Goal: Task Accomplishment & Management: Manage account settings

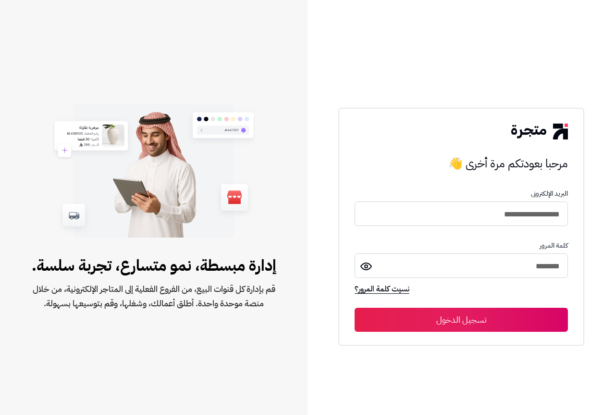
click at [494, 321] on button "تسجيل الدخول" at bounding box center [461, 320] width 213 height 24
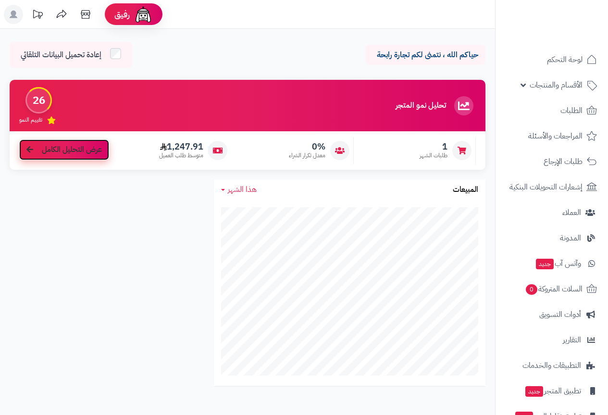
click at [53, 151] on span "عرض التحليل الكامل" at bounding box center [72, 149] width 60 height 11
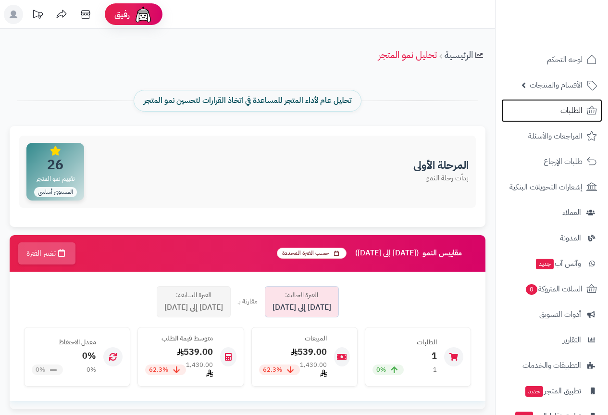
click at [586, 107] on icon at bounding box center [592, 111] width 12 height 12
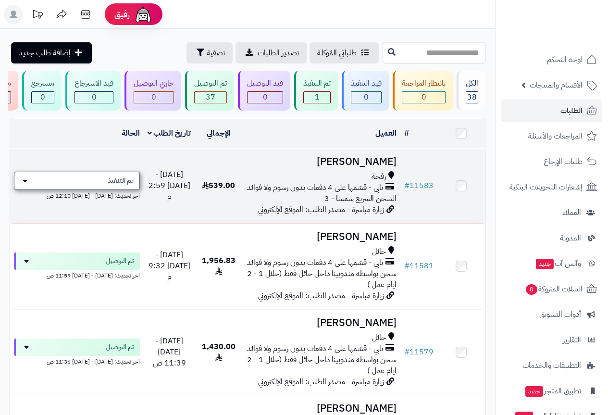
click at [25, 185] on icon at bounding box center [25, 181] width 5 height 8
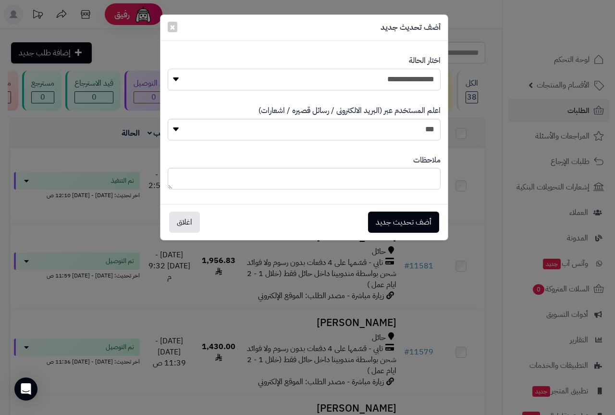
click at [398, 83] on select "**********" at bounding box center [304, 80] width 273 height 22
select select "**"
click at [168, 69] on select "**********" at bounding box center [304, 80] width 273 height 22
click at [409, 133] on select "*** **" at bounding box center [304, 130] width 273 height 22
click at [403, 128] on select "*** **" at bounding box center [304, 130] width 273 height 22
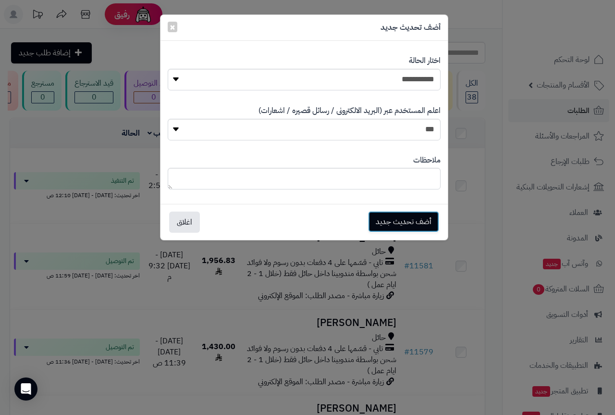
click at [422, 221] on button "أضف تحديث جديد" at bounding box center [403, 221] width 71 height 21
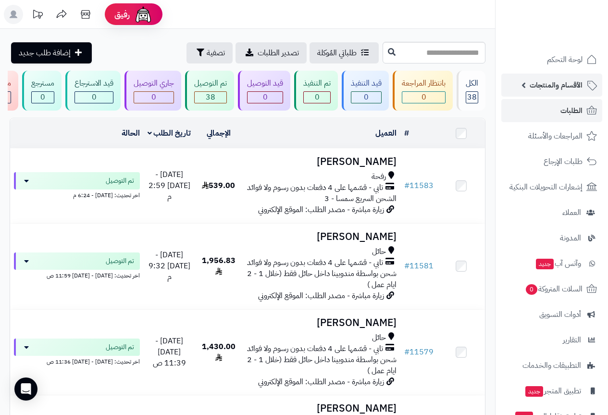
click at [571, 83] on span "الأقسام والمنتجات" at bounding box center [556, 84] width 53 height 13
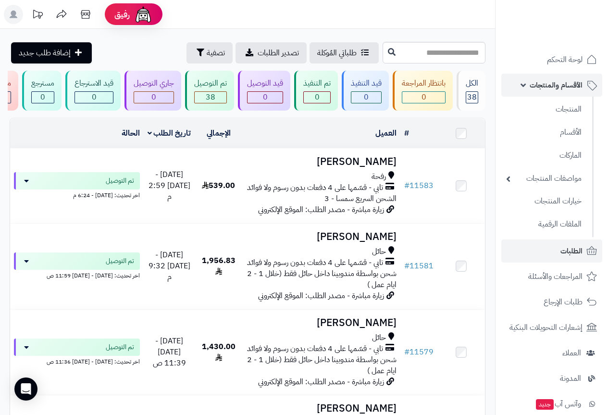
click at [571, 83] on span "الأقسام والمنتجات" at bounding box center [556, 84] width 53 height 13
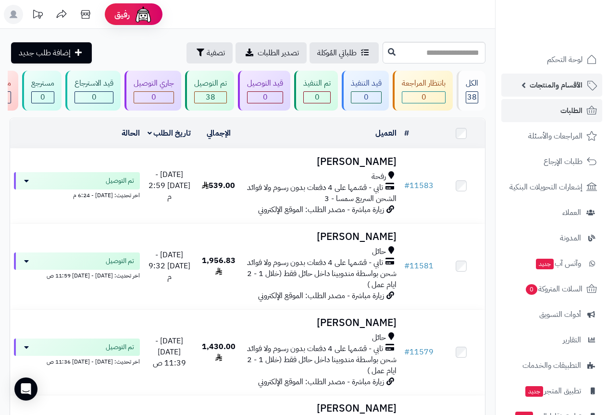
click at [571, 83] on span "الأقسام والمنتجات" at bounding box center [556, 84] width 53 height 13
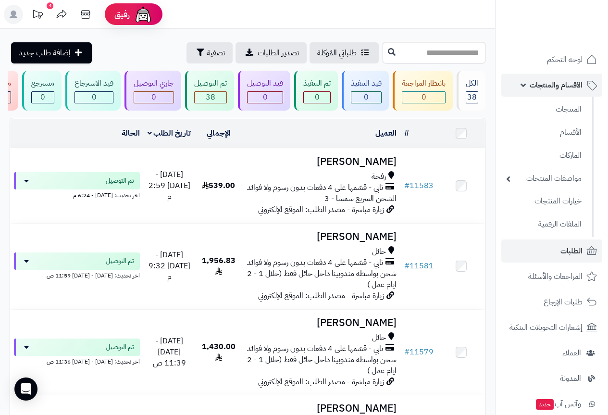
click at [574, 87] on span "الأقسام والمنتجات" at bounding box center [556, 84] width 53 height 13
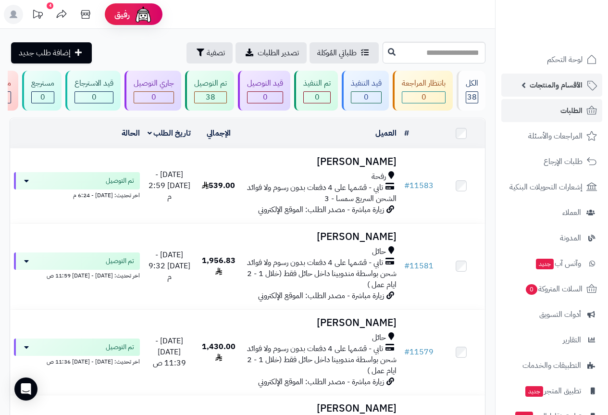
click at [574, 87] on span "الأقسام والمنتجات" at bounding box center [556, 84] width 53 height 13
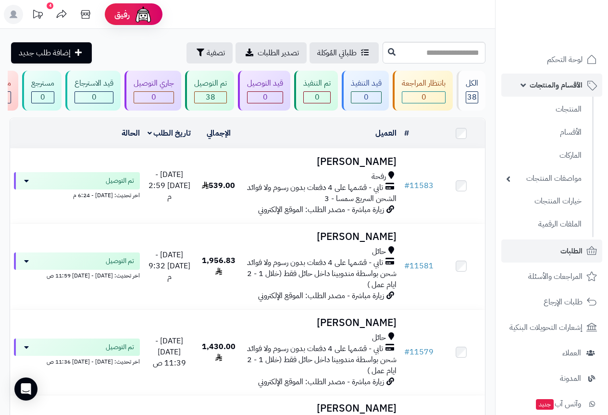
click at [574, 87] on span "الأقسام والمنتجات" at bounding box center [556, 84] width 53 height 13
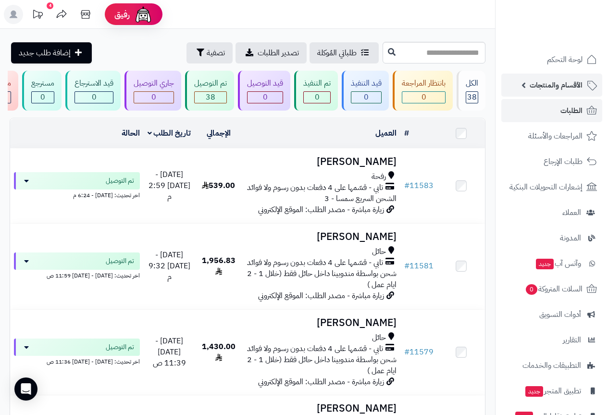
click at [574, 87] on span "الأقسام والمنتجات" at bounding box center [556, 84] width 53 height 13
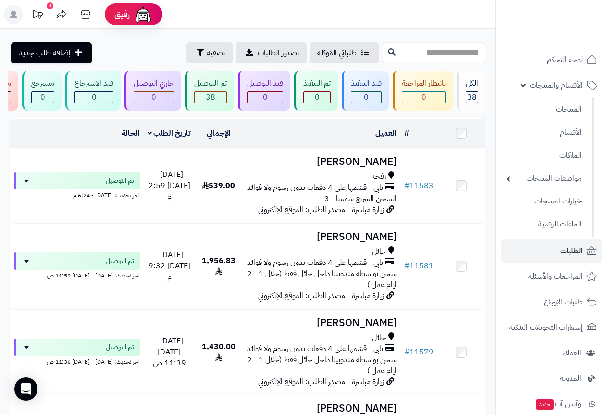
drag, startPoint x: 571, startPoint y: 90, endPoint x: 615, endPoint y: 116, distance: 51.3
click at [571, 90] on span "الأقسام والمنتجات" at bounding box center [556, 84] width 53 height 13
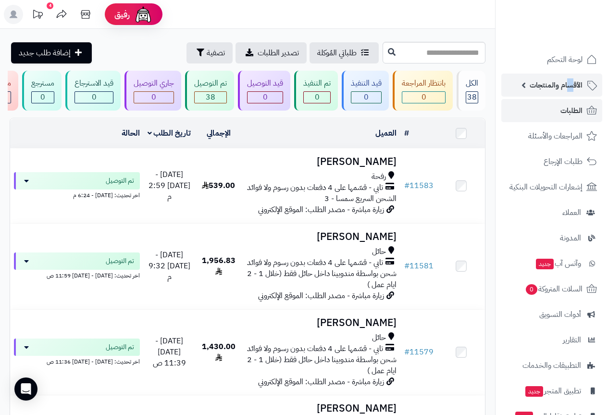
click at [522, 85] on link "الأقسام والمنتجات" at bounding box center [551, 85] width 101 height 23
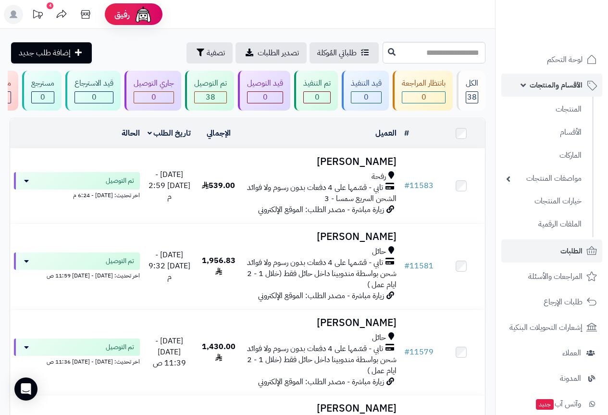
click at [555, 85] on span "الأقسام والمنتجات" at bounding box center [556, 84] width 53 height 13
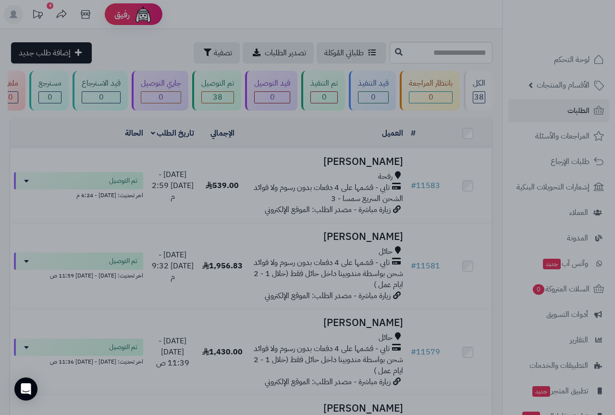
drag, startPoint x: 477, startPoint y: 189, endPoint x: 488, endPoint y: 167, distance: 24.3
click at [488, 167] on div at bounding box center [307, 207] width 615 height 415
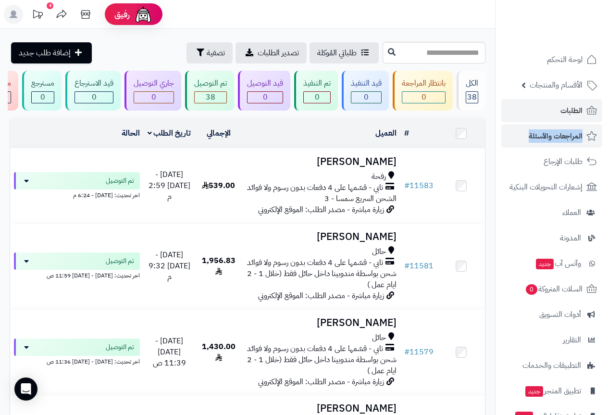
drag, startPoint x: 495, startPoint y: 98, endPoint x: 499, endPoint y: 137, distance: 39.6
click at [499, 137] on nav "لوحة التحكم الأقسام والمنتجات المنتجات الأقسام الماركات مواصفات المنتجات مواصفا…" at bounding box center [551, 219] width 113 height 415
drag, startPoint x: 495, startPoint y: 133, endPoint x: 494, endPoint y: 177, distance: 44.7
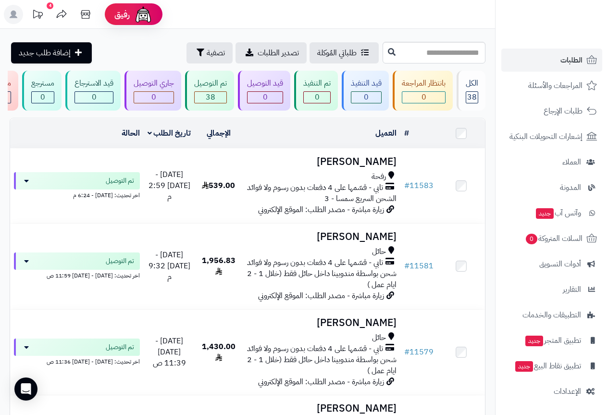
scroll to position [192, 0]
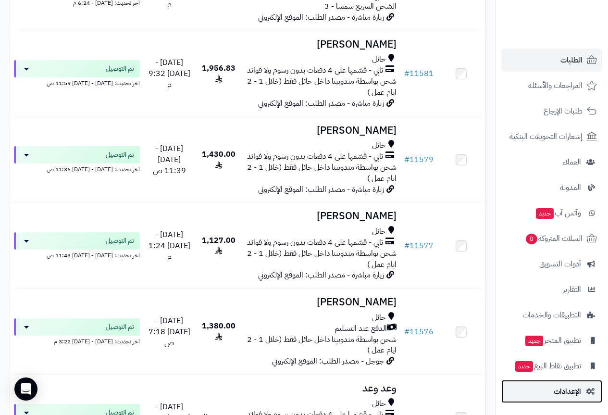
click at [564, 389] on span "الإعدادات" at bounding box center [567, 391] width 27 height 13
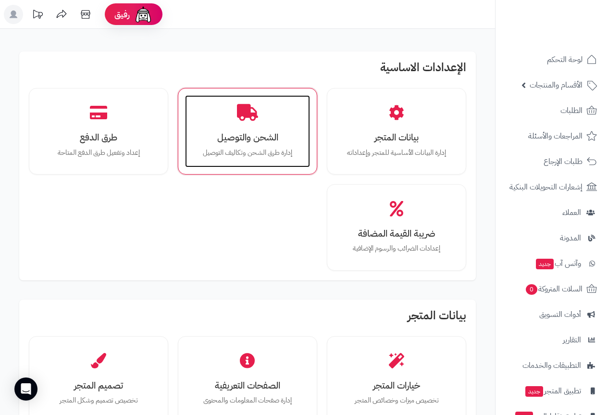
click at [248, 129] on div "الشحن والتوصيل إدارة طرق الشحن وتكاليف التوصيل" at bounding box center [247, 131] width 125 height 72
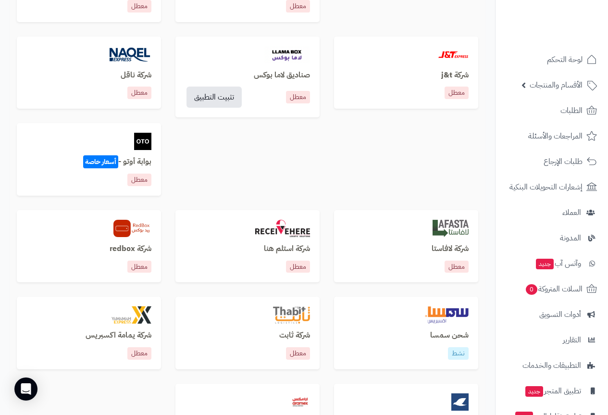
scroll to position [481, 0]
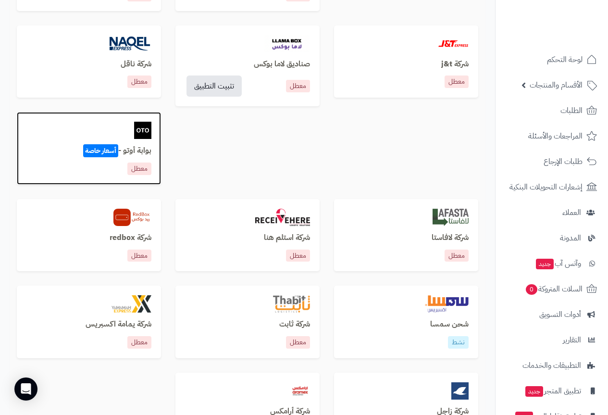
click at [111, 151] on span "أسعار خاصة" at bounding box center [100, 150] width 35 height 13
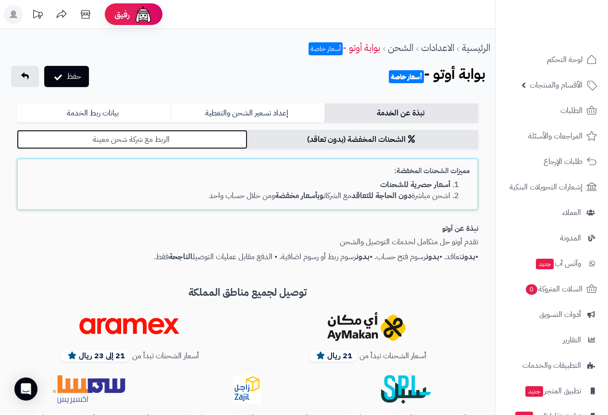
click at [145, 145] on link "الربط مع شركة شحن معينة" at bounding box center [132, 139] width 231 height 19
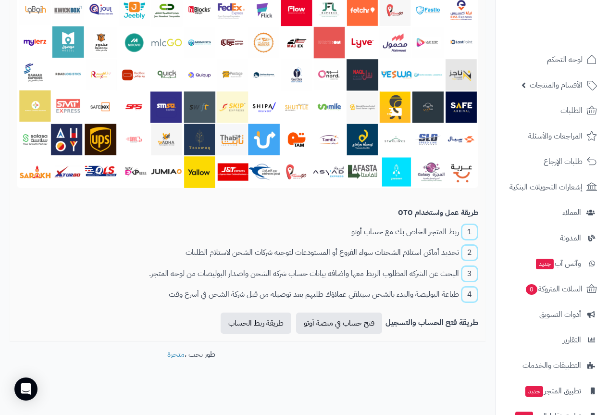
scroll to position [320, 0]
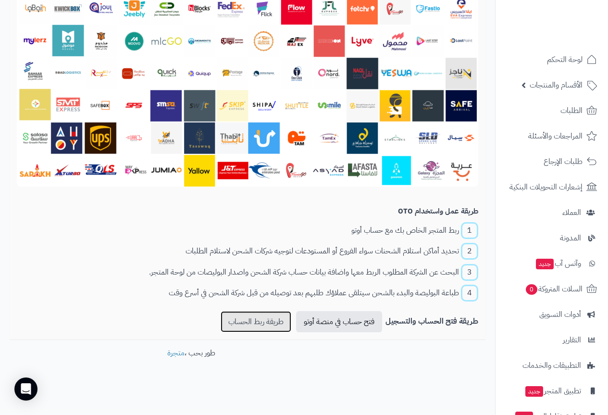
click at [261, 325] on link "طريقة ربط الحساب" at bounding box center [256, 321] width 71 height 21
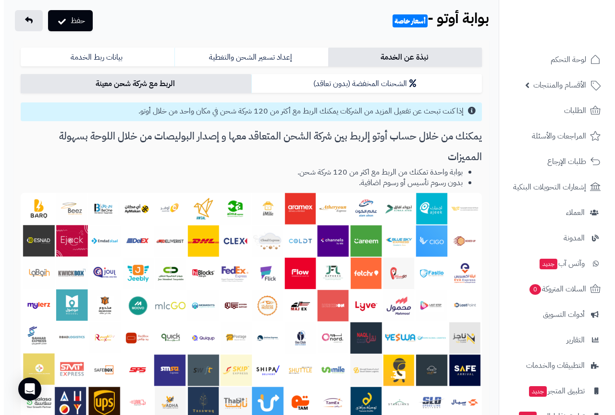
scroll to position [0, 0]
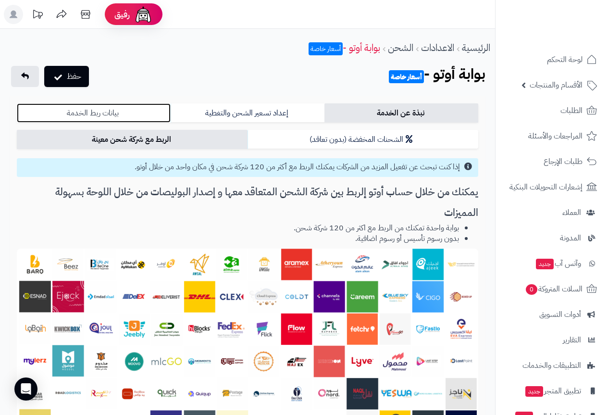
click at [97, 110] on link "بيانات ربط الخدمة" at bounding box center [94, 112] width 154 height 19
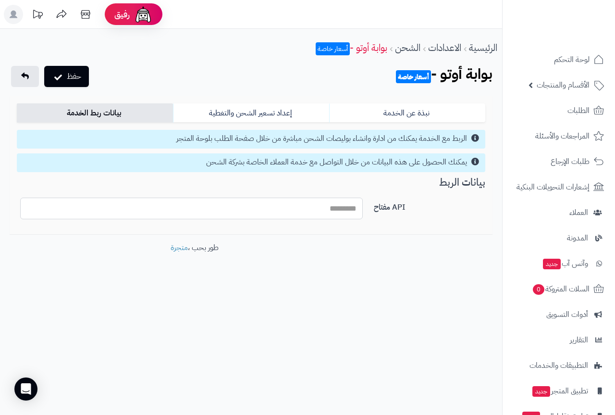
click at [329, 210] on input "API مفتاح" at bounding box center [191, 209] width 343 height 22
paste input "**********"
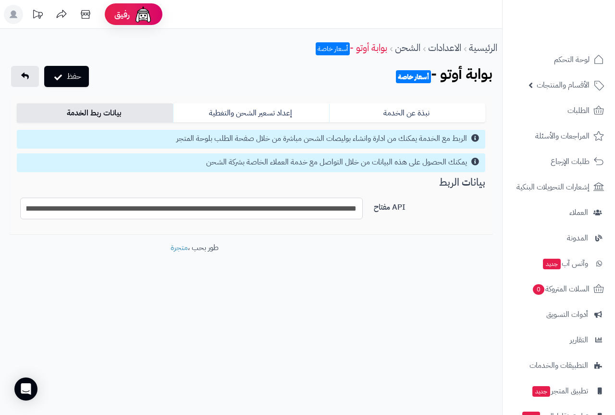
scroll to position [0, -660]
type input "**********"
click at [75, 80] on button "حفظ" at bounding box center [66, 75] width 45 height 21
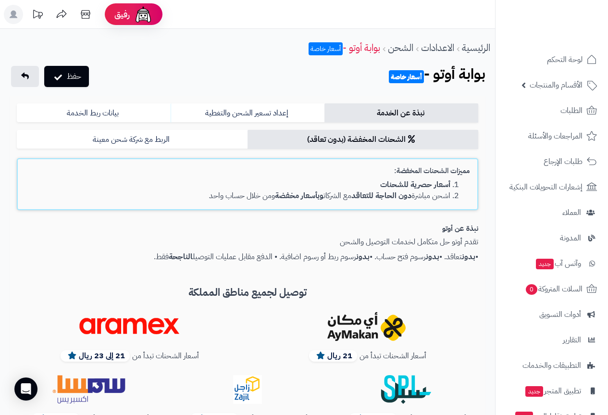
drag, startPoint x: 445, startPoint y: 182, endPoint x: 382, endPoint y: 179, distance: 63.0
click at [382, 179] on b "أسعار حصرية للشحنات" at bounding box center [415, 185] width 70 height 12
drag, startPoint x: 432, startPoint y: 195, endPoint x: 183, endPoint y: 196, distance: 248.5
click at [183, 196] on li "اشحن مباشرة دون الحاجة للتعاقد مع الشركات وبأسعار مخفضة ومن خلال حساب واحد" at bounding box center [237, 195] width 425 height 11
click at [314, 197] on li "اشحن مباشرة دون الحاجة للتعاقد مع الشركات وبأسعار مخفضة ومن خلال حساب واحد" at bounding box center [237, 195] width 425 height 11
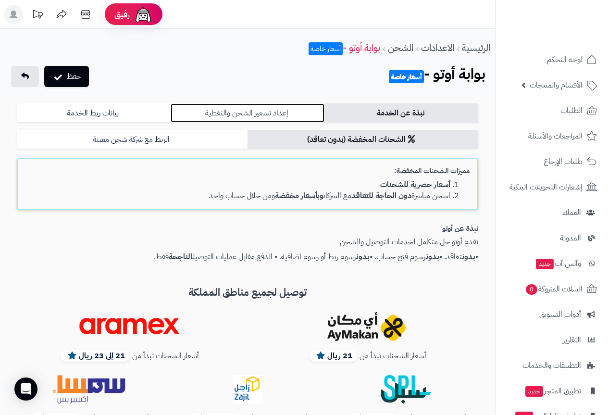
click at [246, 112] on link "إعداد تسعير الشحن والتغطية" at bounding box center [248, 112] width 154 height 19
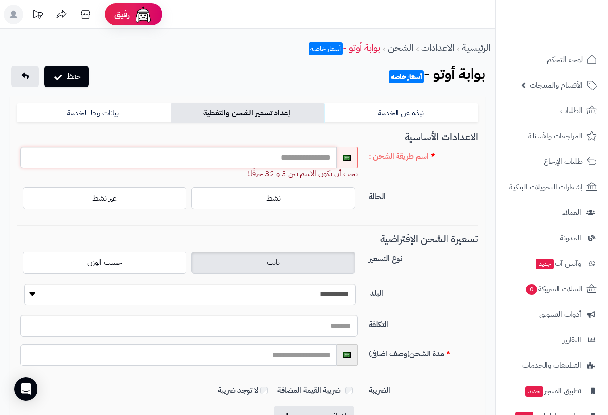
click at [303, 159] on input "text" at bounding box center [178, 158] width 317 height 22
click at [263, 261] on label "ثابت" at bounding box center [273, 262] width 164 height 22
click at [327, 298] on select "**********" at bounding box center [190, 295] width 332 height 22
select select "***"
click at [24, 284] on select "**********" at bounding box center [190, 295] width 332 height 22
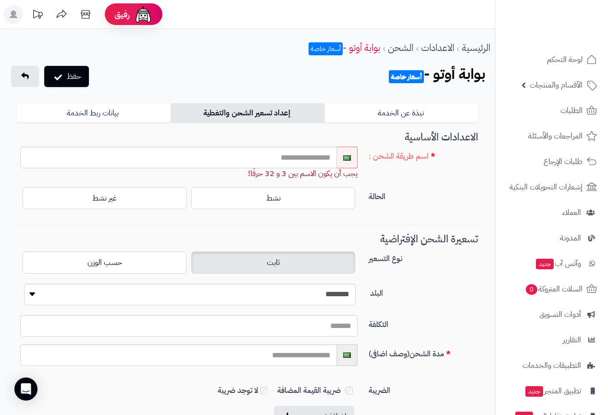
click at [0, 0] on ul at bounding box center [0, 0] width 0 height 0
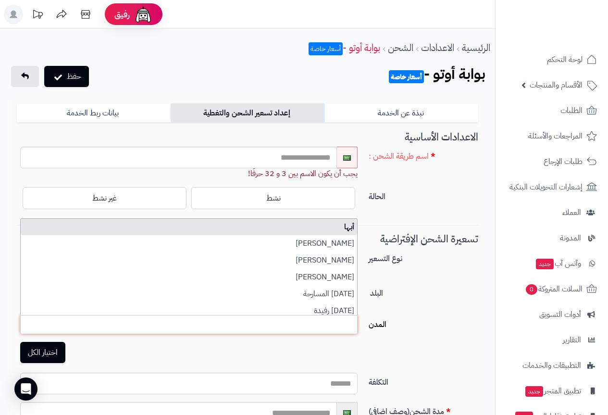
click at [437, 316] on label "المدن" at bounding box center [423, 322] width 117 height 15
click at [358, 315] on select "**********" at bounding box center [357, 314] width 1 height 1
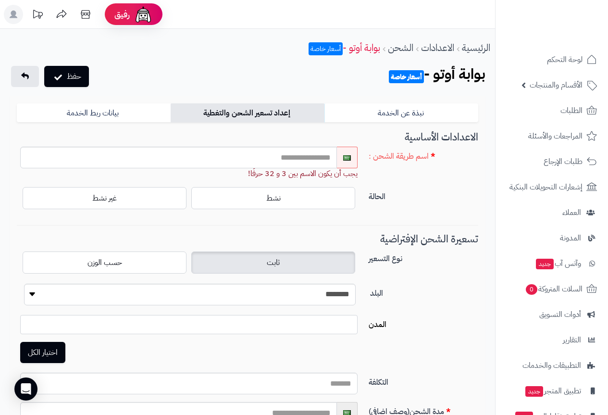
click at [325, 328] on ul at bounding box center [189, 321] width 336 height 13
click at [436, 307] on div "**********" at bounding box center [247, 313] width 469 height 58
click at [319, 327] on ul at bounding box center [189, 321] width 336 height 13
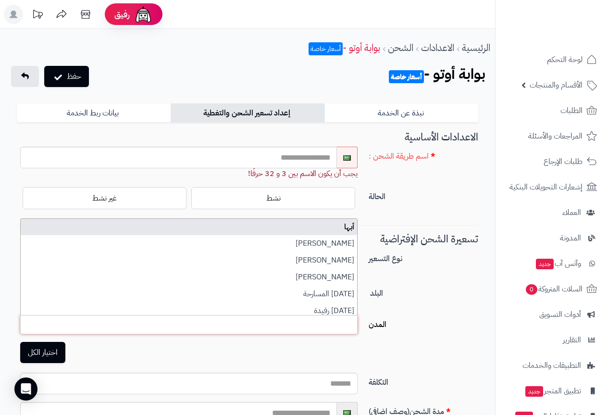
click at [350, 224] on li "أبها" at bounding box center [189, 227] width 336 height 17
select select "***"
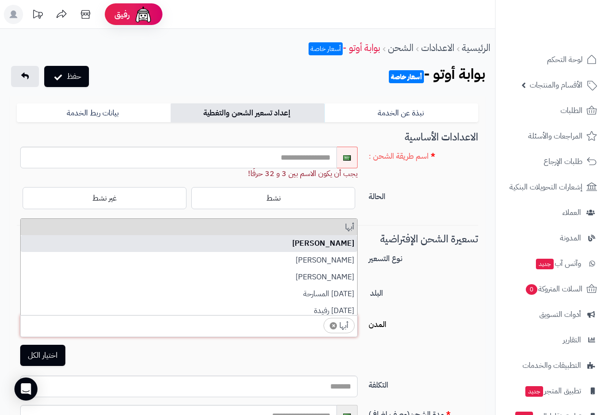
click at [349, 242] on li "[PERSON_NAME]" at bounding box center [189, 243] width 336 height 17
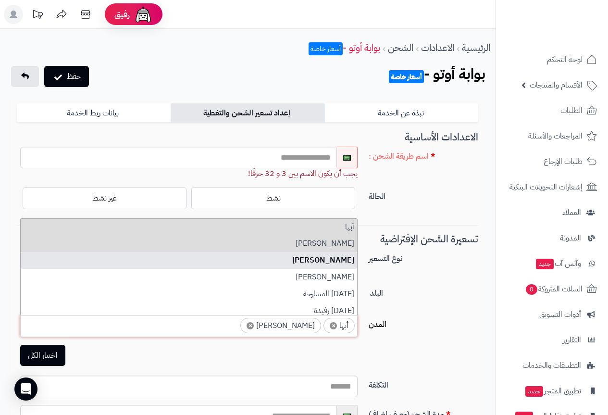
click at [345, 259] on li "[PERSON_NAME]" at bounding box center [189, 260] width 336 height 17
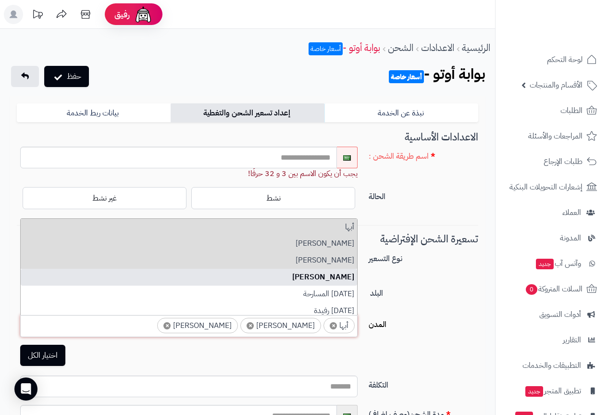
click at [341, 277] on li "[PERSON_NAME]" at bounding box center [189, 277] width 336 height 17
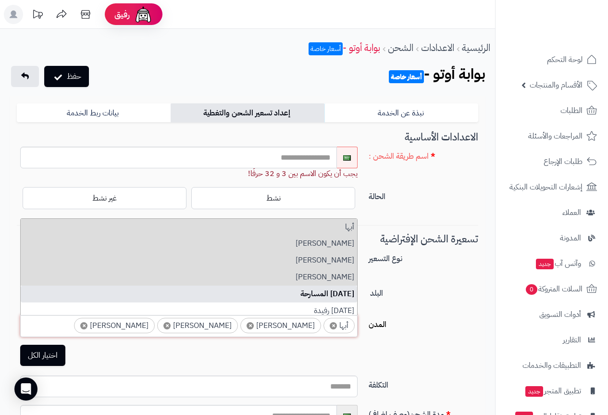
click at [341, 291] on li "[DATE] المسارحة" at bounding box center [189, 294] width 336 height 17
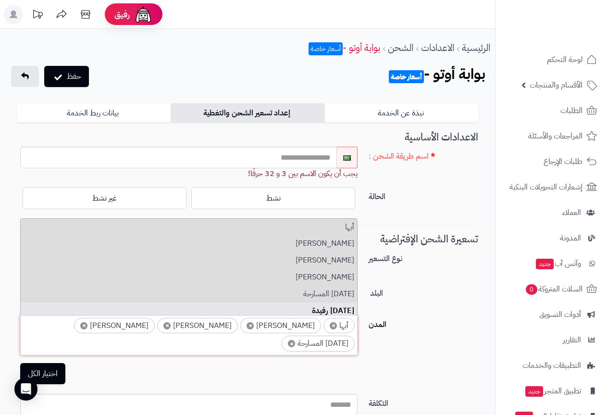
click at [348, 302] on li "[DATE] رفيدة" at bounding box center [189, 310] width 336 height 17
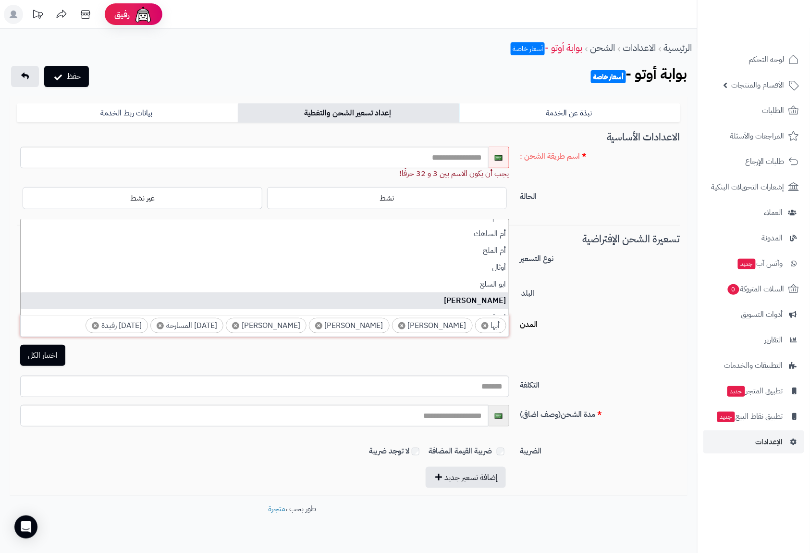
scroll to position [64, 0]
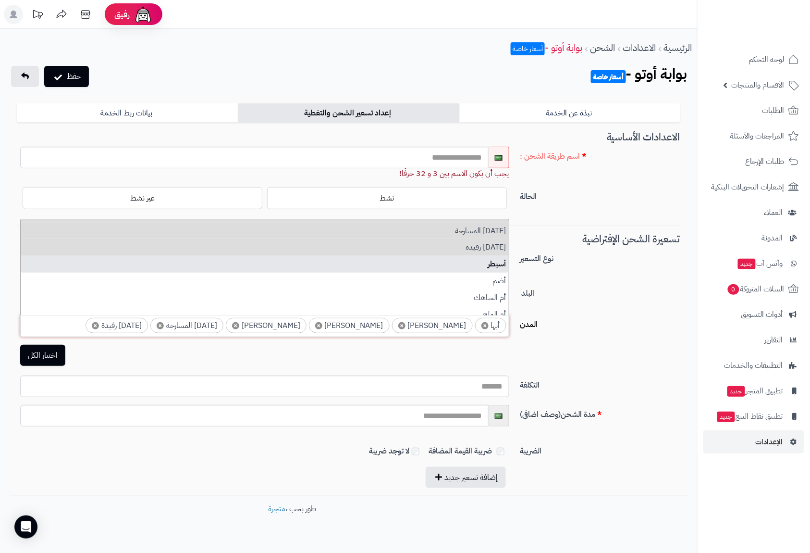
click at [498, 267] on li "أسبطر" at bounding box center [265, 264] width 488 height 17
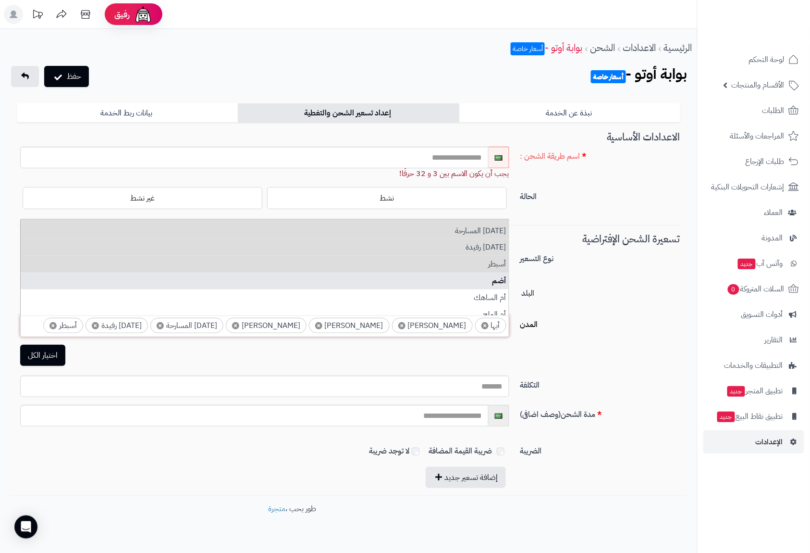
click at [500, 283] on li "أضم" at bounding box center [265, 281] width 488 height 17
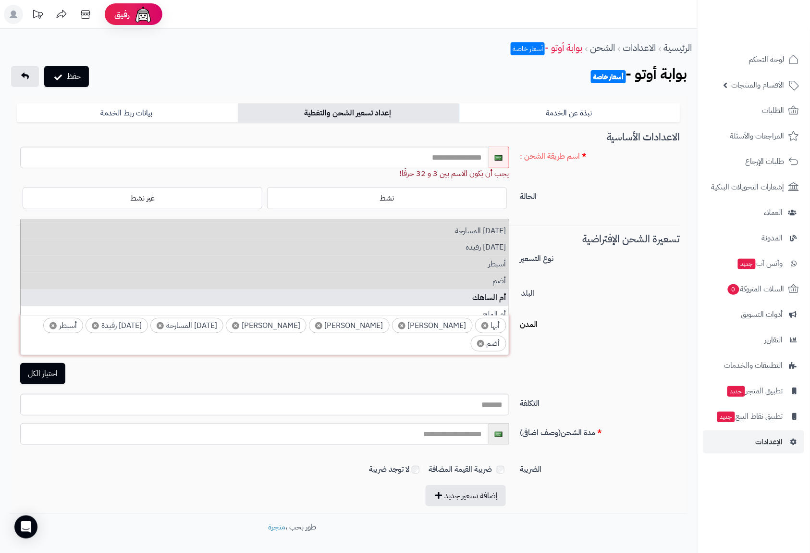
click at [495, 297] on li "أم الساهك" at bounding box center [265, 297] width 488 height 17
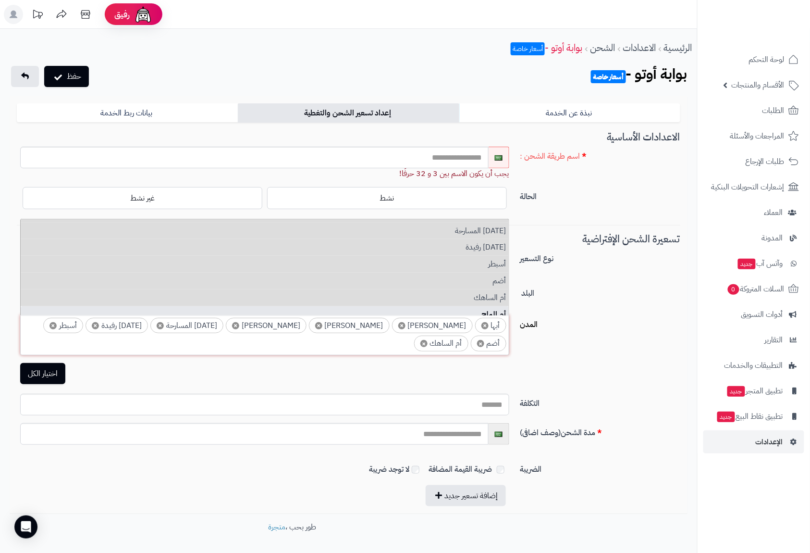
click at [495, 306] on li "أم الملح" at bounding box center [265, 314] width 488 height 17
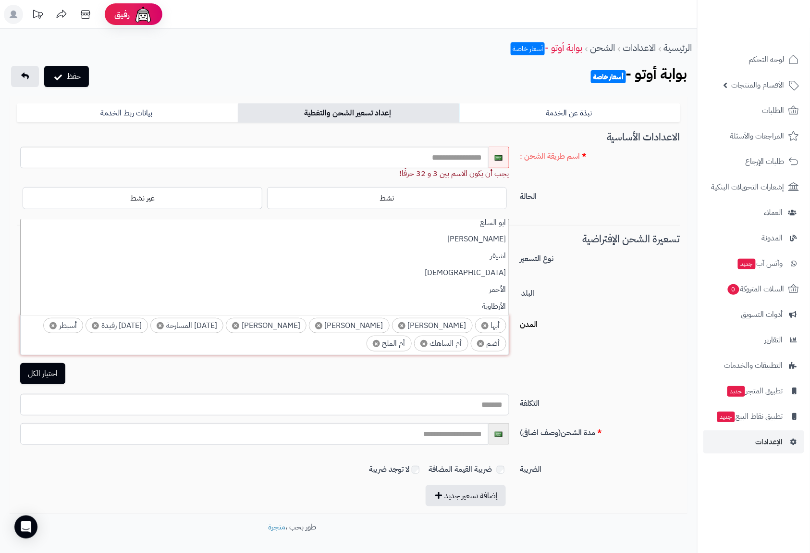
scroll to position [192, 0]
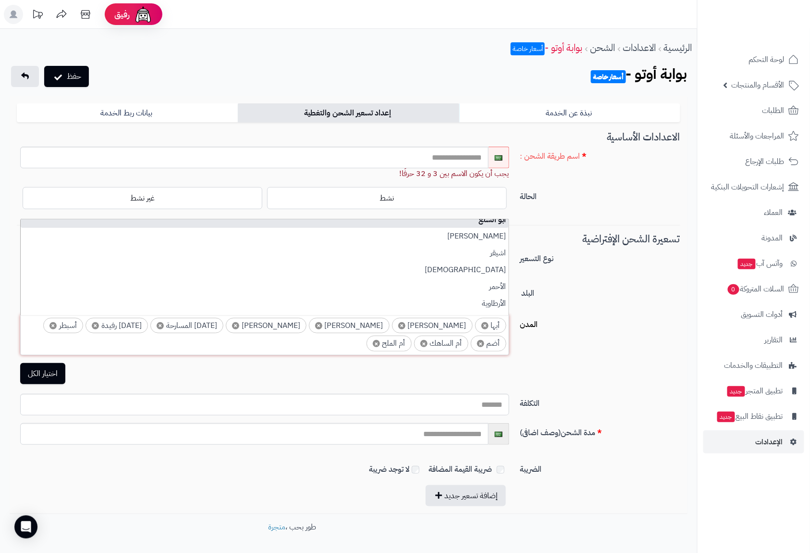
drag, startPoint x: 497, startPoint y: 224, endPoint x: 497, endPoint y: 238, distance: 14.4
click at [497, 224] on li "ابو السلع" at bounding box center [265, 220] width 488 height 17
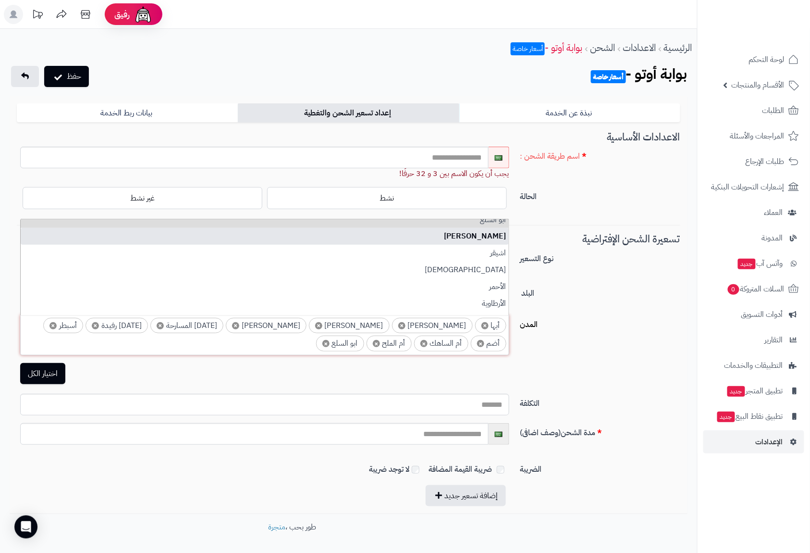
click at [498, 241] on li "[PERSON_NAME]" at bounding box center [265, 236] width 488 height 17
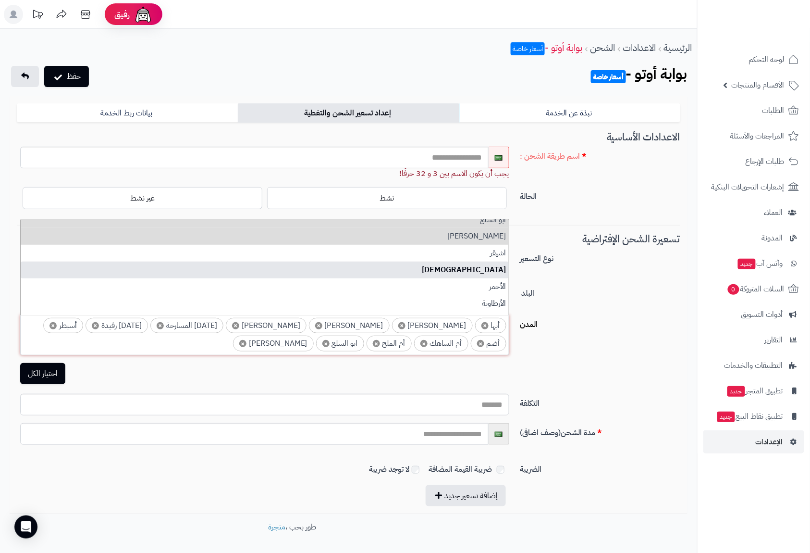
click at [498, 262] on li "[DEMOGRAPHIC_DATA]" at bounding box center [265, 269] width 488 height 17
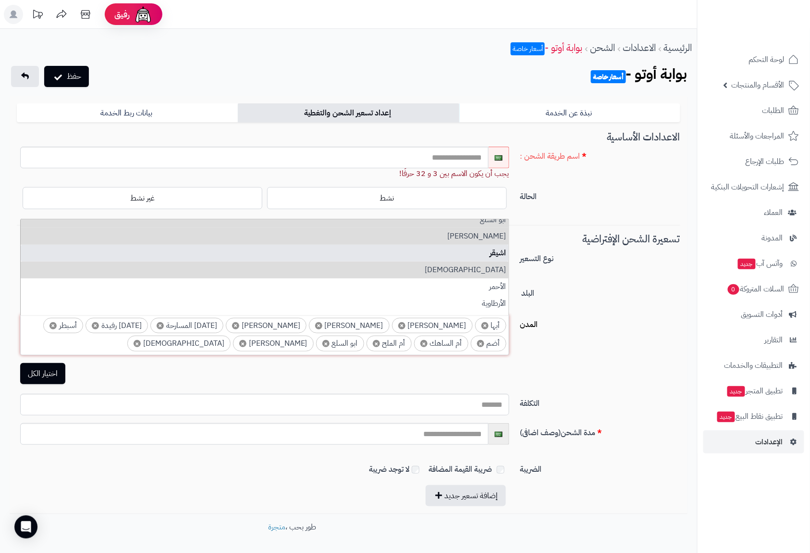
click at [498, 253] on li "اشيقر" at bounding box center [265, 253] width 488 height 17
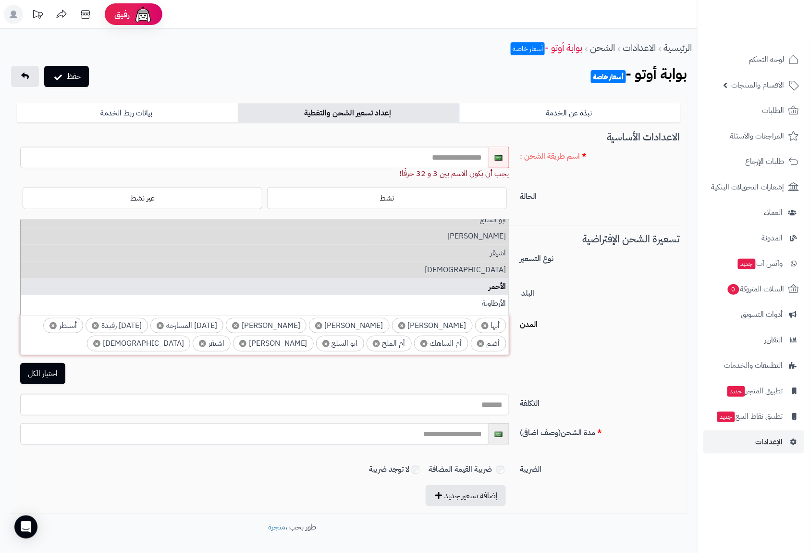
click at [498, 280] on li "الأحمر" at bounding box center [265, 286] width 488 height 17
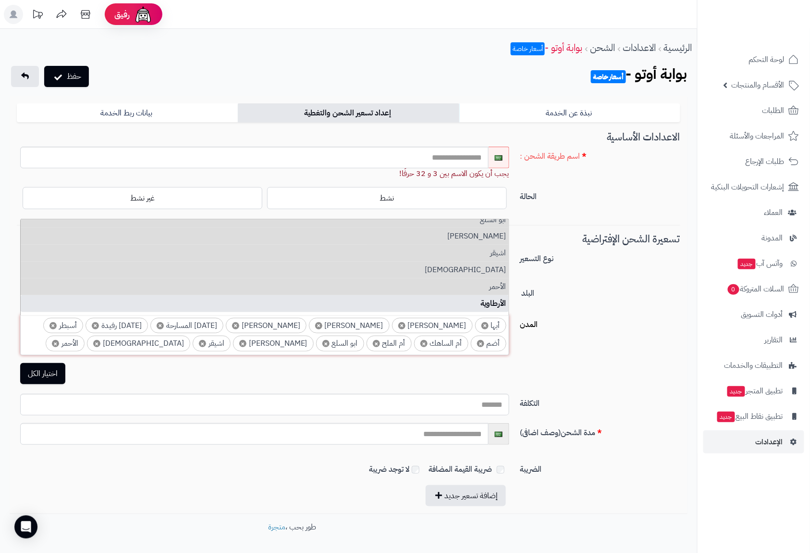
click at [497, 300] on li "الأرطاوية" at bounding box center [265, 303] width 488 height 17
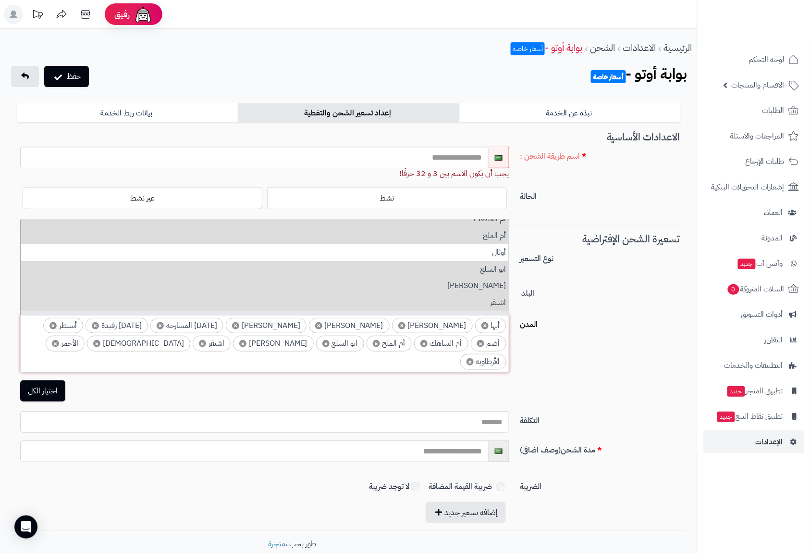
scroll to position [128, 0]
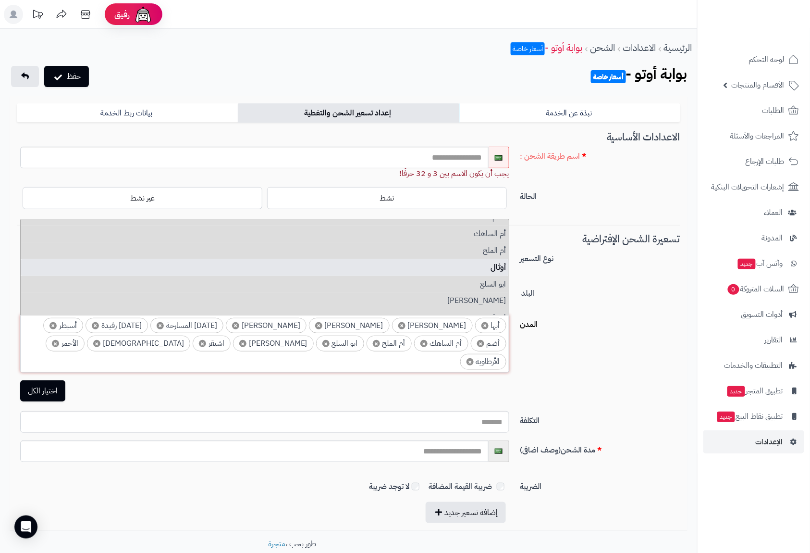
click at [495, 264] on li "أوثال" at bounding box center [265, 267] width 488 height 17
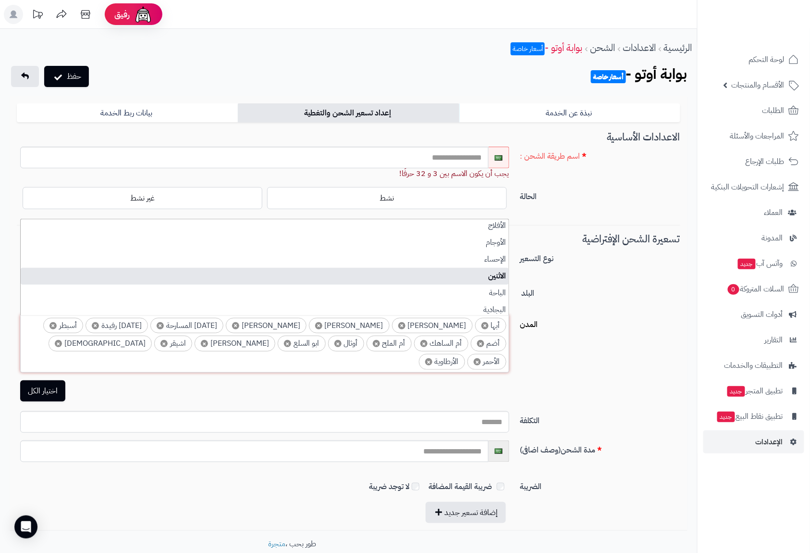
scroll to position [256, 0]
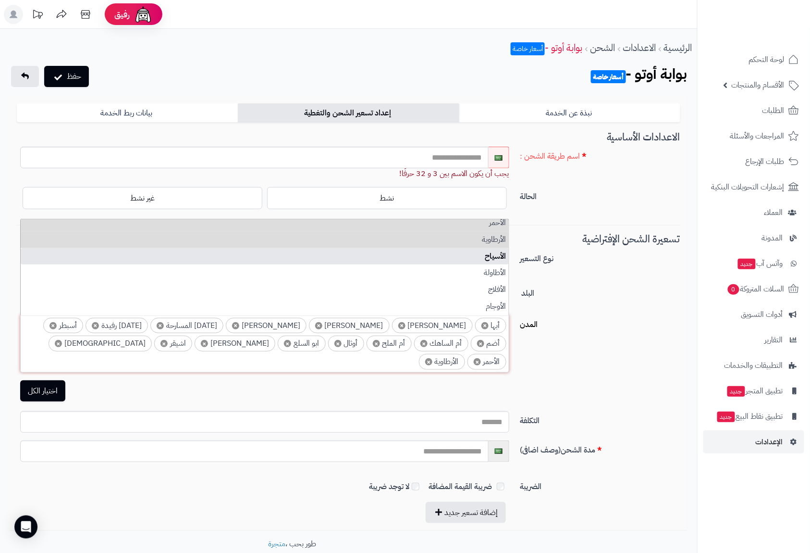
click at [495, 256] on li "الأسياح" at bounding box center [265, 256] width 488 height 17
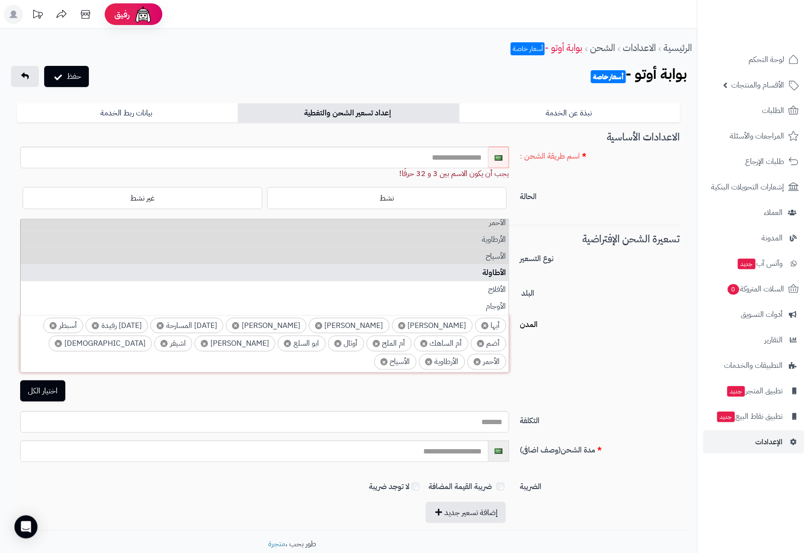
click at [495, 268] on li "الأطاولة" at bounding box center [265, 272] width 488 height 17
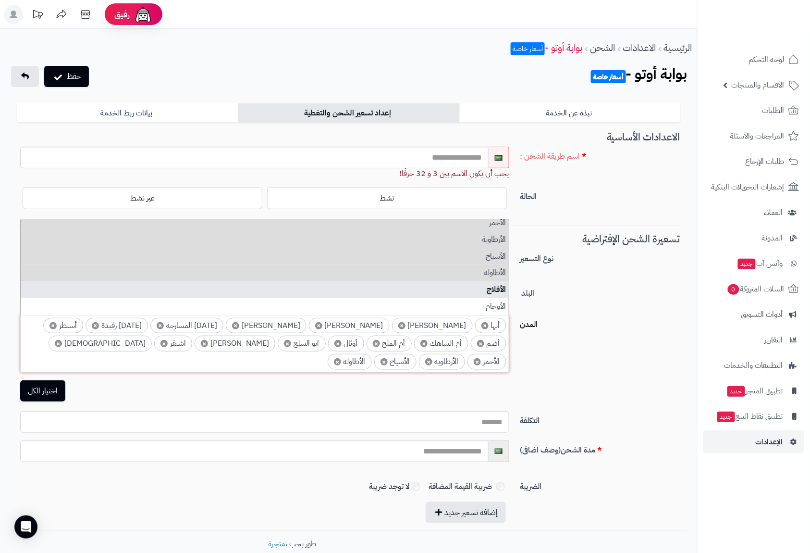
click at [495, 286] on li "الأفلاج" at bounding box center [265, 289] width 488 height 17
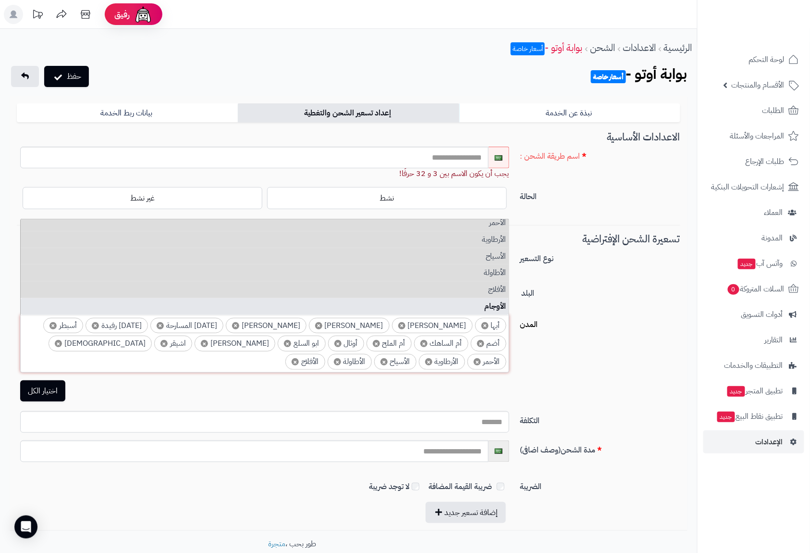
click at [495, 302] on li "الأوجام" at bounding box center [265, 306] width 488 height 17
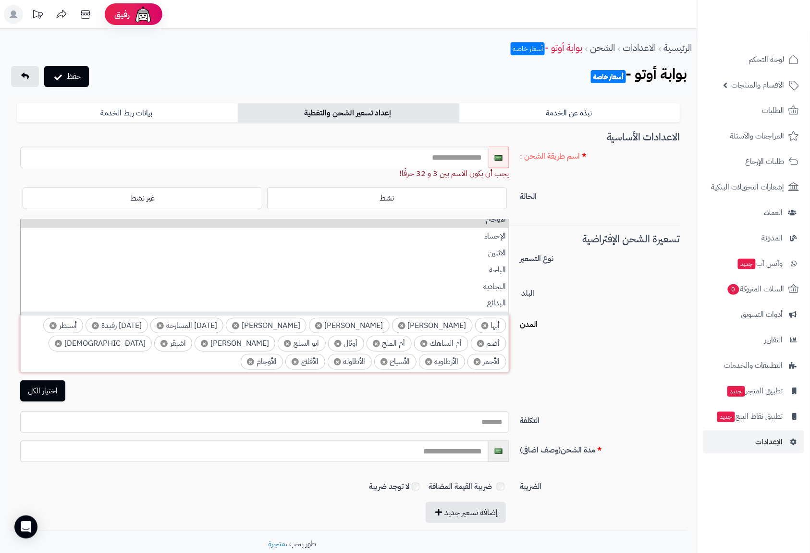
scroll to position [320, 0]
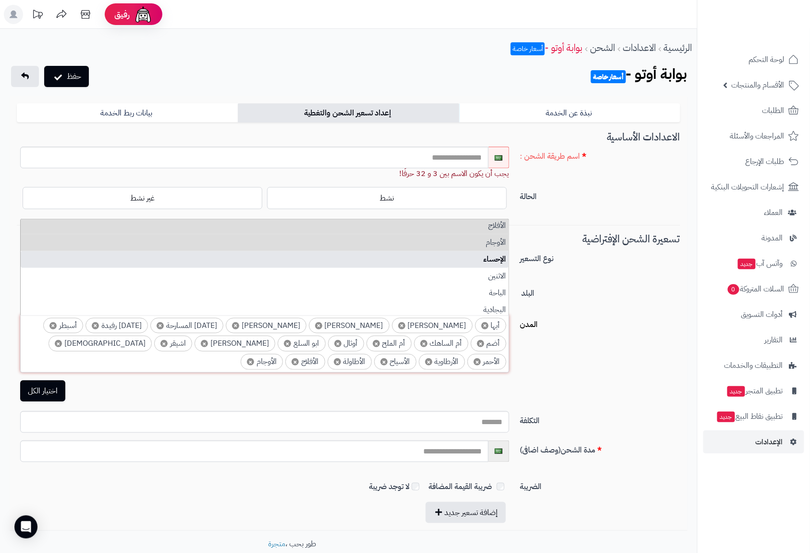
click at [495, 254] on li "الإحساء" at bounding box center [265, 259] width 488 height 17
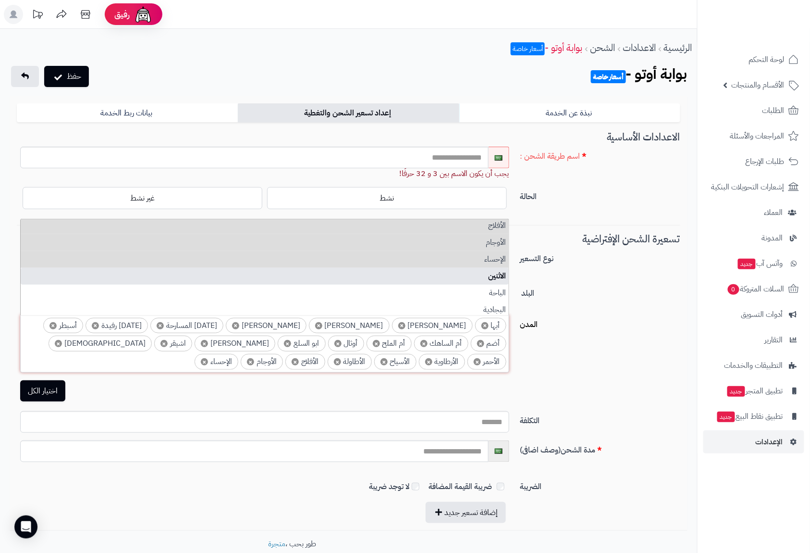
click at [498, 275] on li "الاثنين" at bounding box center [265, 276] width 488 height 17
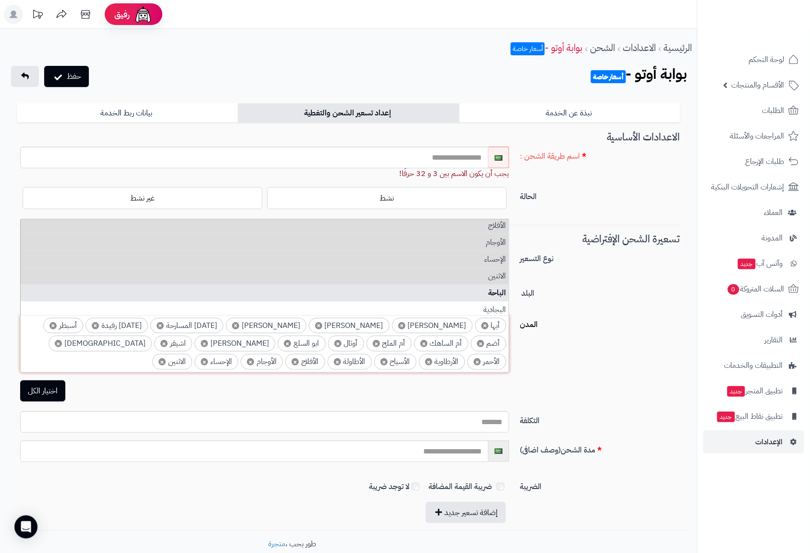
click at [497, 290] on li "الباحة" at bounding box center [265, 293] width 488 height 17
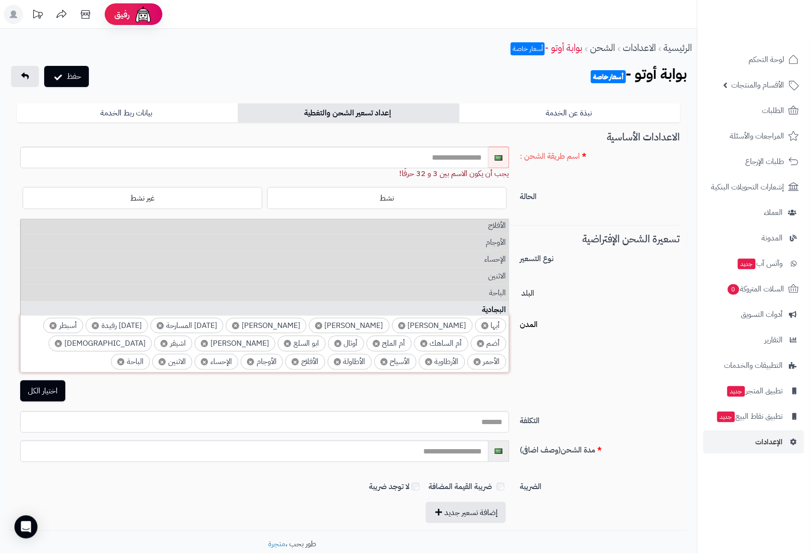
click at [496, 302] on li "البجادية" at bounding box center [265, 309] width 488 height 17
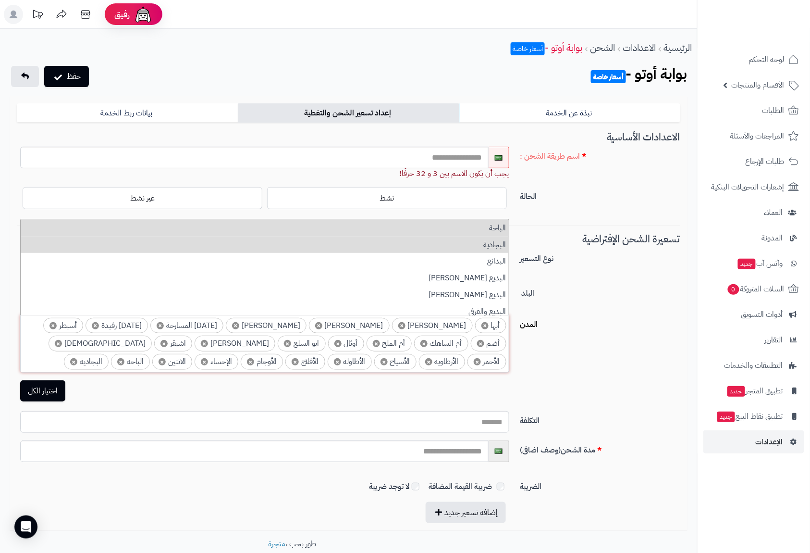
scroll to position [385, 0]
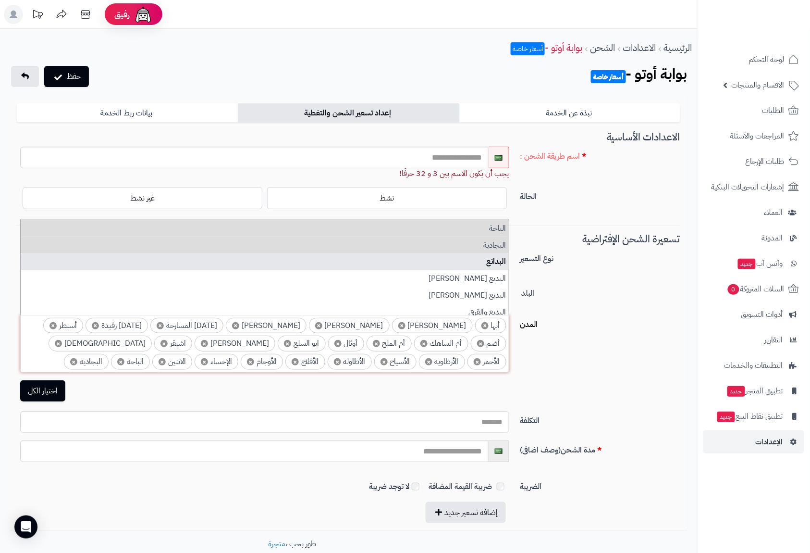
click at [496, 264] on li "البدائع" at bounding box center [265, 261] width 488 height 17
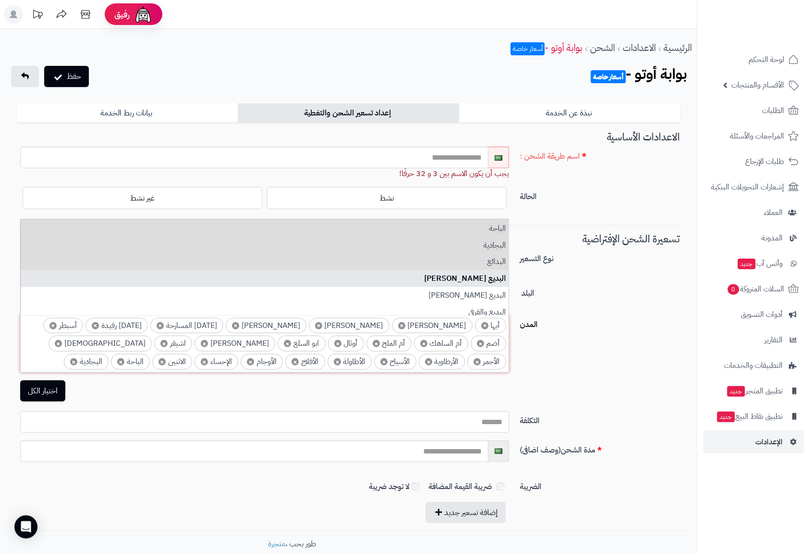
click at [494, 277] on li "البديع الجنوبي" at bounding box center [265, 278] width 488 height 17
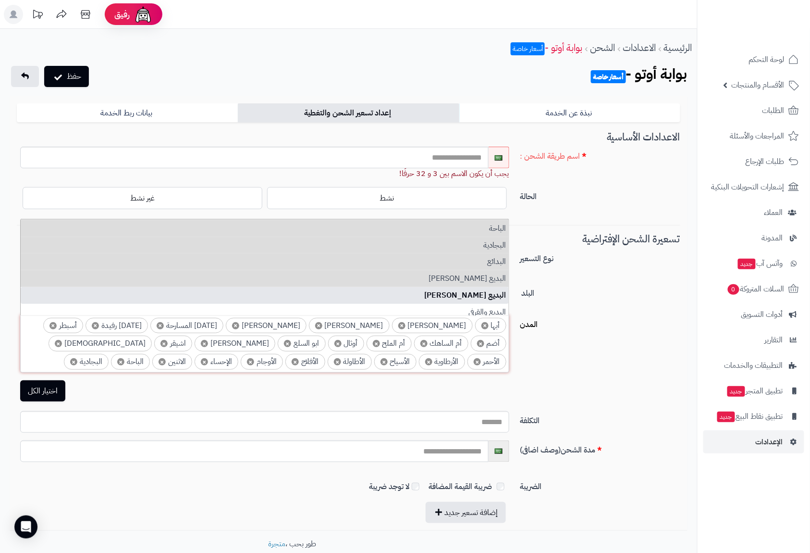
click at [494, 292] on li "البديع الشمالي" at bounding box center [265, 295] width 488 height 17
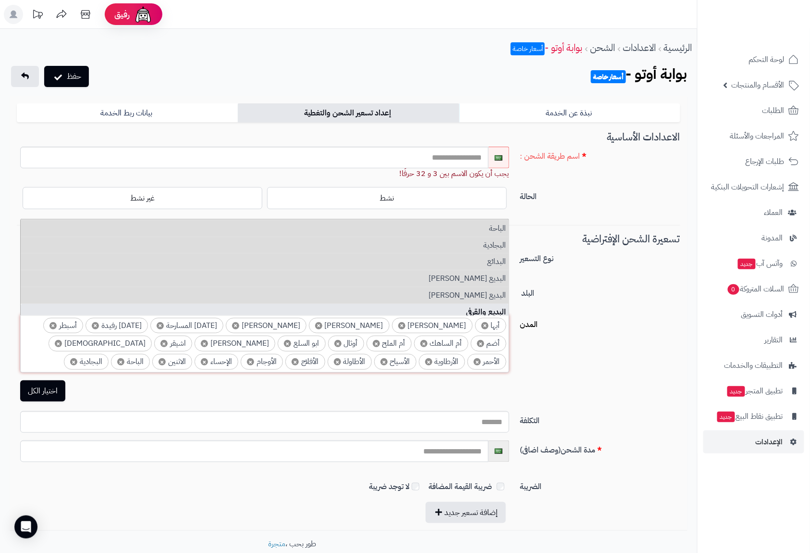
click at [498, 306] on li "البديع والقرفي" at bounding box center [265, 312] width 488 height 17
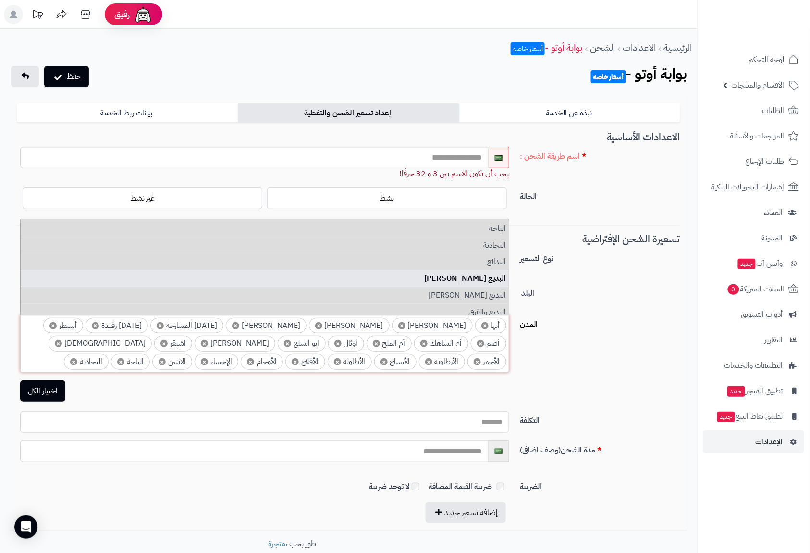
scroll to position [448, 0]
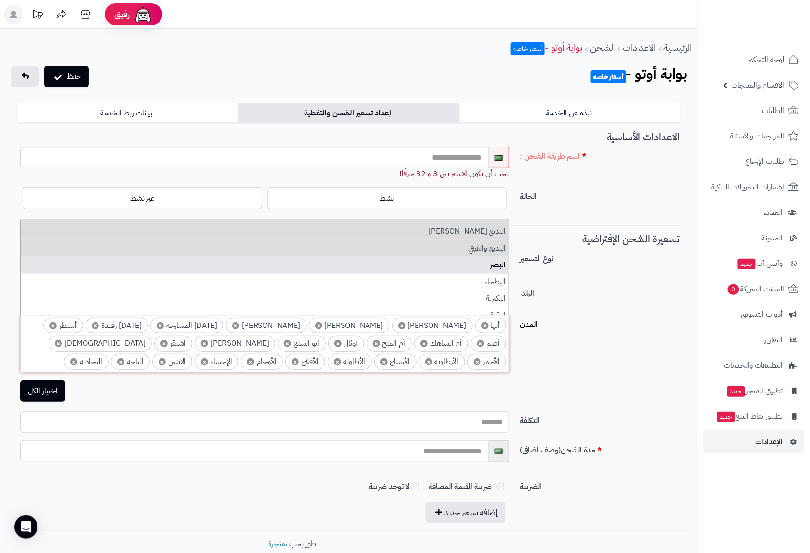
click at [496, 264] on li "البصر" at bounding box center [265, 265] width 488 height 17
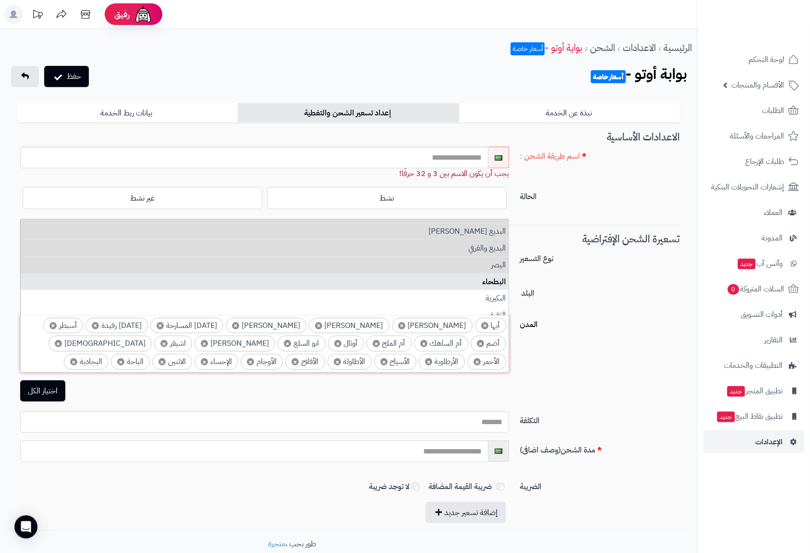
click at [498, 279] on li "البطحاء" at bounding box center [265, 282] width 488 height 17
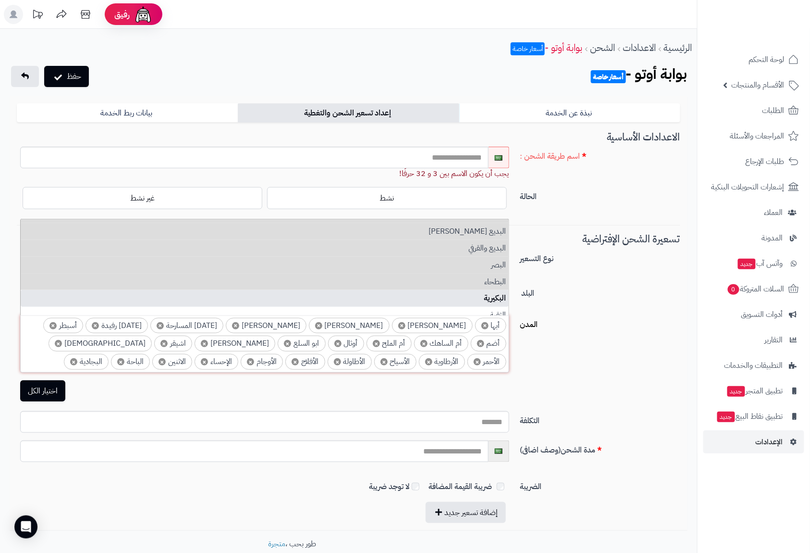
click at [499, 293] on li "البكيرية" at bounding box center [265, 298] width 488 height 17
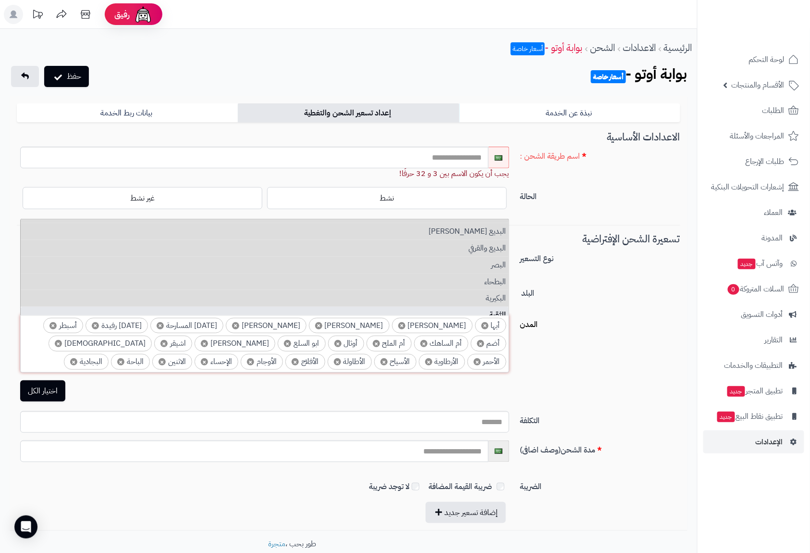
click at [500, 308] on li "الثقبة" at bounding box center [265, 315] width 488 height 17
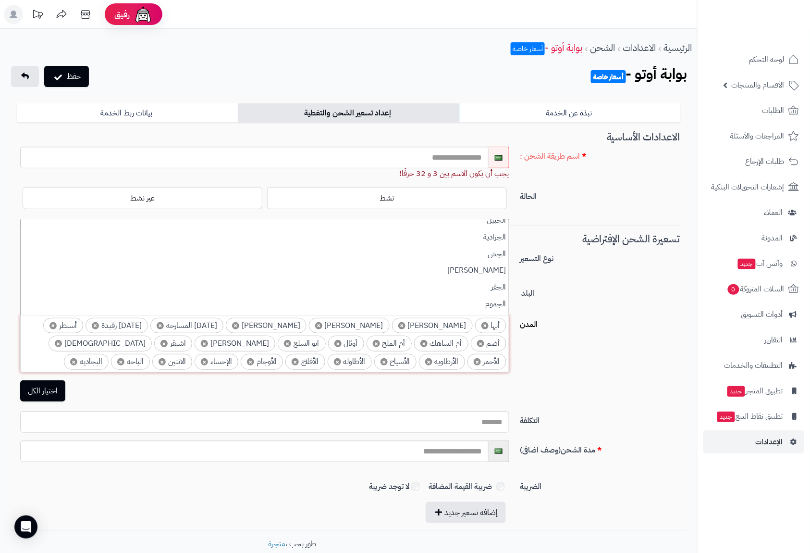
scroll to position [641, 0]
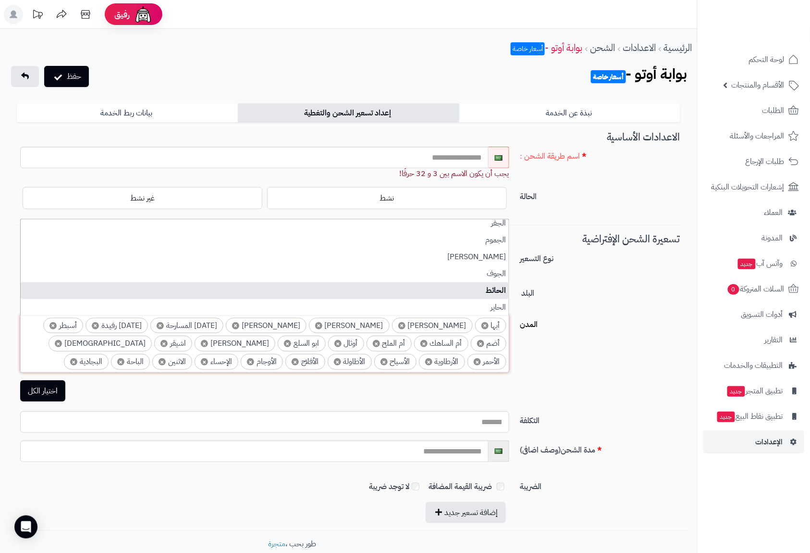
click at [497, 291] on li "الحائط" at bounding box center [265, 290] width 488 height 17
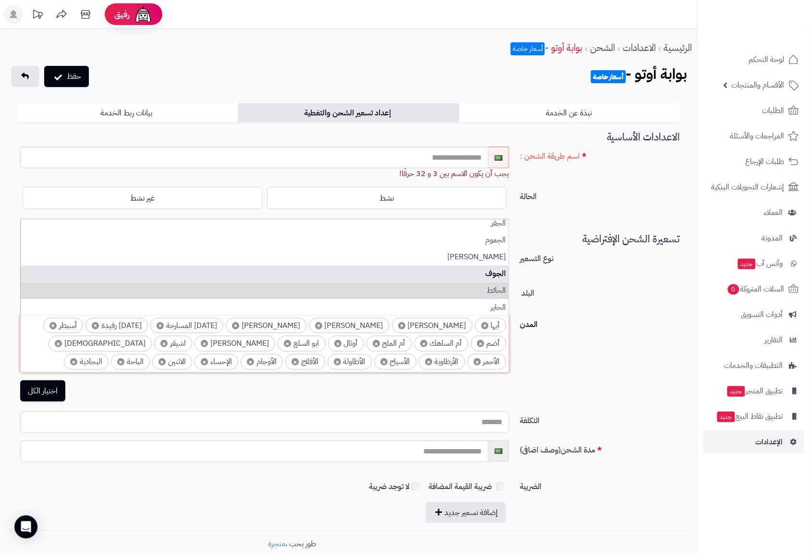
click at [498, 272] on li "الجوف" at bounding box center [265, 273] width 488 height 17
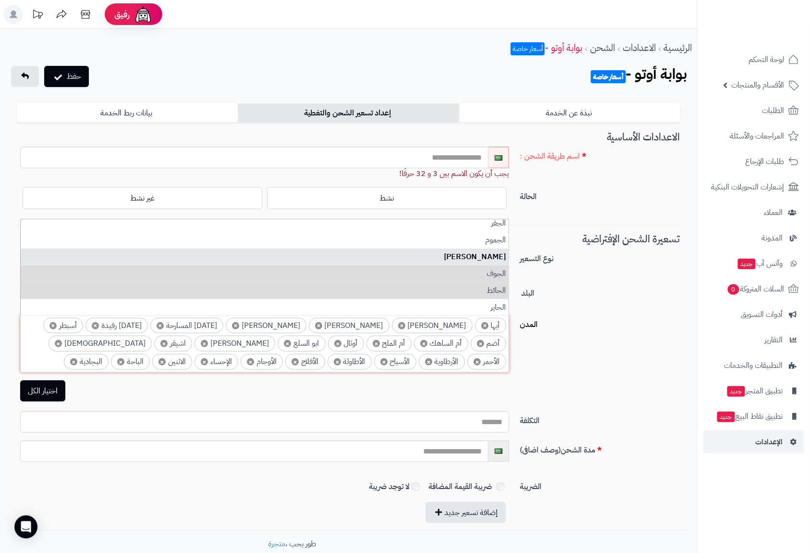
click at [498, 259] on li "الجميعة" at bounding box center [265, 257] width 488 height 17
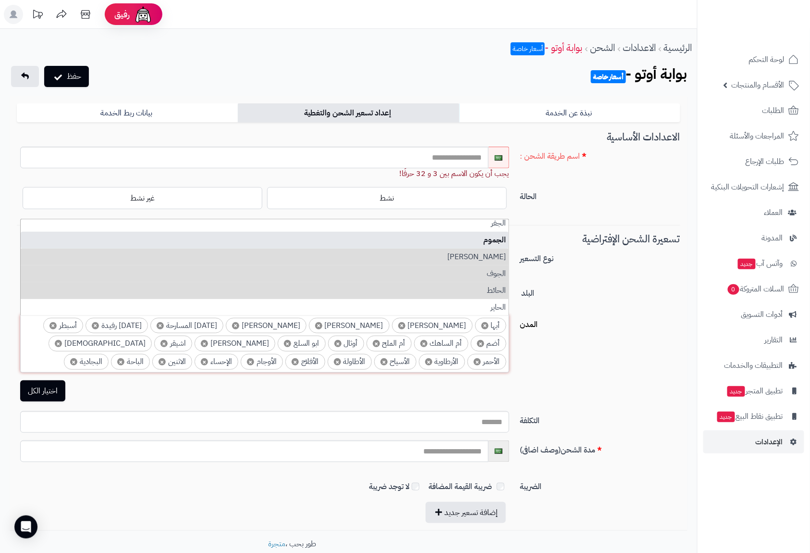
click at [499, 243] on li "الجموم" at bounding box center [265, 240] width 488 height 17
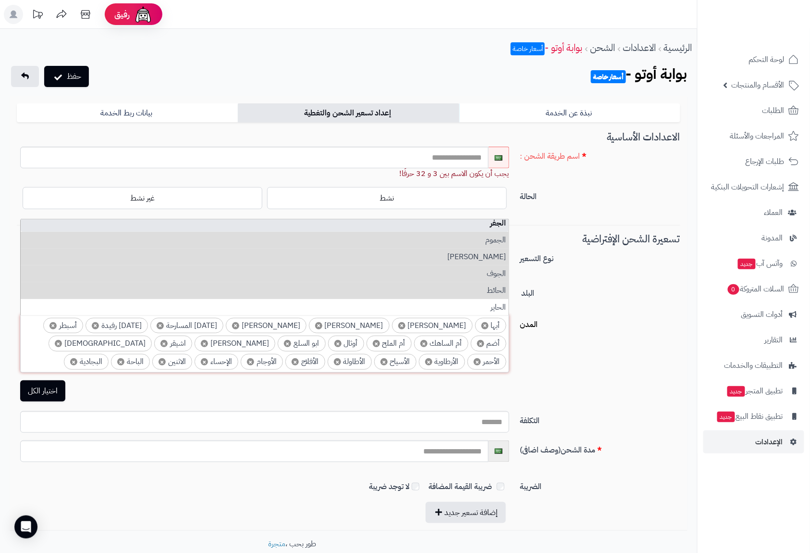
click at [500, 228] on li "الجفر" at bounding box center [265, 223] width 488 height 17
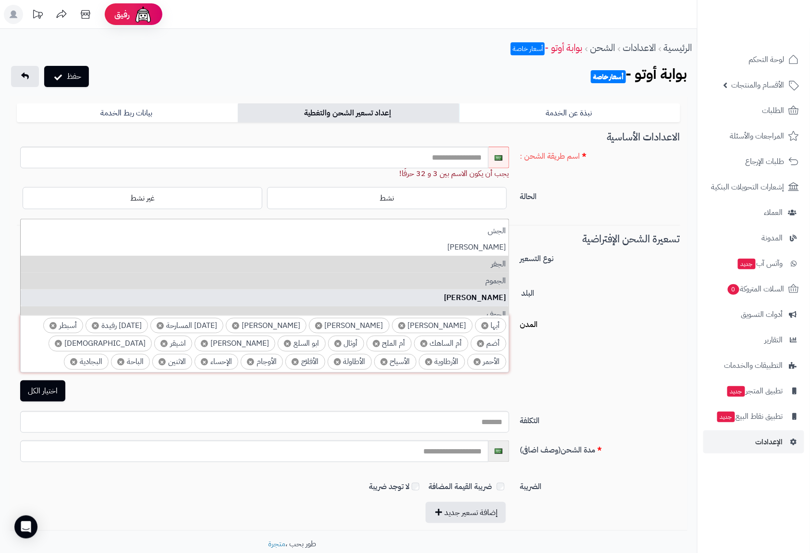
scroll to position [577, 0]
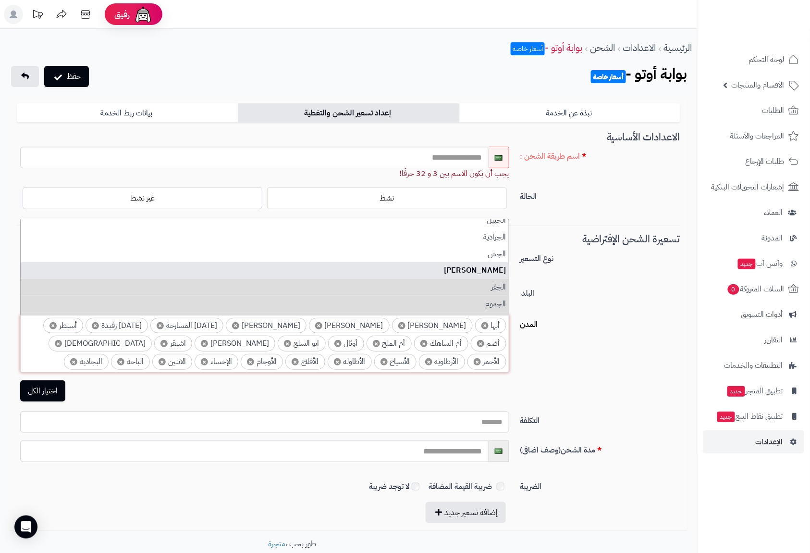
click at [495, 272] on li "الجعيمة" at bounding box center [265, 270] width 488 height 17
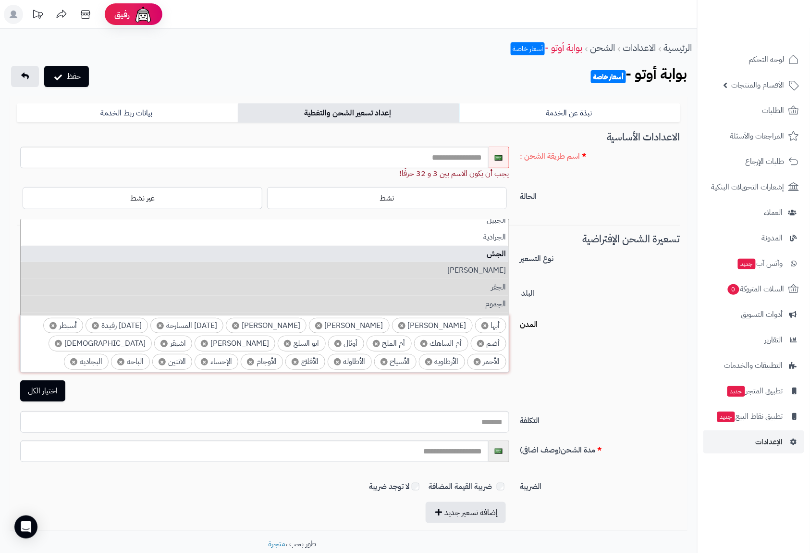
click at [495, 252] on li "الجش" at bounding box center [265, 254] width 488 height 17
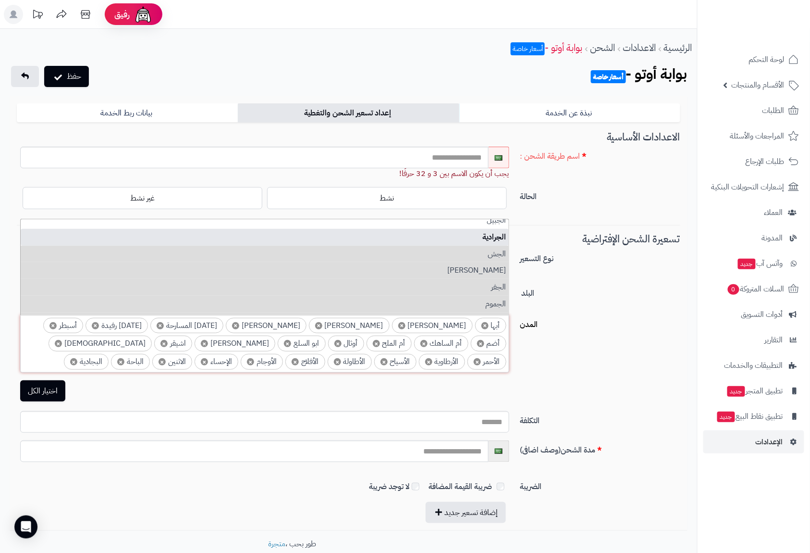
click at [497, 235] on li "الجرادية" at bounding box center [265, 237] width 488 height 17
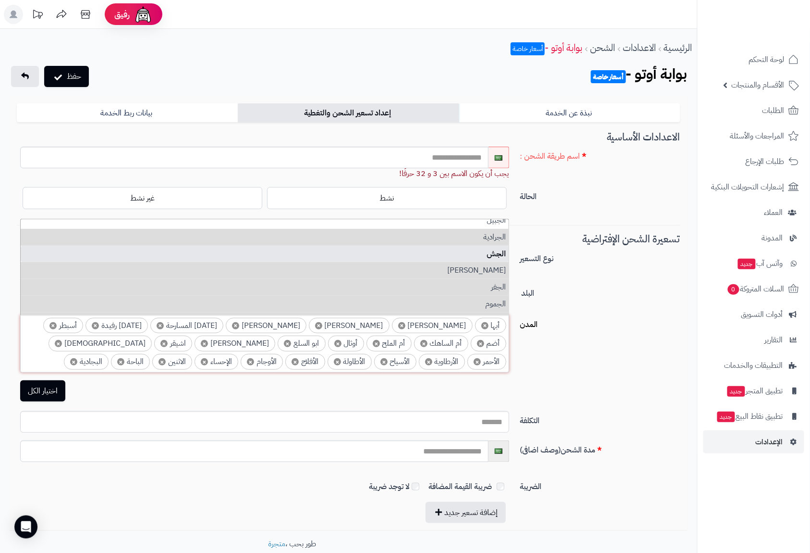
scroll to position [512, 0]
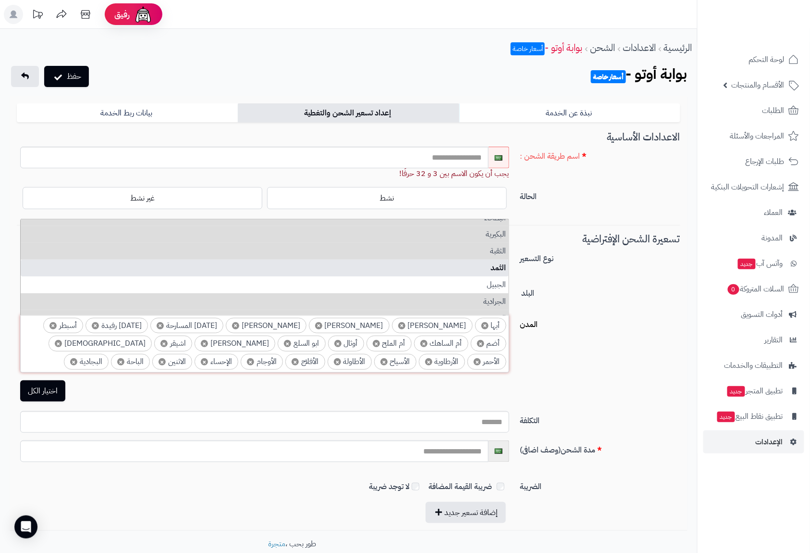
click at [500, 271] on li "الثمد" at bounding box center [265, 268] width 488 height 17
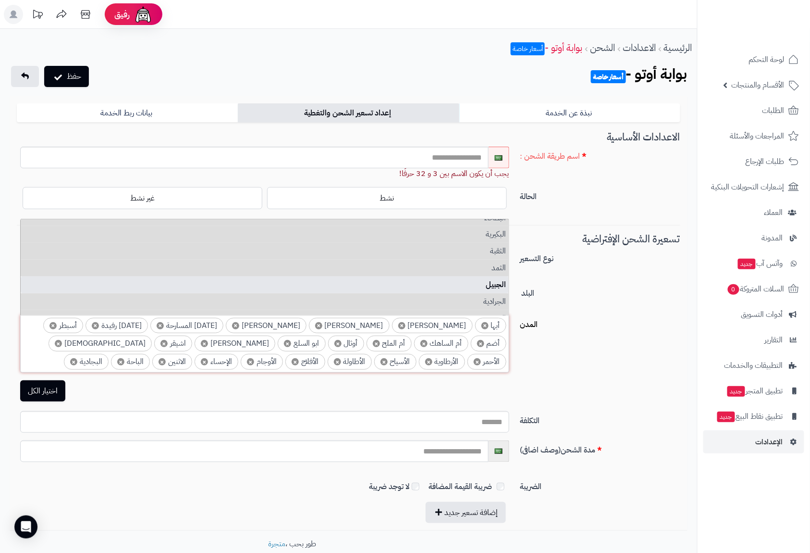
click at [501, 280] on li "الجبيل" at bounding box center [265, 284] width 488 height 17
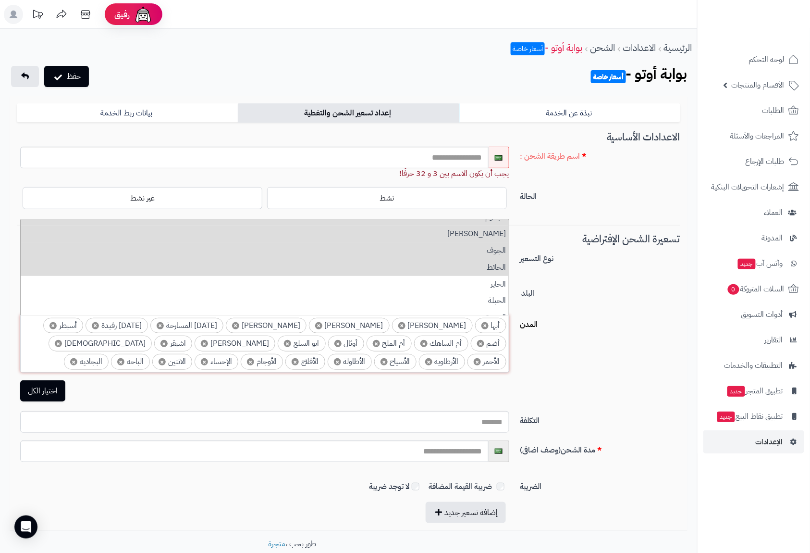
scroll to position [705, 0]
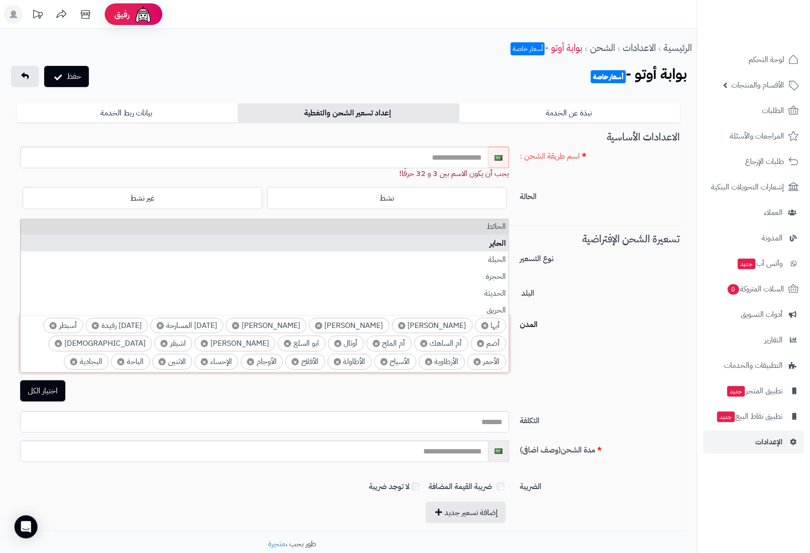
click at [495, 247] on li "الحاير" at bounding box center [265, 243] width 488 height 17
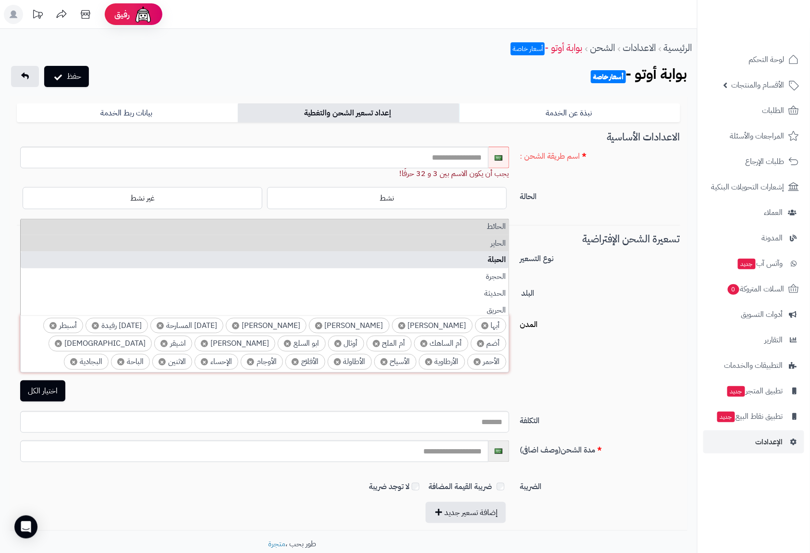
click at [502, 258] on li "الحبلة" at bounding box center [265, 259] width 488 height 17
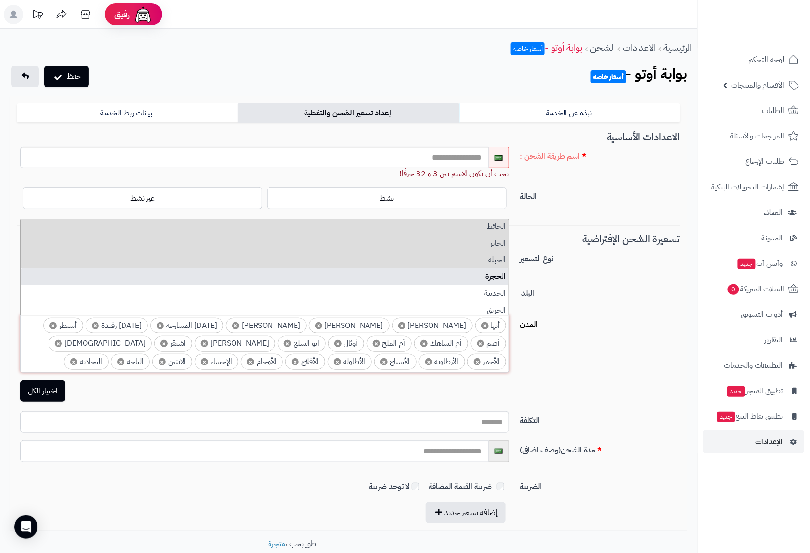
click at [500, 275] on li "الحجرة" at bounding box center [265, 276] width 488 height 17
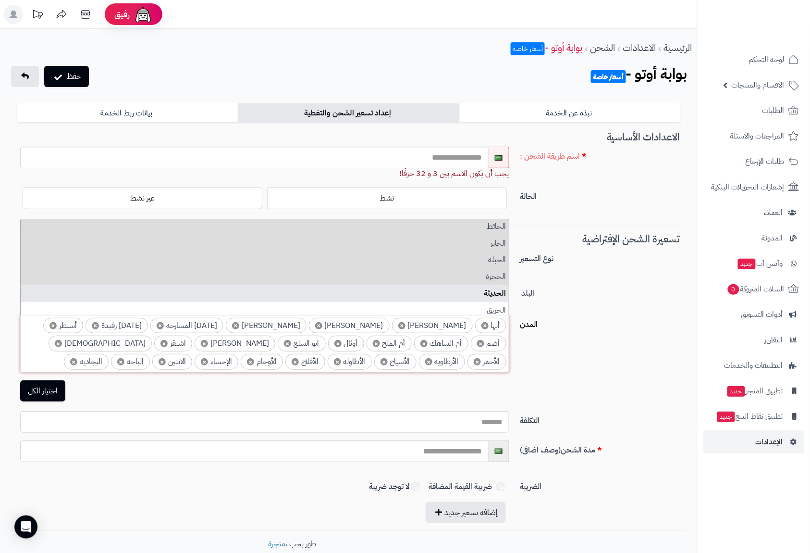
click at [501, 288] on li "الحديثة" at bounding box center [265, 293] width 488 height 17
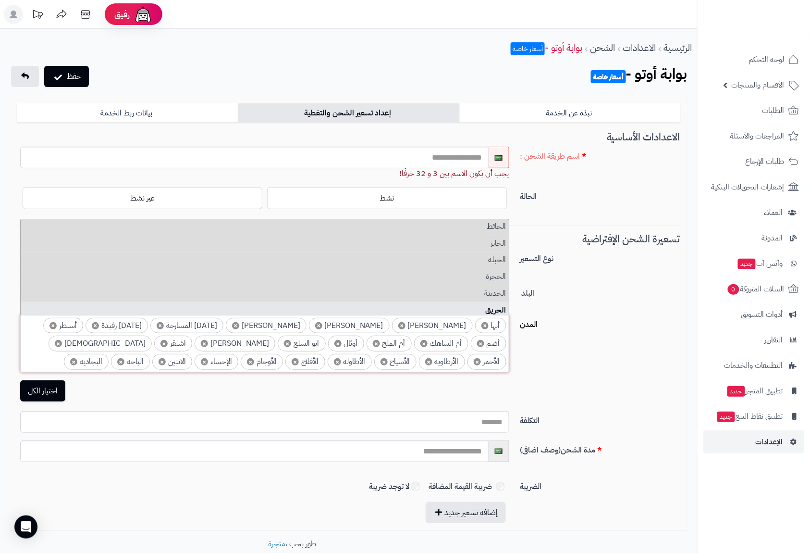
click at [501, 306] on li "الحريق" at bounding box center [265, 310] width 488 height 17
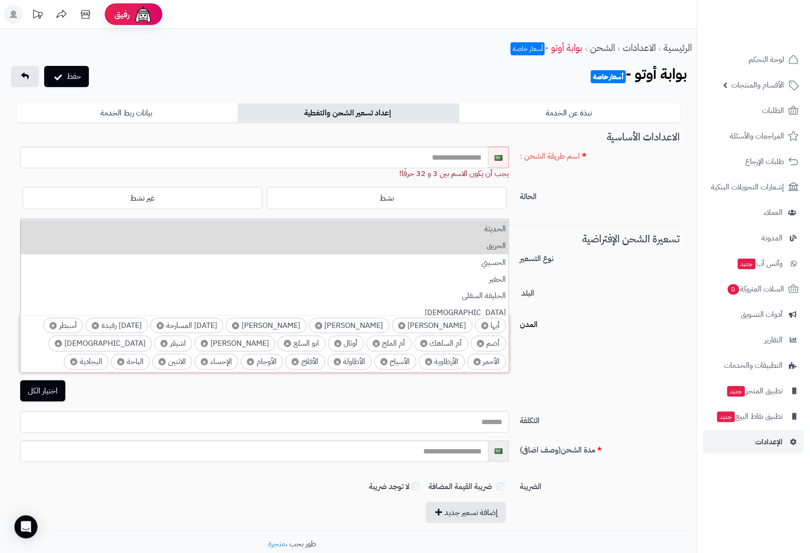
scroll to position [833, 0]
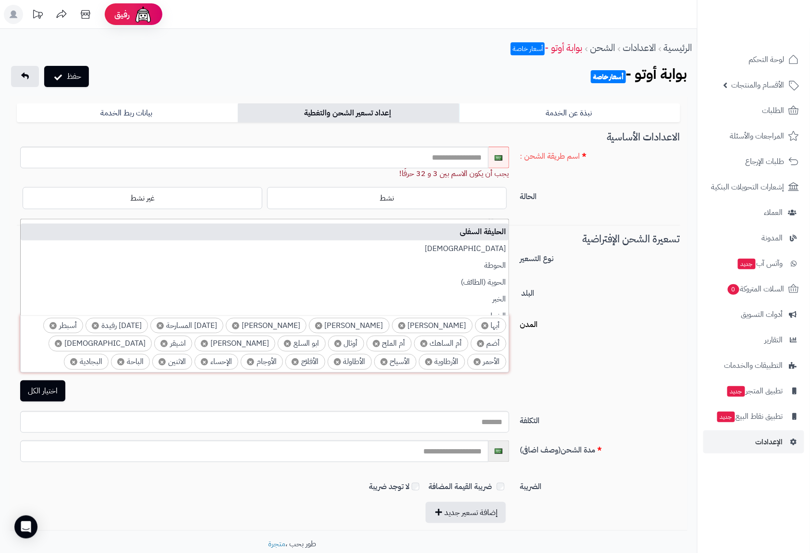
click at [491, 231] on li "الحليفة السفلى" at bounding box center [265, 232] width 488 height 17
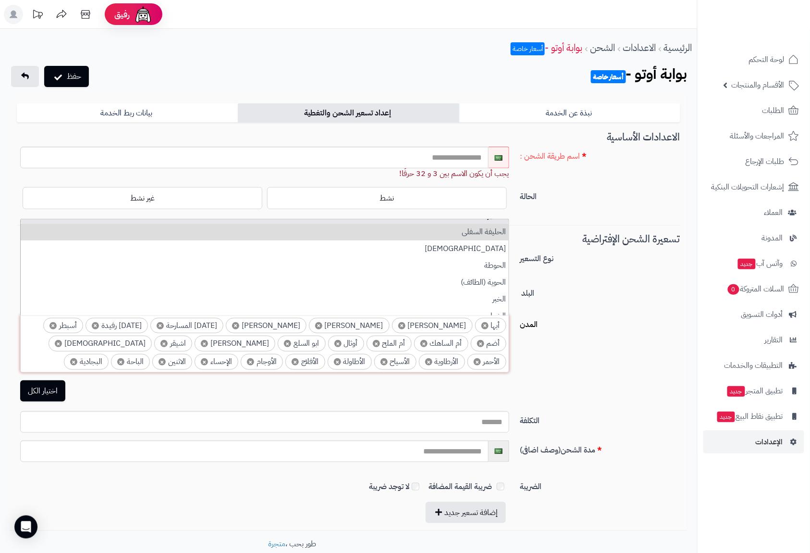
click at [492, 220] on li "الحفير" at bounding box center [265, 215] width 488 height 17
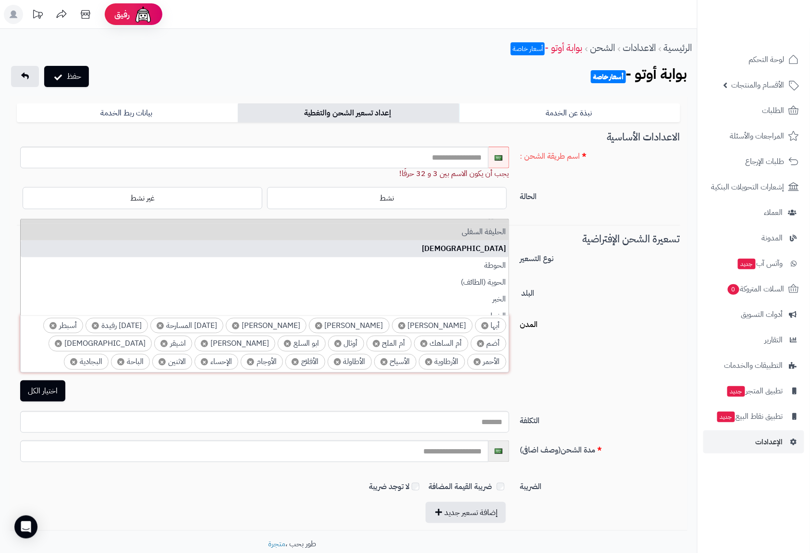
click at [500, 245] on li "الحناكية" at bounding box center [265, 248] width 488 height 17
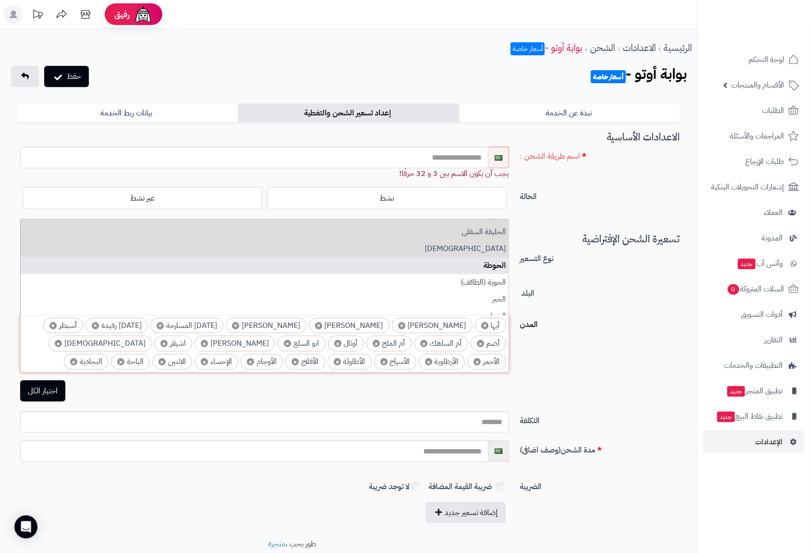
click at [498, 262] on li "الحوطة" at bounding box center [265, 265] width 488 height 17
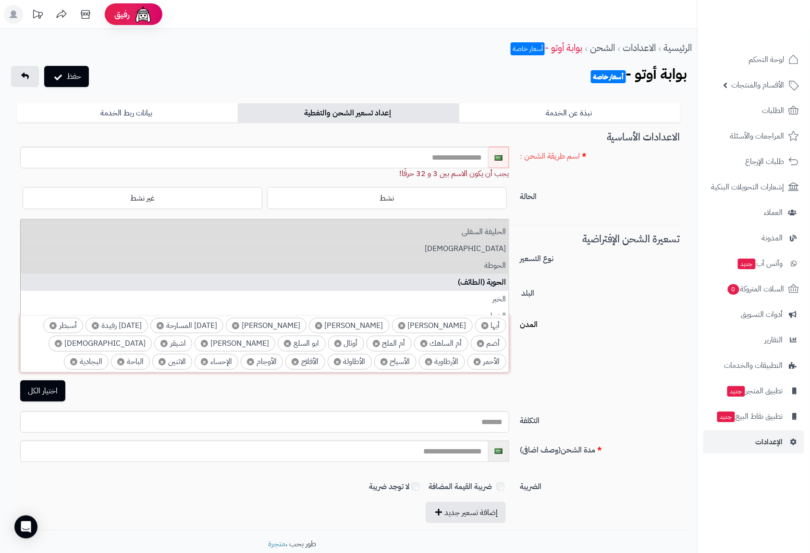
click at [498, 278] on li "الحوية (الطائف)" at bounding box center [265, 282] width 488 height 17
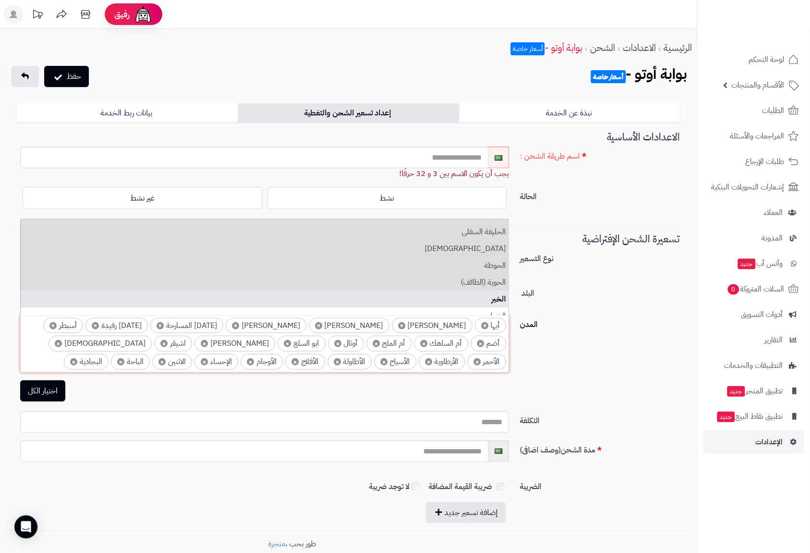
click at [502, 298] on li "الخبر" at bounding box center [265, 299] width 488 height 17
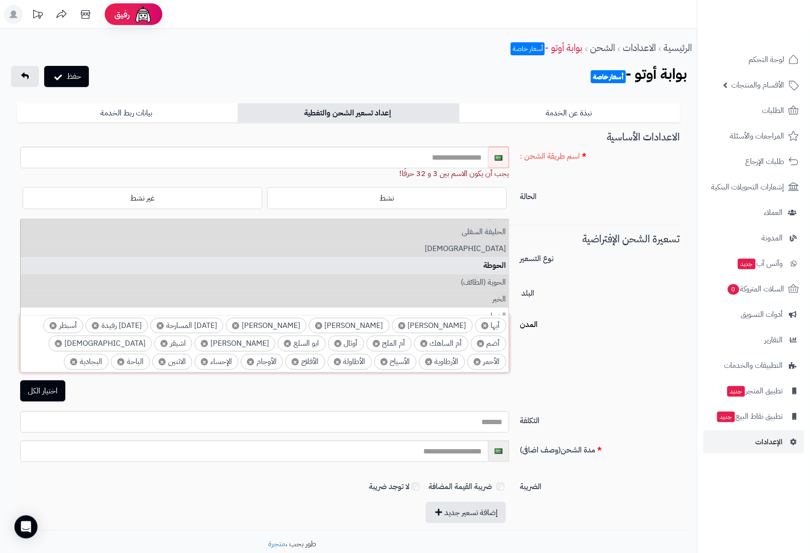
scroll to position [769, 0]
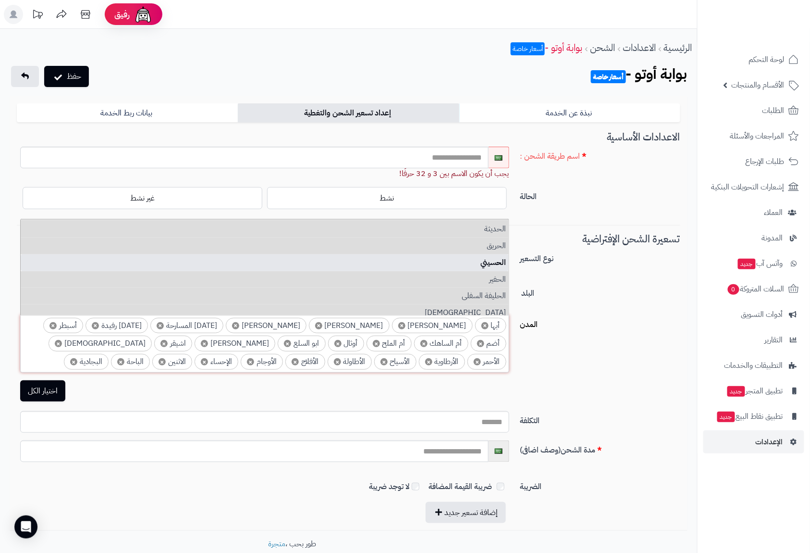
click at [497, 260] on li "الحسيني" at bounding box center [265, 262] width 488 height 17
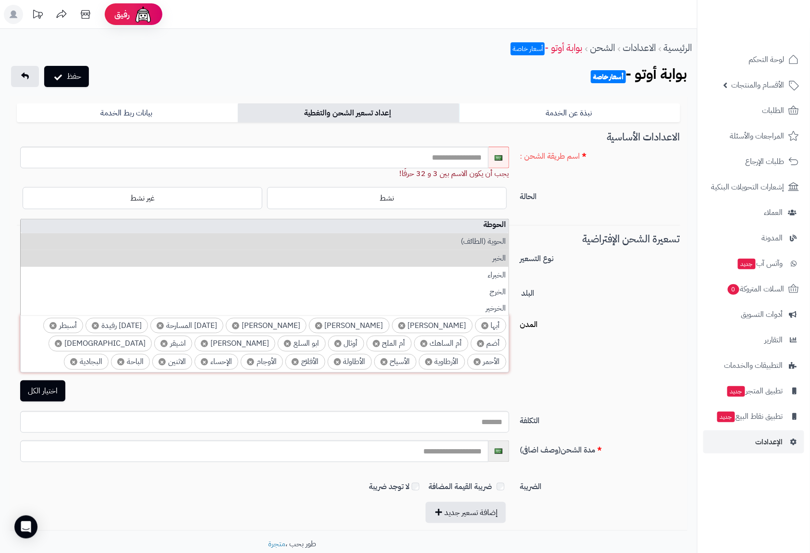
scroll to position [897, 0]
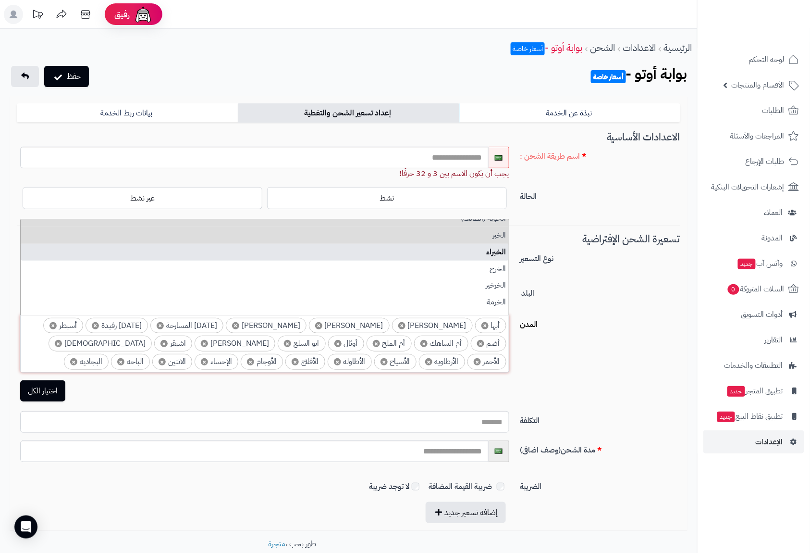
click at [498, 255] on li "الخبراء" at bounding box center [265, 252] width 488 height 17
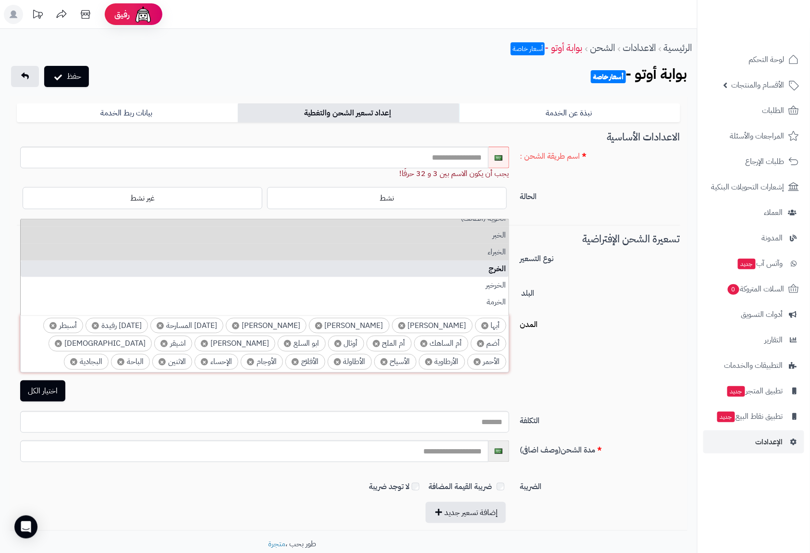
click at [500, 266] on li "الخرج" at bounding box center [265, 269] width 488 height 17
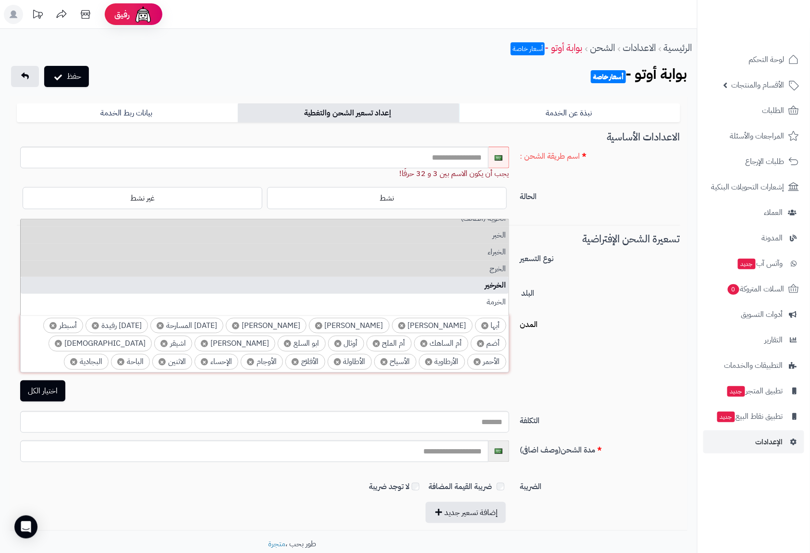
click at [501, 284] on li "الخرخير" at bounding box center [265, 285] width 488 height 17
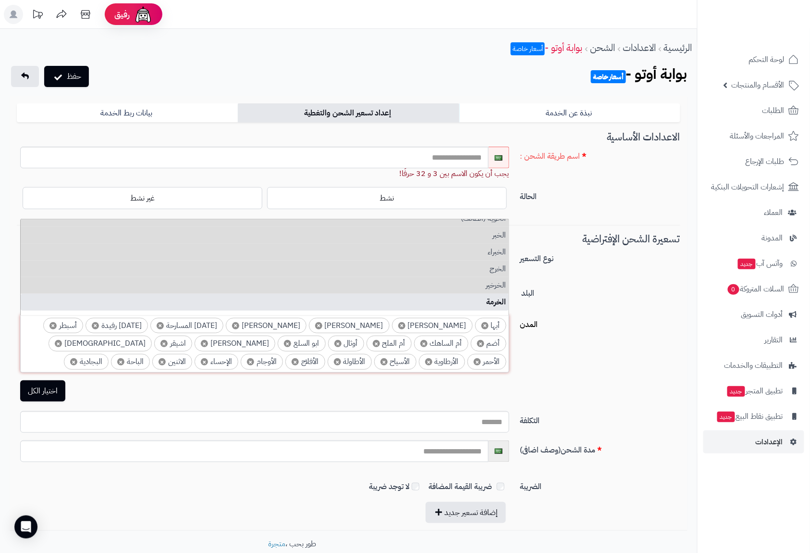
click at [501, 299] on li "الخرمة" at bounding box center [265, 302] width 488 height 17
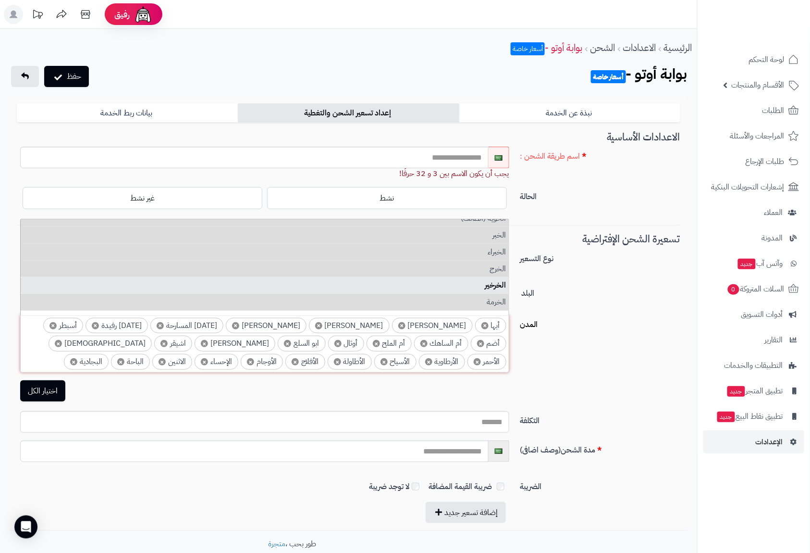
scroll to position [961, 0]
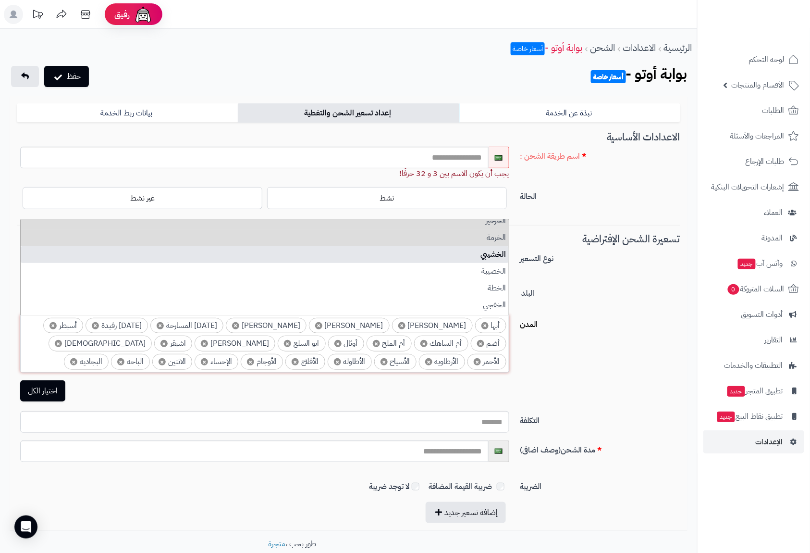
click at [494, 251] on li "الخشيبي" at bounding box center [265, 254] width 488 height 17
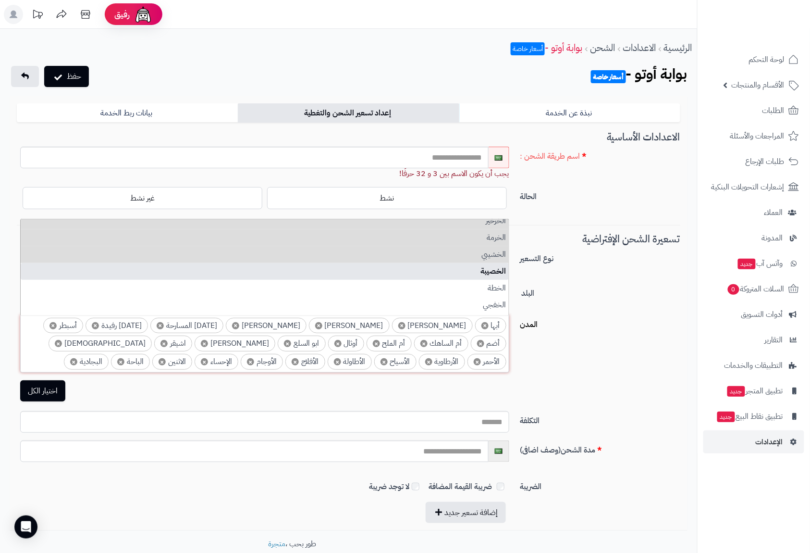
click at [499, 270] on li "الخصيبة" at bounding box center [265, 271] width 488 height 17
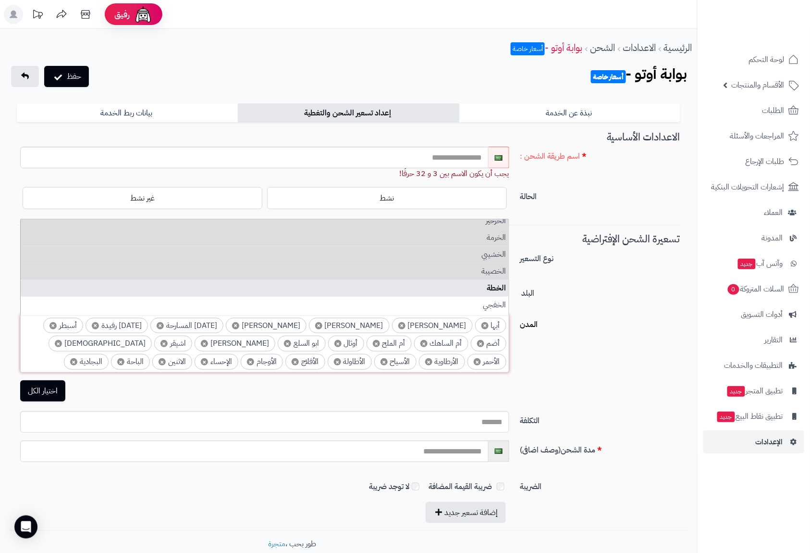
click at [500, 280] on li "الخطة" at bounding box center [265, 288] width 488 height 17
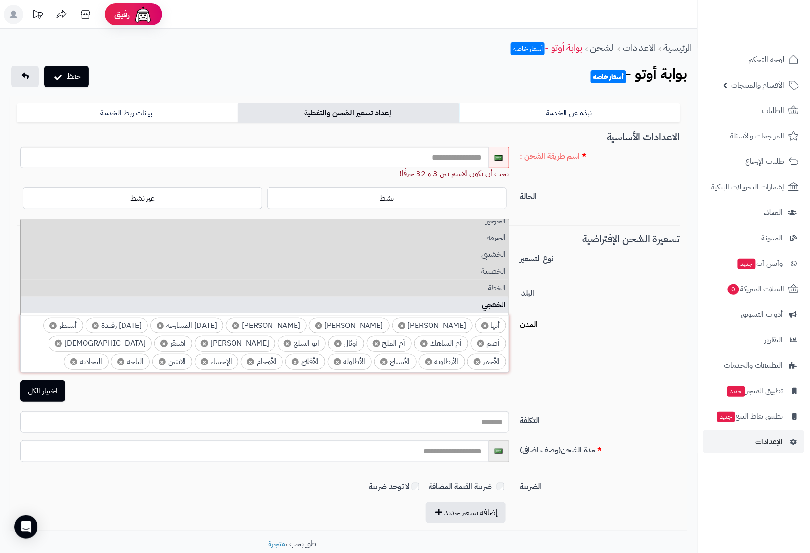
click at [500, 298] on li "الخفجي" at bounding box center [265, 305] width 488 height 17
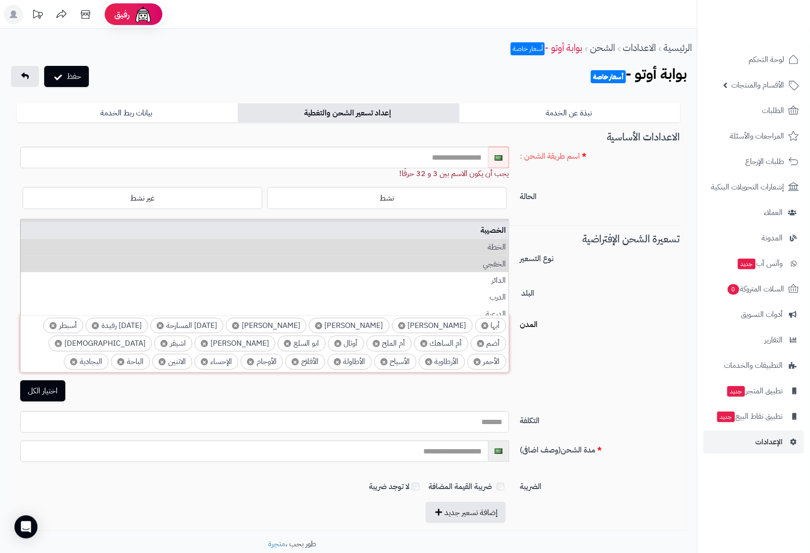
scroll to position [1025, 0]
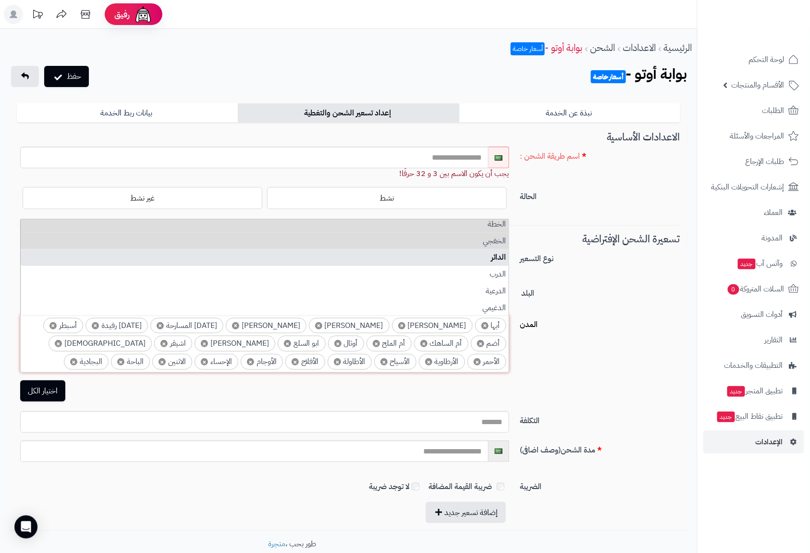
click at [500, 260] on li "الدائر" at bounding box center [265, 257] width 488 height 17
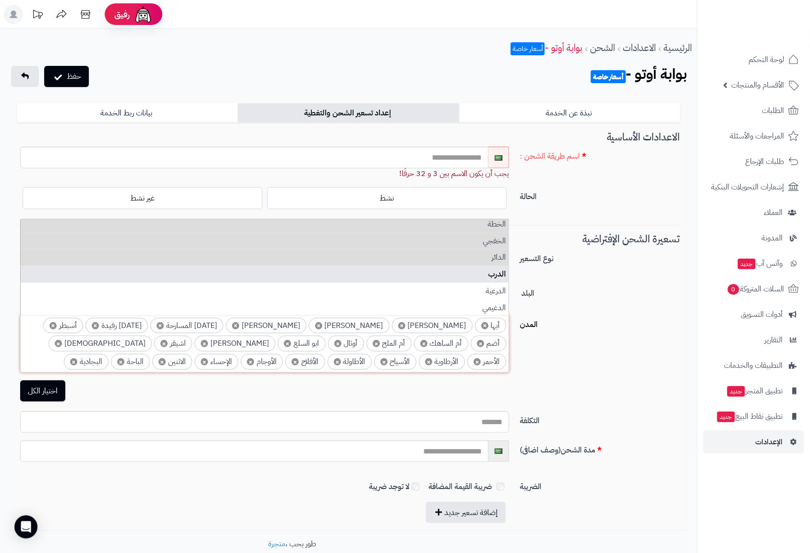
click at [504, 276] on li "الدرب" at bounding box center [265, 274] width 488 height 17
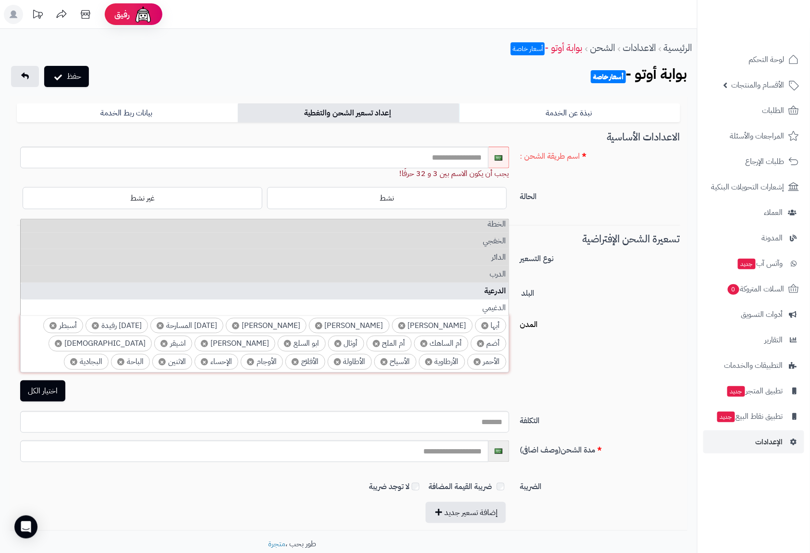
click at [503, 289] on li "الدرعية" at bounding box center [265, 291] width 488 height 17
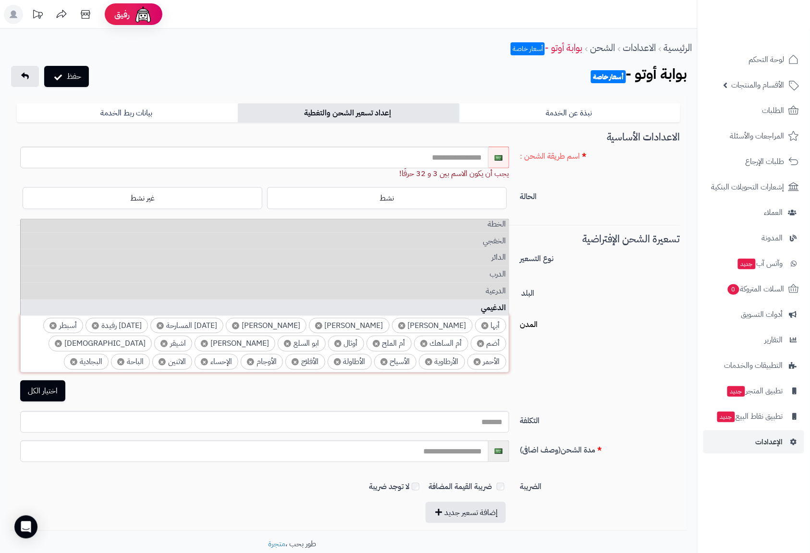
click at [501, 302] on li "الدغيمي" at bounding box center [265, 307] width 488 height 17
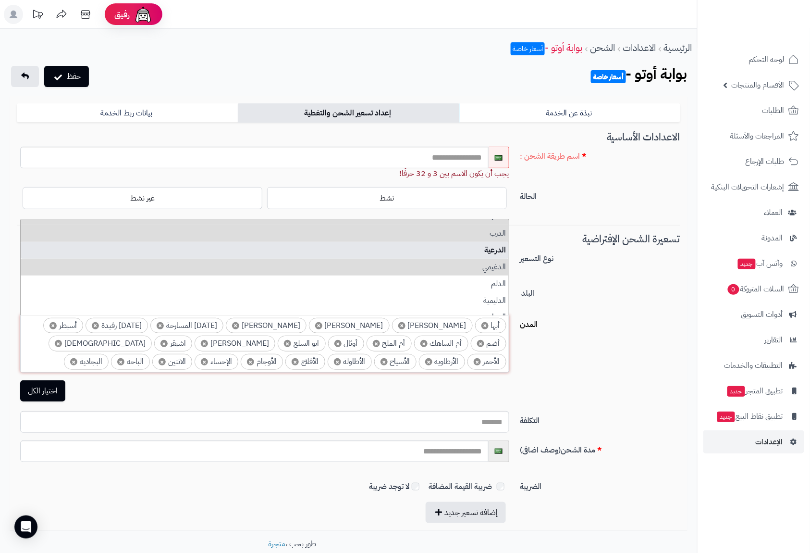
scroll to position [1089, 0]
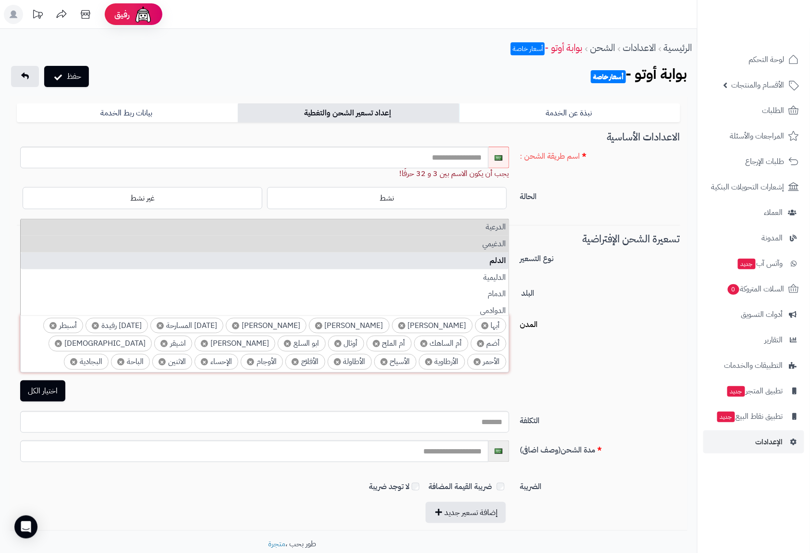
click at [501, 263] on li "الدلم" at bounding box center [265, 260] width 488 height 17
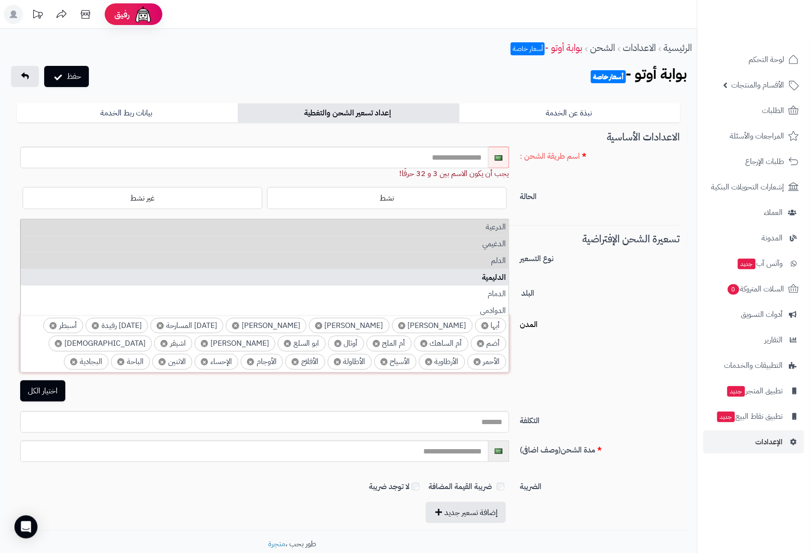
click at [504, 281] on li "الدليمية" at bounding box center [265, 277] width 488 height 17
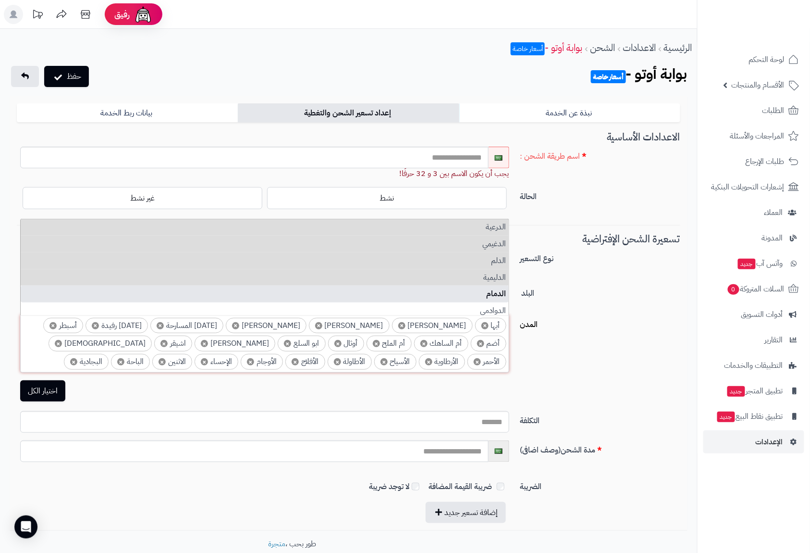
click at [504, 289] on li "الدمام" at bounding box center [265, 294] width 488 height 17
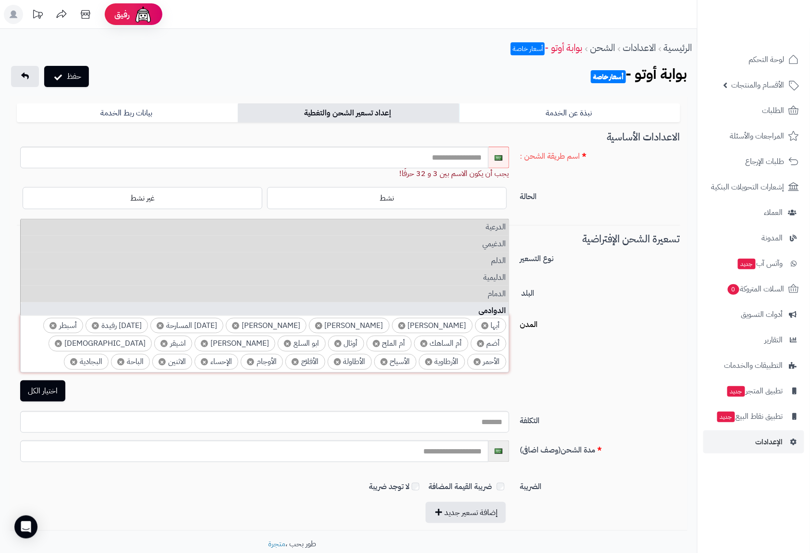
click at [500, 304] on li "الدوادمي" at bounding box center [265, 310] width 488 height 17
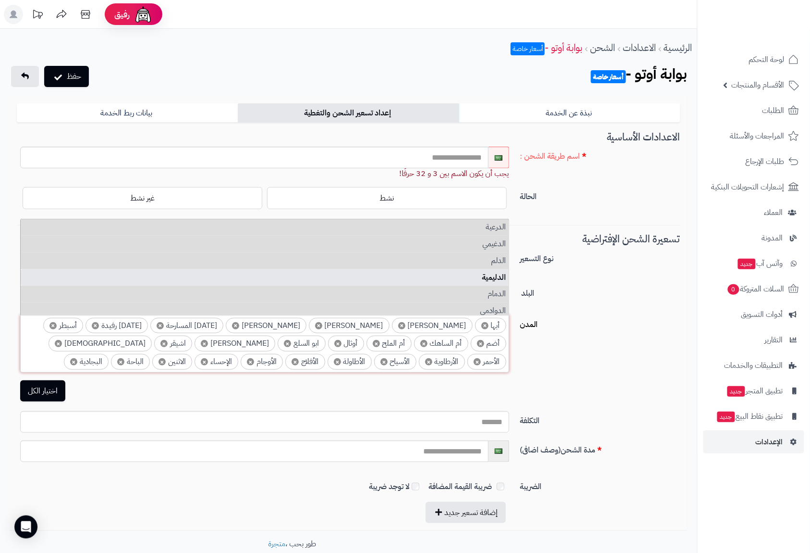
scroll to position [1154, 0]
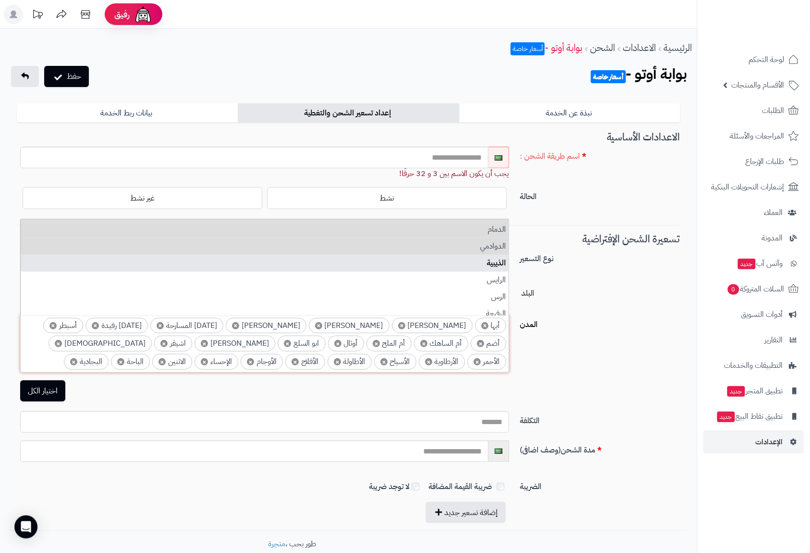
click at [498, 264] on li "الذيبية" at bounding box center [265, 263] width 488 height 17
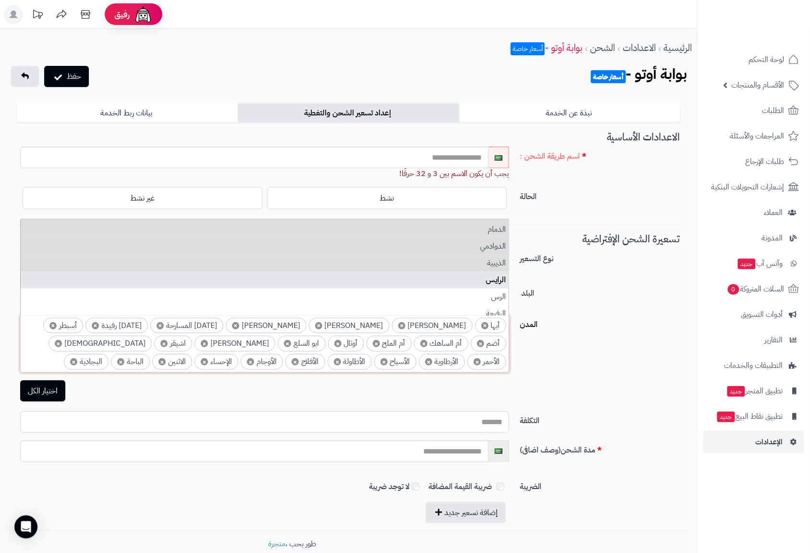
click at [501, 284] on li "الرايس" at bounding box center [265, 280] width 488 height 17
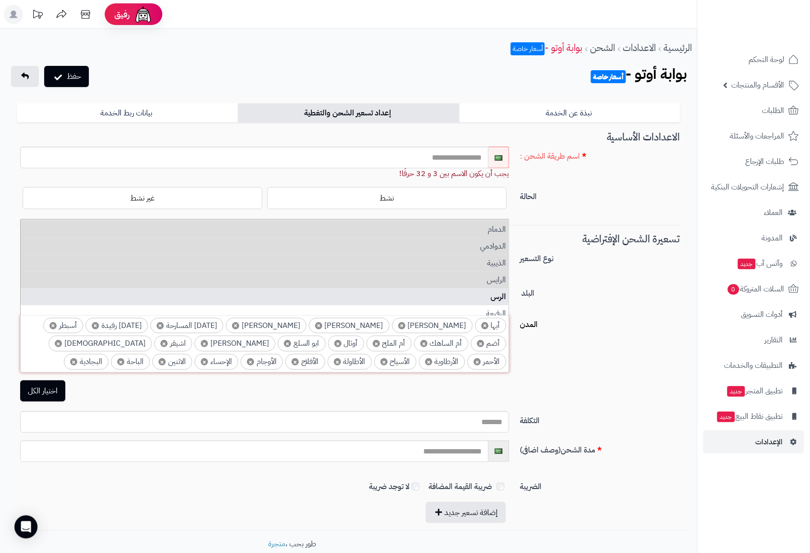
click at [505, 297] on li "الرس" at bounding box center [265, 296] width 488 height 17
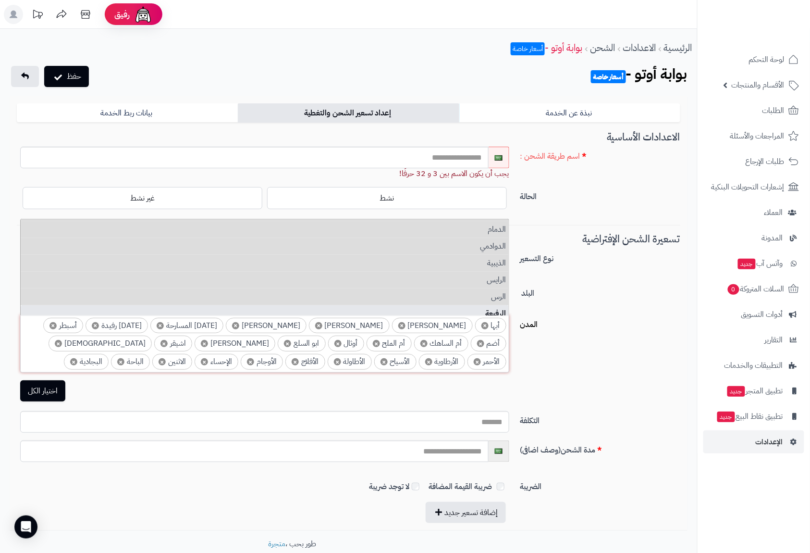
click at [502, 309] on li "الرفيعة" at bounding box center [265, 313] width 488 height 17
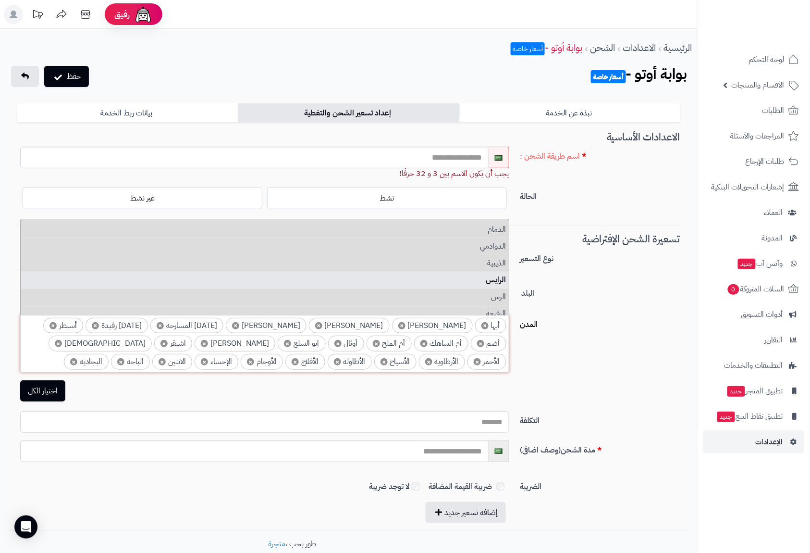
scroll to position [1218, 0]
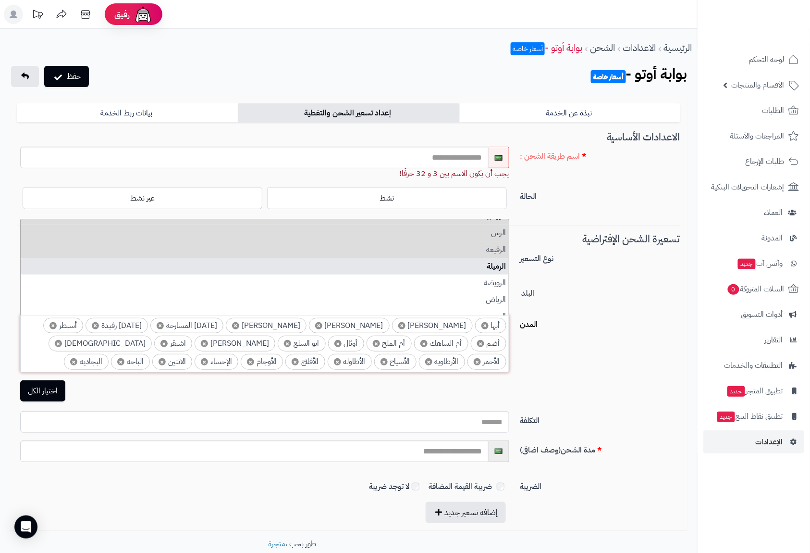
click at [498, 266] on li "الرميلة" at bounding box center [265, 266] width 488 height 17
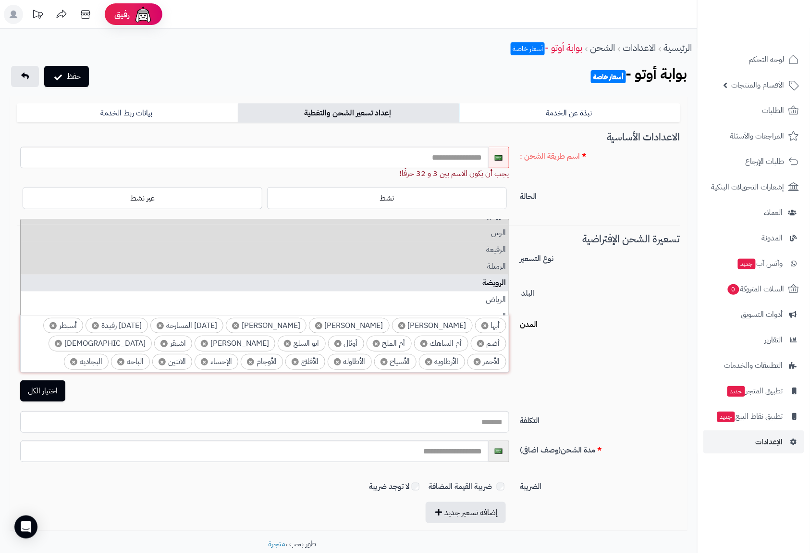
click at [498, 282] on li "الرويضة" at bounding box center [265, 282] width 488 height 17
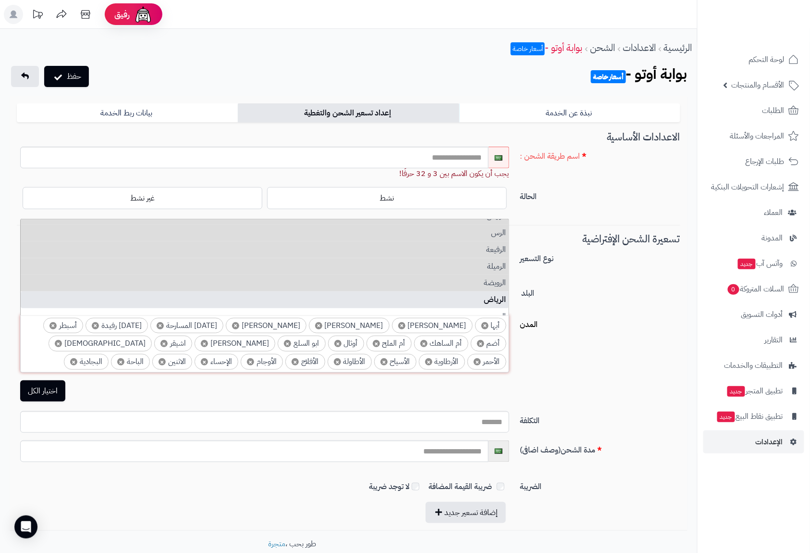
click at [498, 300] on li "الرياض" at bounding box center [265, 299] width 488 height 17
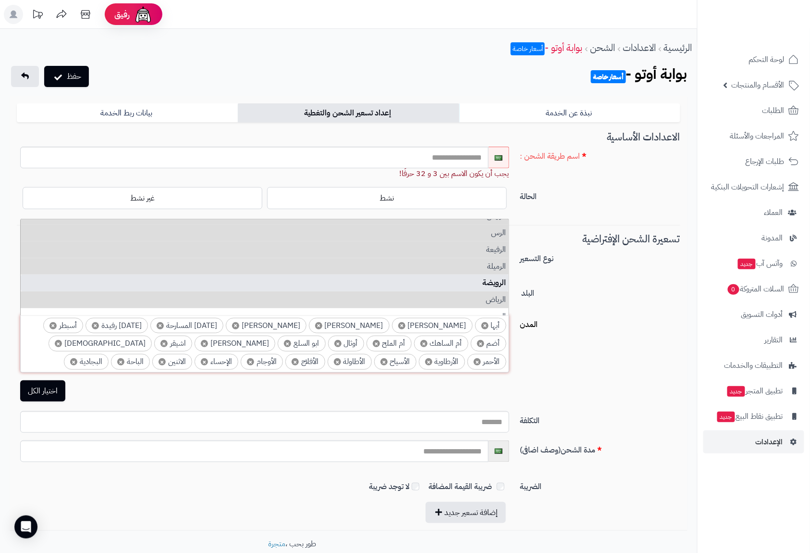
scroll to position [1282, 0]
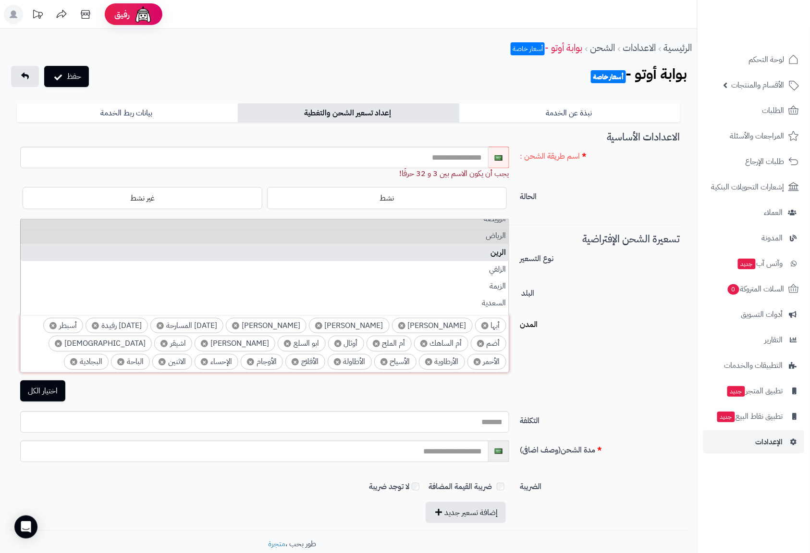
click at [496, 258] on li "الرين" at bounding box center [265, 252] width 488 height 17
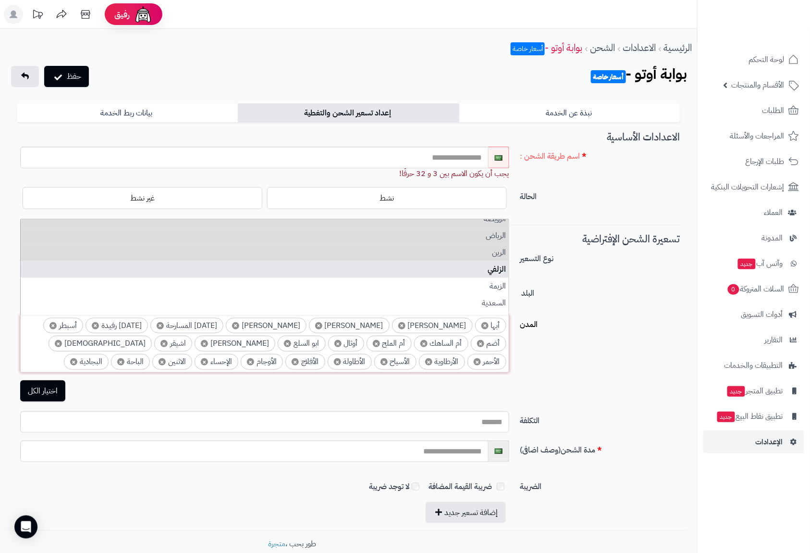
click at [498, 271] on li "الزلفي" at bounding box center [265, 269] width 488 height 17
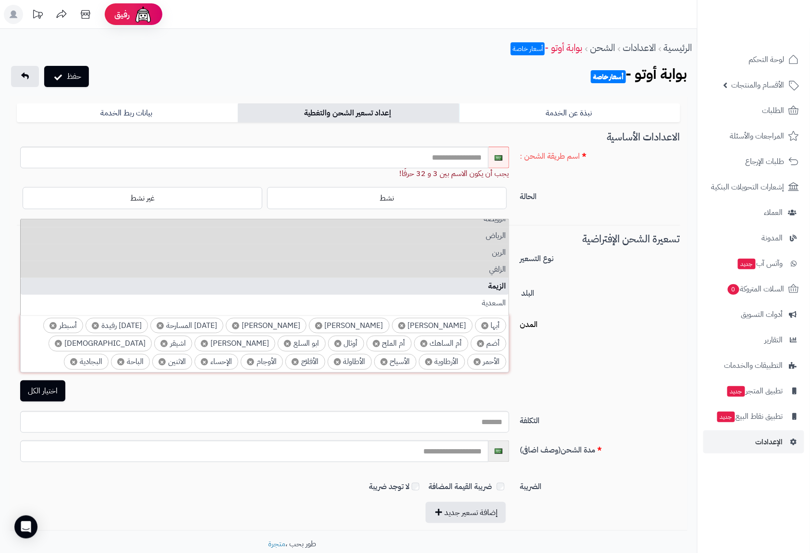
click at [500, 281] on li "الزيمة" at bounding box center [265, 286] width 488 height 17
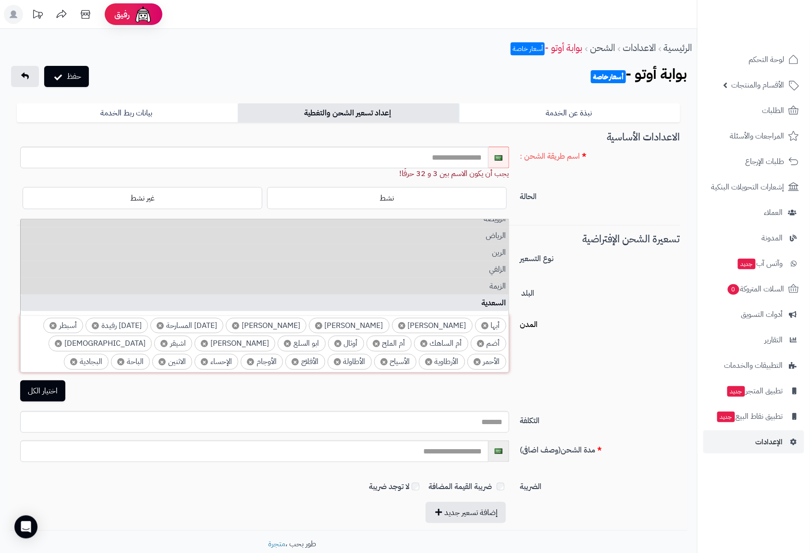
click at [500, 297] on li "السعدية" at bounding box center [265, 303] width 488 height 17
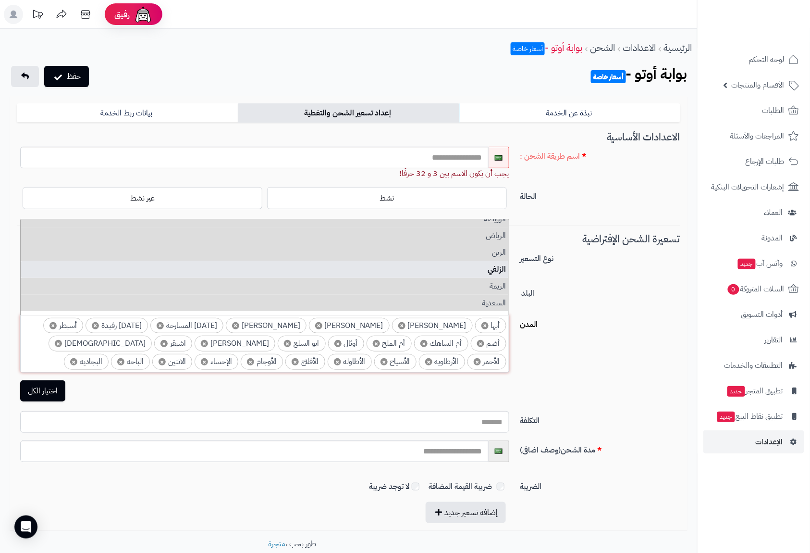
scroll to position [1346, 0]
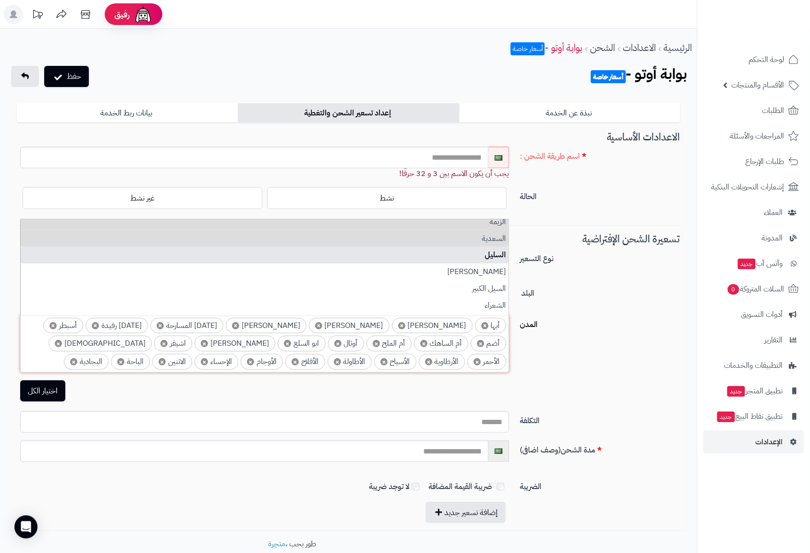
click at [496, 252] on li "السليل" at bounding box center [265, 255] width 488 height 17
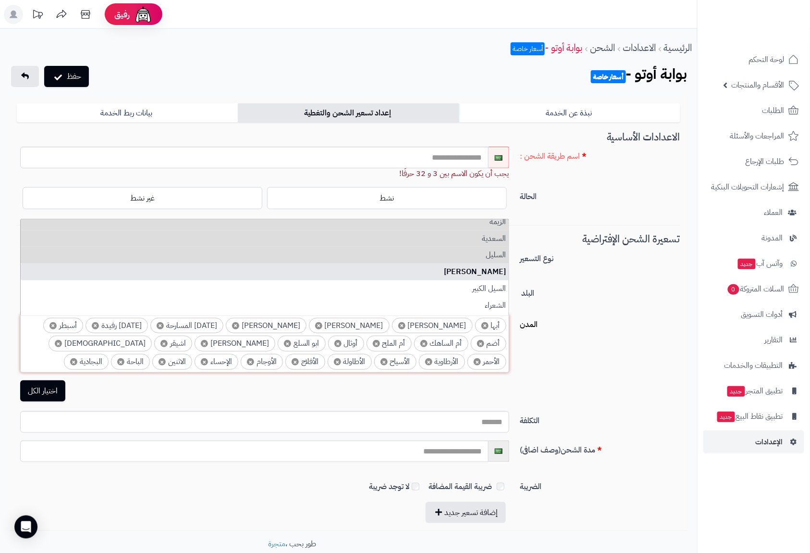
click at [498, 269] on li "السيل الصغير" at bounding box center [265, 271] width 488 height 17
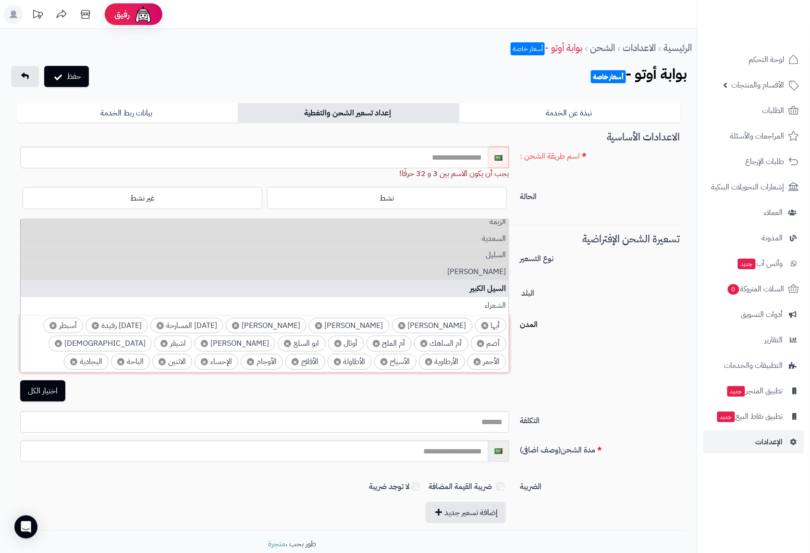
click at [501, 283] on li "السيل الكبير" at bounding box center [265, 288] width 488 height 17
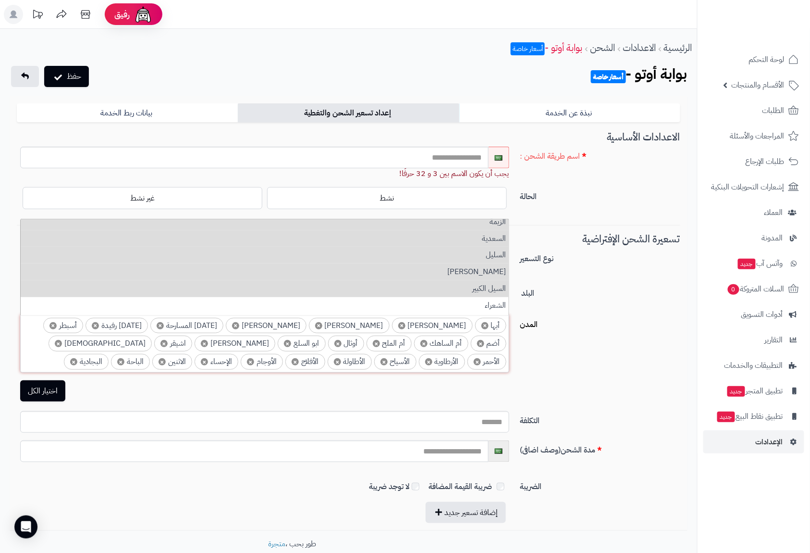
click at [501, 297] on li "السيل الكبير" at bounding box center [265, 288] width 488 height 17
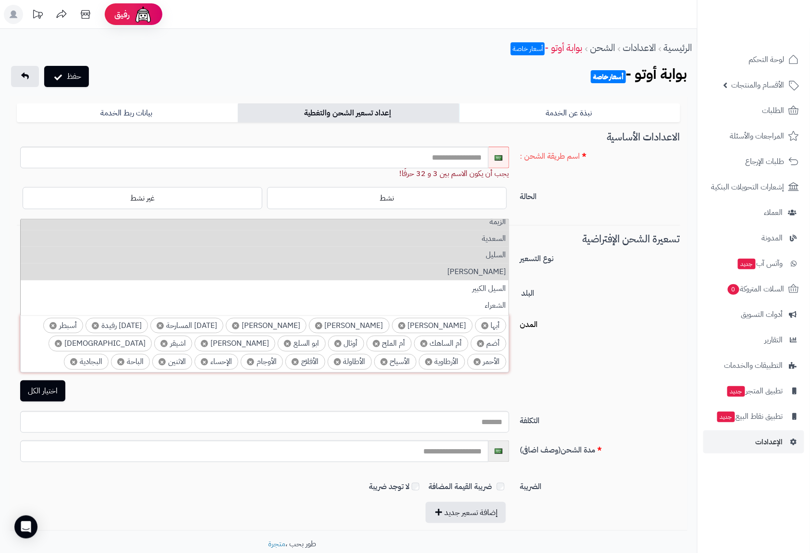
click at [501, 297] on li "السيل الكبير" at bounding box center [265, 288] width 488 height 17
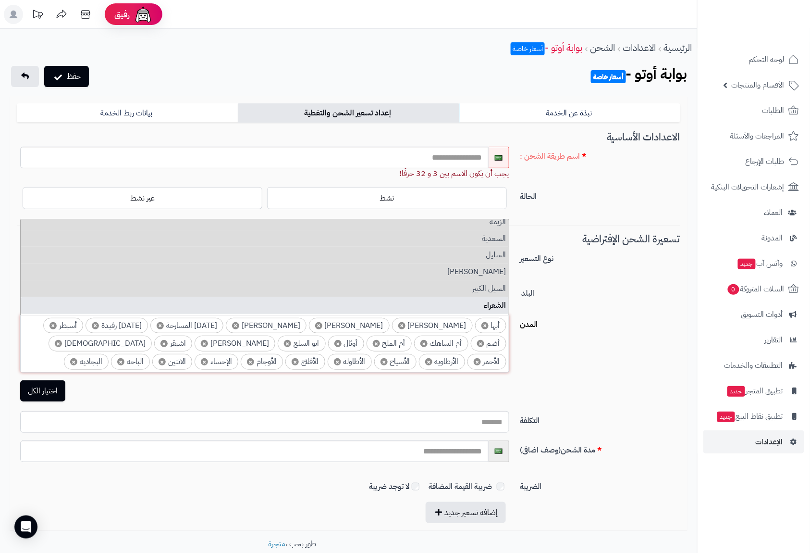
click at [501, 304] on li "الشعراء" at bounding box center [265, 305] width 488 height 17
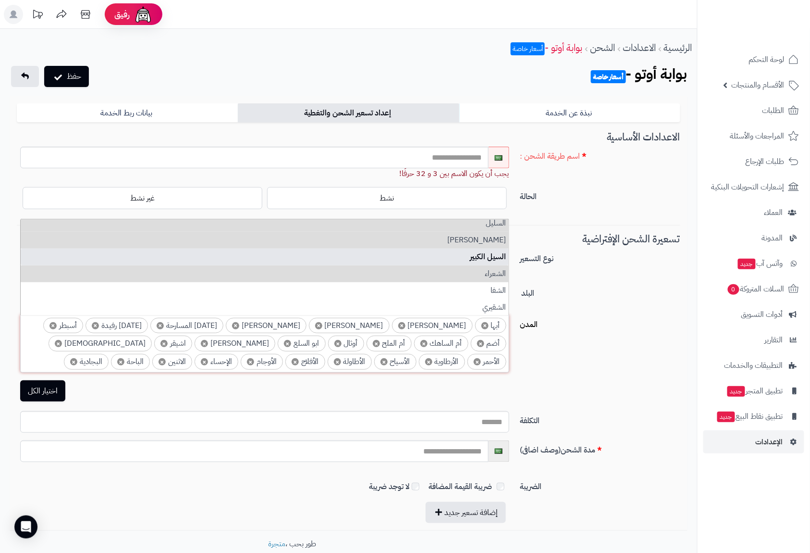
scroll to position [1410, 0]
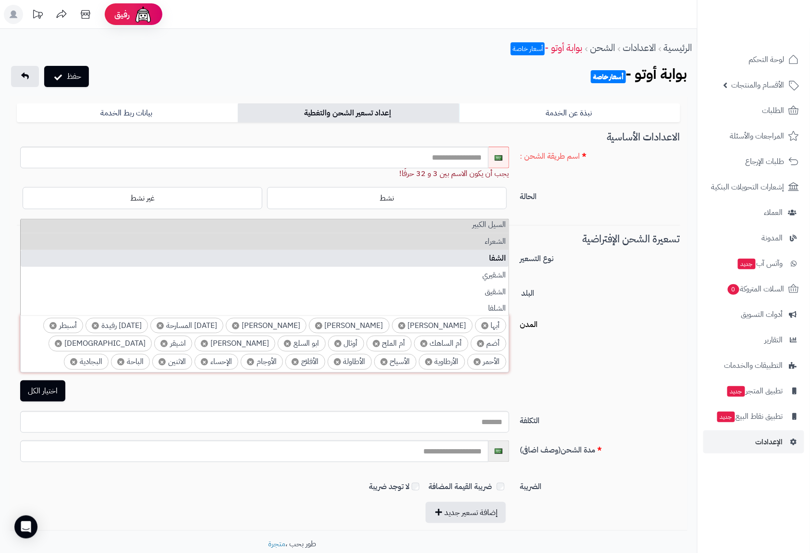
click at [497, 260] on li "الشفا" at bounding box center [265, 258] width 488 height 17
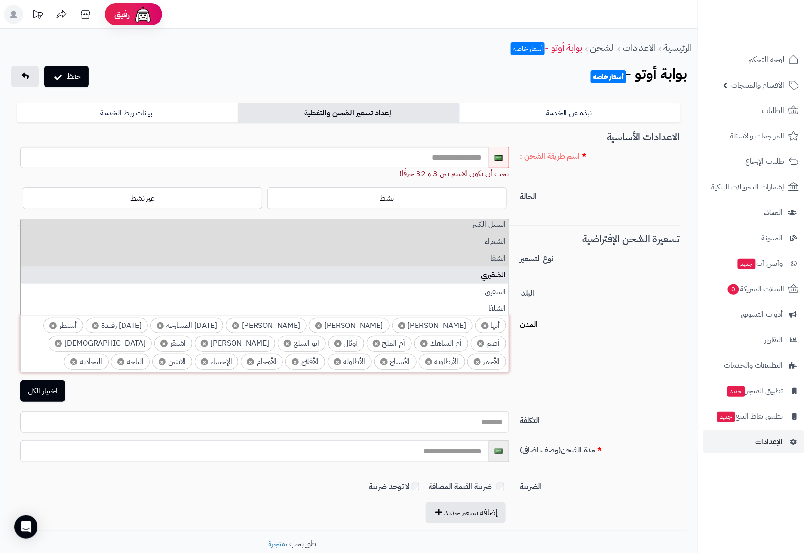
click at [502, 274] on li "الشقيري" at bounding box center [265, 275] width 488 height 17
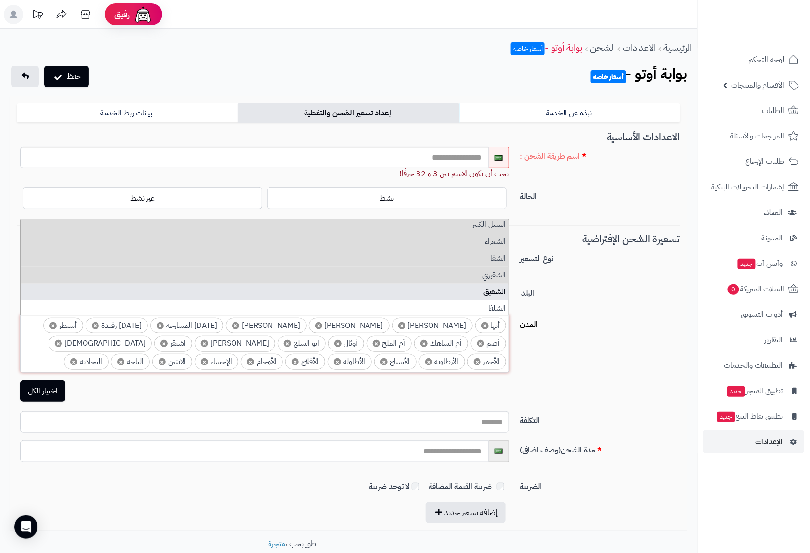
click at [502, 287] on li "الشقيق" at bounding box center [265, 292] width 488 height 17
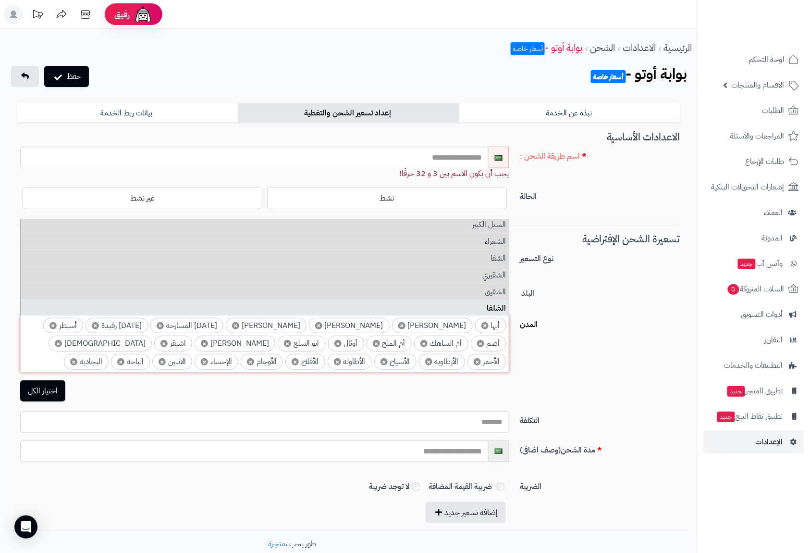
click at [500, 302] on li "الشلفا" at bounding box center [265, 308] width 488 height 17
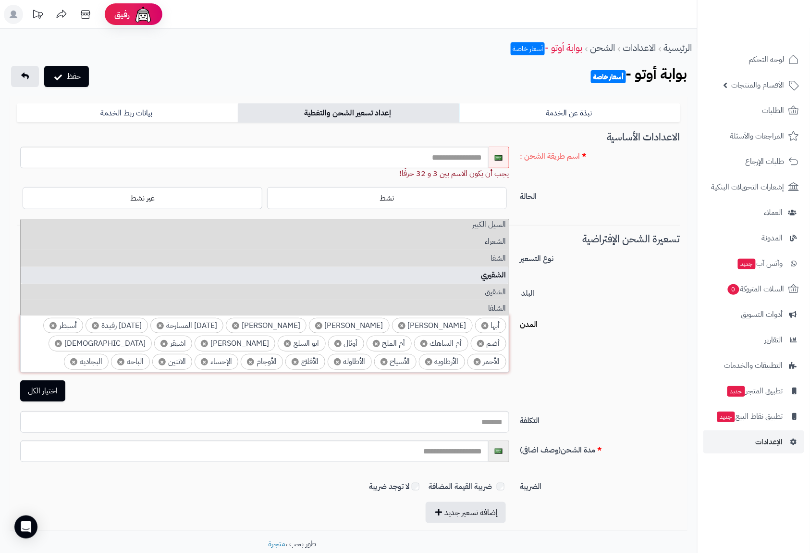
scroll to position [1474, 0]
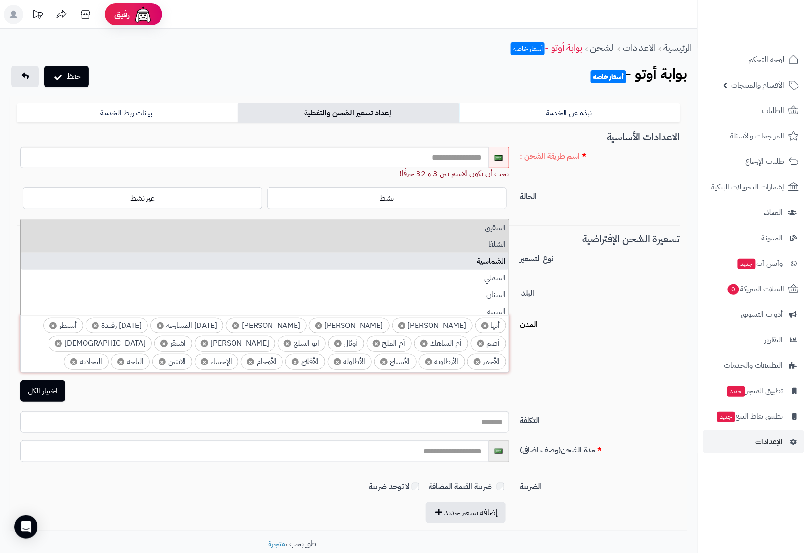
click at [495, 266] on li "الشماسية" at bounding box center [265, 261] width 488 height 17
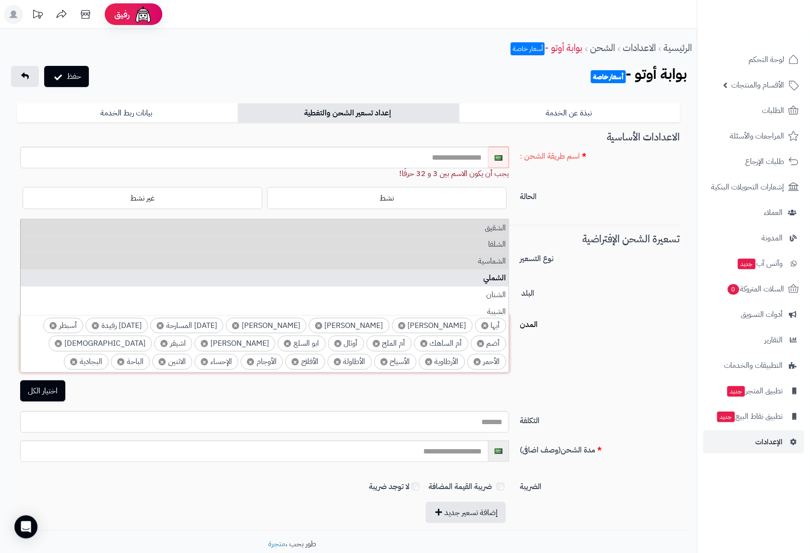
click at [498, 280] on li "الشملي" at bounding box center [265, 278] width 488 height 17
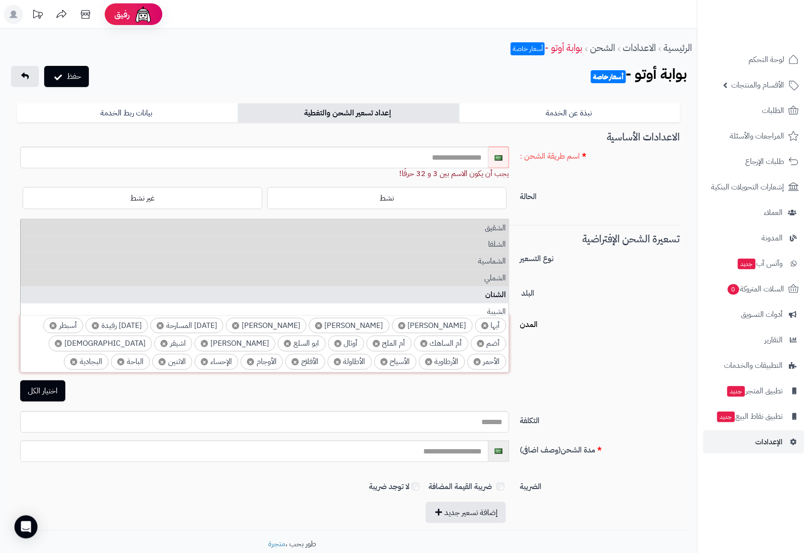
click at [500, 290] on li "الشنان" at bounding box center [265, 294] width 488 height 17
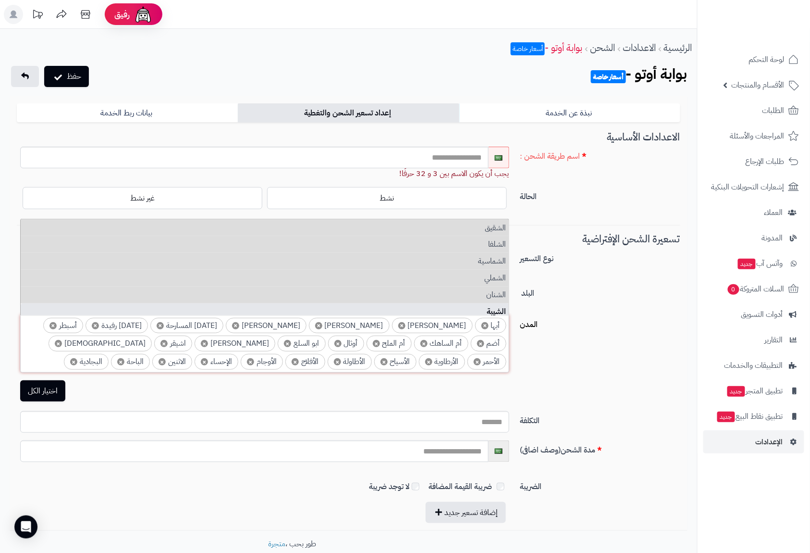
click at [499, 307] on li "الشيبة" at bounding box center [265, 311] width 488 height 17
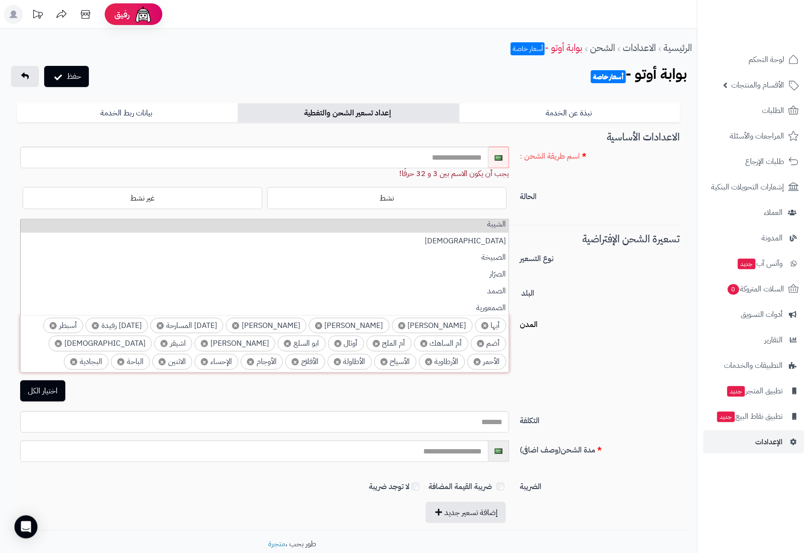
scroll to position [1538, 0]
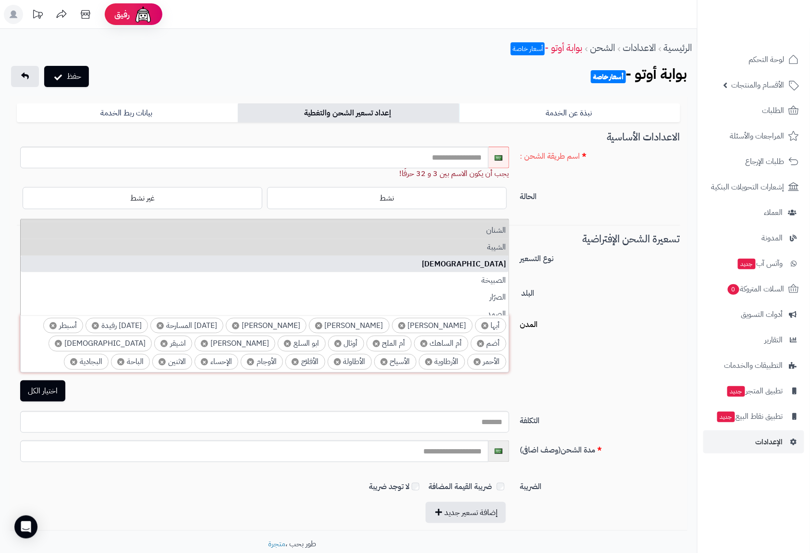
click at [498, 266] on li "الشيحية" at bounding box center [265, 264] width 488 height 17
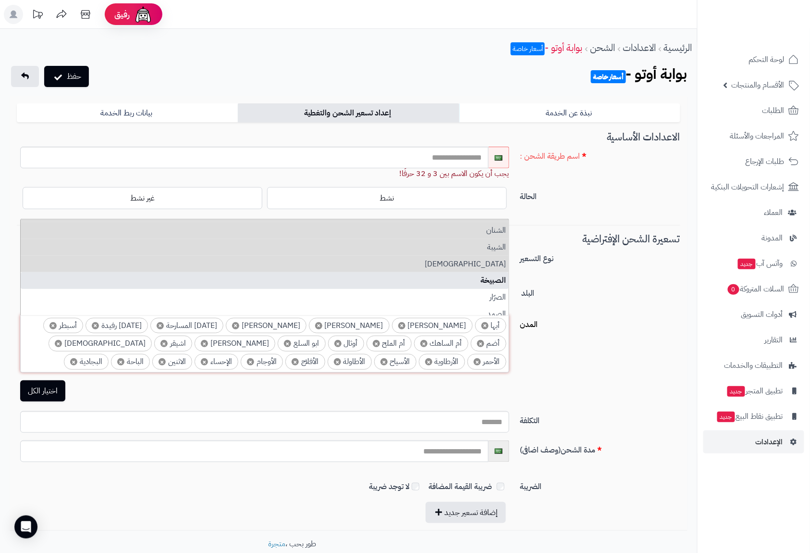
click at [499, 284] on li "الصبيخة" at bounding box center [265, 280] width 488 height 17
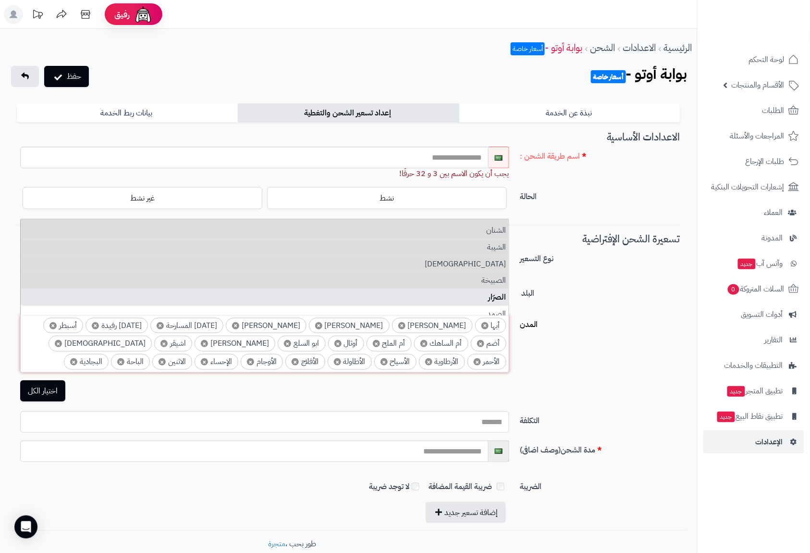
click at [499, 293] on li "الصرّار" at bounding box center [265, 297] width 488 height 17
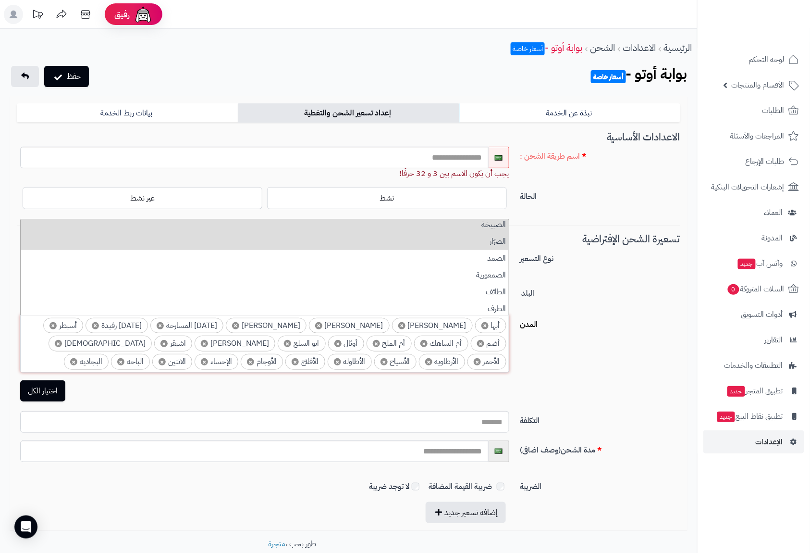
scroll to position [1602, 0]
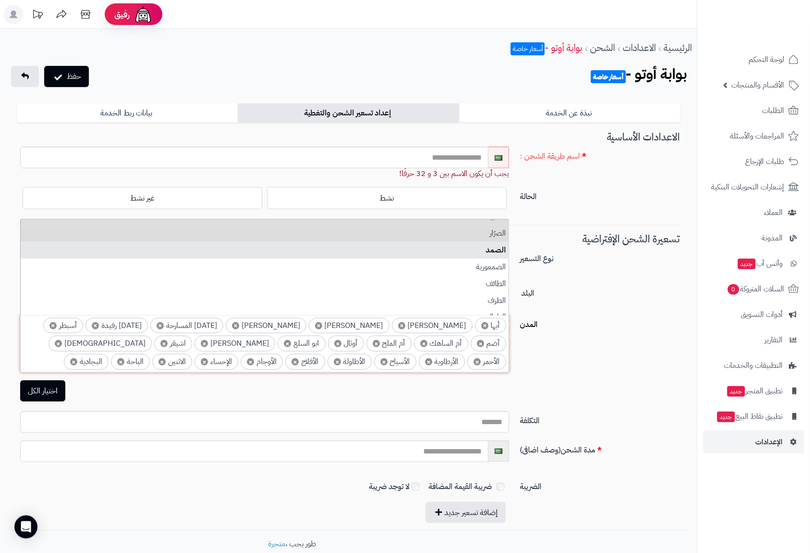
click at [497, 254] on li "الصمد" at bounding box center [265, 250] width 488 height 17
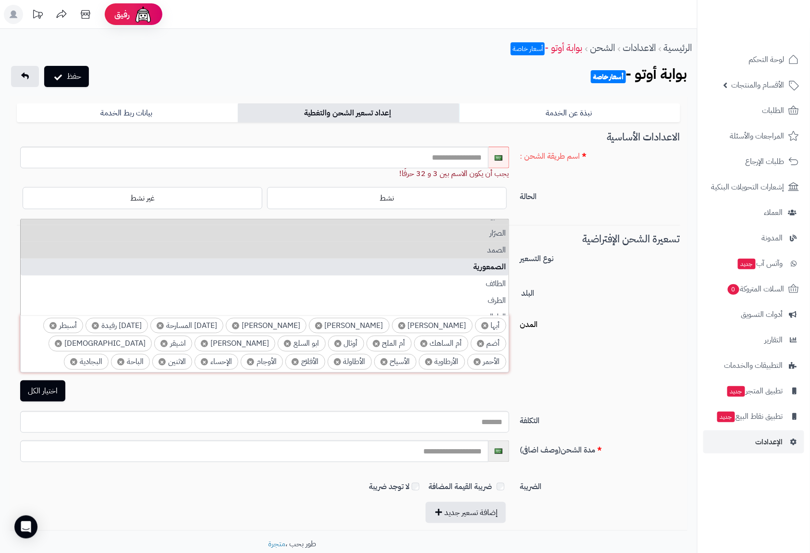
click at [497, 265] on li "الصمعورية" at bounding box center [265, 267] width 488 height 17
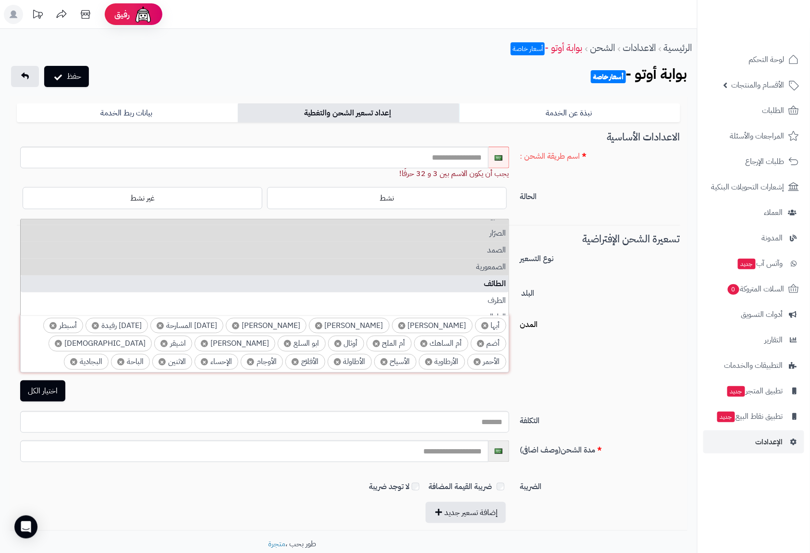
click at [497, 282] on li "الطائف" at bounding box center [265, 283] width 488 height 17
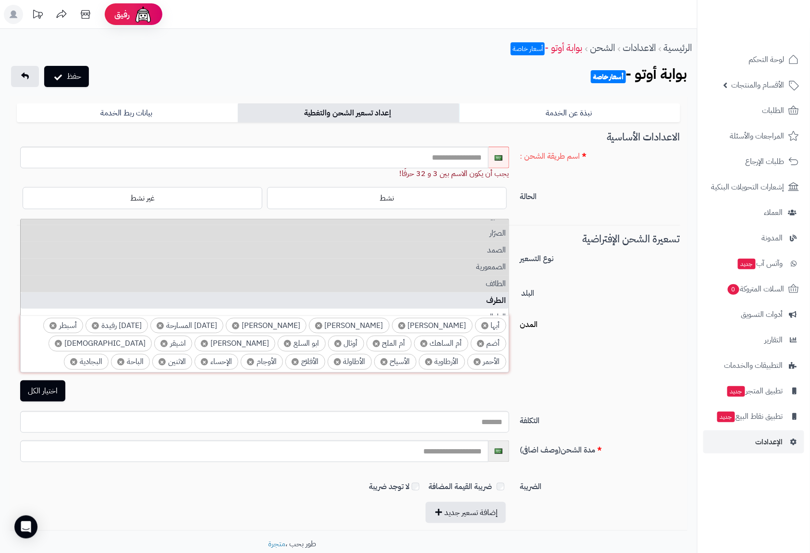
click at [497, 297] on li "الطرف" at bounding box center [265, 300] width 488 height 17
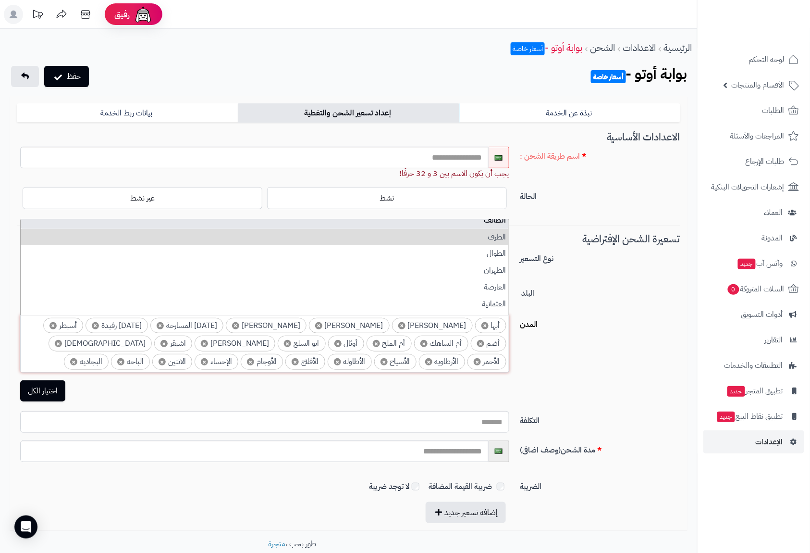
scroll to position [1666, 0]
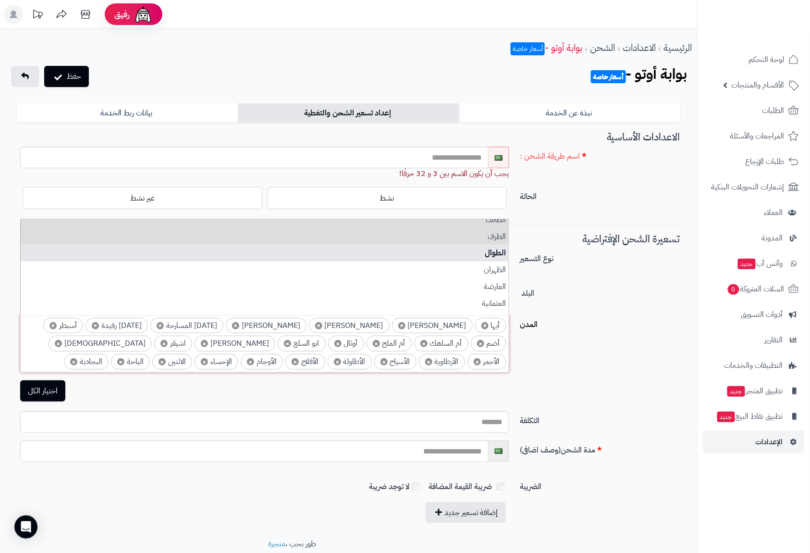
click at [492, 256] on li "الطوال" at bounding box center [265, 253] width 488 height 17
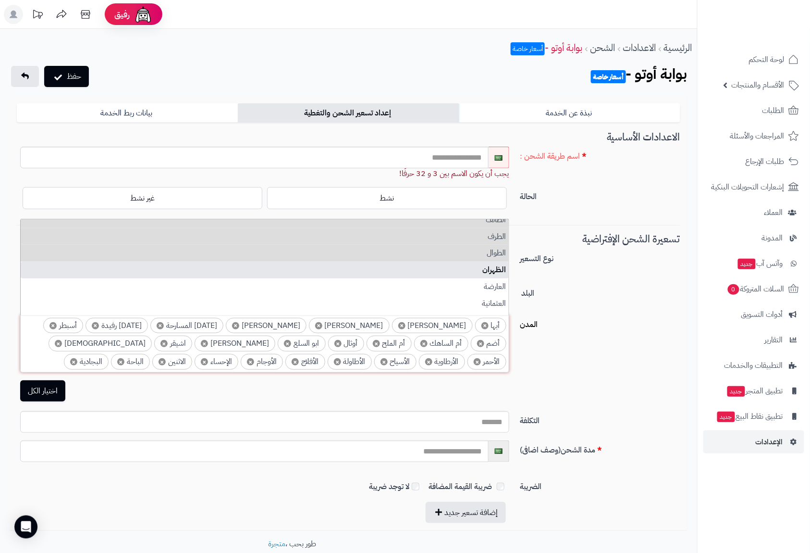
click at [497, 271] on li "الظهران" at bounding box center [265, 269] width 488 height 17
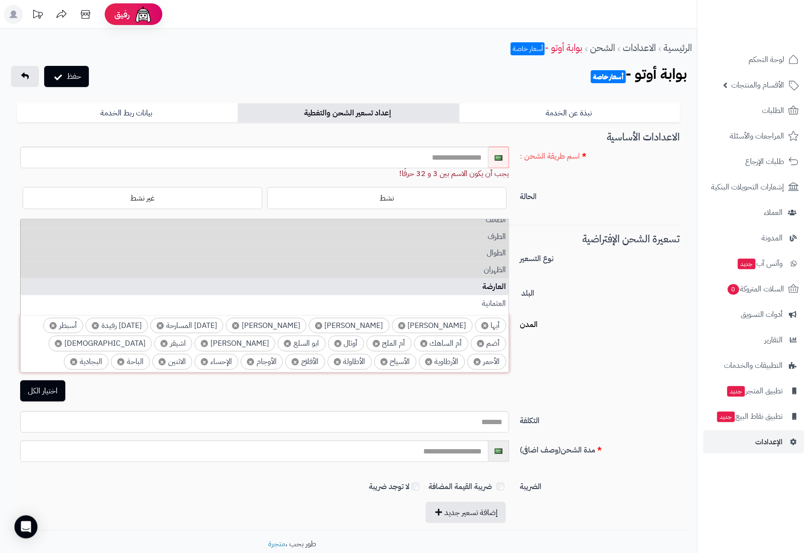
click at [497, 287] on li "العارضة" at bounding box center [265, 286] width 488 height 17
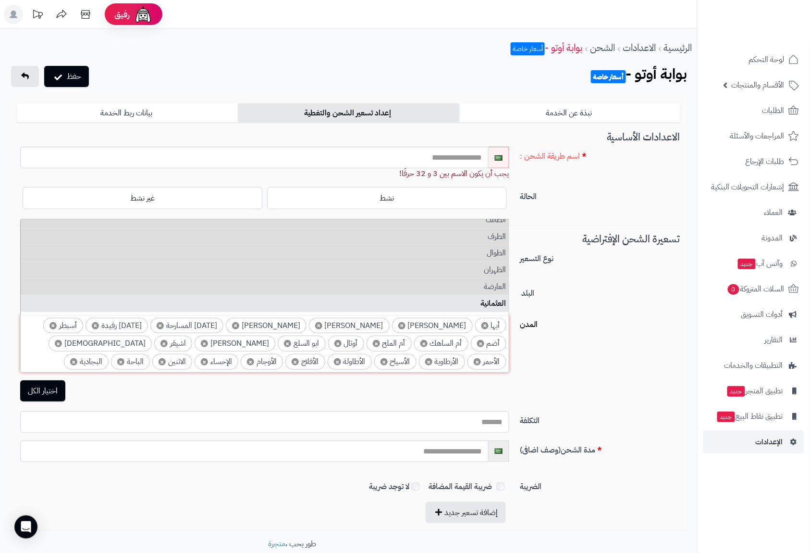
click at [497, 298] on li "العثمانية" at bounding box center [265, 303] width 488 height 17
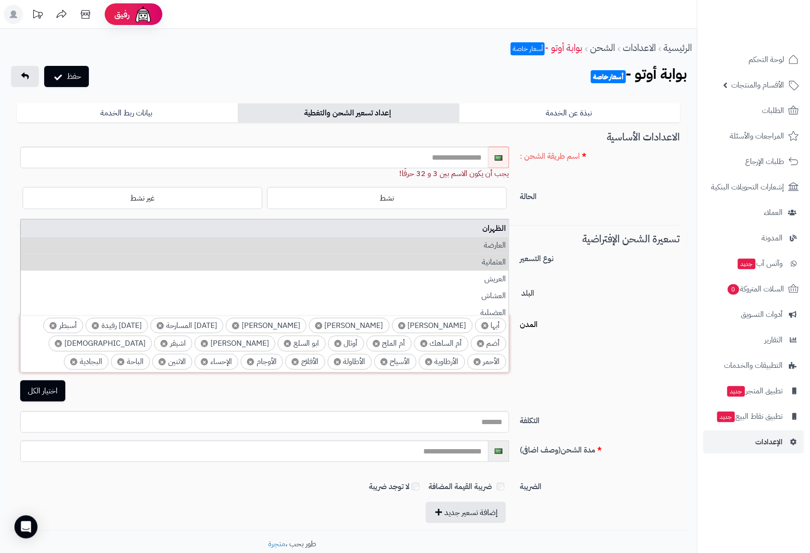
scroll to position [1730, 0]
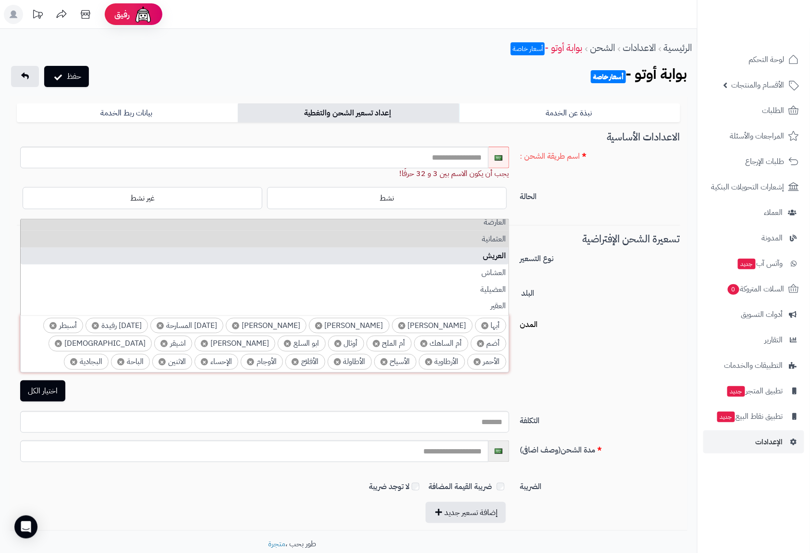
click at [495, 260] on li "العريش" at bounding box center [265, 256] width 488 height 17
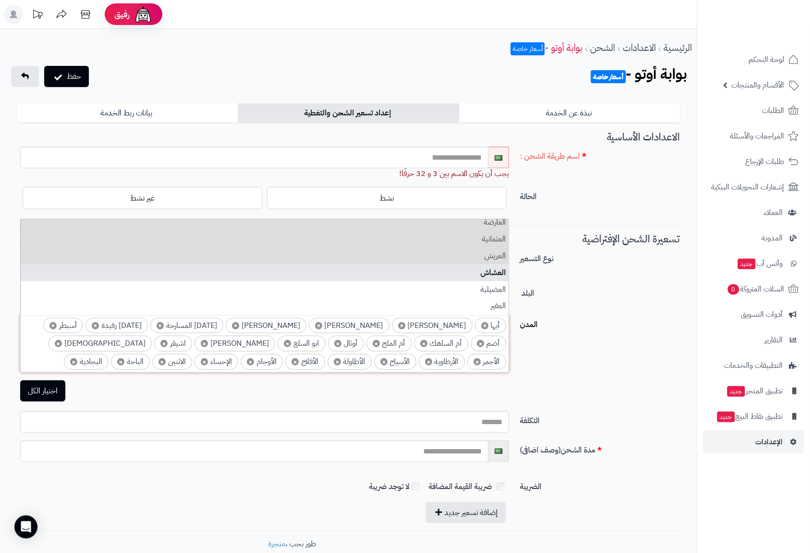
click at [498, 275] on li "العشاش" at bounding box center [265, 272] width 488 height 17
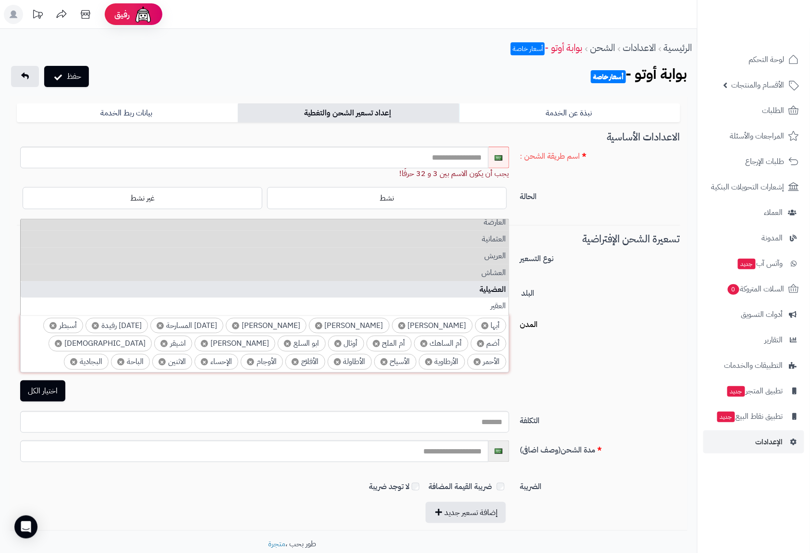
click at [498, 285] on li "العضيلية" at bounding box center [265, 289] width 488 height 17
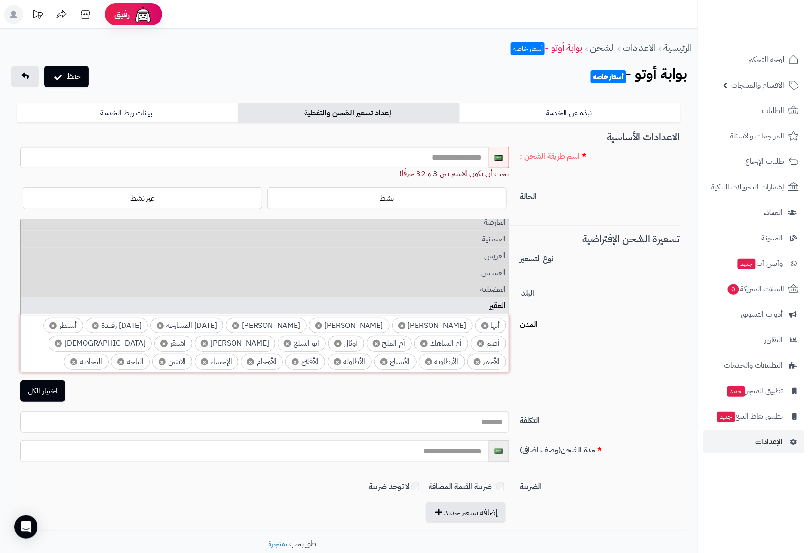
click at [499, 301] on li "العقير" at bounding box center [265, 306] width 488 height 17
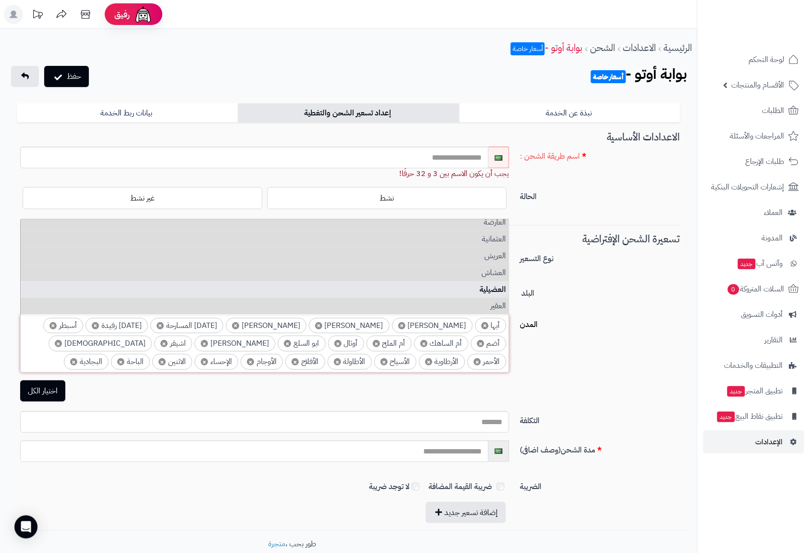
scroll to position [1794, 0]
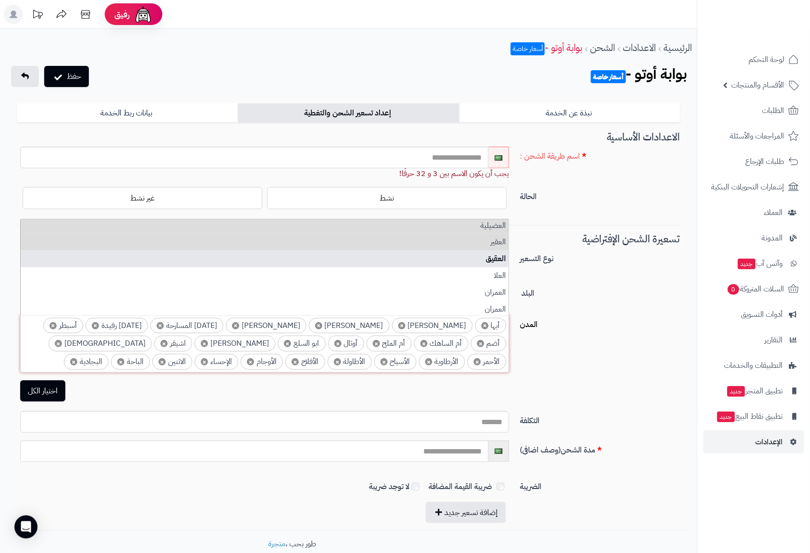
click at [499, 258] on li "العقيق" at bounding box center [265, 258] width 488 height 17
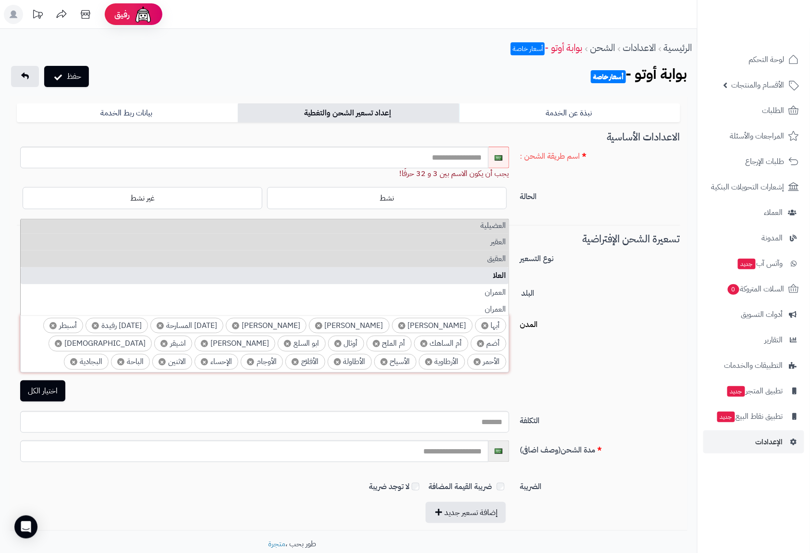
click at [500, 277] on li "العلا" at bounding box center [265, 275] width 488 height 17
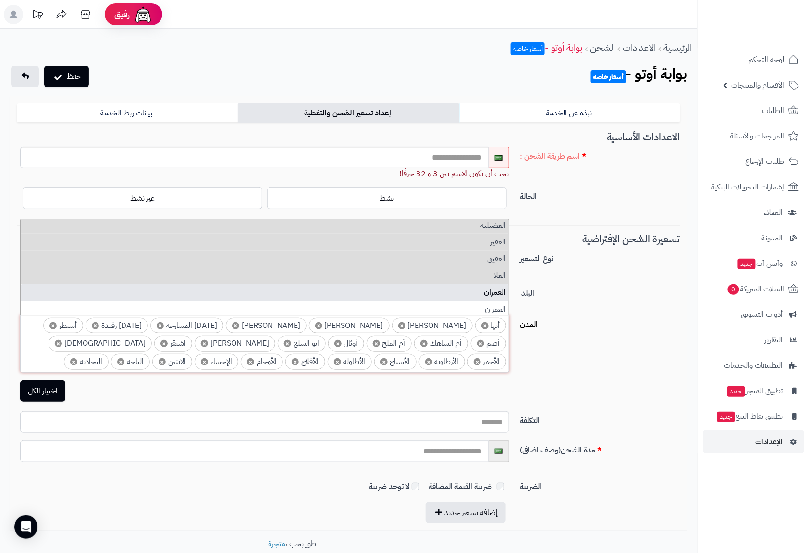
click at [502, 289] on li "العمران" at bounding box center [265, 292] width 488 height 17
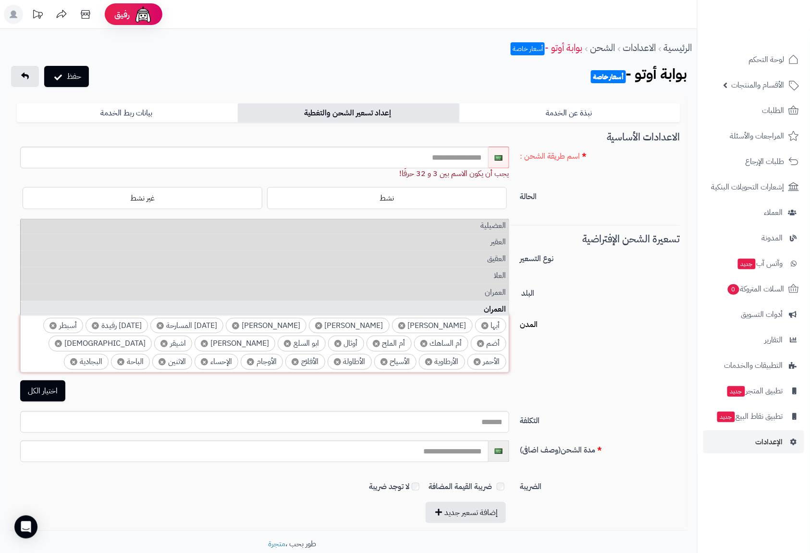
click at [499, 304] on li "العمران" at bounding box center [265, 309] width 488 height 17
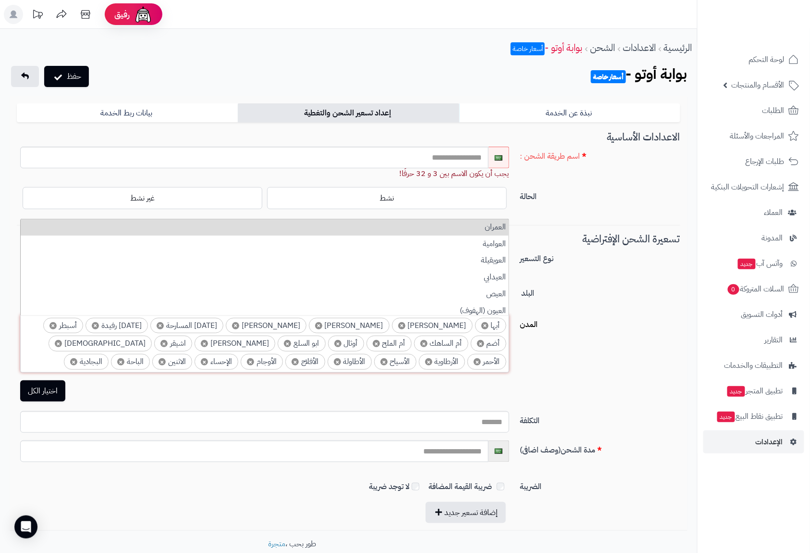
scroll to position [1923, 0]
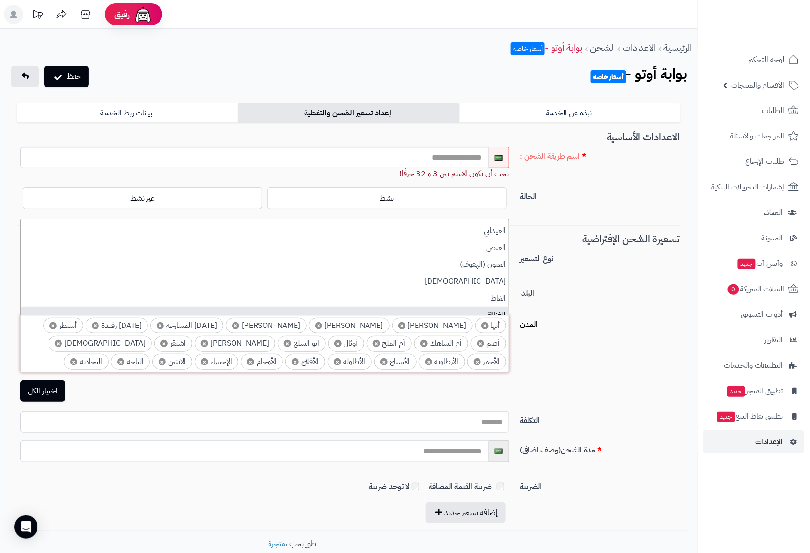
click at [503, 310] on li "الغزالة" at bounding box center [265, 315] width 488 height 17
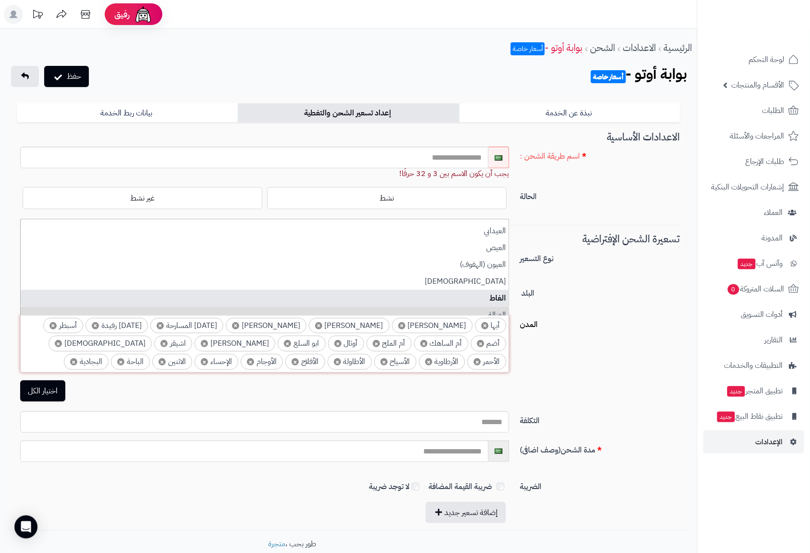
click at [503, 297] on li "الغاط" at bounding box center [265, 298] width 488 height 17
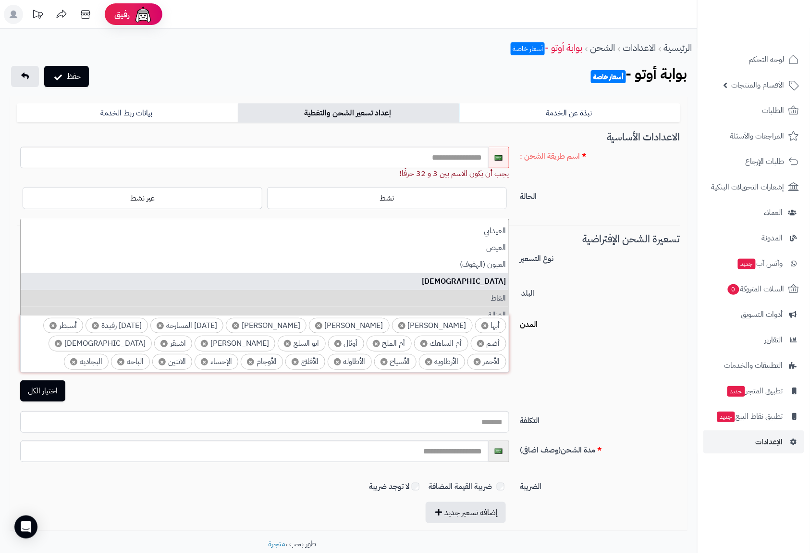
click at [501, 283] on li "العيينة" at bounding box center [265, 281] width 488 height 17
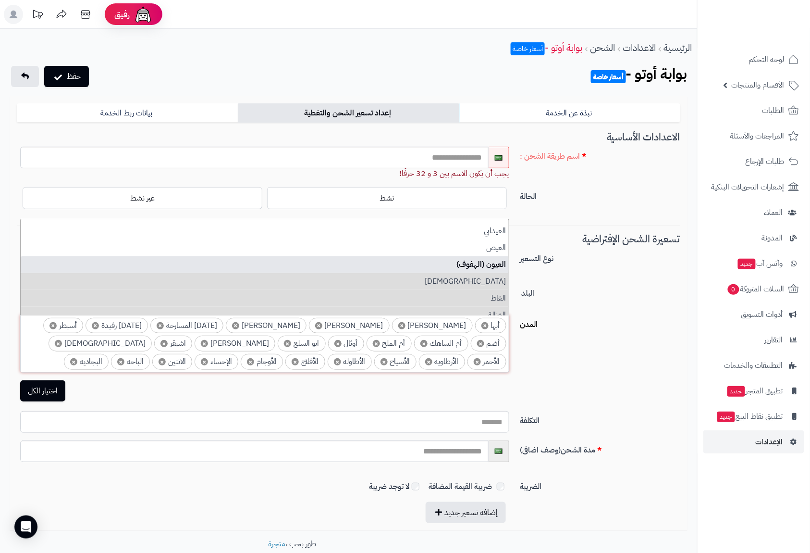
click at [499, 270] on li "العيون (الهفوف)" at bounding box center [265, 264] width 488 height 17
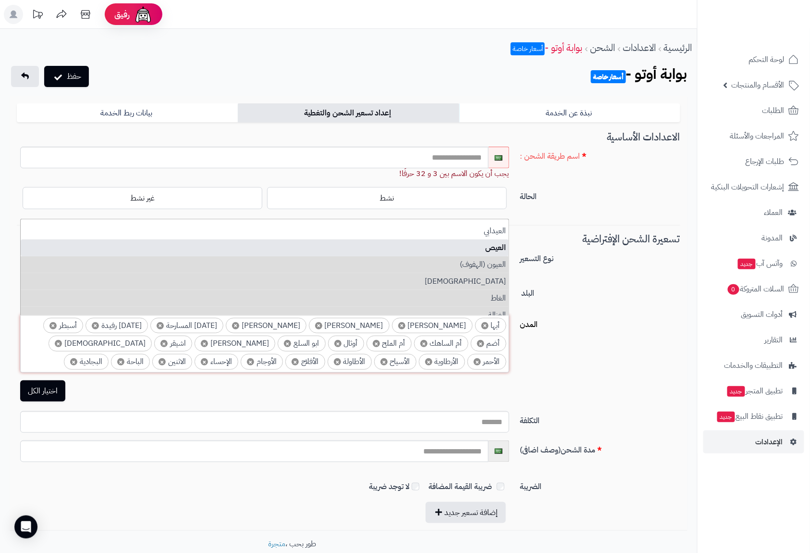
click at [497, 249] on li "العيص" at bounding box center [265, 247] width 488 height 17
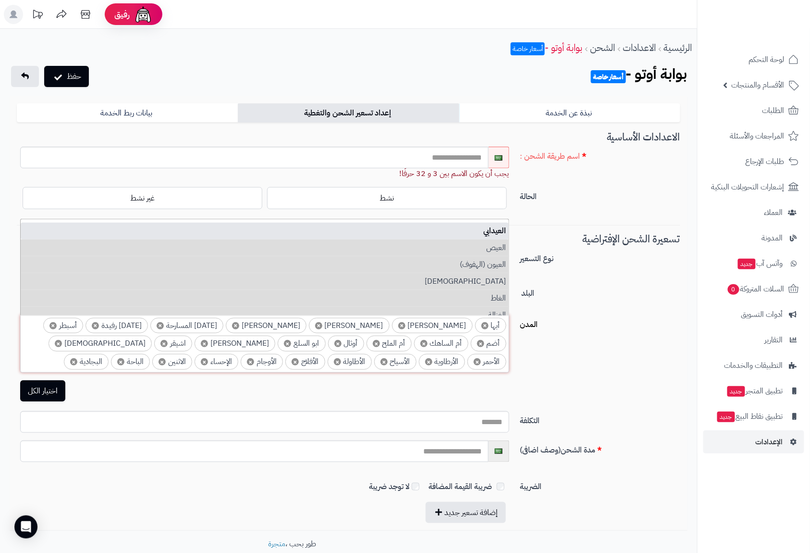
click at [496, 231] on li "العيدابي" at bounding box center [265, 231] width 488 height 17
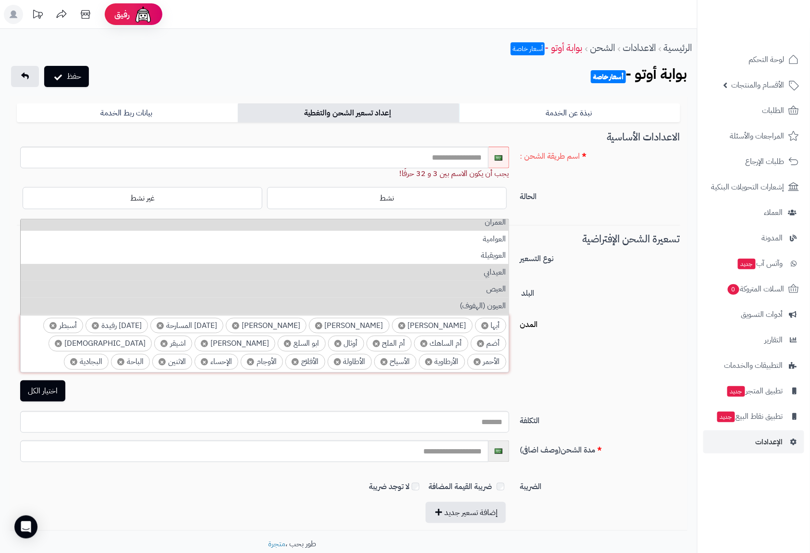
scroll to position [1858, 0]
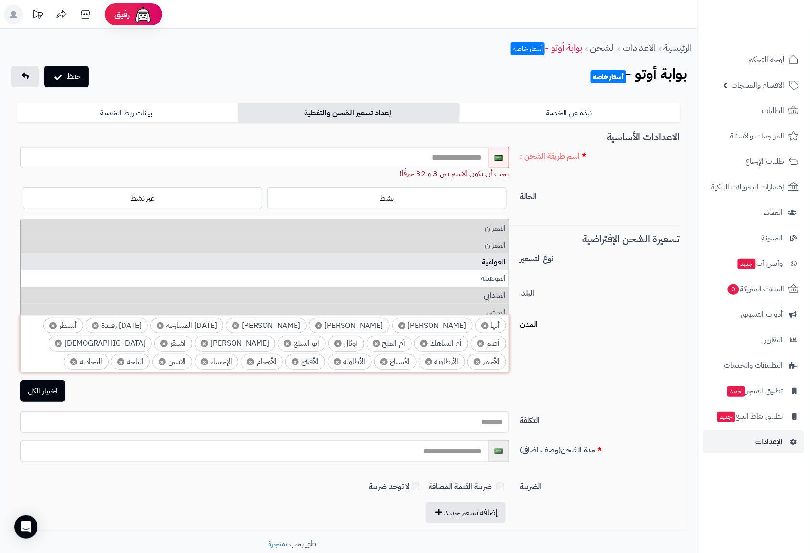
click at [500, 260] on li "العوامية" at bounding box center [265, 262] width 488 height 17
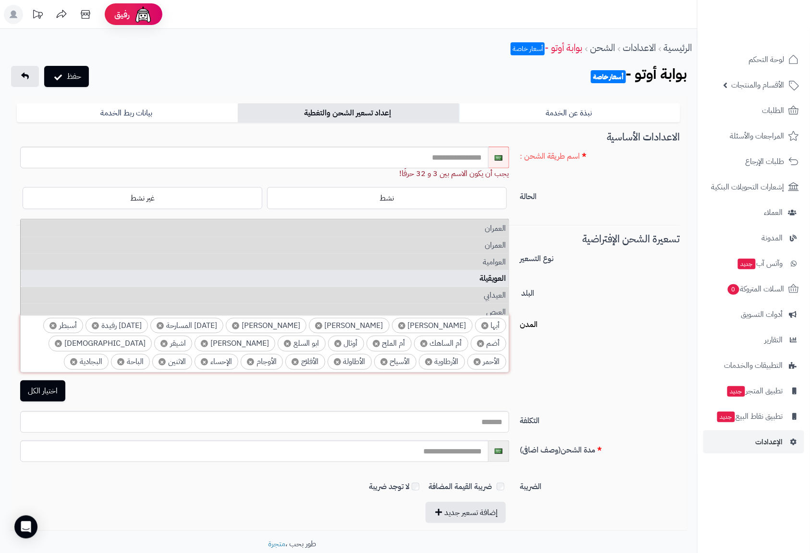
click at [500, 279] on li "العويقيلة" at bounding box center [265, 278] width 488 height 17
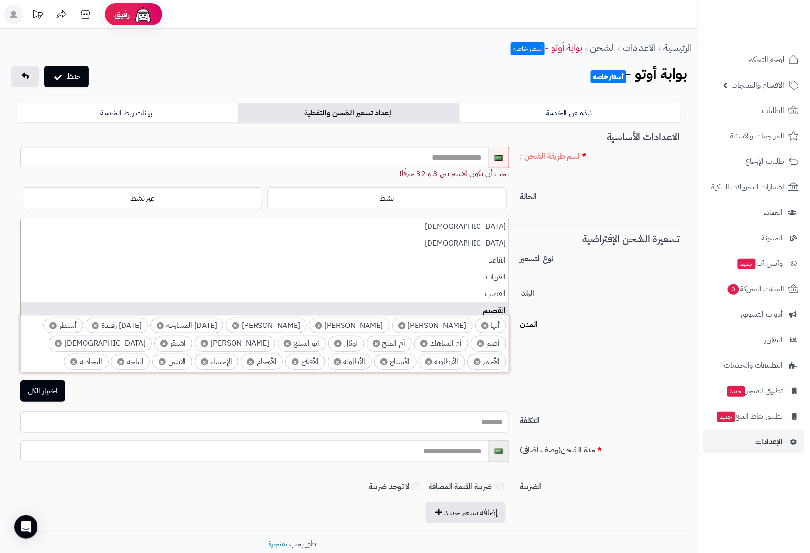
scroll to position [1987, 0]
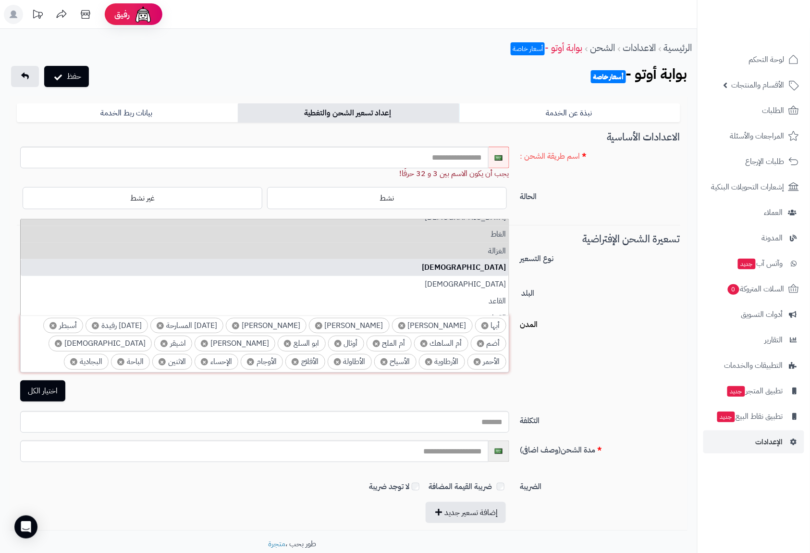
click at [495, 264] on li "الفرشة" at bounding box center [265, 267] width 488 height 17
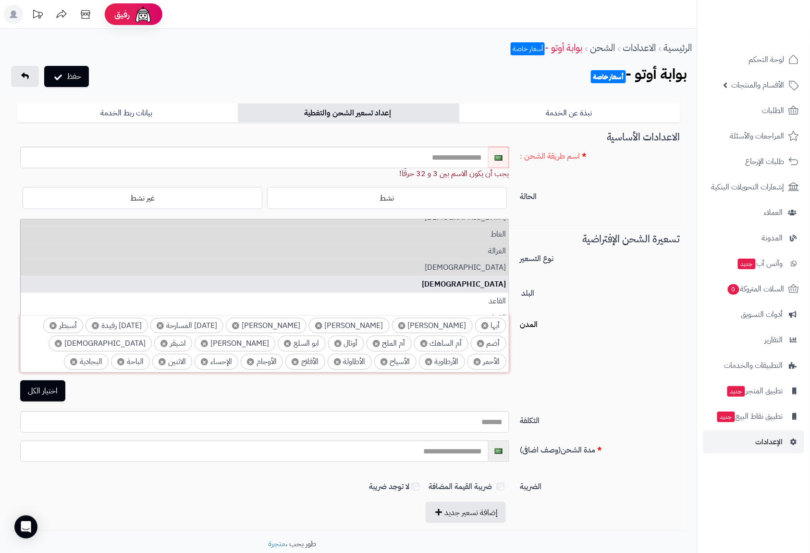
click at [498, 276] on li "الفريش" at bounding box center [265, 284] width 488 height 17
click at [498, 288] on li "الفريش" at bounding box center [265, 284] width 488 height 17
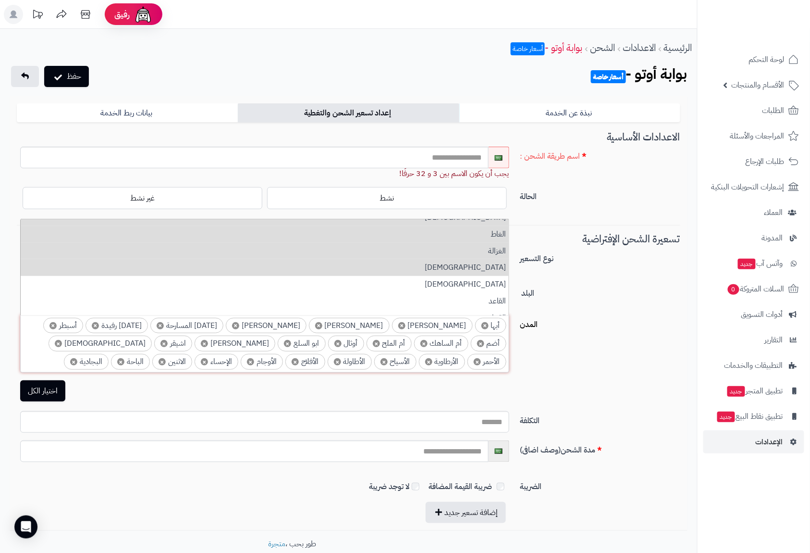
click at [498, 286] on li "الفريش" at bounding box center [265, 284] width 488 height 17
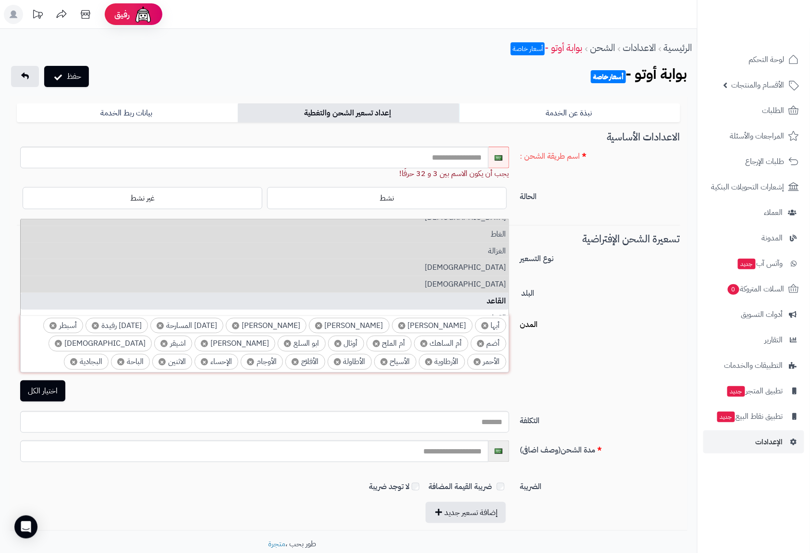
click at [498, 297] on li "القاعد" at bounding box center [265, 301] width 488 height 17
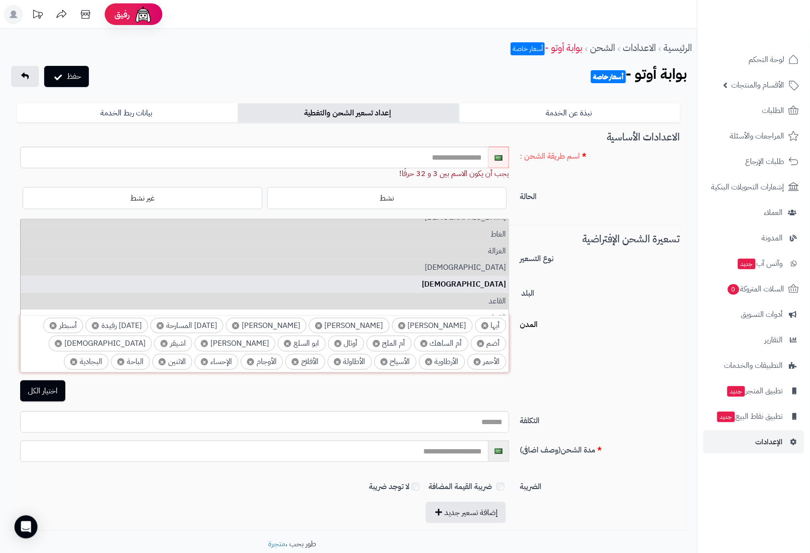
scroll to position [2051, 0]
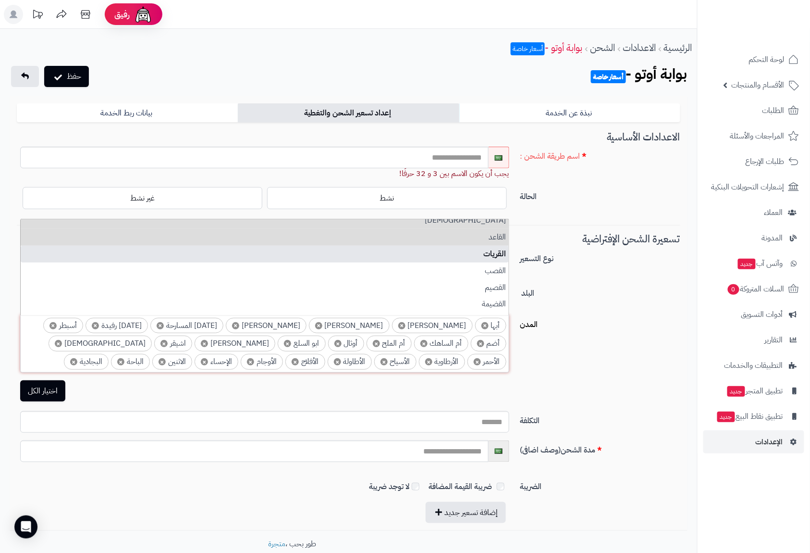
click at [497, 254] on li "القريات" at bounding box center [265, 254] width 488 height 17
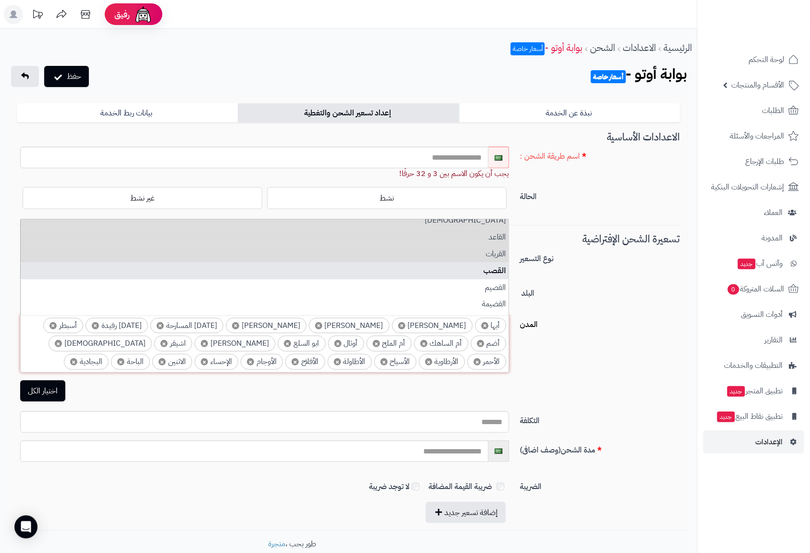
click at [499, 272] on li "القصب" at bounding box center [265, 270] width 488 height 17
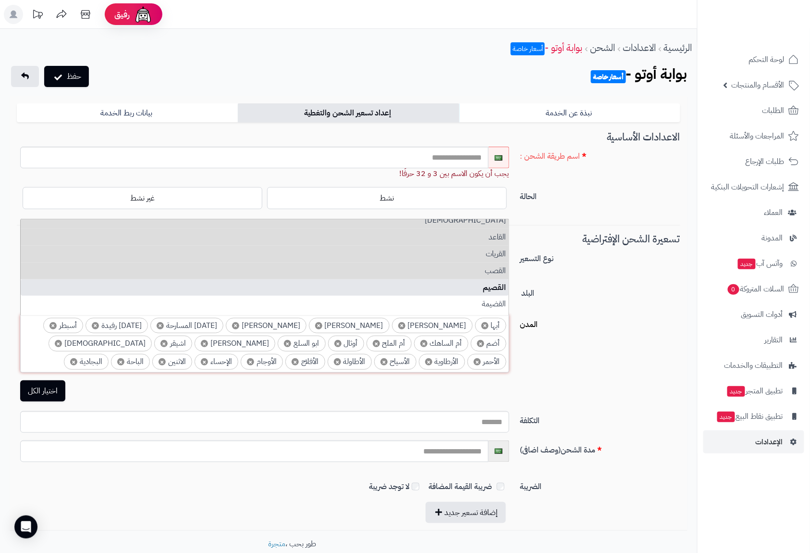
click at [501, 287] on li "القصيم" at bounding box center [265, 287] width 488 height 17
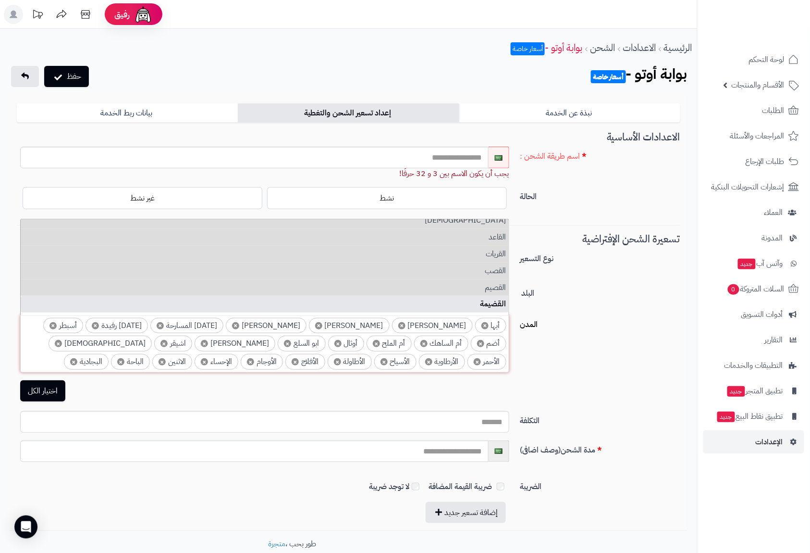
click at [499, 299] on li "القضيمة" at bounding box center [265, 304] width 488 height 17
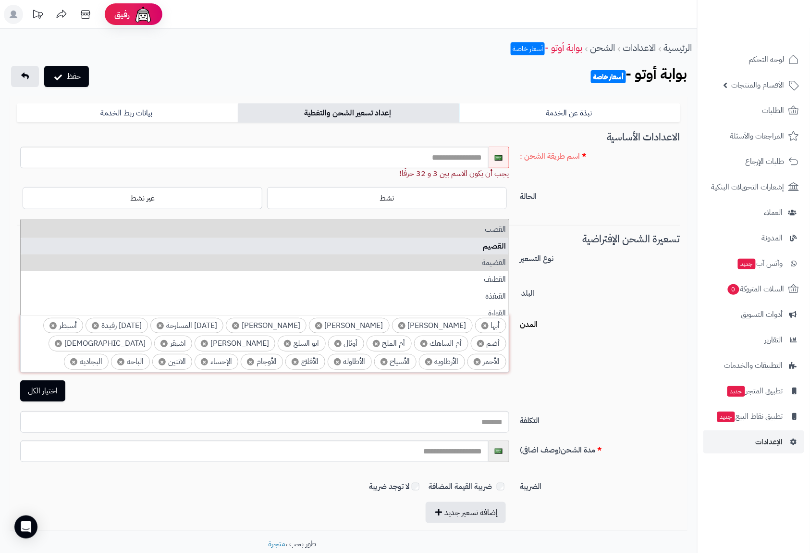
scroll to position [2115, 0]
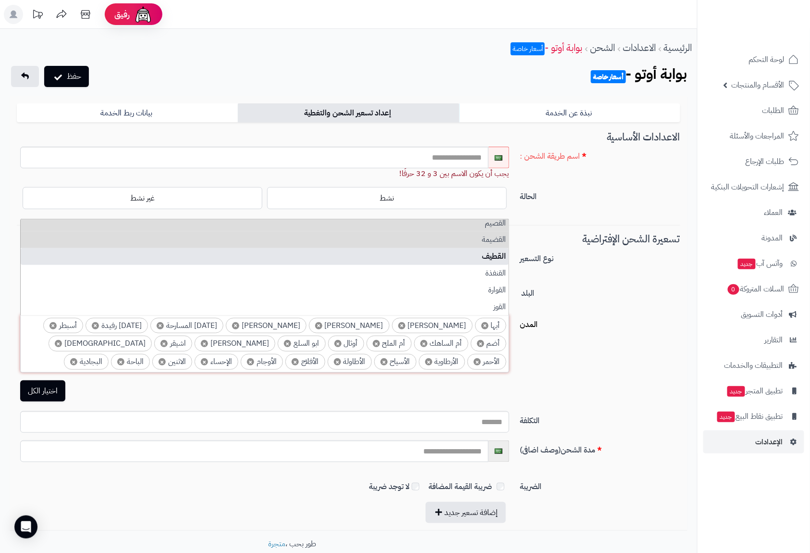
click at [497, 261] on li "القطيف" at bounding box center [265, 256] width 488 height 17
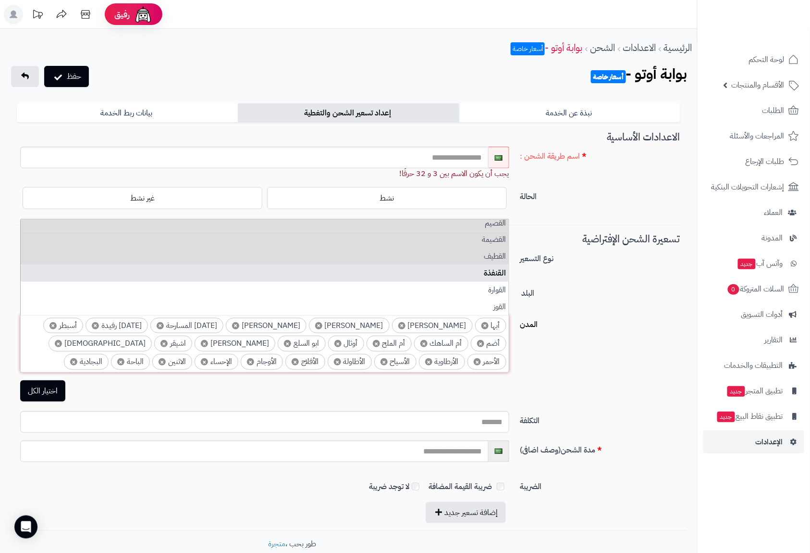
click at [499, 277] on li "القنفذة" at bounding box center [265, 273] width 488 height 17
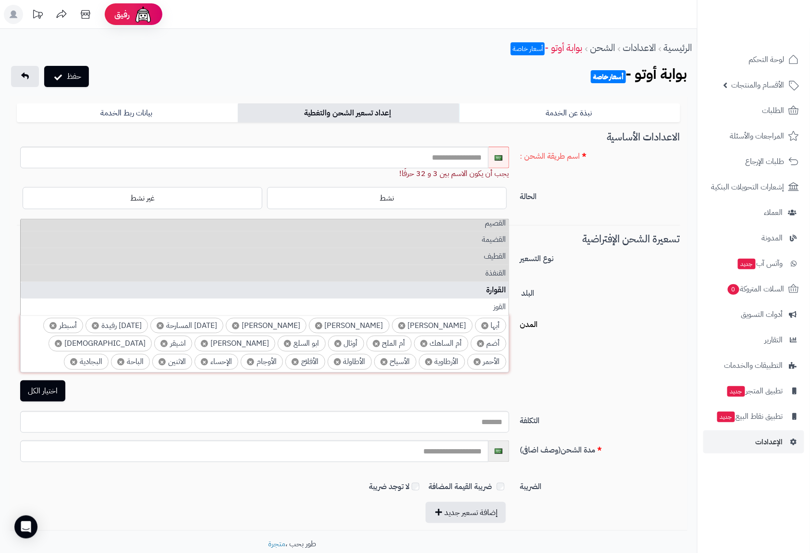
click at [500, 286] on li "القوارة" at bounding box center [265, 290] width 488 height 17
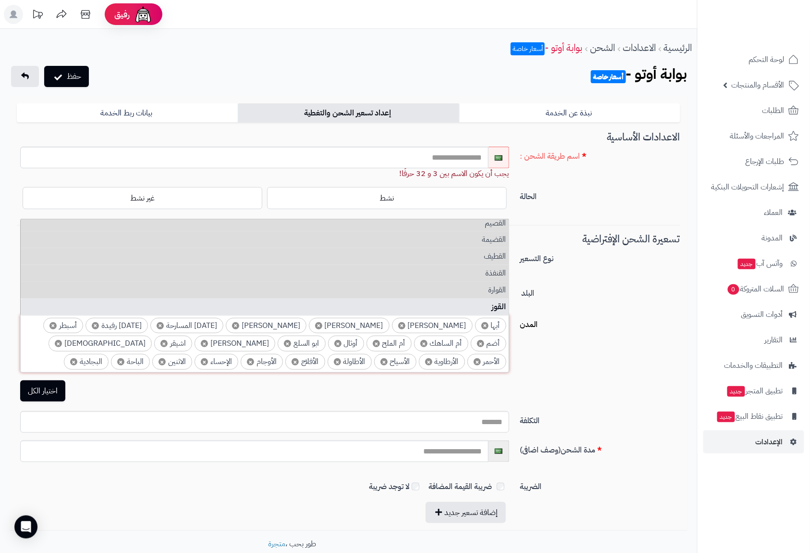
click at [502, 302] on li "القوز" at bounding box center [265, 307] width 488 height 17
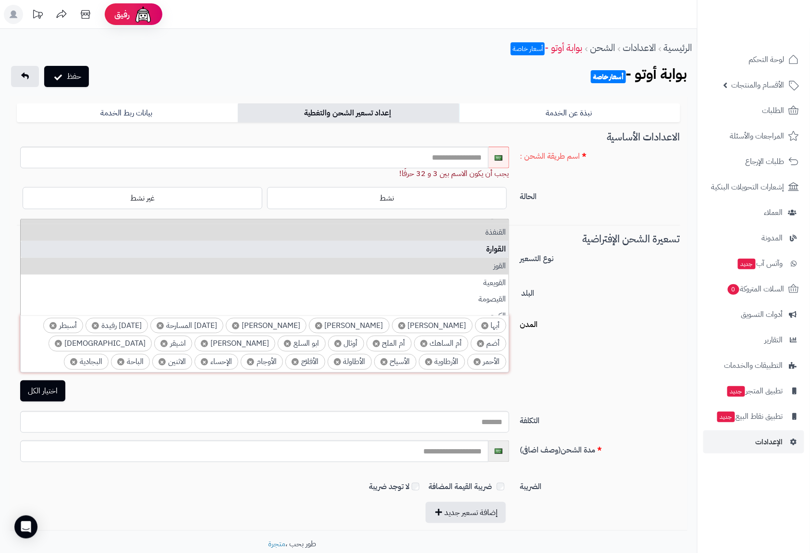
scroll to position [2179, 0]
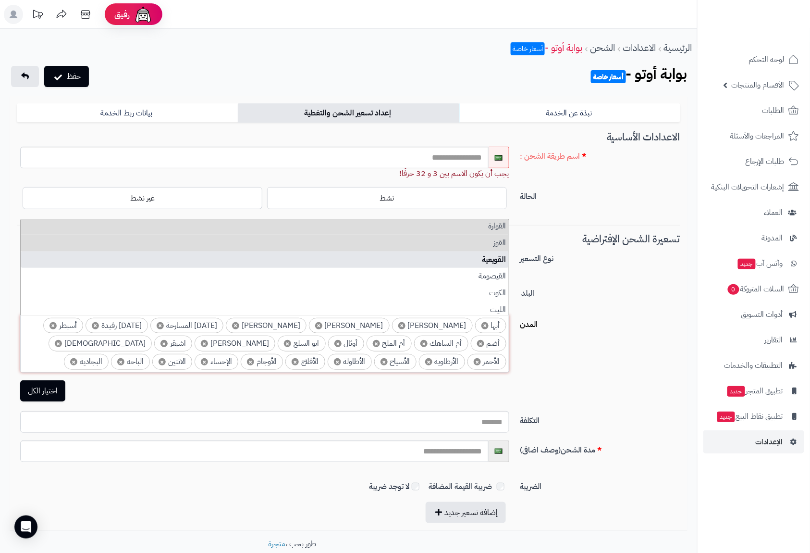
click at [498, 261] on li "القويعية" at bounding box center [265, 259] width 488 height 17
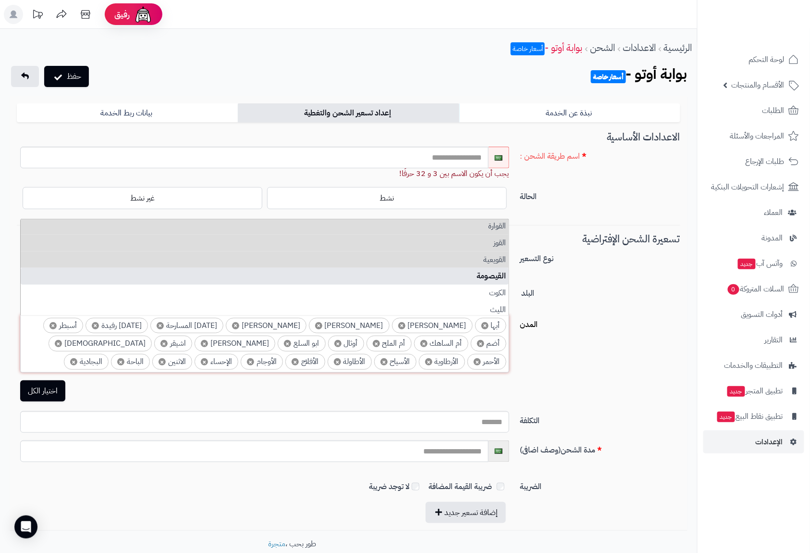
click at [498, 281] on li "القيصومة" at bounding box center [265, 276] width 488 height 17
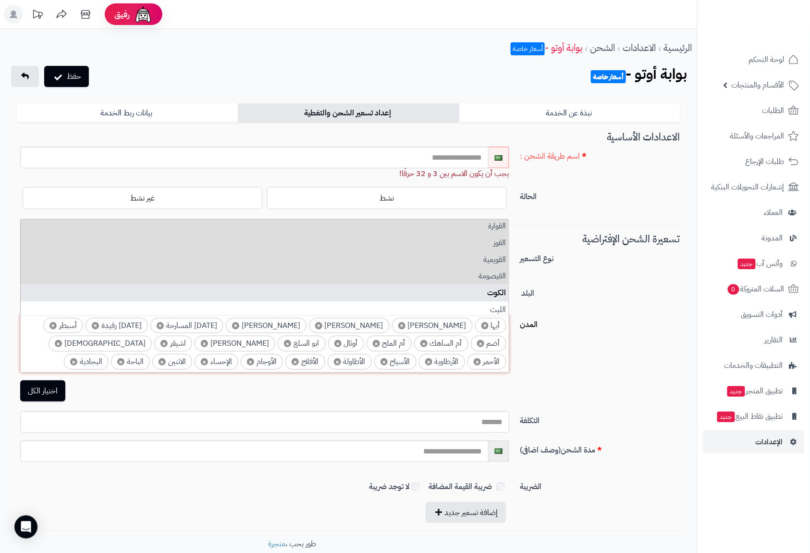
click at [500, 287] on li "الكوت" at bounding box center [265, 293] width 488 height 17
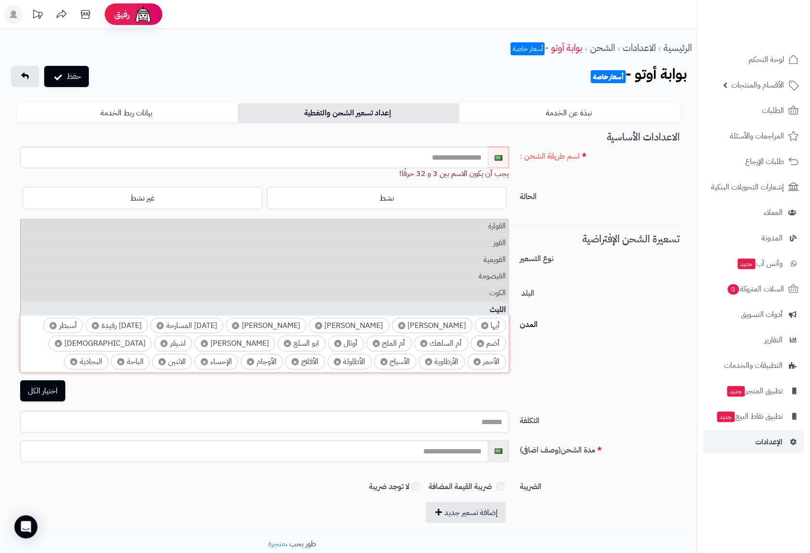
click at [500, 304] on li "الليث" at bounding box center [265, 309] width 488 height 17
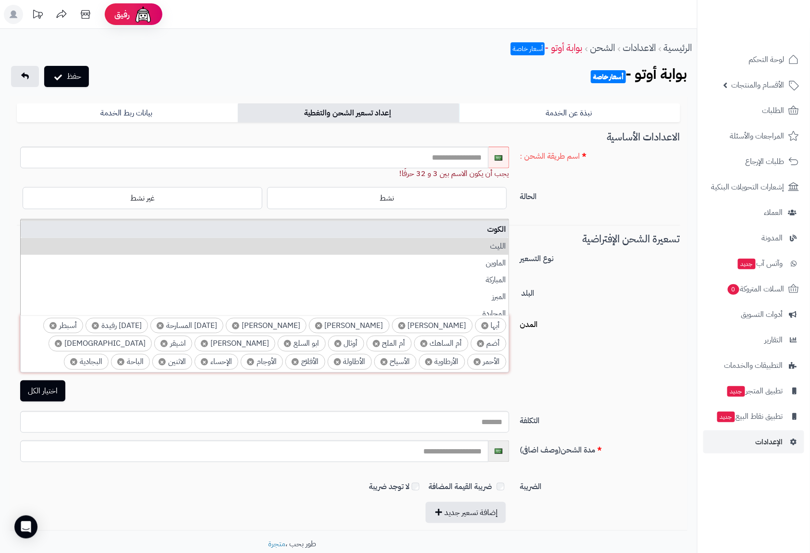
scroll to position [2243, 0]
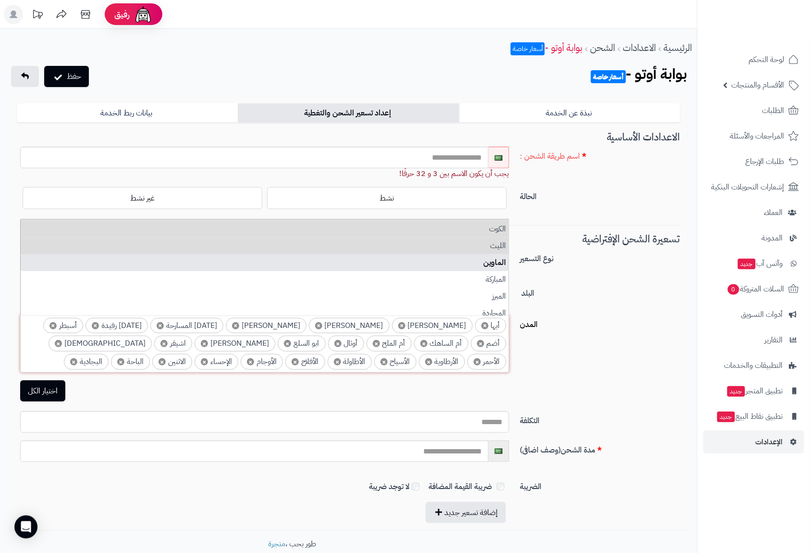
click at [498, 260] on li "الماوين" at bounding box center [265, 262] width 488 height 17
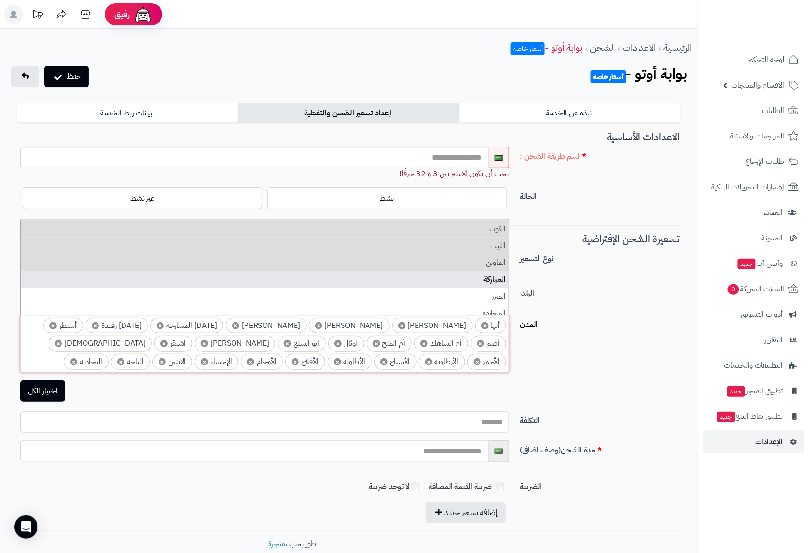
click at [498, 277] on li "المباركة" at bounding box center [265, 279] width 488 height 17
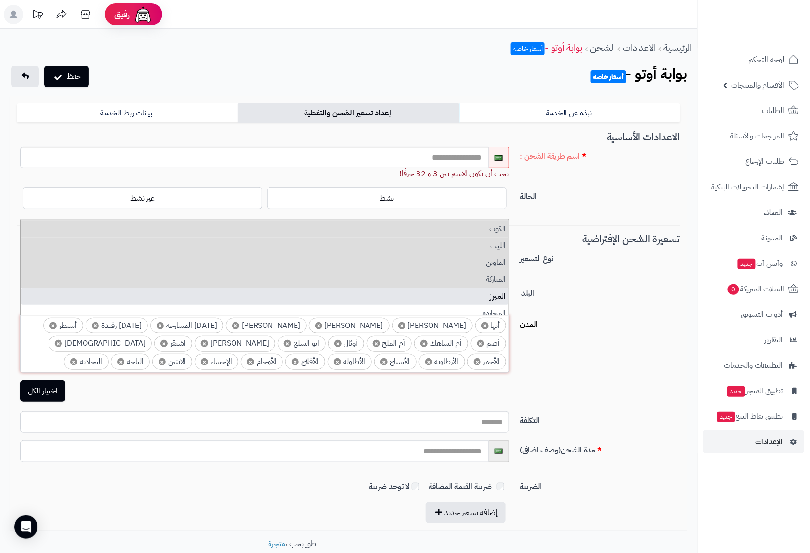
click at [497, 293] on li "المبرز" at bounding box center [265, 296] width 488 height 17
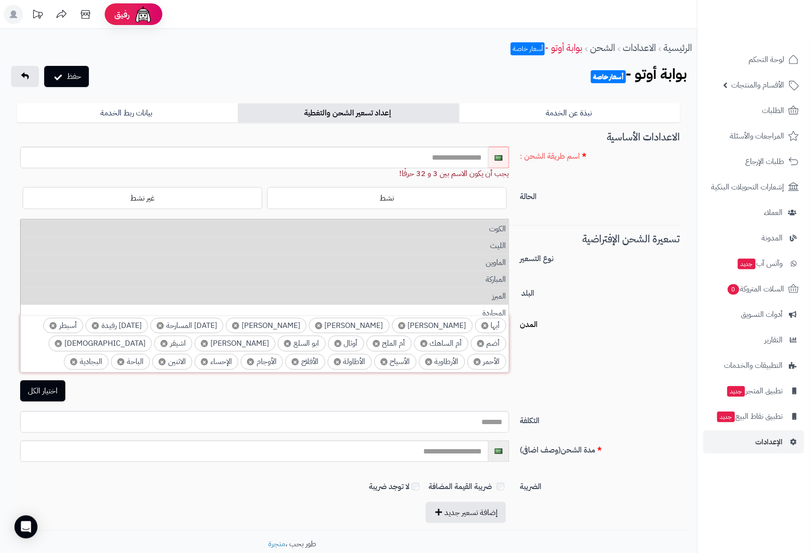
scroll to position [2307, 0]
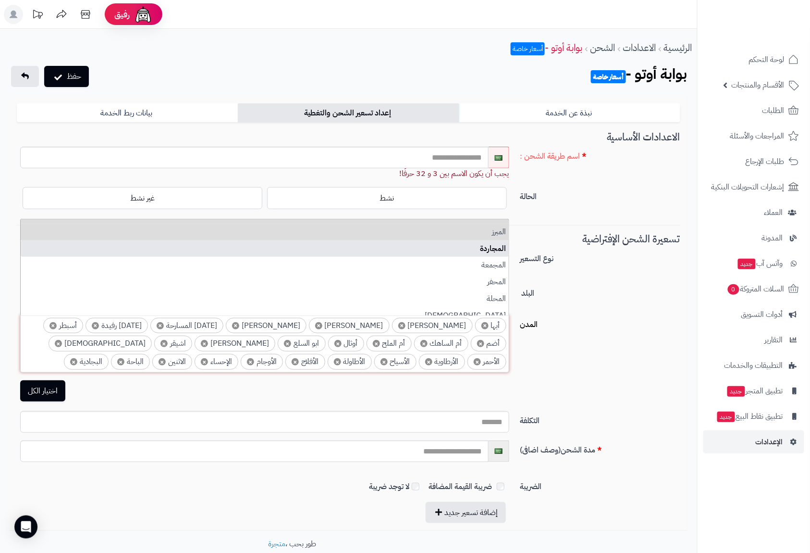
click at [497, 250] on li "المجاردة" at bounding box center [265, 248] width 488 height 17
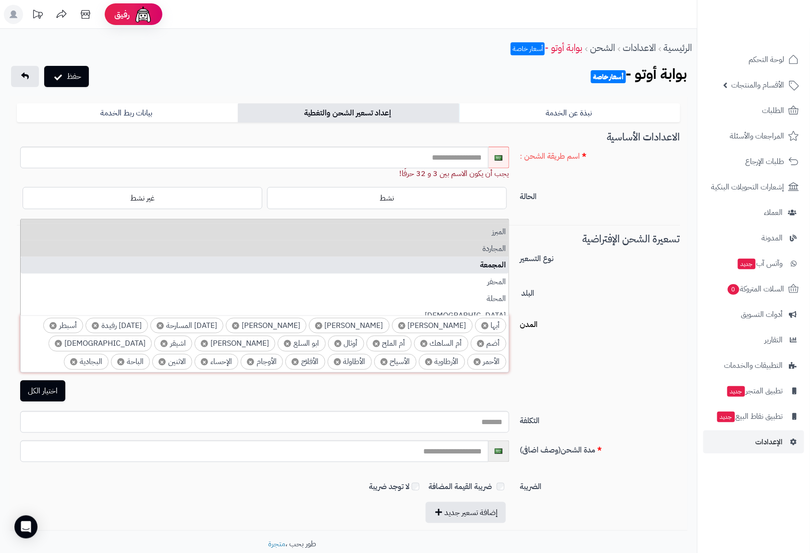
click at [498, 270] on li "المجمعة" at bounding box center [265, 265] width 488 height 17
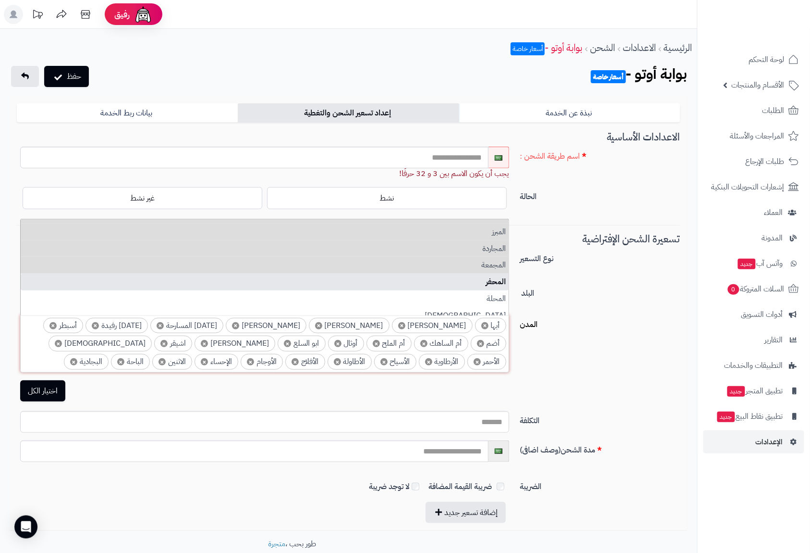
click at [498, 278] on li "المحفر" at bounding box center [265, 282] width 488 height 17
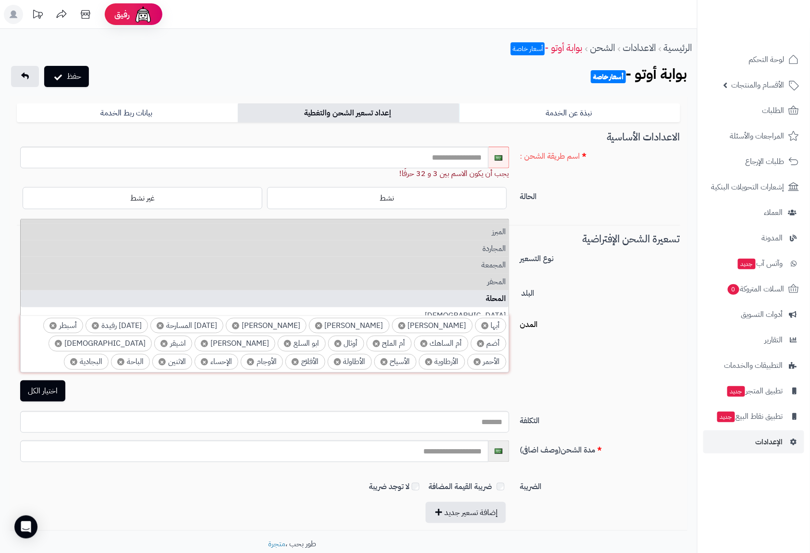
click at [498, 294] on li "المحلة" at bounding box center [265, 298] width 488 height 17
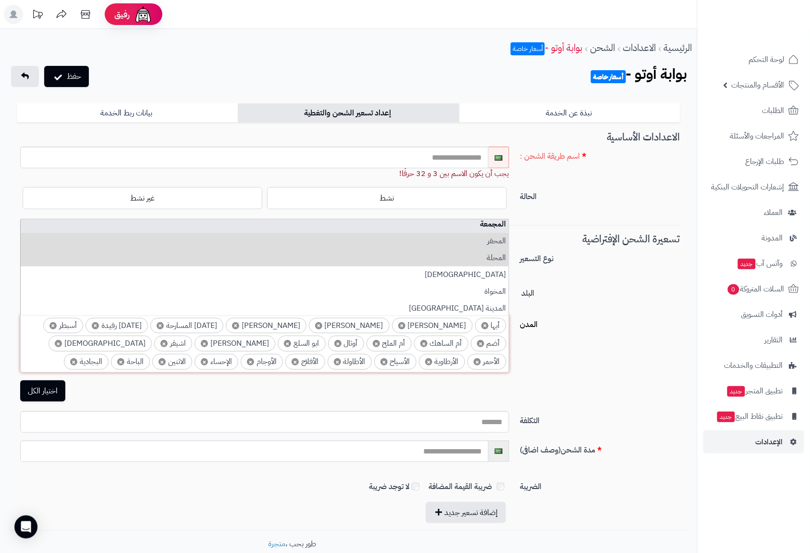
scroll to position [2371, 0]
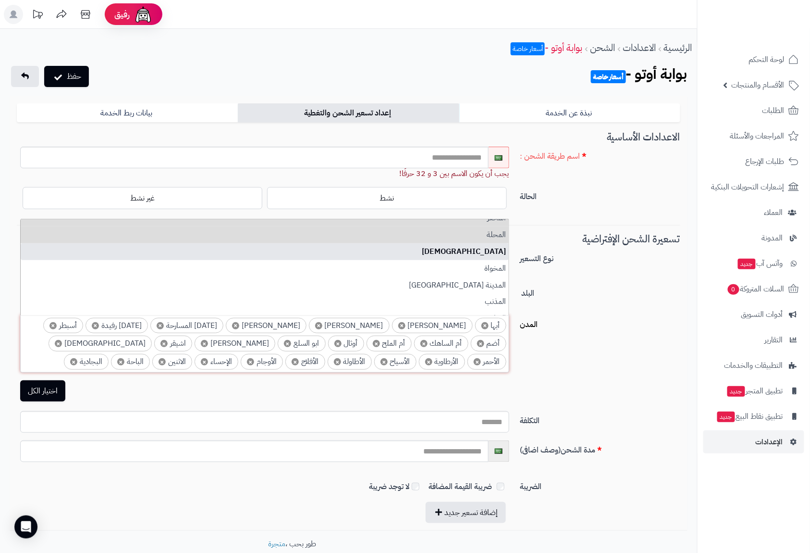
click at [497, 254] on li "المحمدية" at bounding box center [265, 251] width 488 height 17
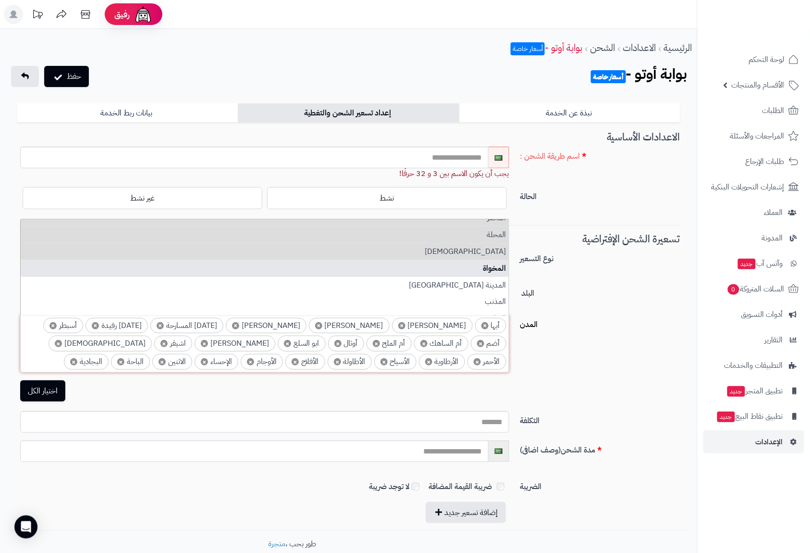
click at [500, 268] on li "المخواة" at bounding box center [265, 268] width 488 height 17
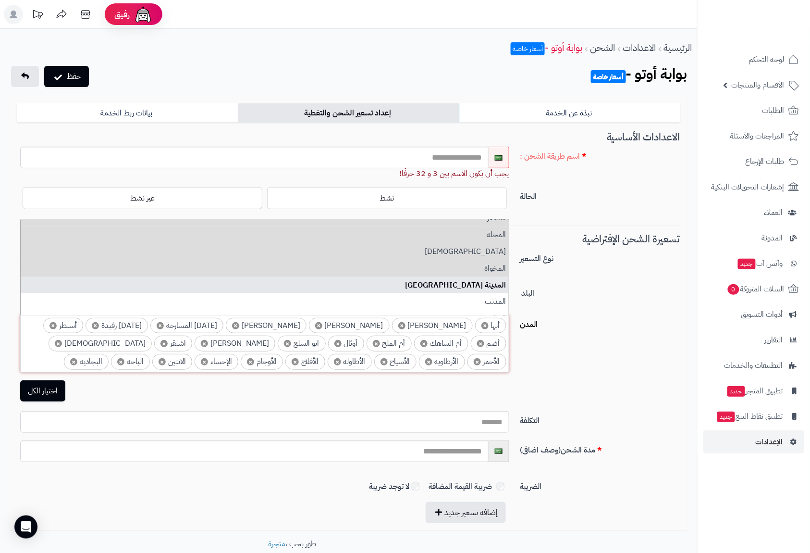
click at [500, 283] on li "المدينة المنورة" at bounding box center [265, 285] width 488 height 17
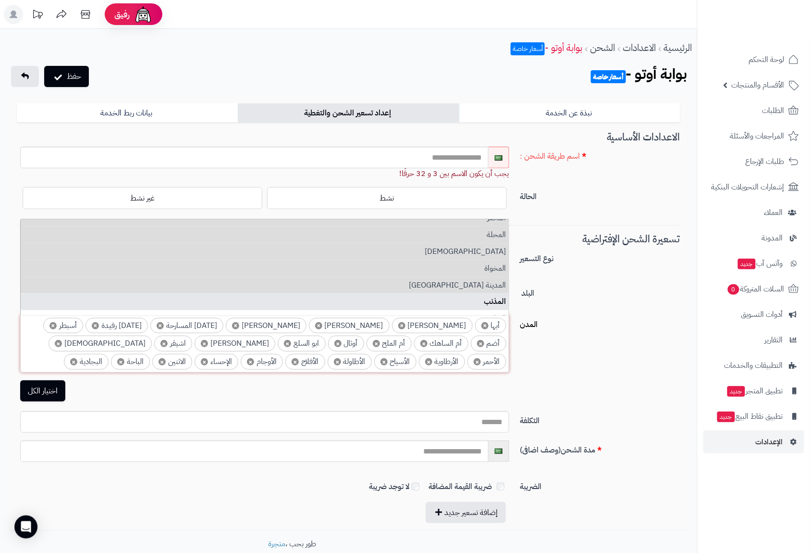
click at [497, 298] on li "المذنب" at bounding box center [265, 301] width 488 height 17
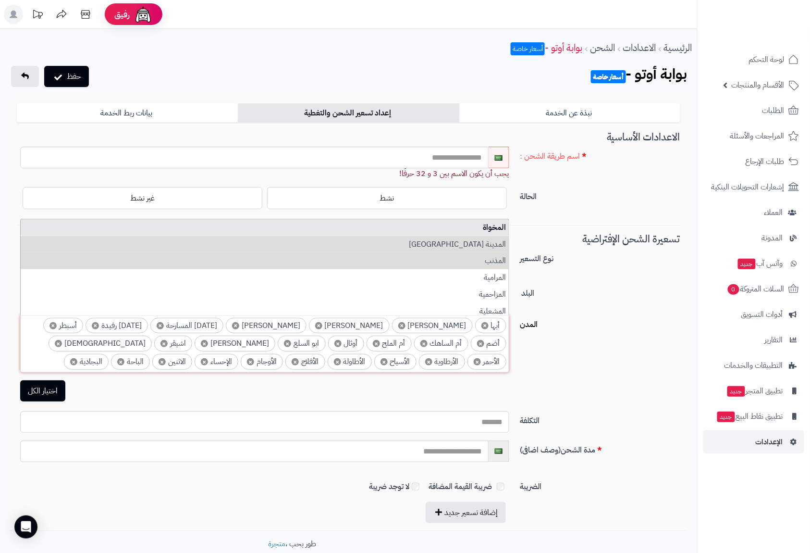
scroll to position [2435, 0]
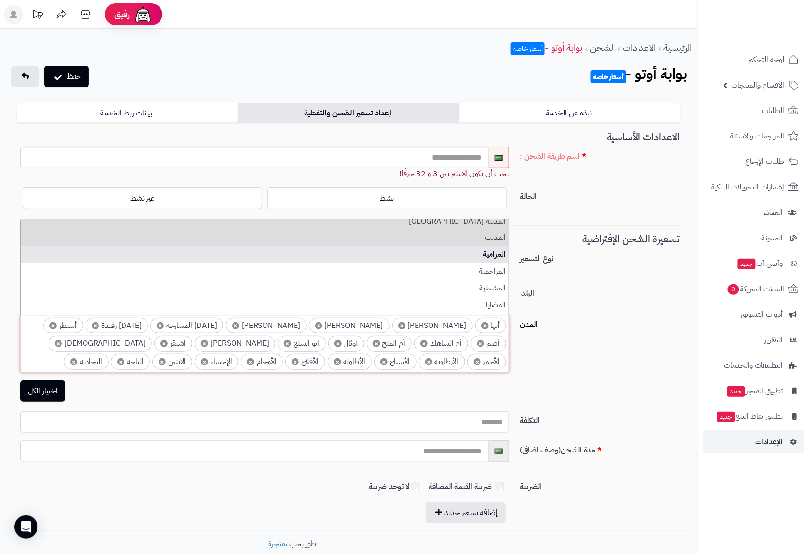
click at [495, 250] on li "المرامية" at bounding box center [265, 254] width 488 height 17
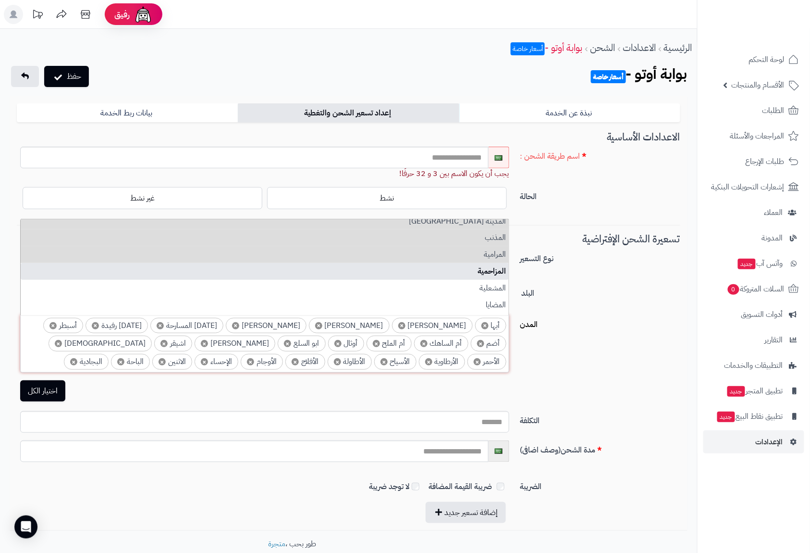
click at [498, 270] on li "المزاحمية" at bounding box center [265, 271] width 488 height 17
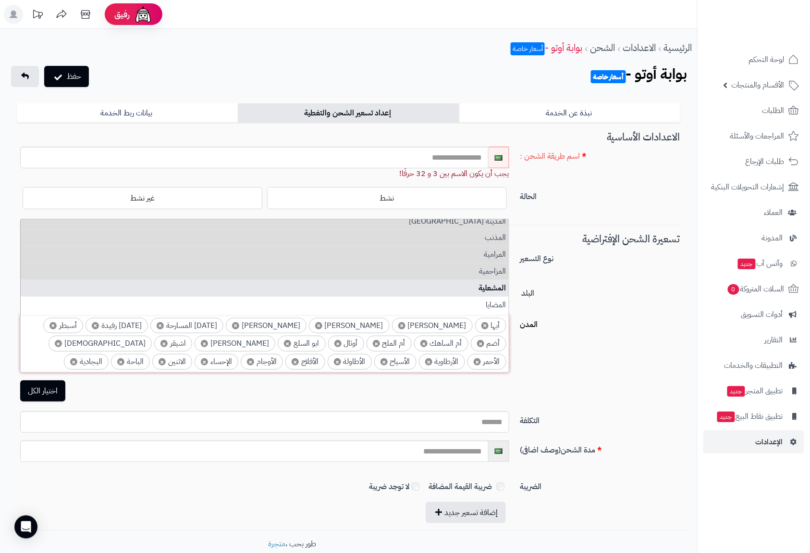
click at [499, 286] on li "المشعلية" at bounding box center [265, 288] width 488 height 17
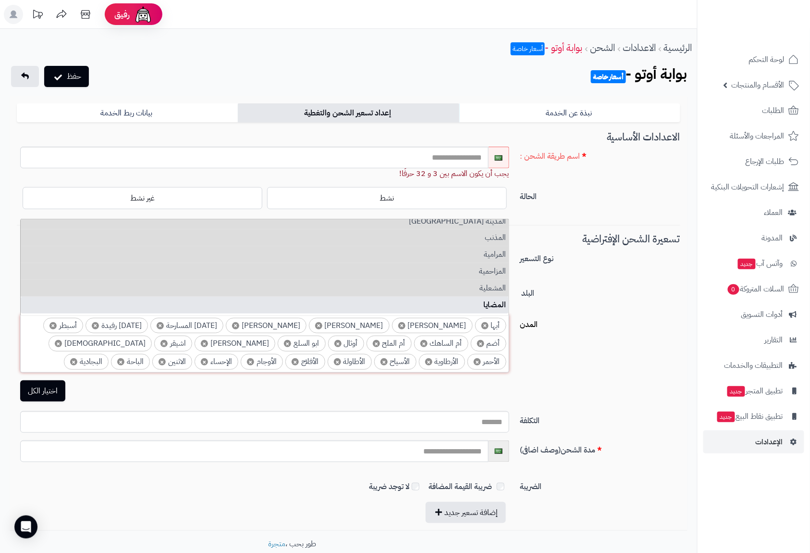
click at [497, 298] on li "المضايا" at bounding box center [265, 305] width 488 height 17
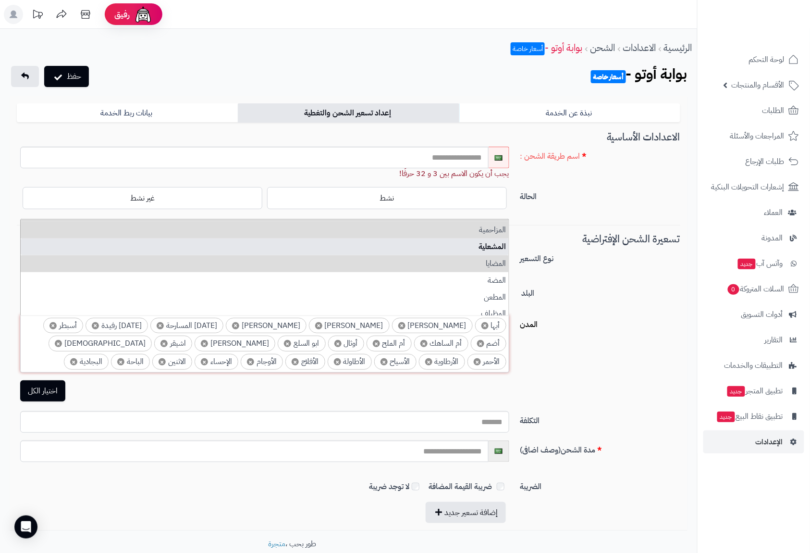
scroll to position [2500, 0]
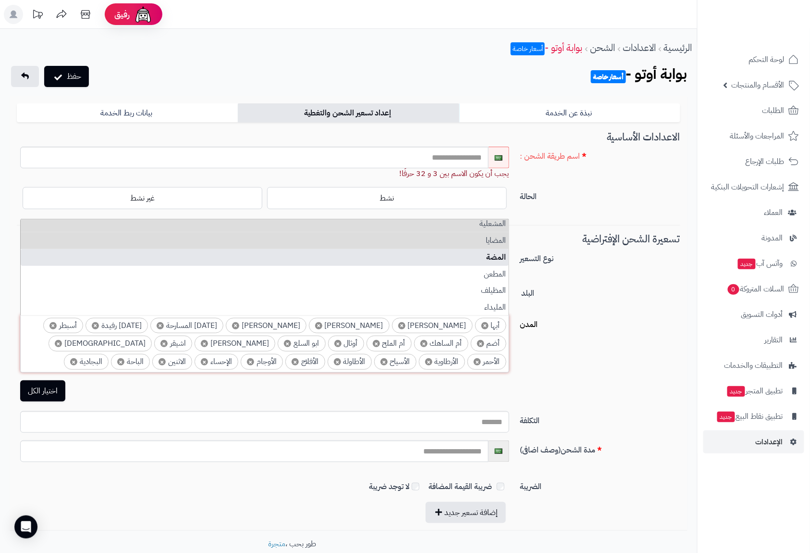
click at [497, 260] on li "المضة" at bounding box center [265, 257] width 488 height 17
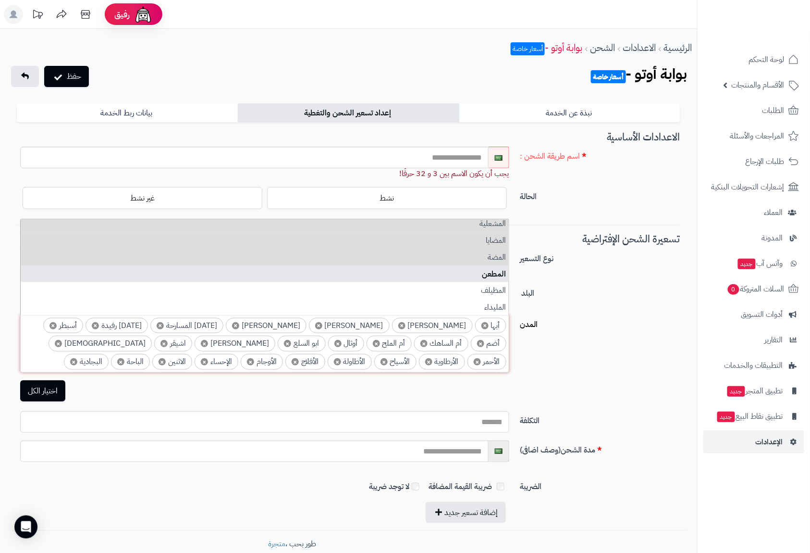
click at [497, 275] on li "المطعن" at bounding box center [265, 274] width 488 height 17
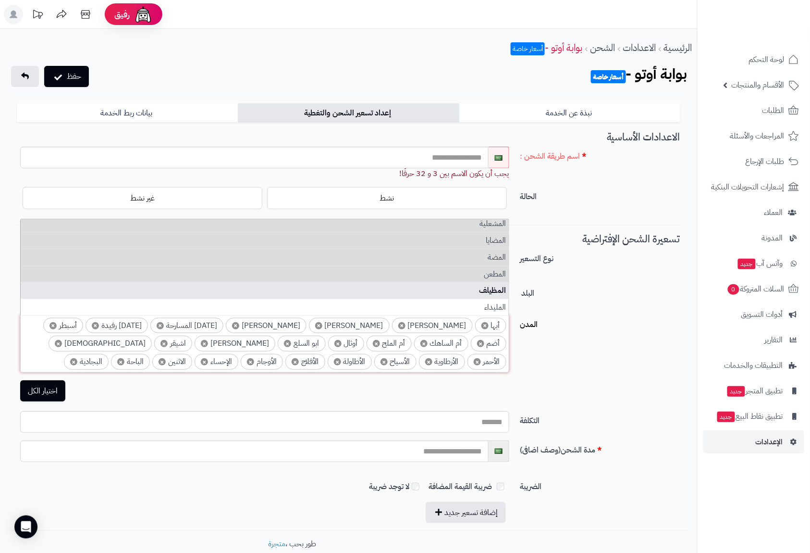
click at [498, 287] on li "المظيلف" at bounding box center [265, 290] width 488 height 17
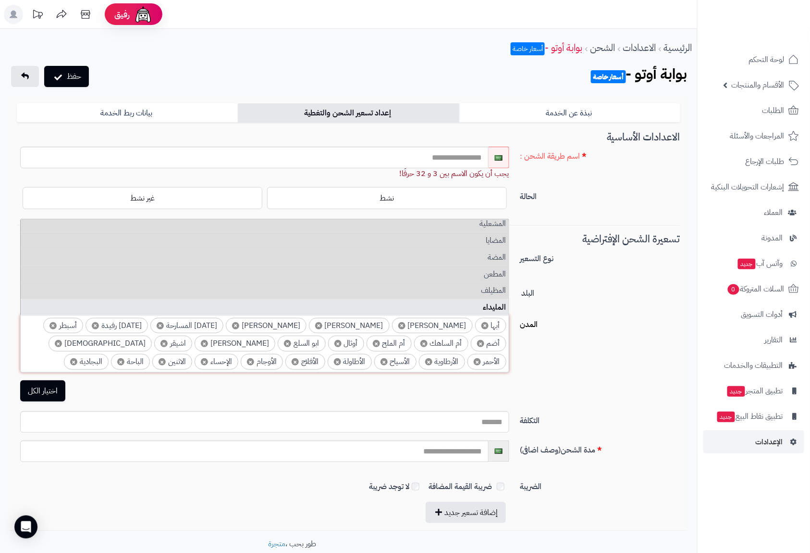
click at [497, 302] on li "المليداء" at bounding box center [265, 307] width 488 height 17
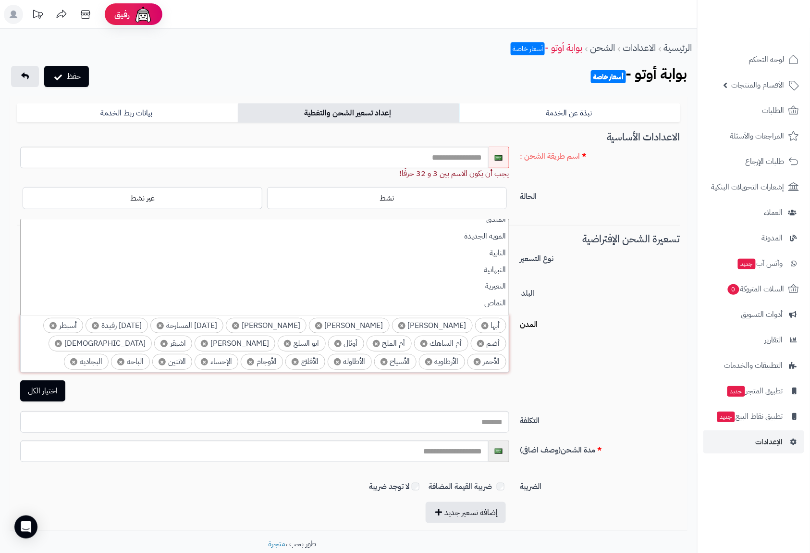
scroll to position [2627, 0]
click at [499, 308] on li "الهدار" at bounding box center [265, 313] width 488 height 17
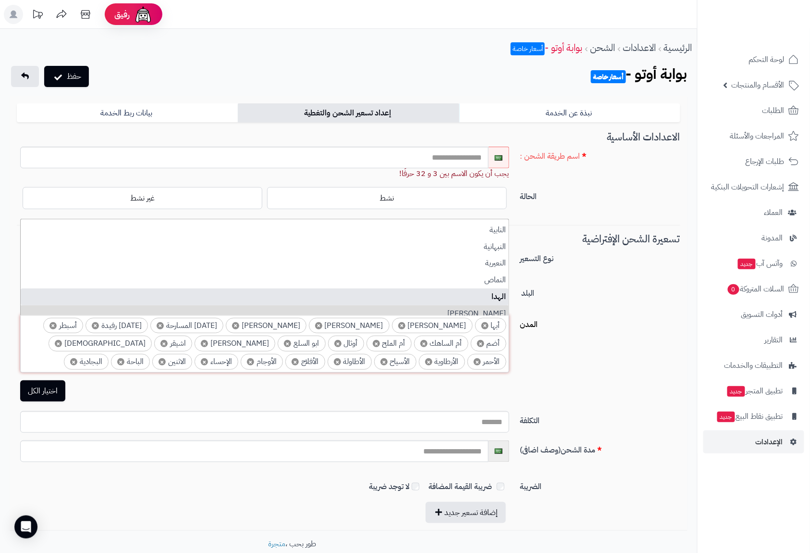
click at [499, 297] on li "الهدا" at bounding box center [265, 296] width 488 height 17
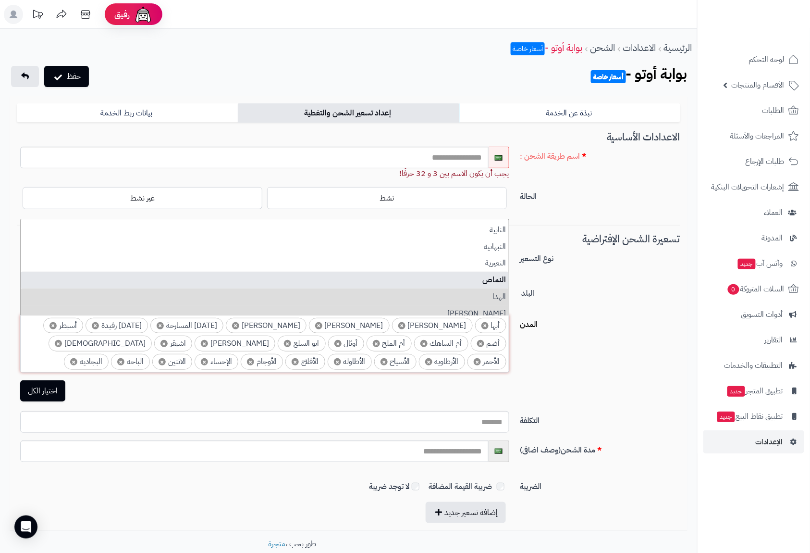
click at [499, 276] on li "النماص" at bounding box center [265, 280] width 488 height 17
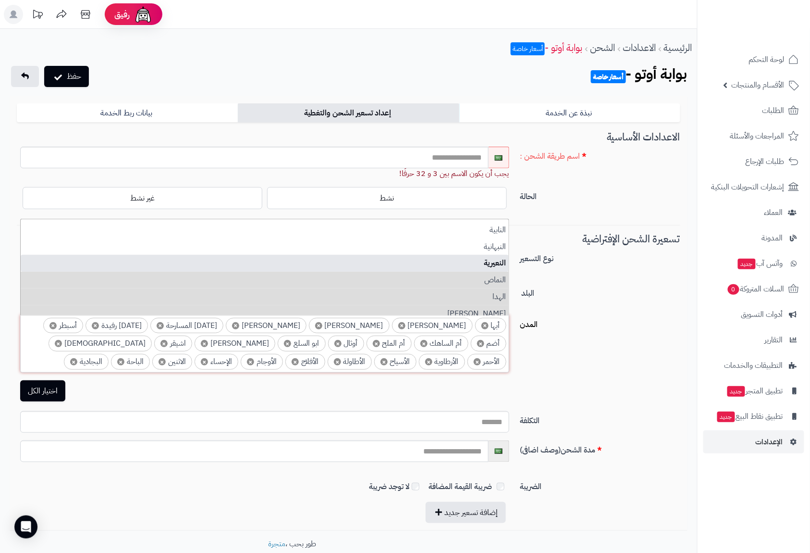
click at [499, 266] on li "النعيرية" at bounding box center [265, 263] width 488 height 17
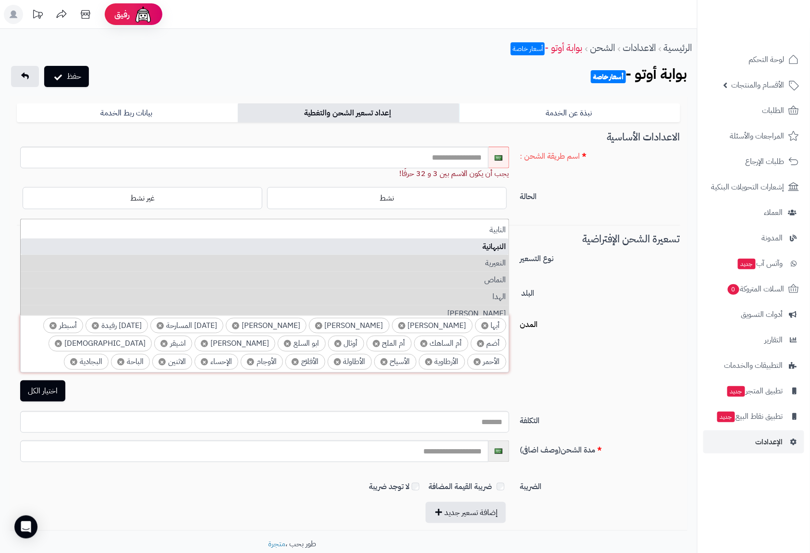
click at [496, 248] on li "النبهانية" at bounding box center [265, 246] width 488 height 17
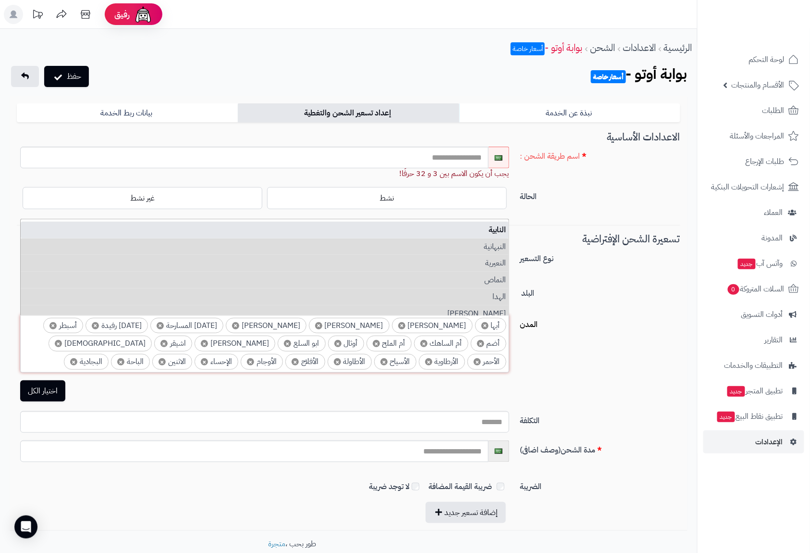
click at [496, 234] on li "النابية" at bounding box center [265, 230] width 488 height 17
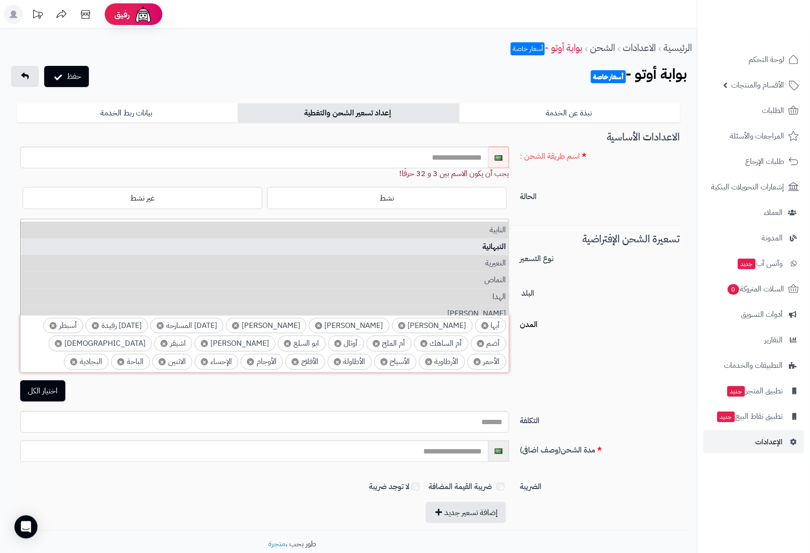
scroll to position [2563, 0]
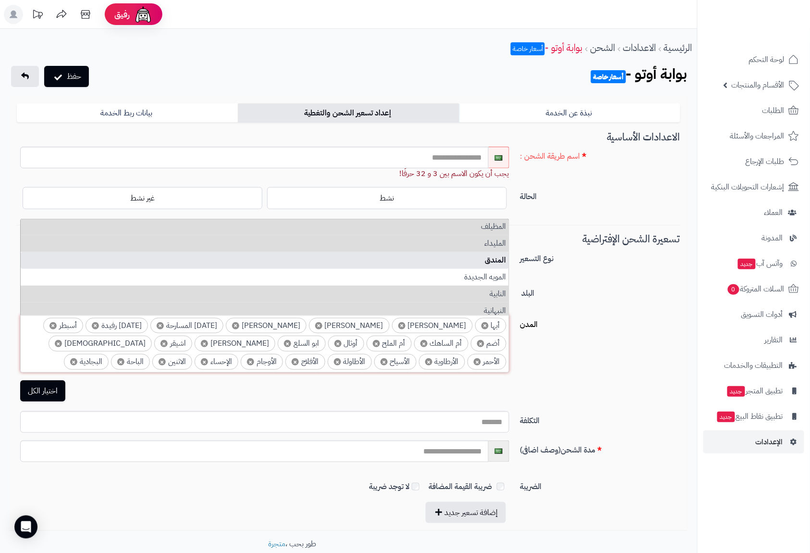
click at [495, 262] on li "المندق" at bounding box center [265, 260] width 488 height 17
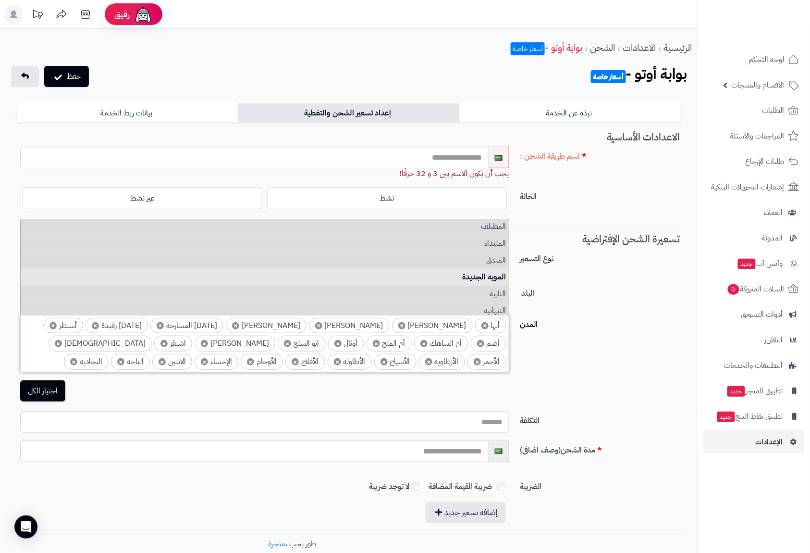
click at [496, 275] on li "المويه الجديدة" at bounding box center [265, 277] width 488 height 17
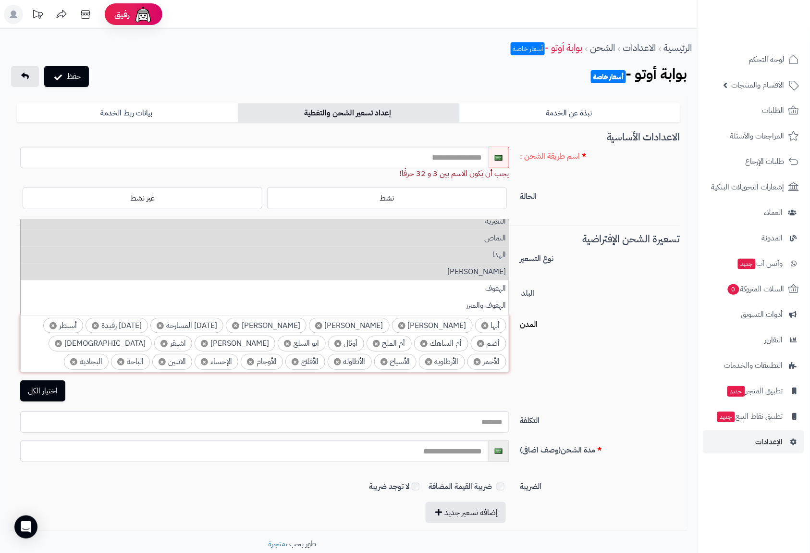
scroll to position [2692, 0]
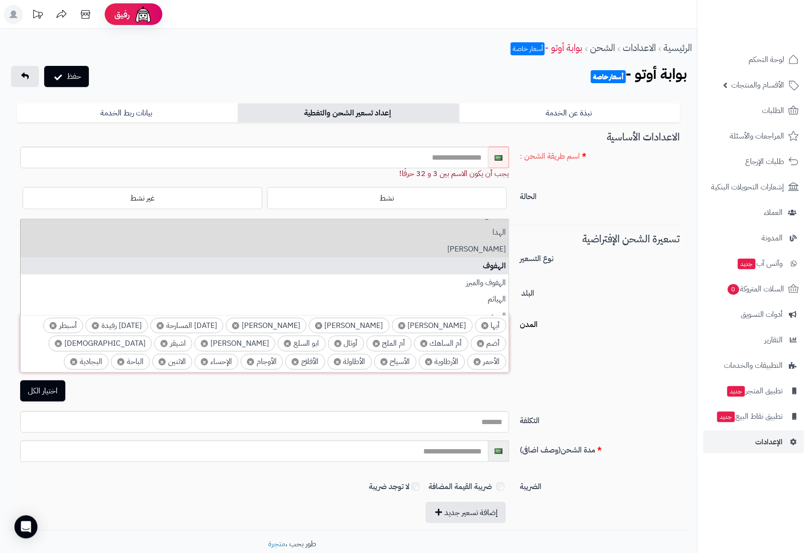
click at [495, 269] on li "الهفوف" at bounding box center [265, 266] width 488 height 17
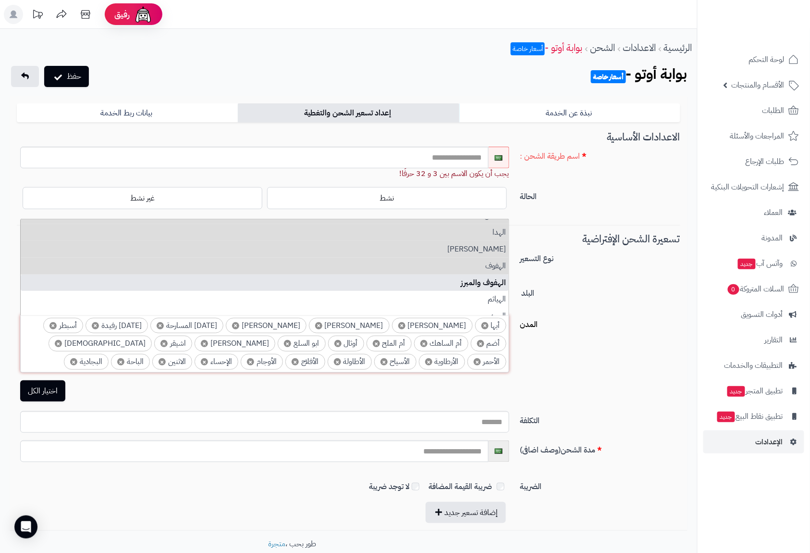
click at [496, 280] on li "الهفوف والمبرز" at bounding box center [265, 282] width 488 height 17
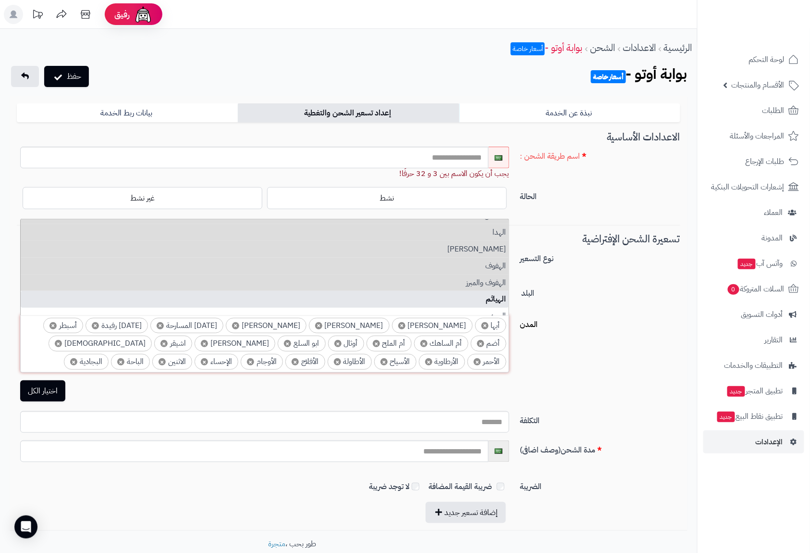
click at [496, 297] on li "الهياثم" at bounding box center [265, 299] width 488 height 17
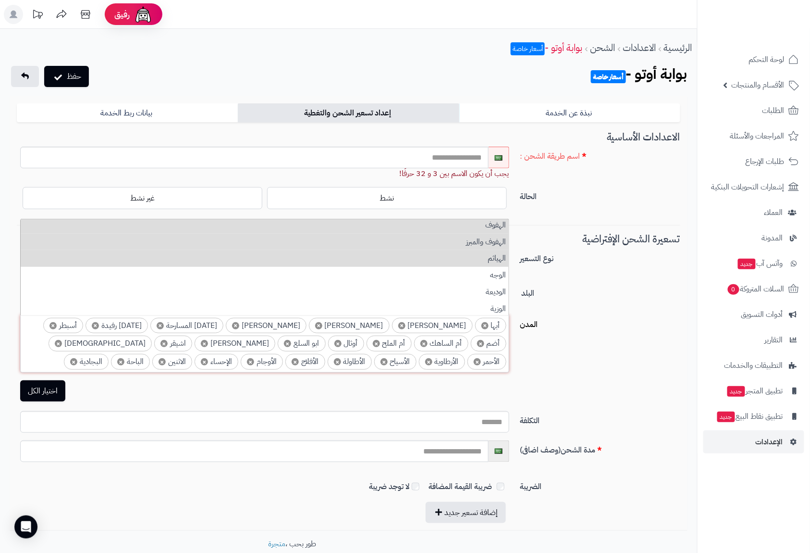
scroll to position [2756, 0]
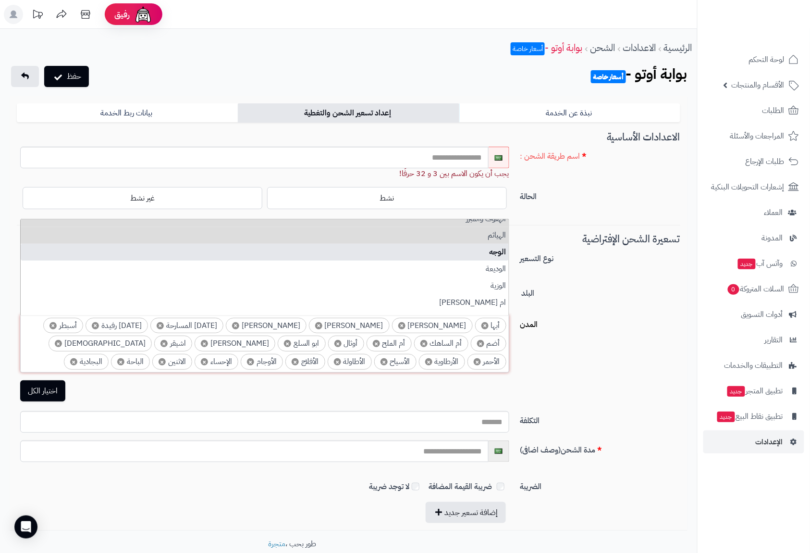
click at [496, 254] on li "الوجه" at bounding box center [265, 252] width 488 height 17
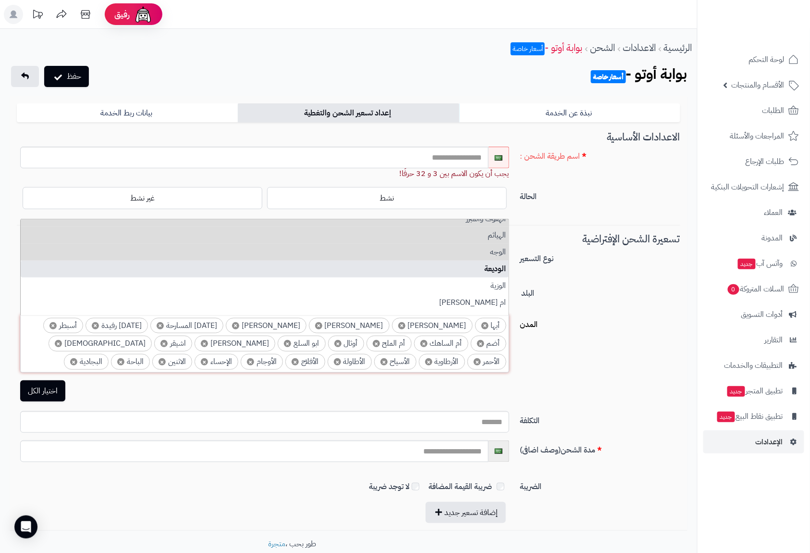
click at [497, 270] on li "الوديعة" at bounding box center [265, 269] width 488 height 17
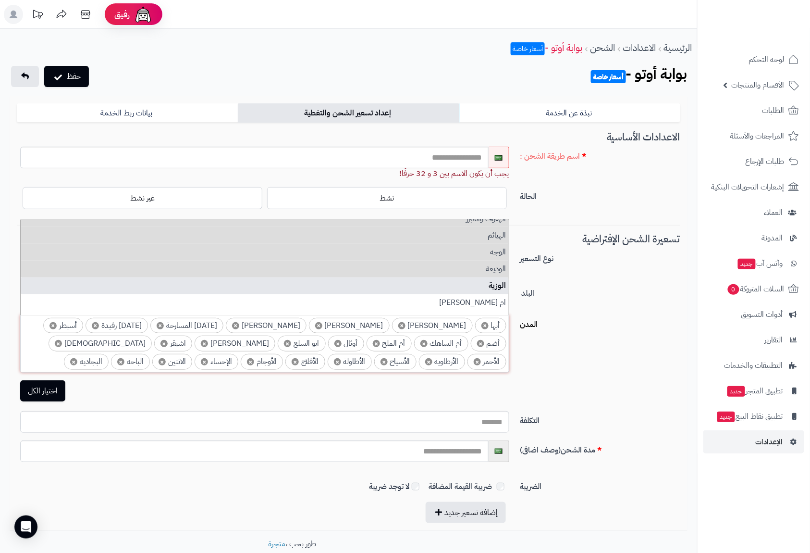
click at [497, 286] on li "الوزية" at bounding box center [265, 285] width 488 height 17
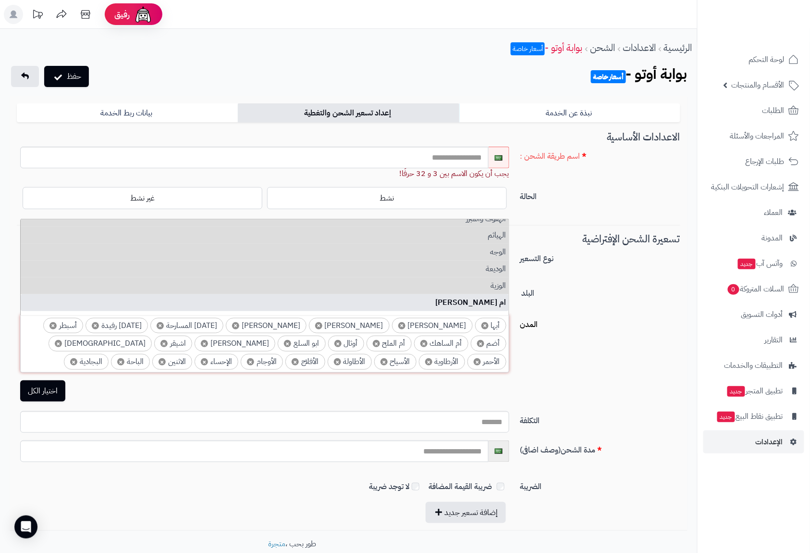
click at [498, 300] on li "ام سعد" at bounding box center [265, 302] width 488 height 17
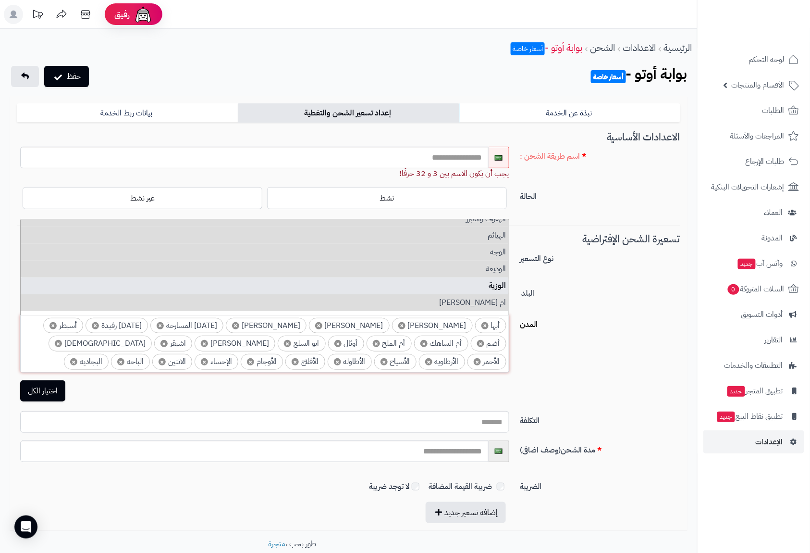
scroll to position [2820, 0]
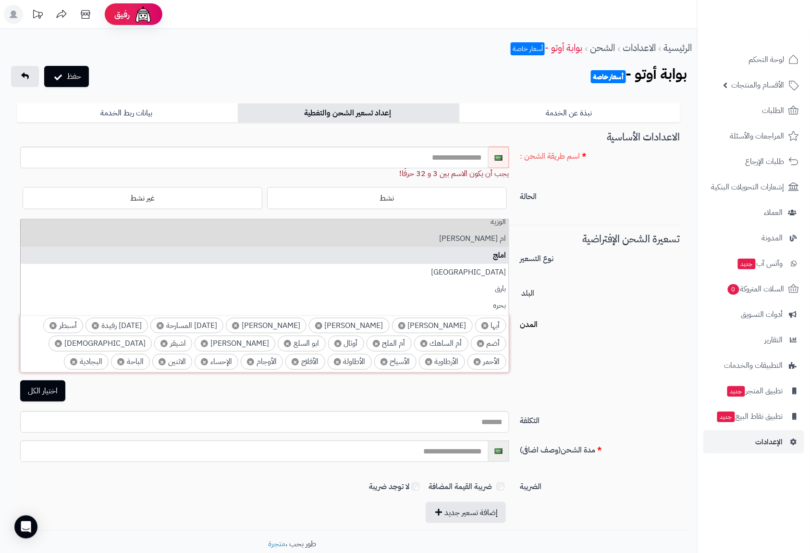
click at [501, 253] on li "املج" at bounding box center [265, 255] width 488 height 17
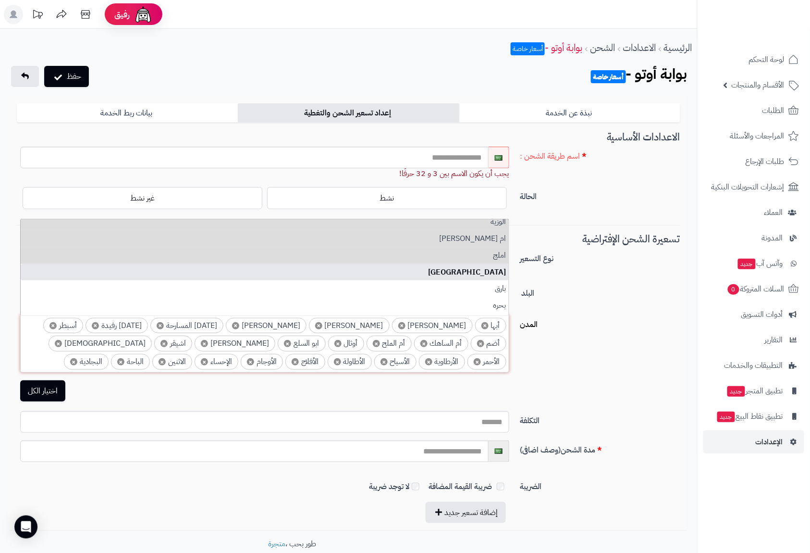
click at [504, 272] on li "بئر بن هرماس" at bounding box center [265, 272] width 488 height 17
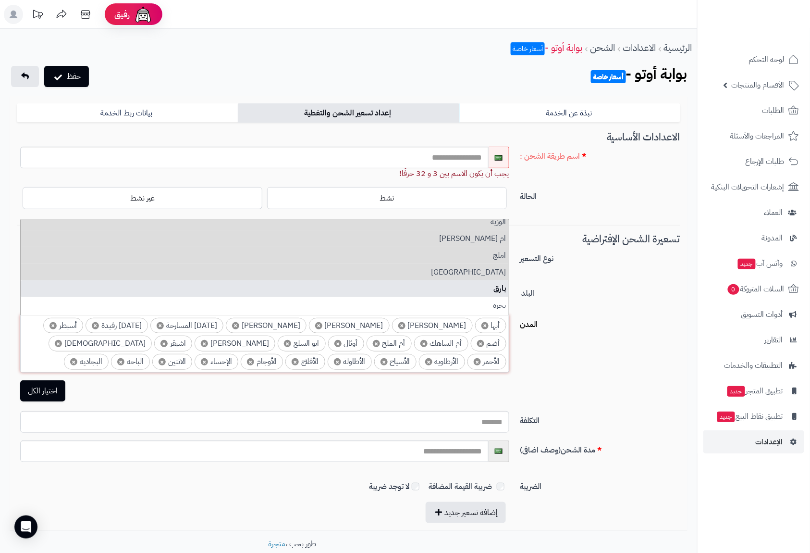
click at [501, 292] on li "بارق" at bounding box center [265, 288] width 488 height 17
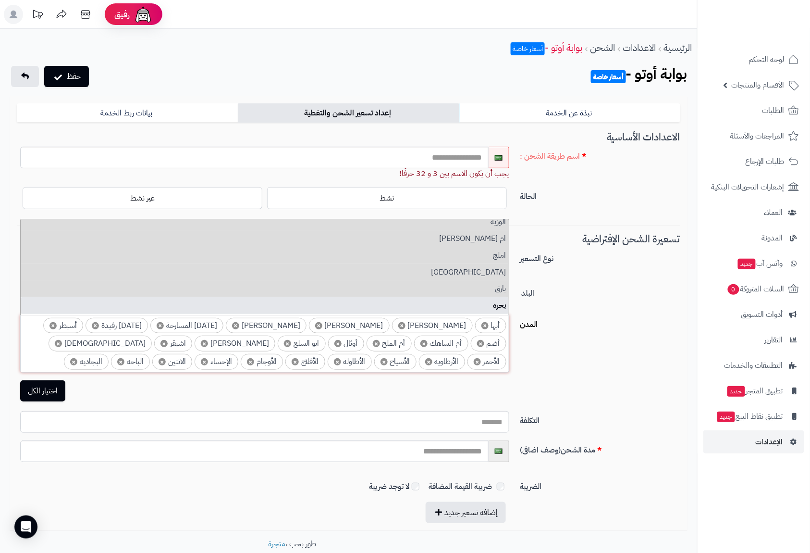
click at [500, 303] on li "بحره" at bounding box center [265, 305] width 488 height 17
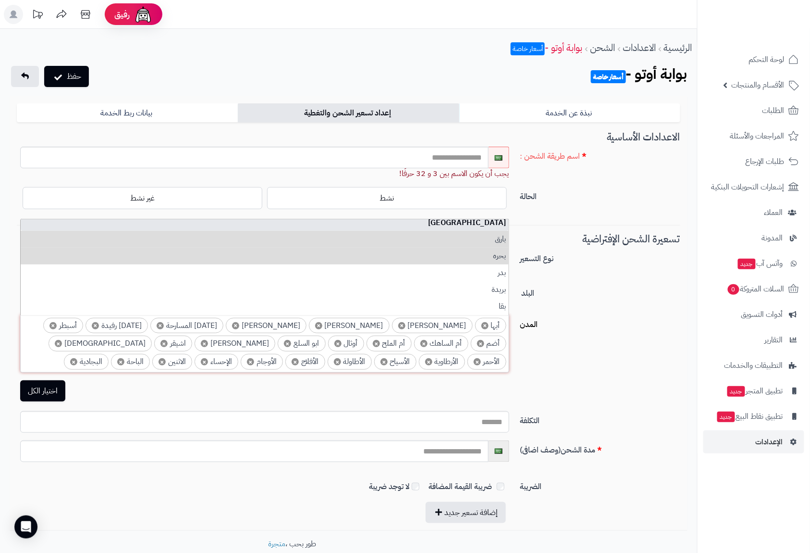
scroll to position [2884, 0]
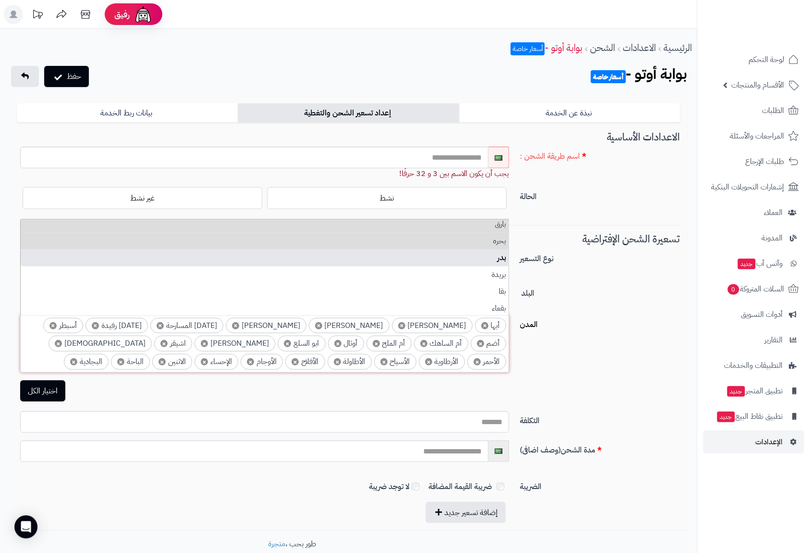
click at [497, 258] on li "بدر" at bounding box center [265, 257] width 488 height 17
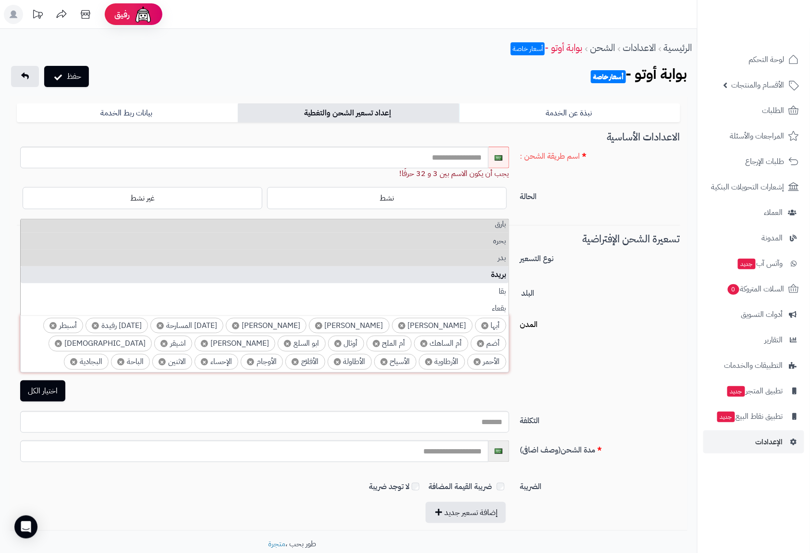
click at [497, 282] on li "بريدة" at bounding box center [265, 274] width 488 height 17
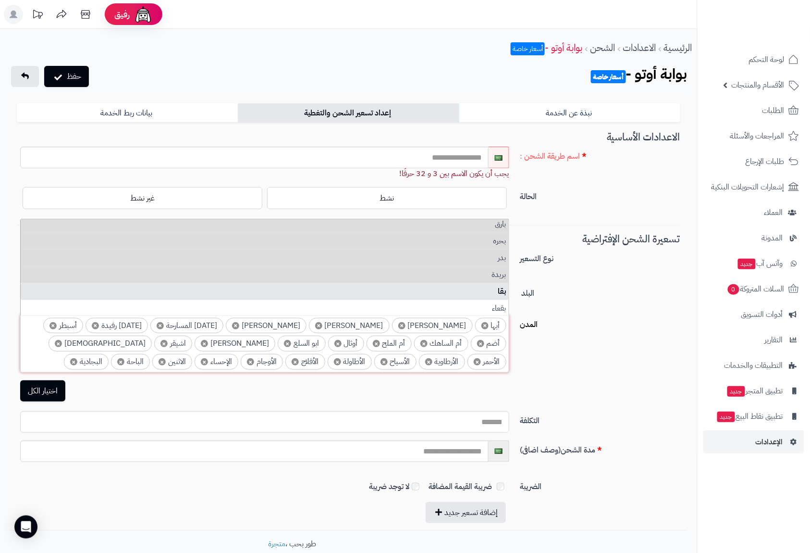
click at [499, 289] on li "بقا" at bounding box center [265, 291] width 488 height 17
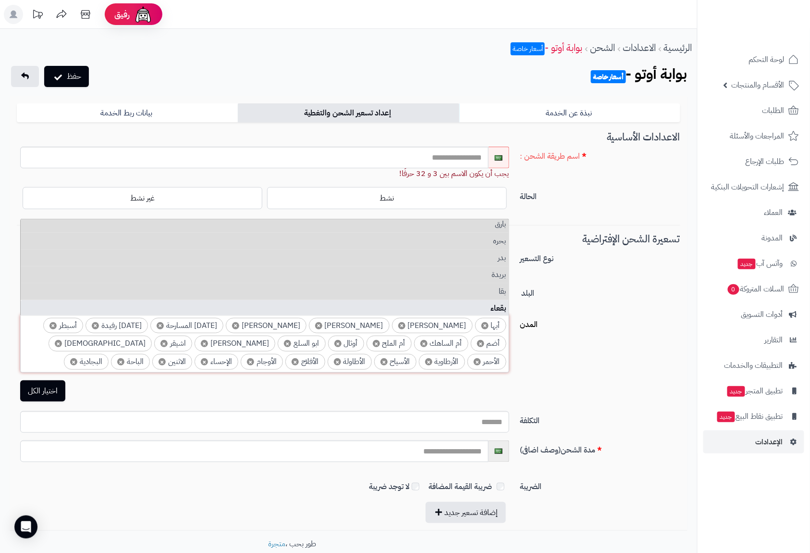
click at [497, 306] on li "بقعاء" at bounding box center [265, 308] width 488 height 17
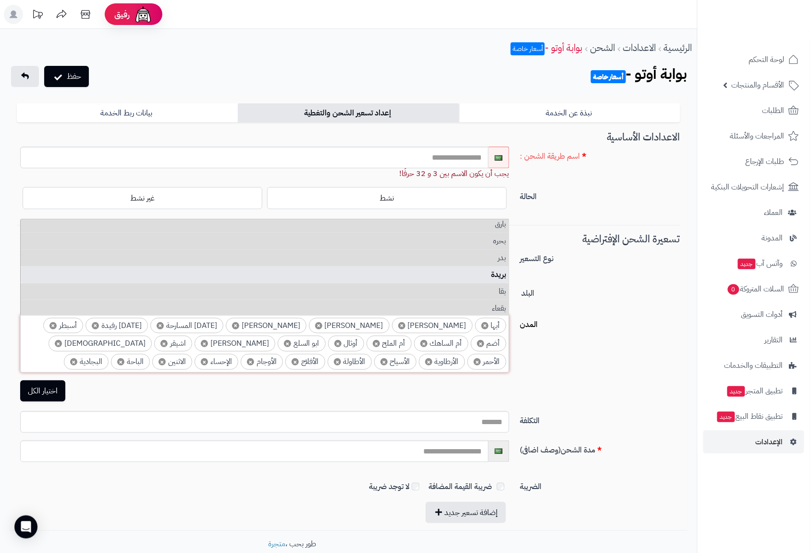
scroll to position [2948, 0]
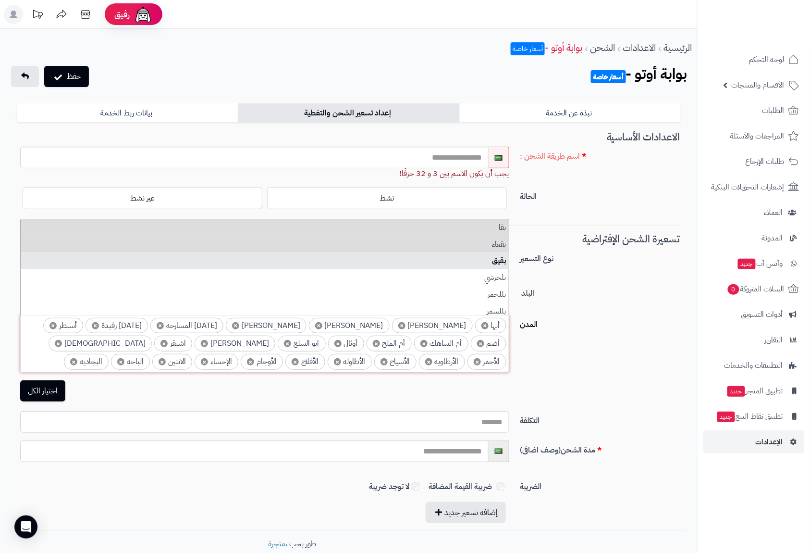
click at [494, 258] on li "بقيق" at bounding box center [265, 260] width 488 height 17
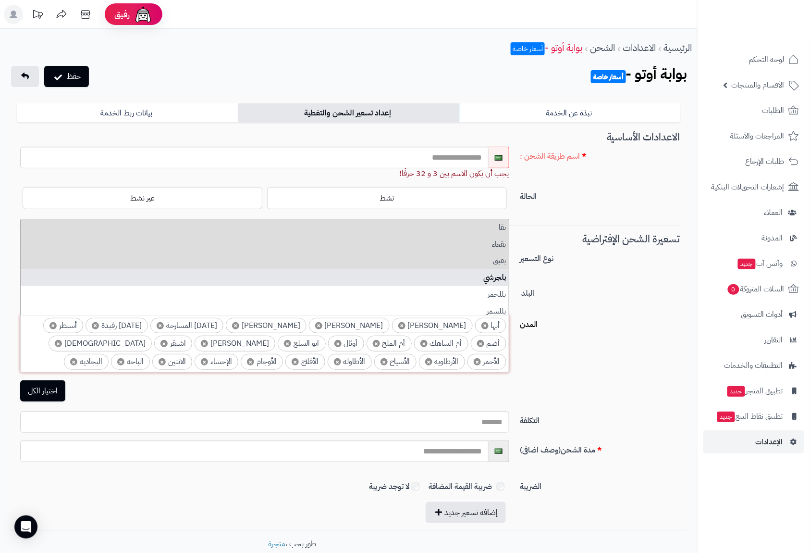
click at [497, 278] on li "بلجرشي" at bounding box center [265, 277] width 488 height 17
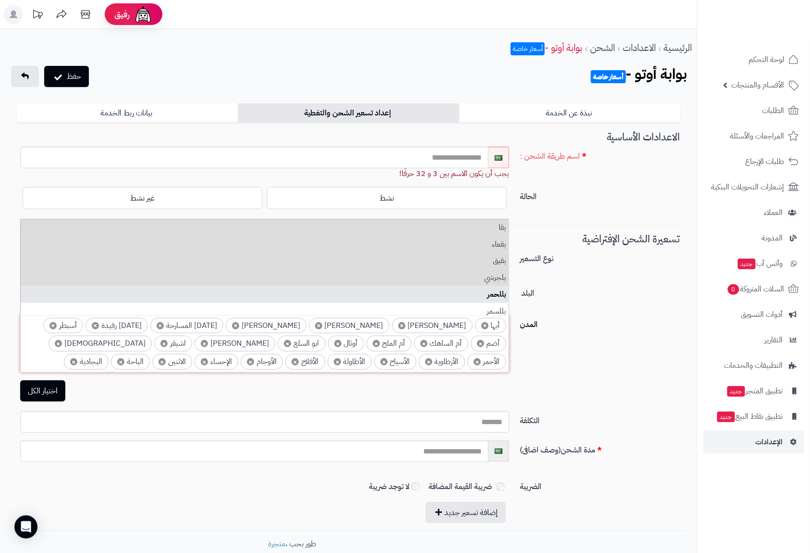
click at [497, 294] on li "بللحمر" at bounding box center [265, 294] width 488 height 17
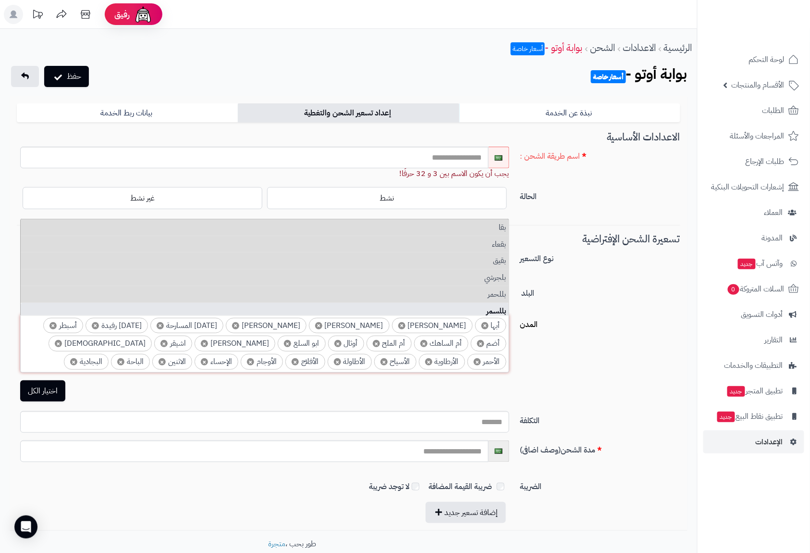
click at [499, 306] on li "بللسمر" at bounding box center [265, 311] width 488 height 17
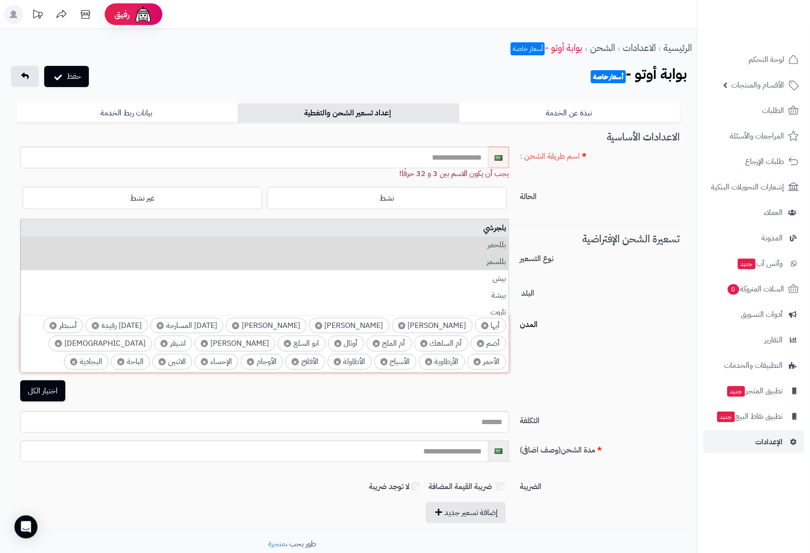
scroll to position [3012, 0]
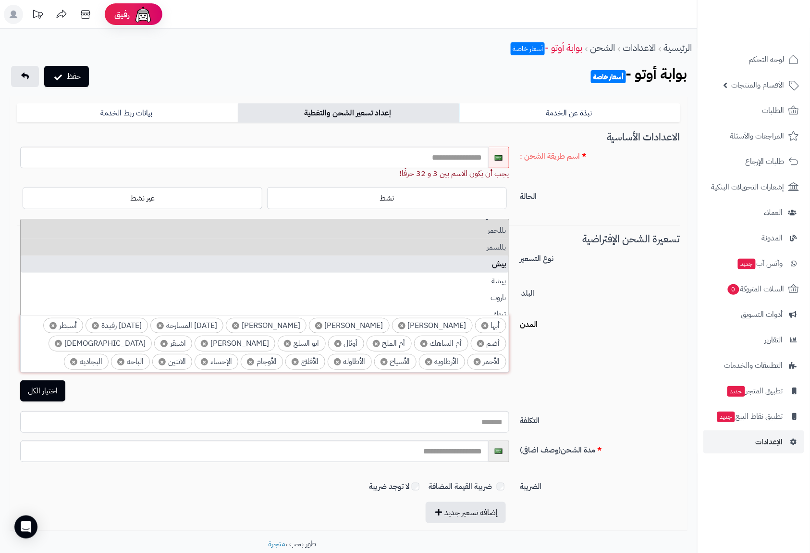
click at [500, 269] on li "بيش" at bounding box center [265, 264] width 488 height 17
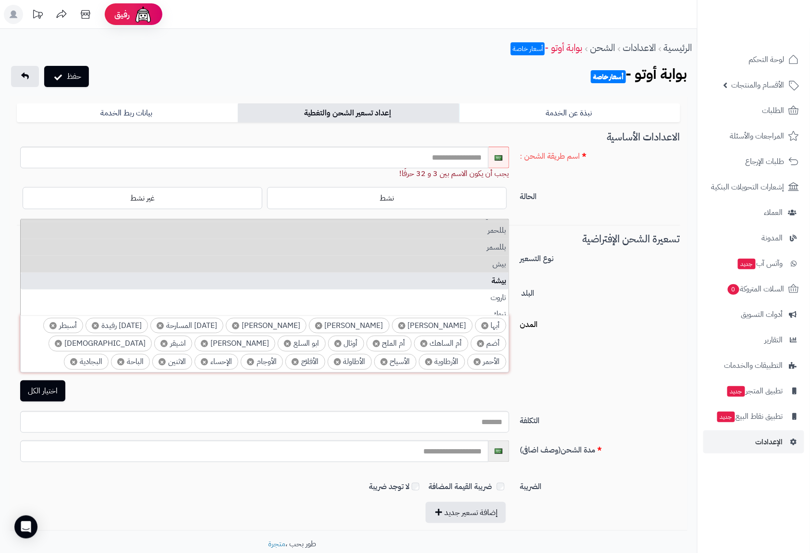
click at [501, 279] on li "بيشة" at bounding box center [265, 281] width 488 height 17
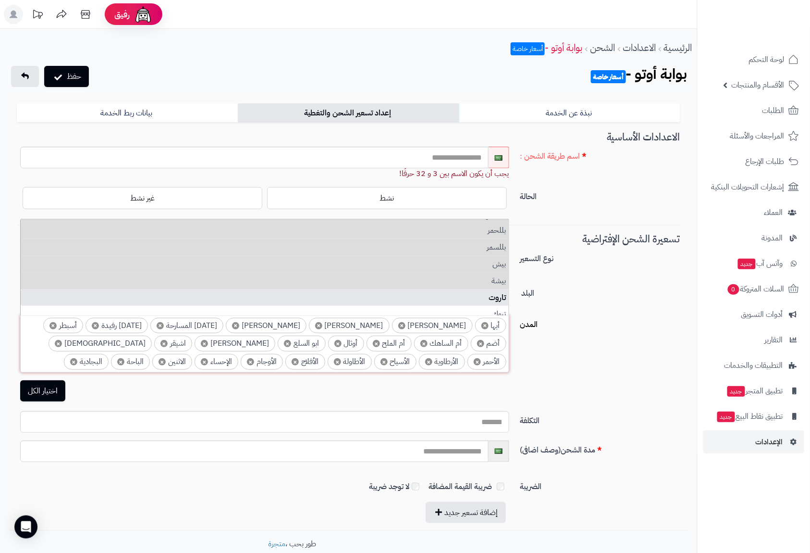
click at [500, 293] on li "تاروت" at bounding box center [265, 297] width 488 height 17
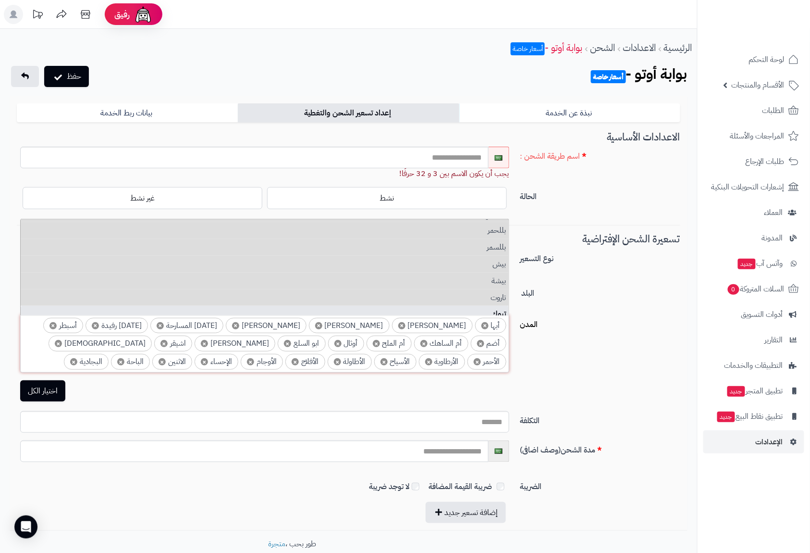
click at [499, 307] on li "تبوك" at bounding box center [265, 314] width 488 height 17
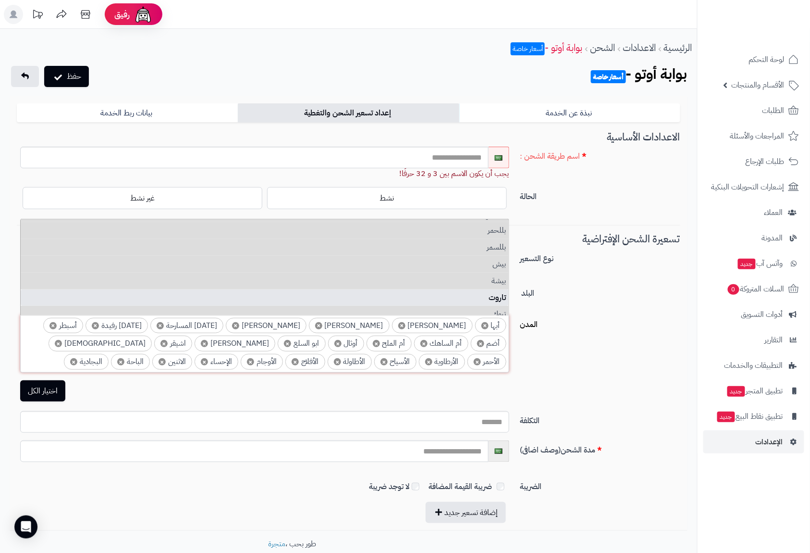
scroll to position [3076, 0]
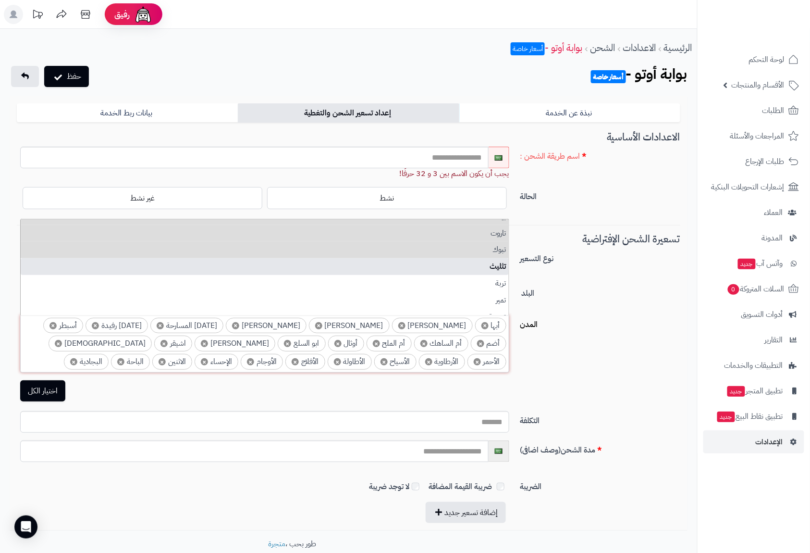
click at [499, 267] on li "تثليث" at bounding box center [265, 266] width 488 height 17
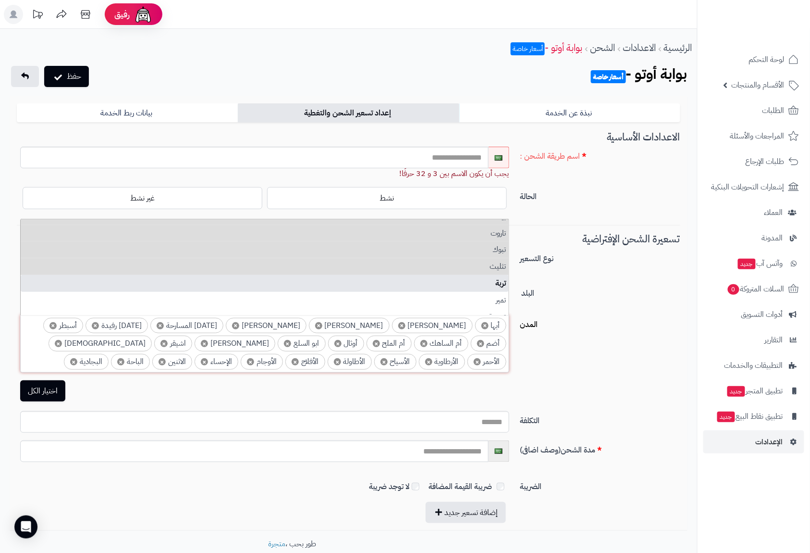
click at [499, 277] on li "تربة" at bounding box center [265, 283] width 488 height 17
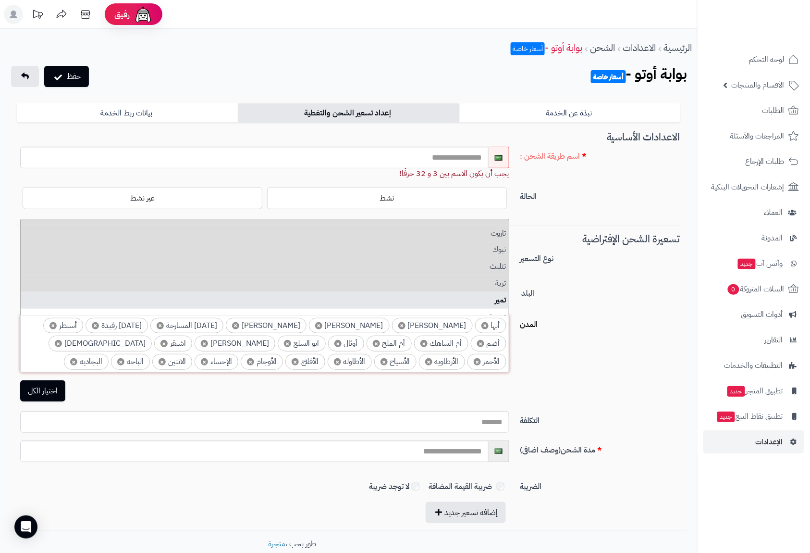
click at [498, 297] on li "تمير" at bounding box center [265, 300] width 488 height 17
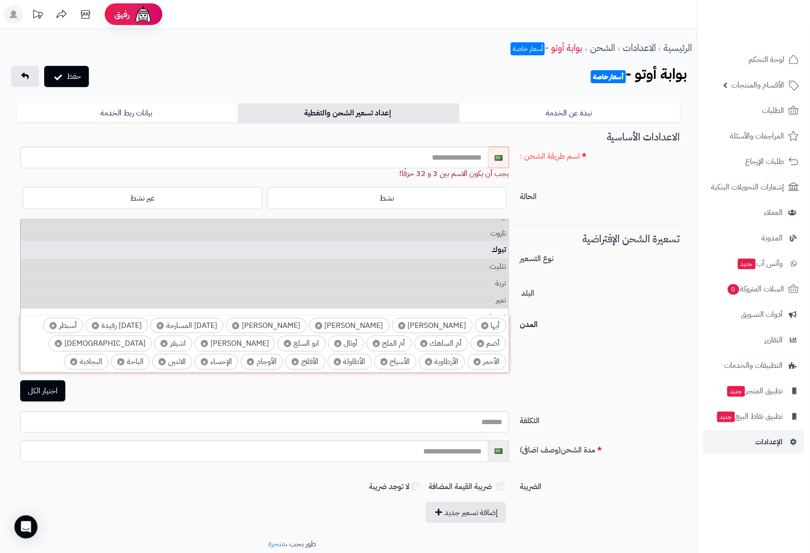
scroll to position [3140, 0]
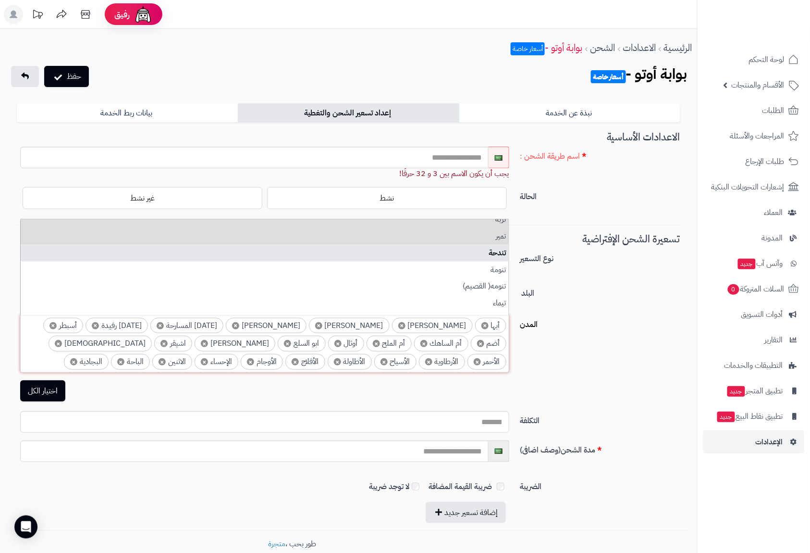
click at [497, 257] on li "تندحة" at bounding box center [265, 253] width 488 height 17
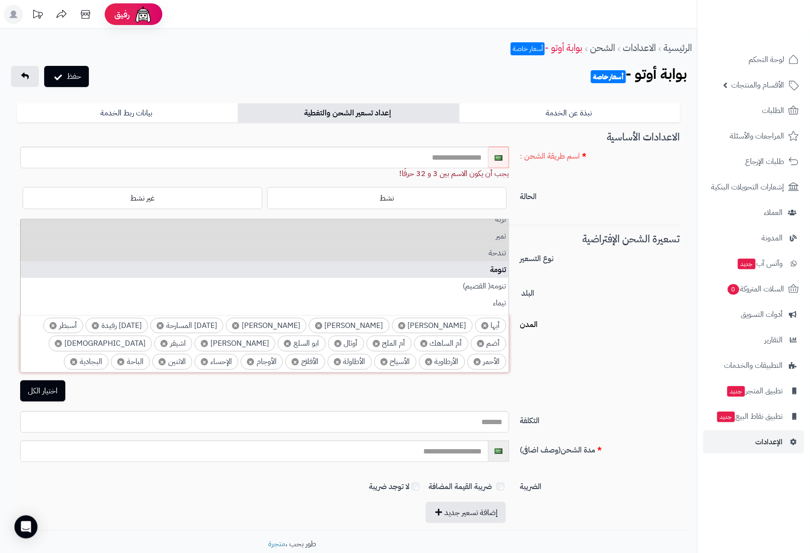
click at [499, 268] on li "تنومة" at bounding box center [265, 269] width 488 height 17
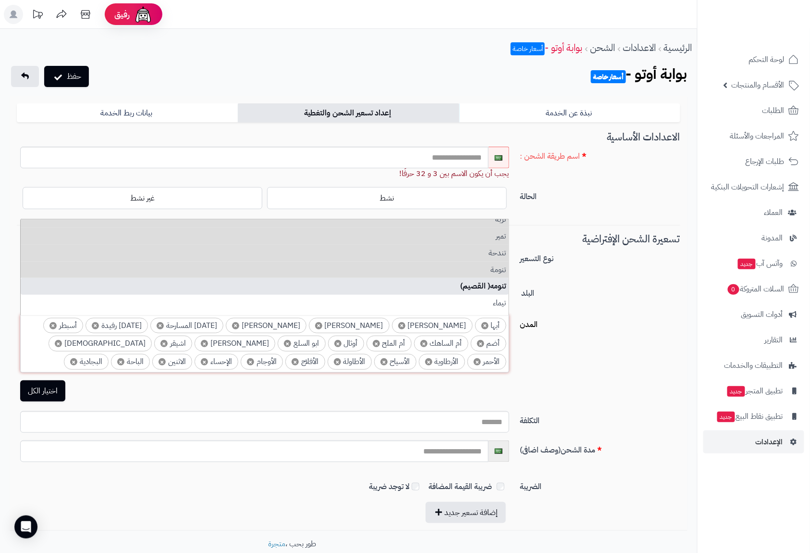
click at [499, 286] on li "تنومه( القصيم)" at bounding box center [265, 286] width 488 height 17
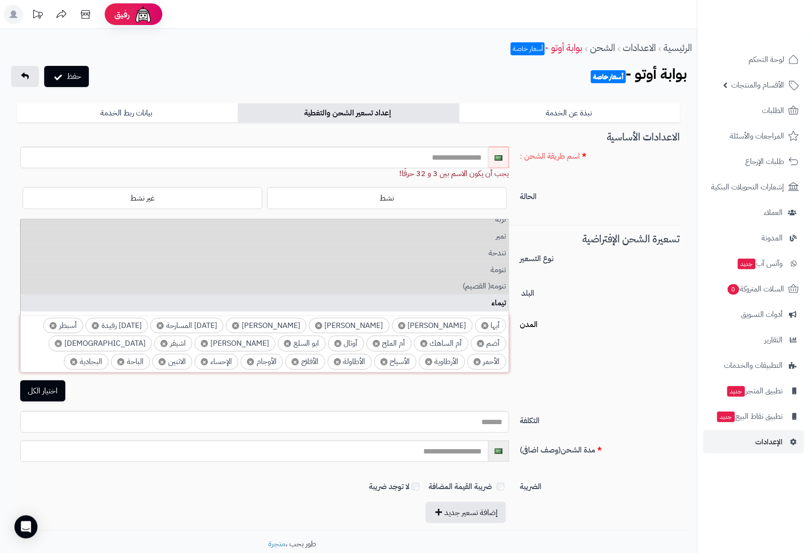
click at [500, 298] on li "تيماء" at bounding box center [265, 303] width 488 height 17
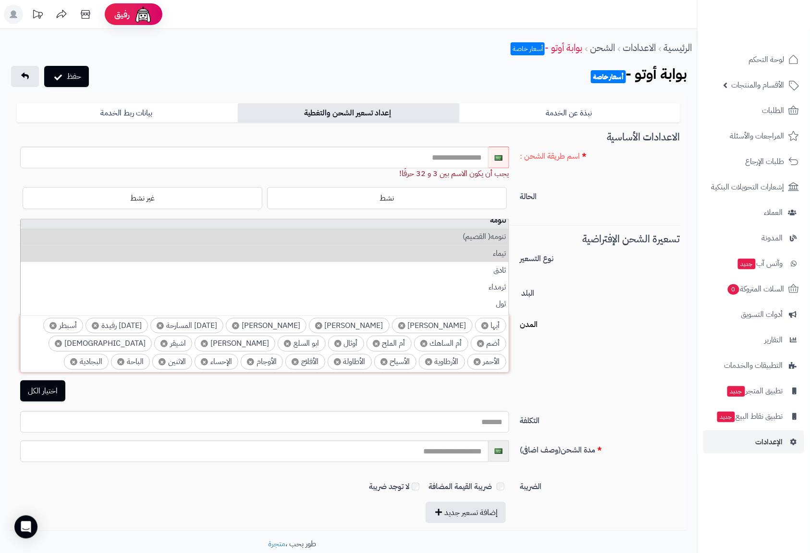
scroll to position [3204, 0]
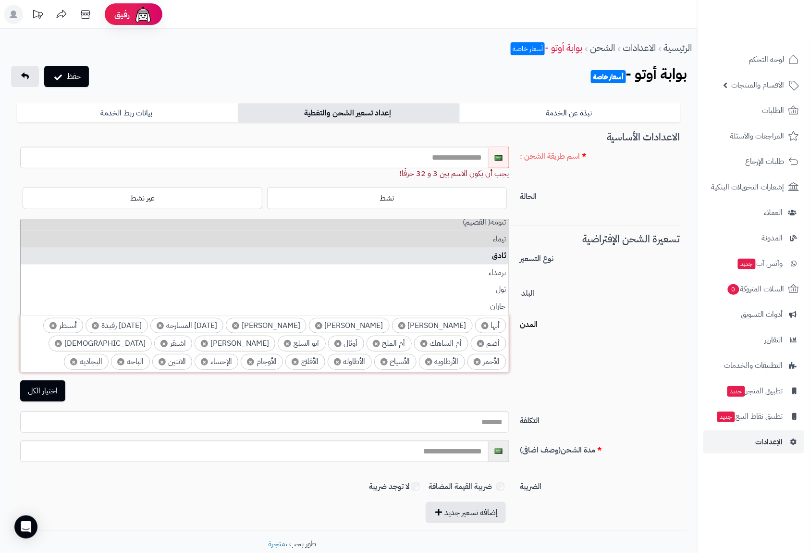
click at [498, 260] on li "ثادق" at bounding box center [265, 256] width 488 height 17
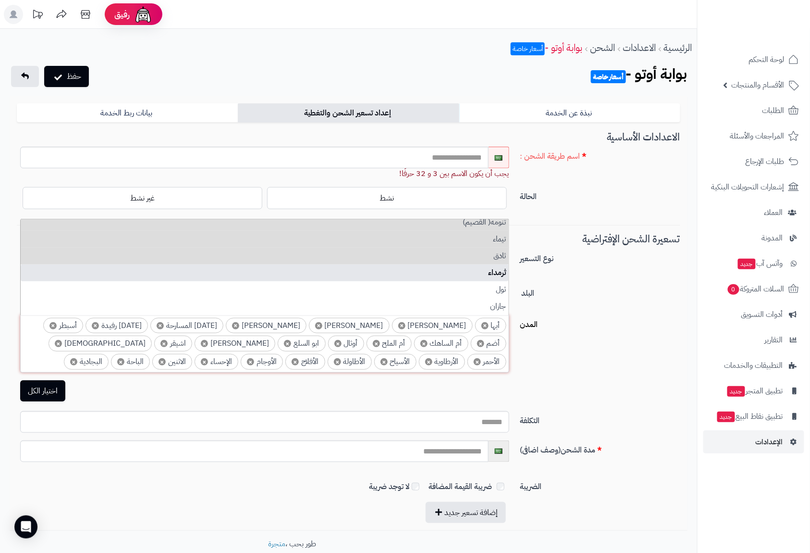
click at [499, 272] on li "ثرمداء" at bounding box center [265, 272] width 488 height 17
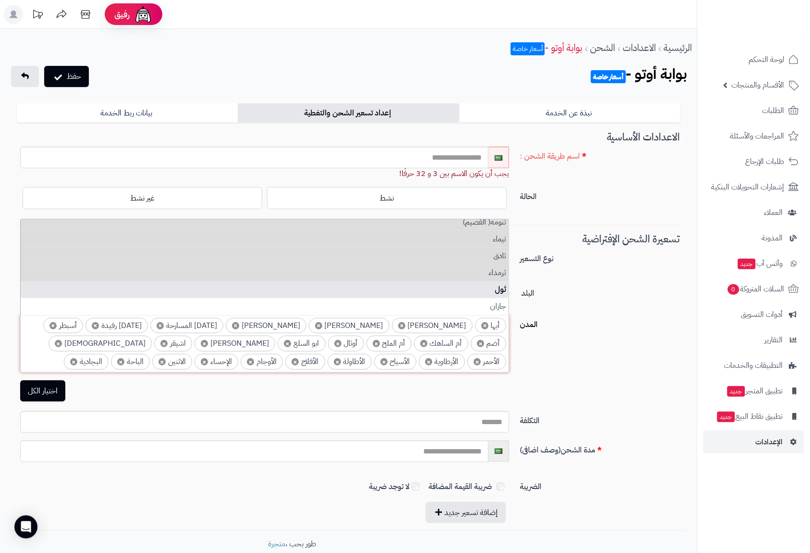
click at [499, 289] on li "ثول" at bounding box center [265, 289] width 488 height 17
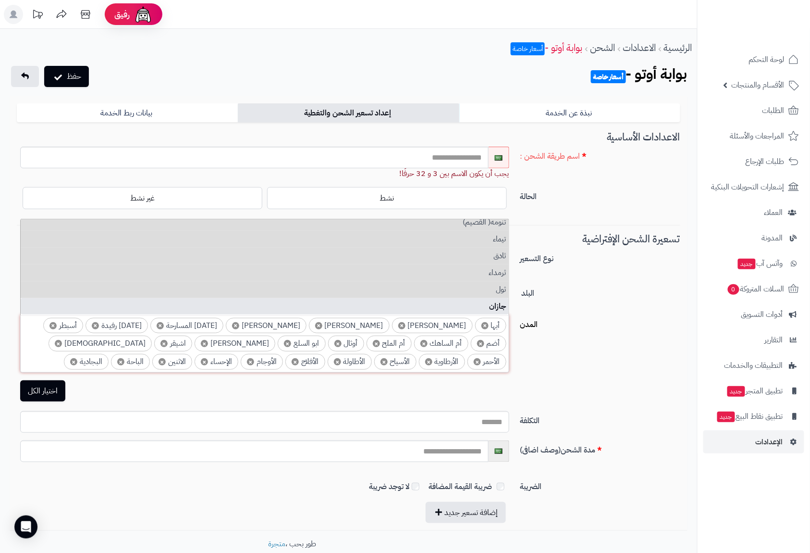
click at [501, 301] on li "جازان" at bounding box center [265, 306] width 488 height 17
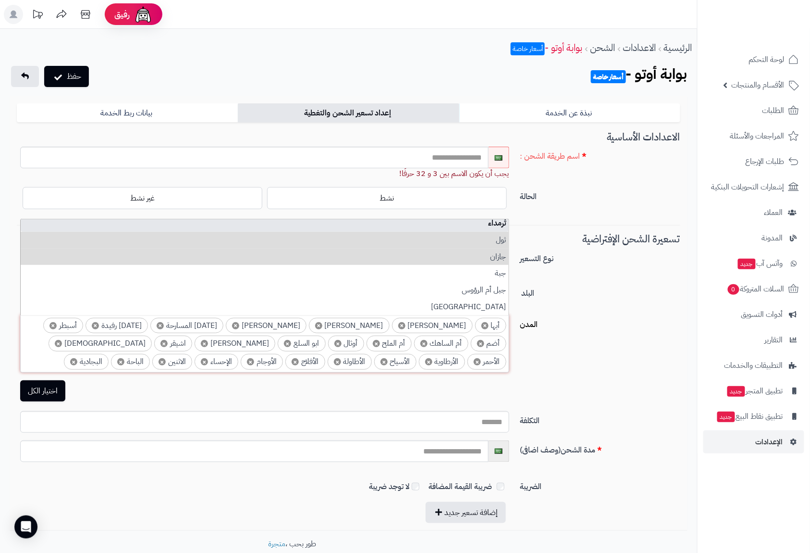
scroll to position [3269, 0]
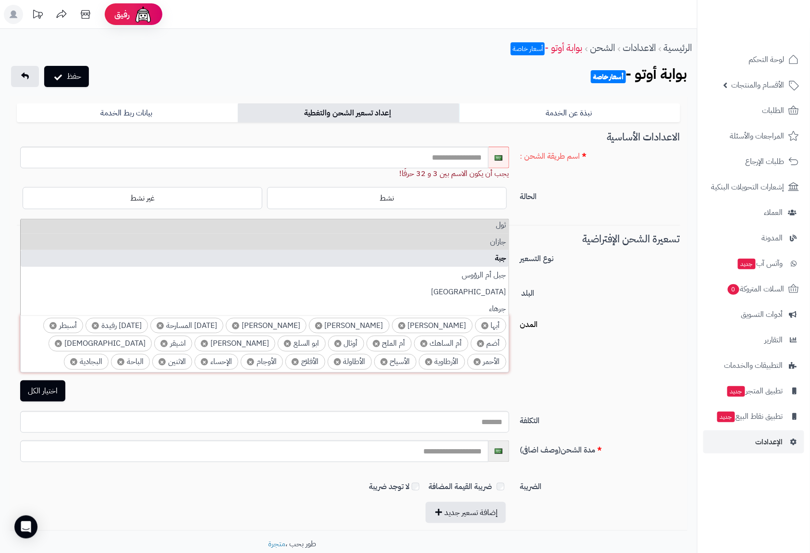
click at [498, 264] on li "جبة" at bounding box center [265, 258] width 488 height 17
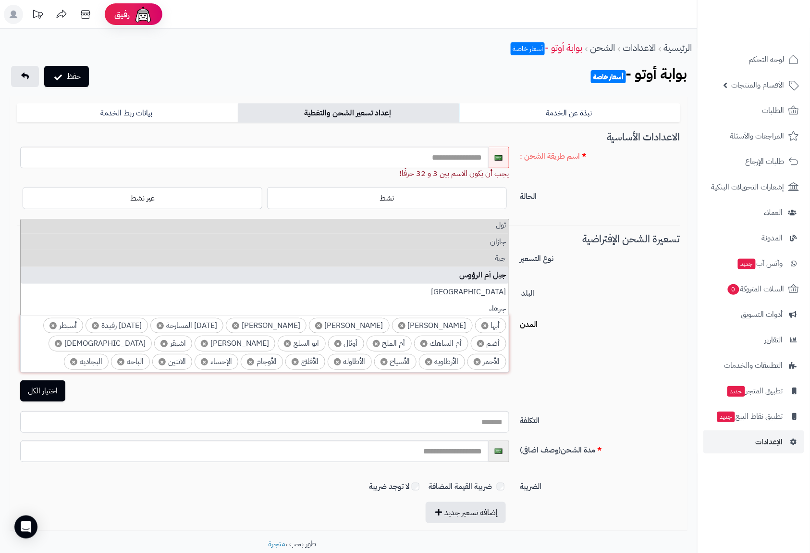
click at [498, 276] on li "جبل أم الرؤوس" at bounding box center [265, 275] width 488 height 17
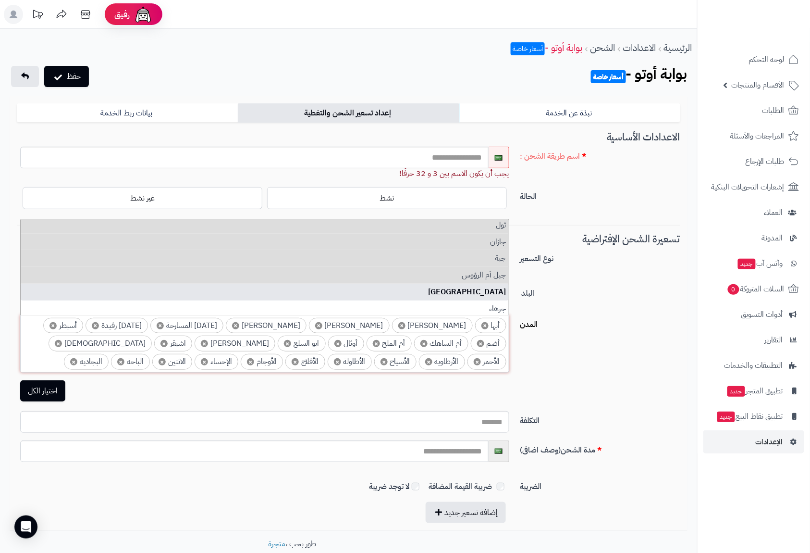
click at [494, 291] on li "جدة" at bounding box center [265, 292] width 488 height 17
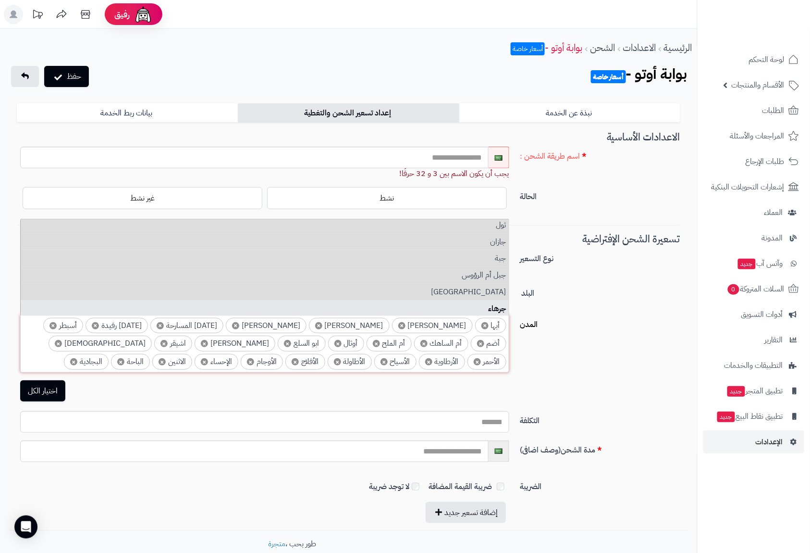
click at [494, 304] on li "جرهاء" at bounding box center [265, 308] width 488 height 17
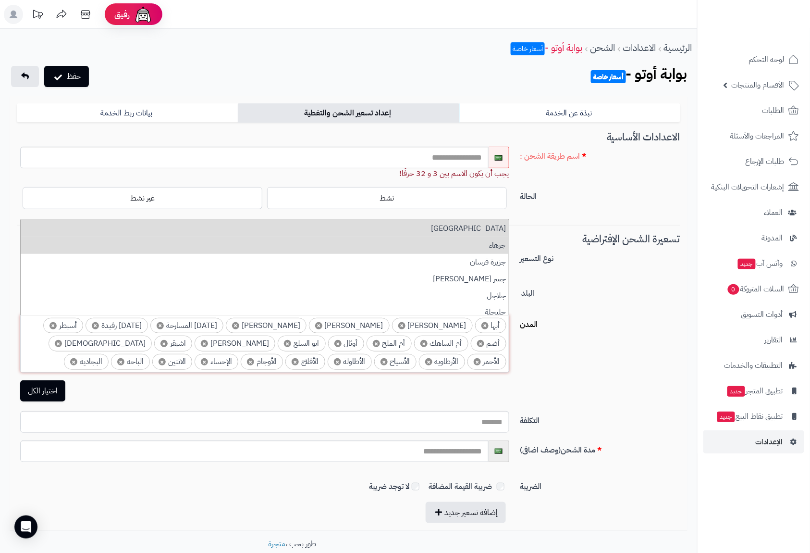
scroll to position [3333, 0]
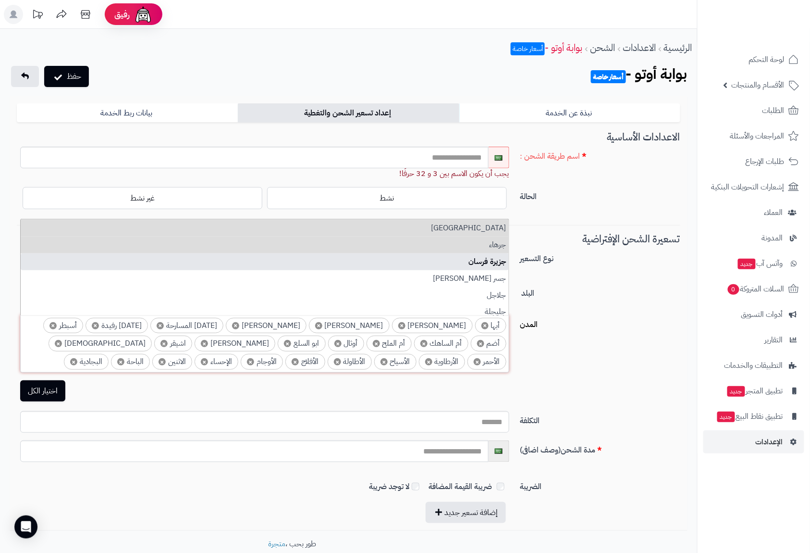
click at [500, 267] on li "جزيرة فرسان" at bounding box center [265, 261] width 488 height 17
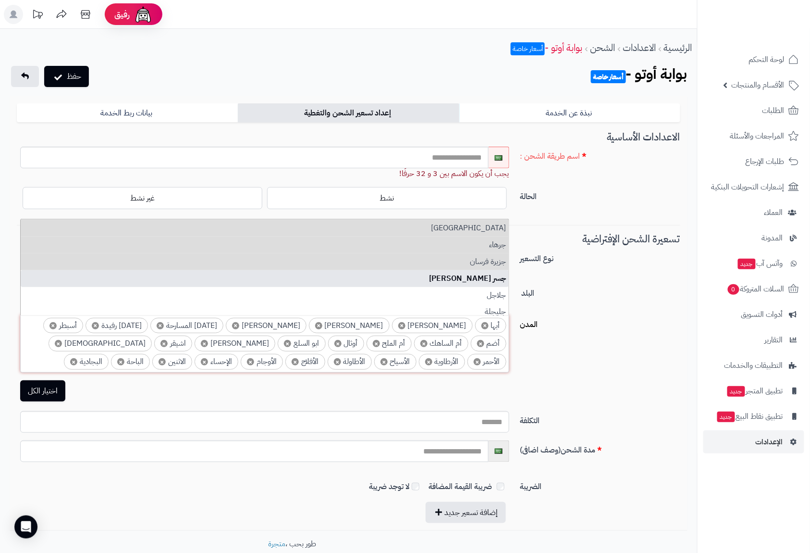
click at [500, 275] on li "جسر الملك فهد" at bounding box center [265, 278] width 488 height 17
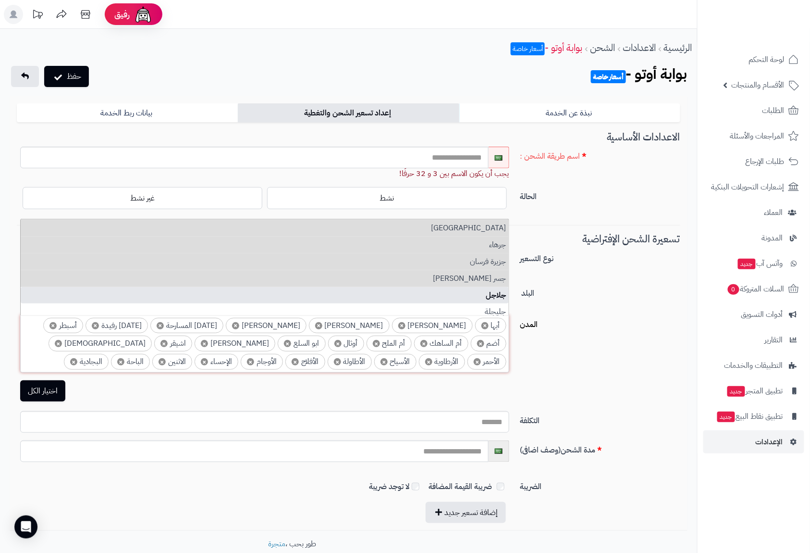
click at [496, 291] on li "جلاجل" at bounding box center [265, 295] width 488 height 17
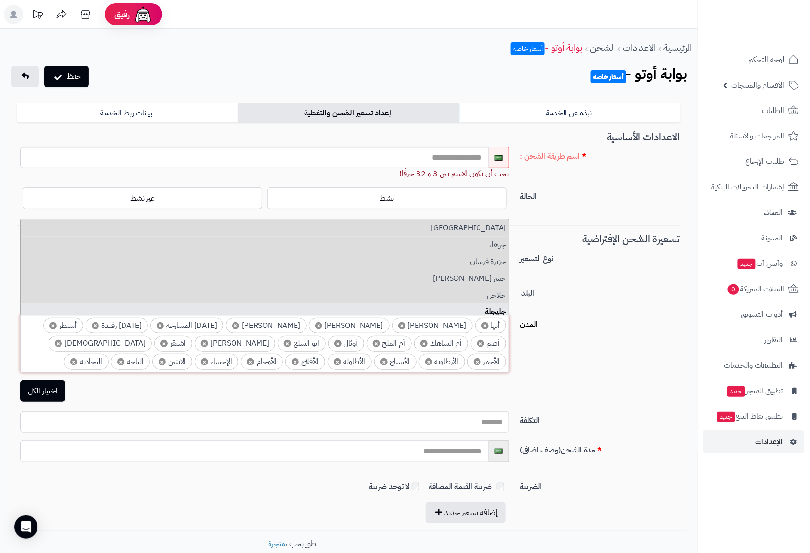
click at [498, 304] on li "جليجلة" at bounding box center [265, 311] width 488 height 17
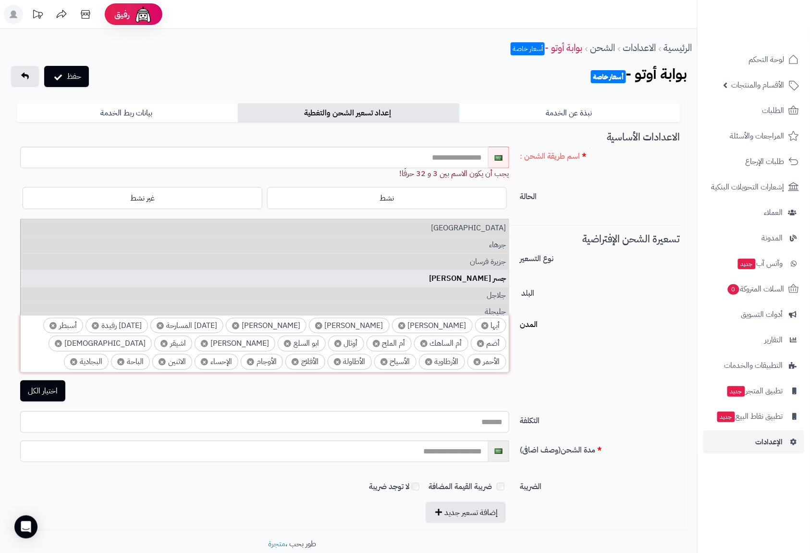
scroll to position [3397, 0]
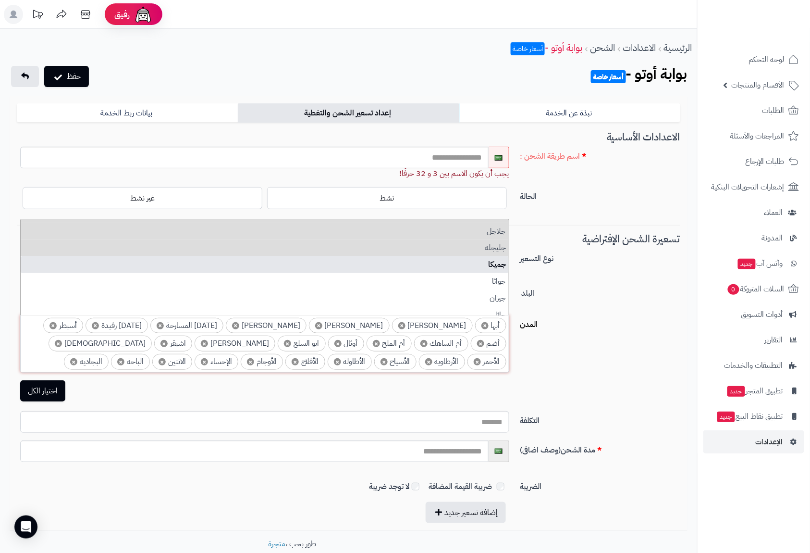
click at [500, 262] on li "جميكا" at bounding box center [265, 264] width 488 height 17
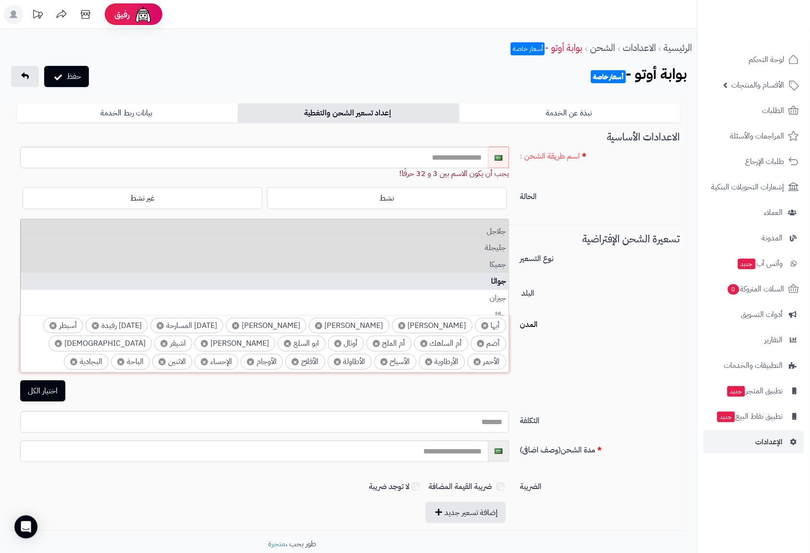
click at [500, 282] on li "جواثا" at bounding box center [265, 281] width 488 height 17
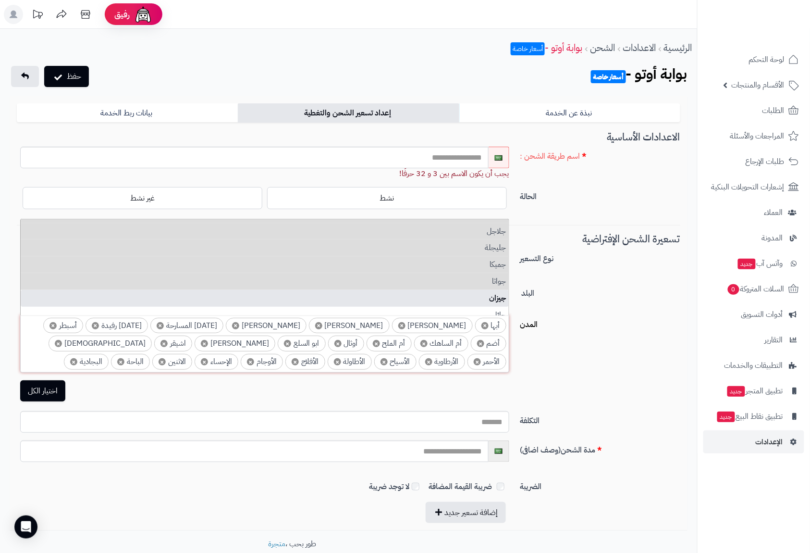
click at [499, 297] on li "جيزان" at bounding box center [265, 298] width 488 height 17
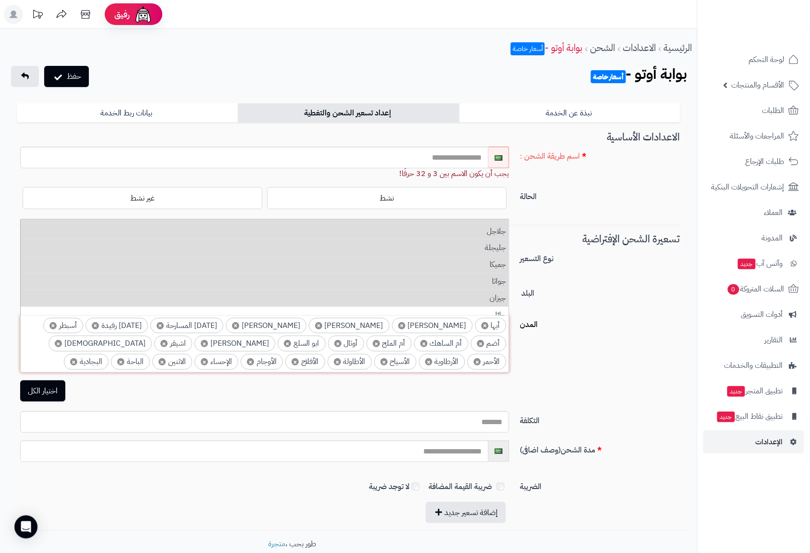
scroll to position [3461, 0]
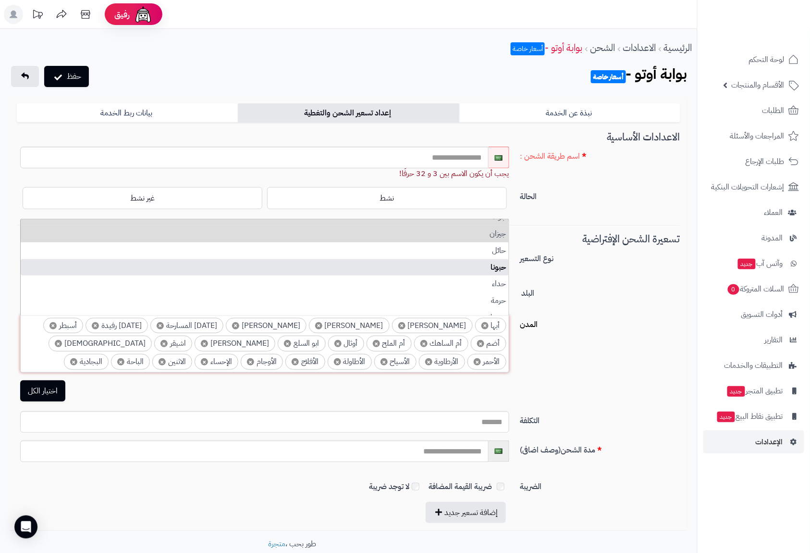
click at [502, 268] on li "حبونا" at bounding box center [265, 267] width 488 height 17
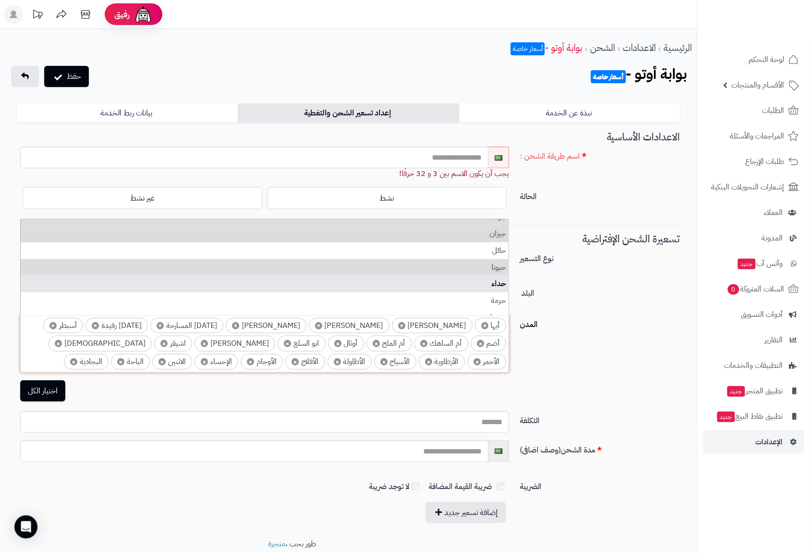
click at [502, 282] on li "حداء" at bounding box center [265, 283] width 488 height 17
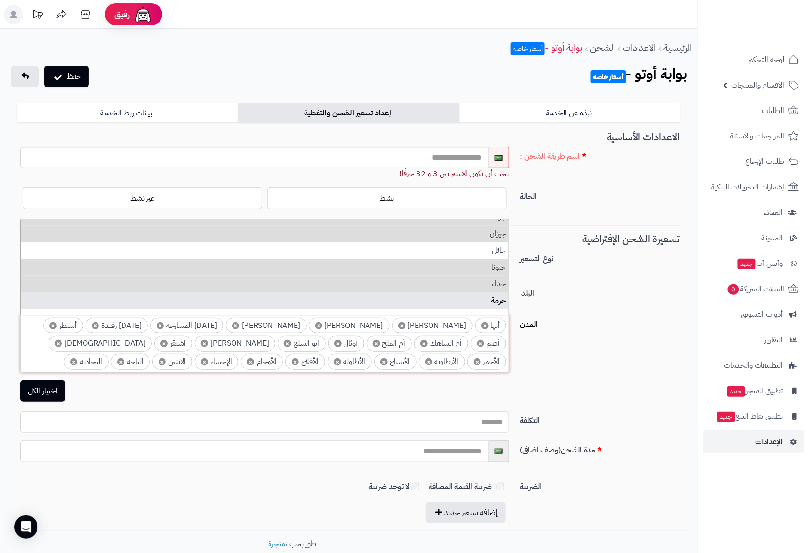
click at [502, 294] on li "حرمة" at bounding box center [265, 300] width 488 height 17
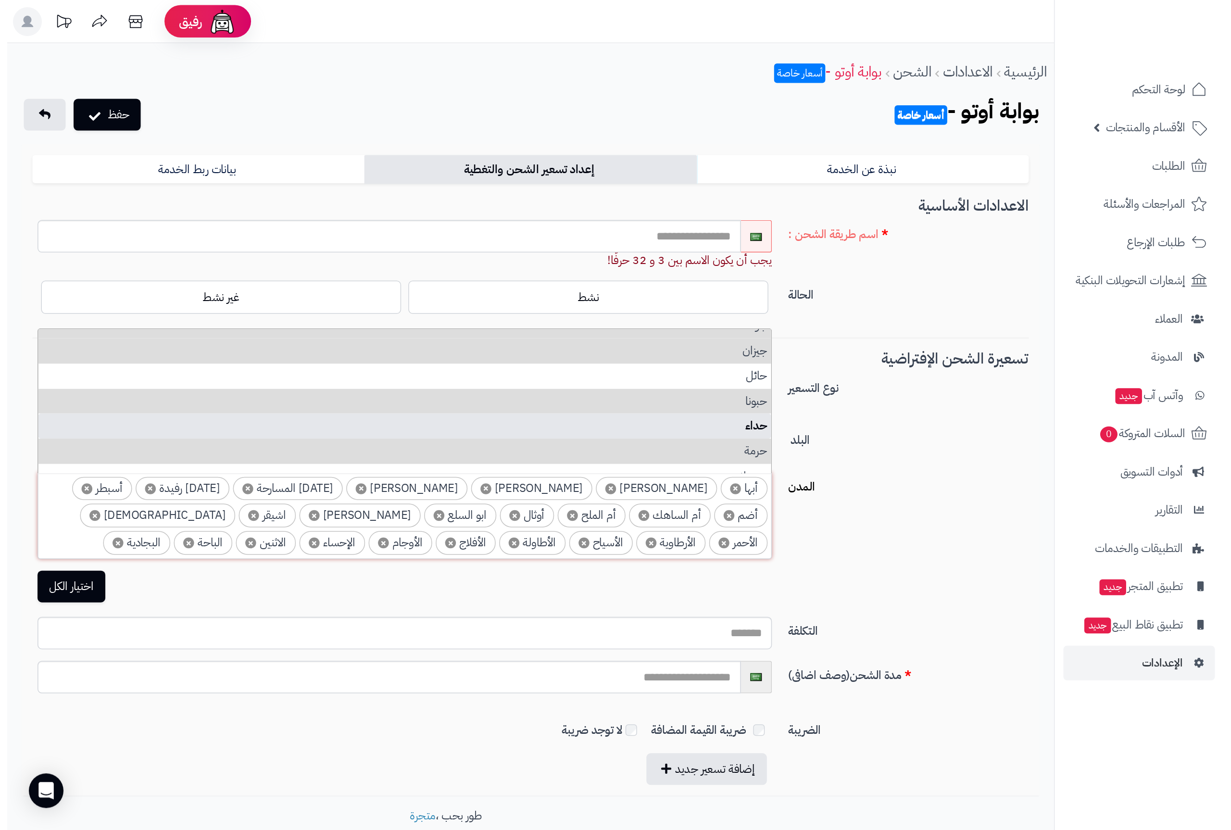
scroll to position [3525, 0]
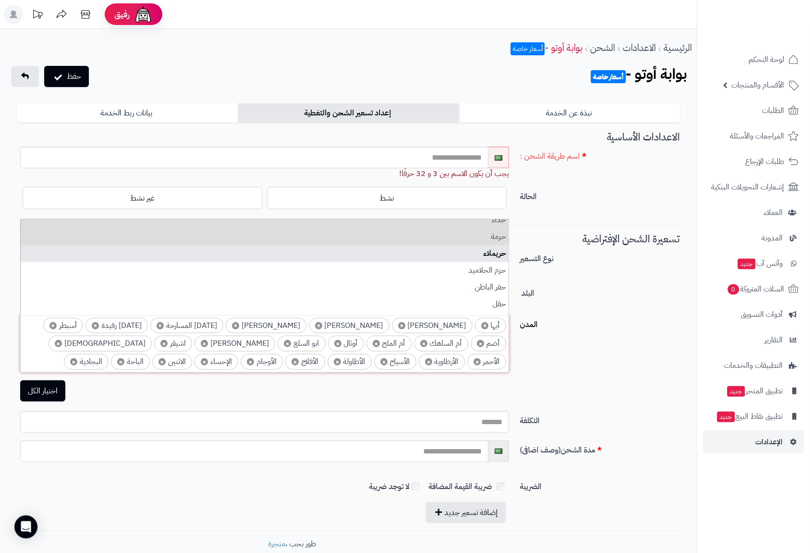
click at [498, 256] on li "حريملاء" at bounding box center [265, 253] width 488 height 17
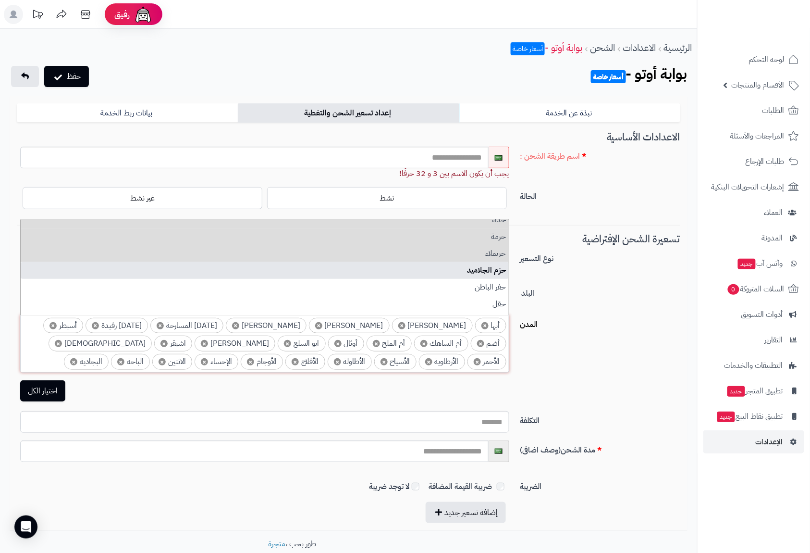
click at [500, 270] on li "حزم الجلاميد" at bounding box center [265, 270] width 488 height 17
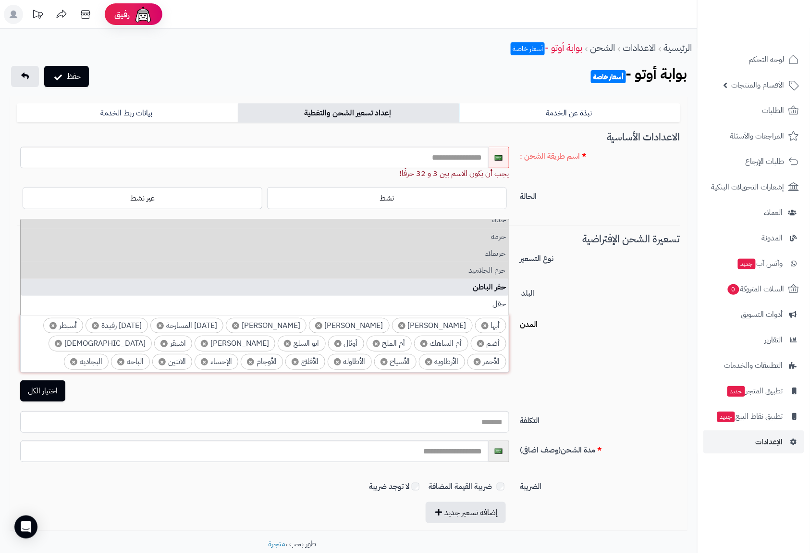
click at [496, 286] on li "حفر الباطن" at bounding box center [265, 287] width 488 height 17
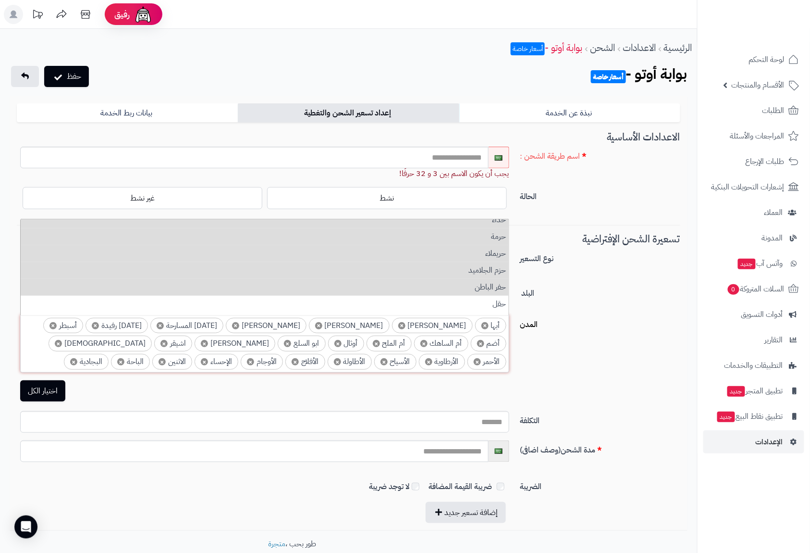
click at [497, 295] on li "حفر الباطن" at bounding box center [265, 287] width 488 height 17
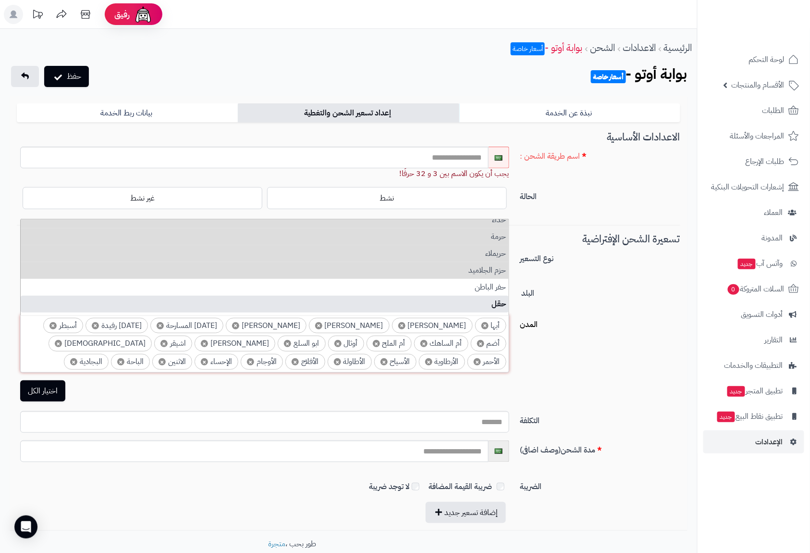
click at [497, 304] on li "حقل" at bounding box center [265, 304] width 488 height 17
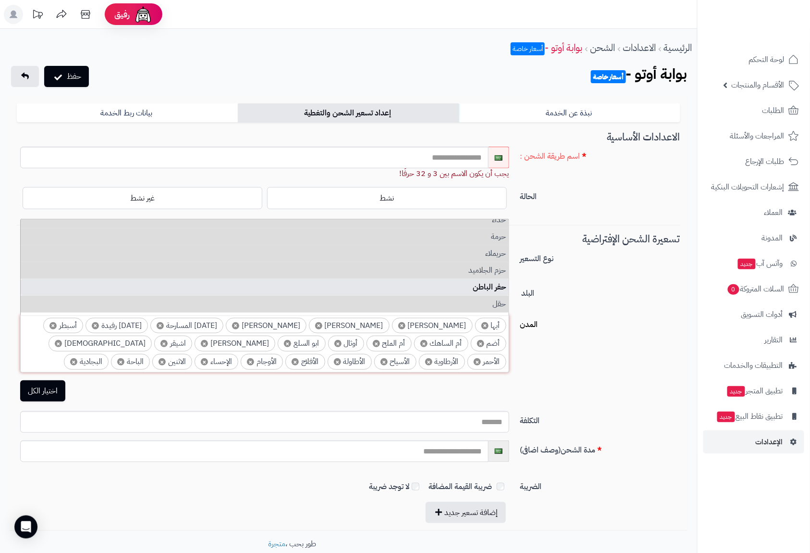
click at [495, 285] on li "حفر الباطن" at bounding box center [265, 287] width 488 height 17
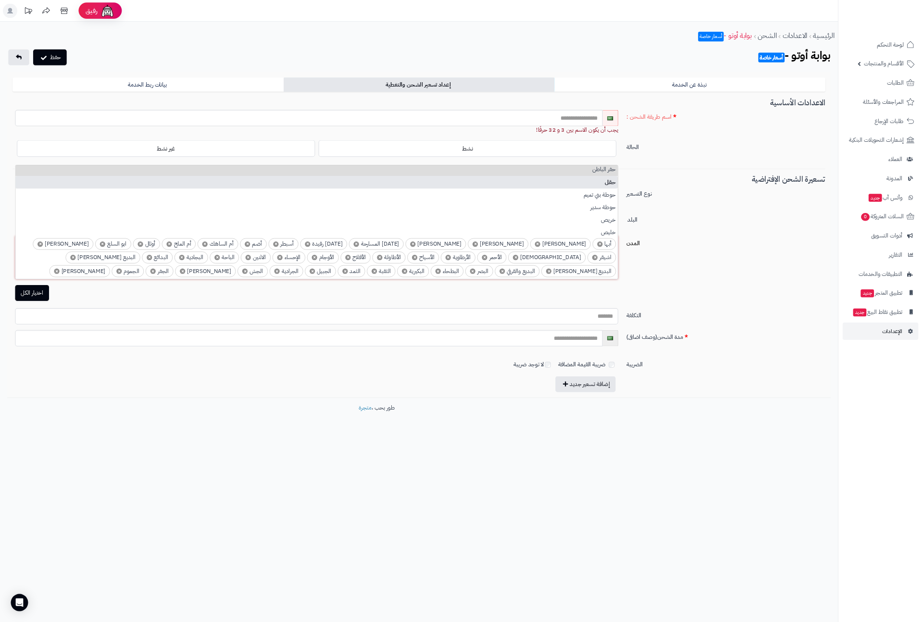
scroll to position [3621, 0]
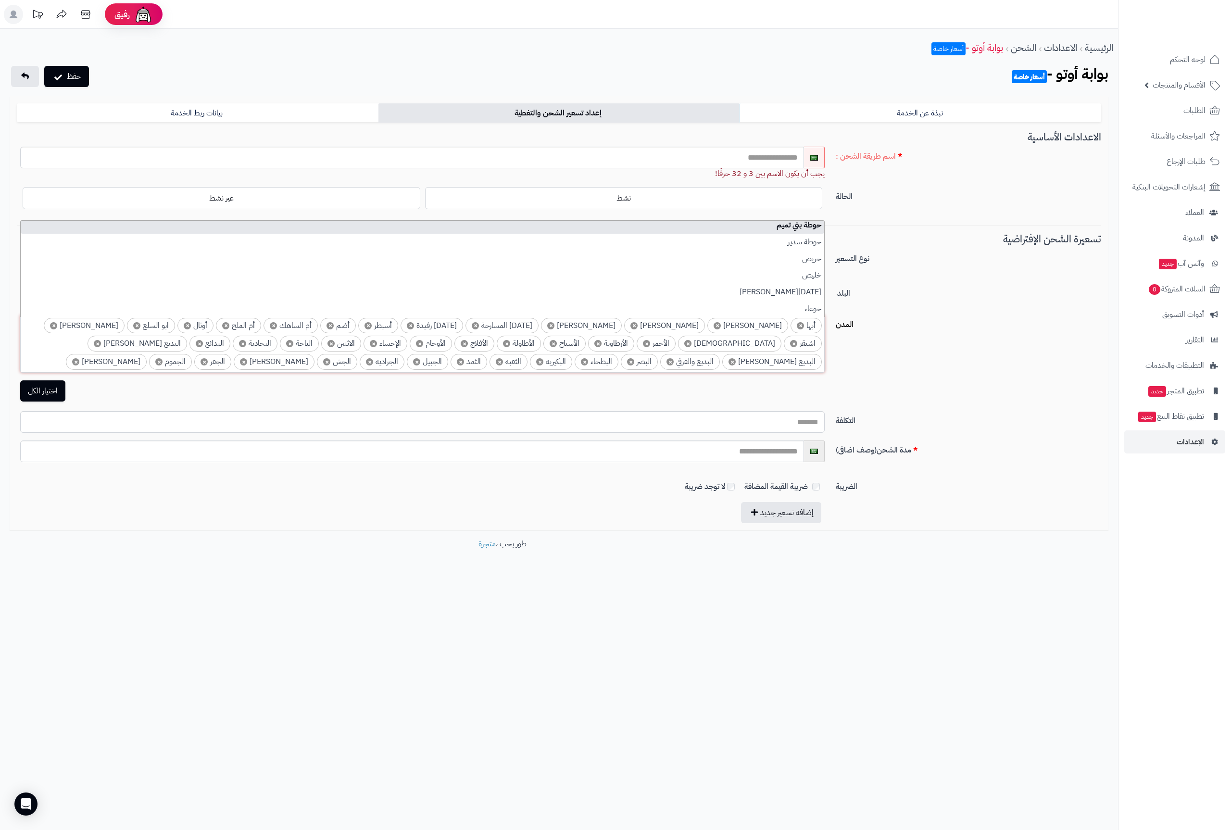
click at [608, 228] on li "حوطة بني تميم" at bounding box center [422, 225] width 803 height 17
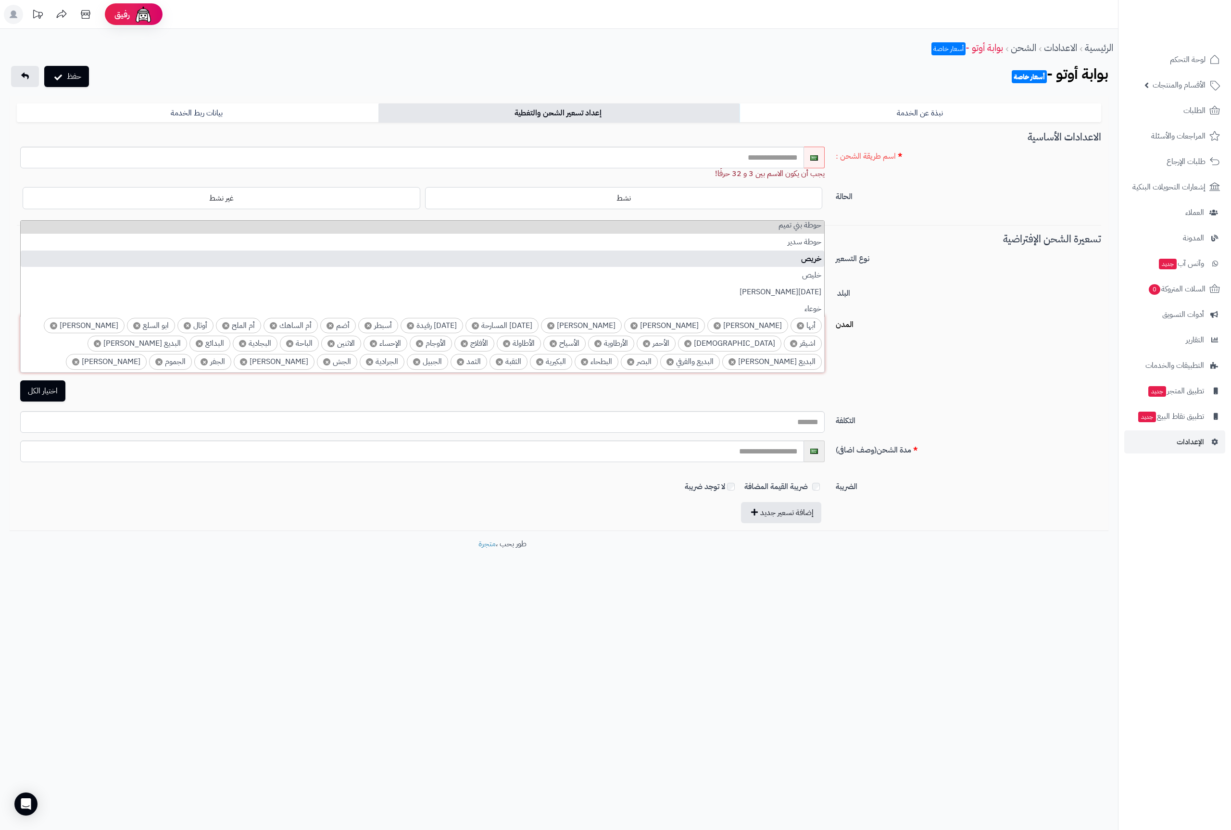
click at [608, 253] on li "خريص" at bounding box center [422, 258] width 803 height 17
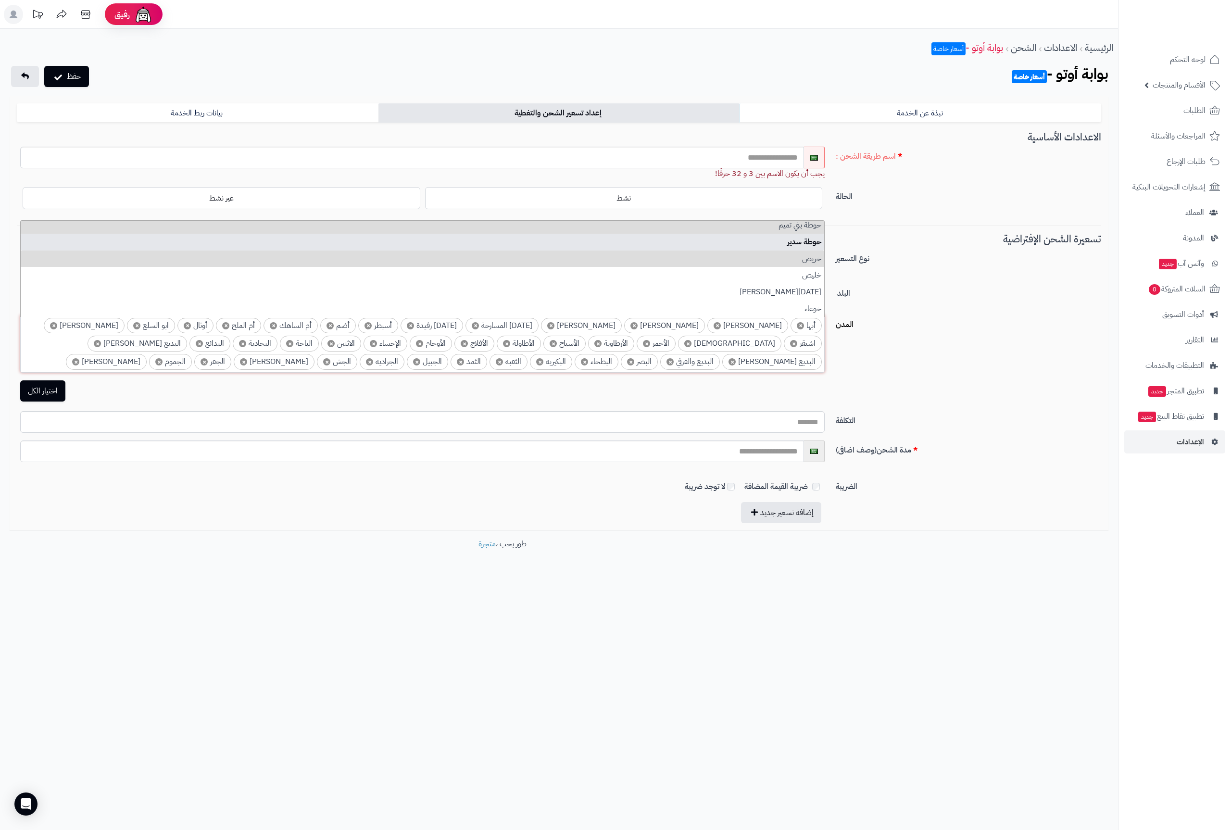
click at [608, 240] on li "حوطة سدير" at bounding box center [422, 242] width 803 height 17
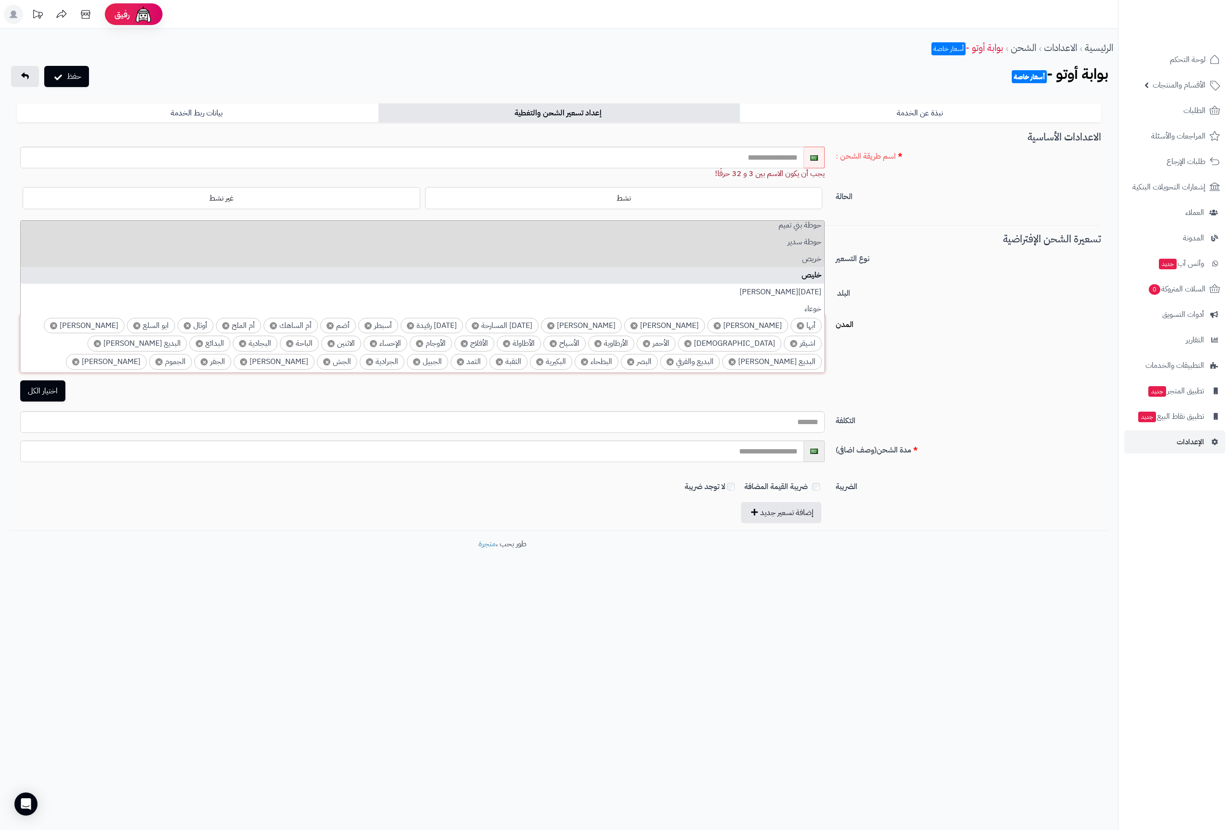
click at [608, 275] on li "خليص" at bounding box center [422, 275] width 803 height 17
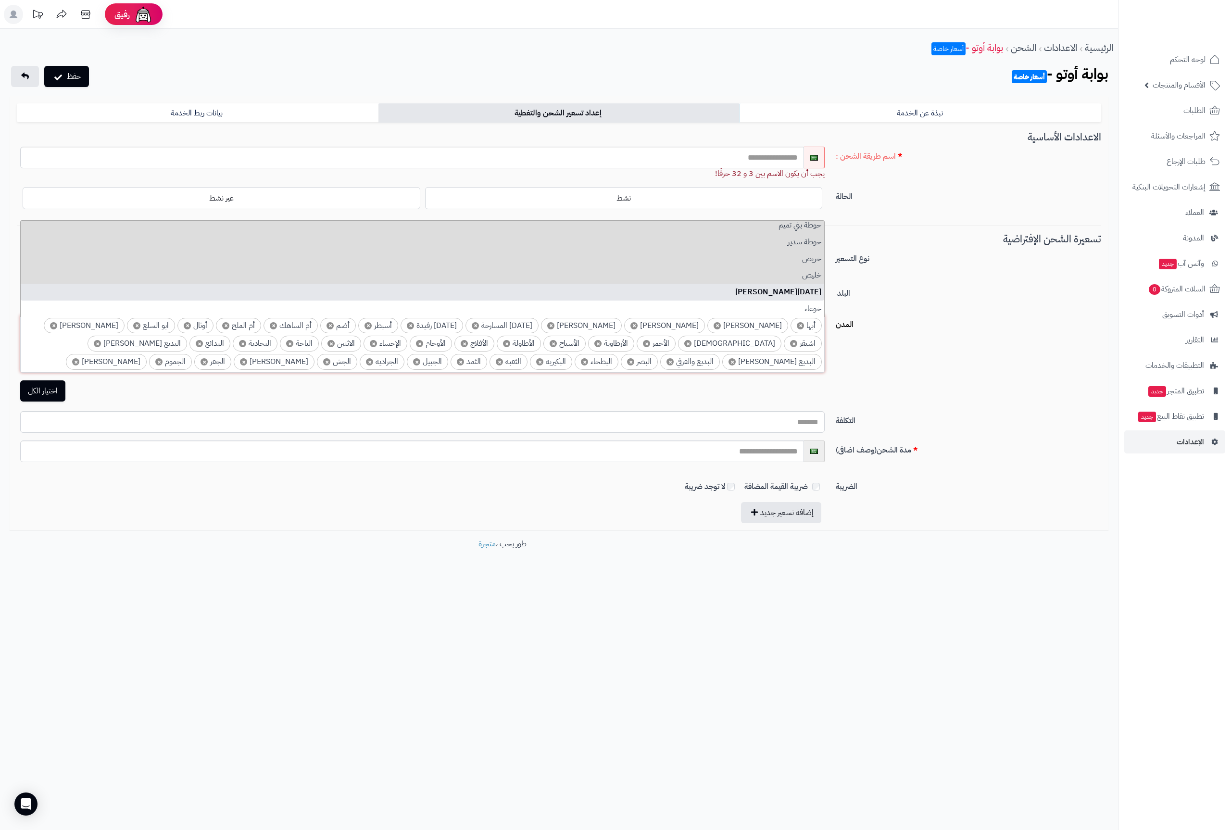
click at [608, 294] on li "خميس مشيط" at bounding box center [422, 292] width 803 height 17
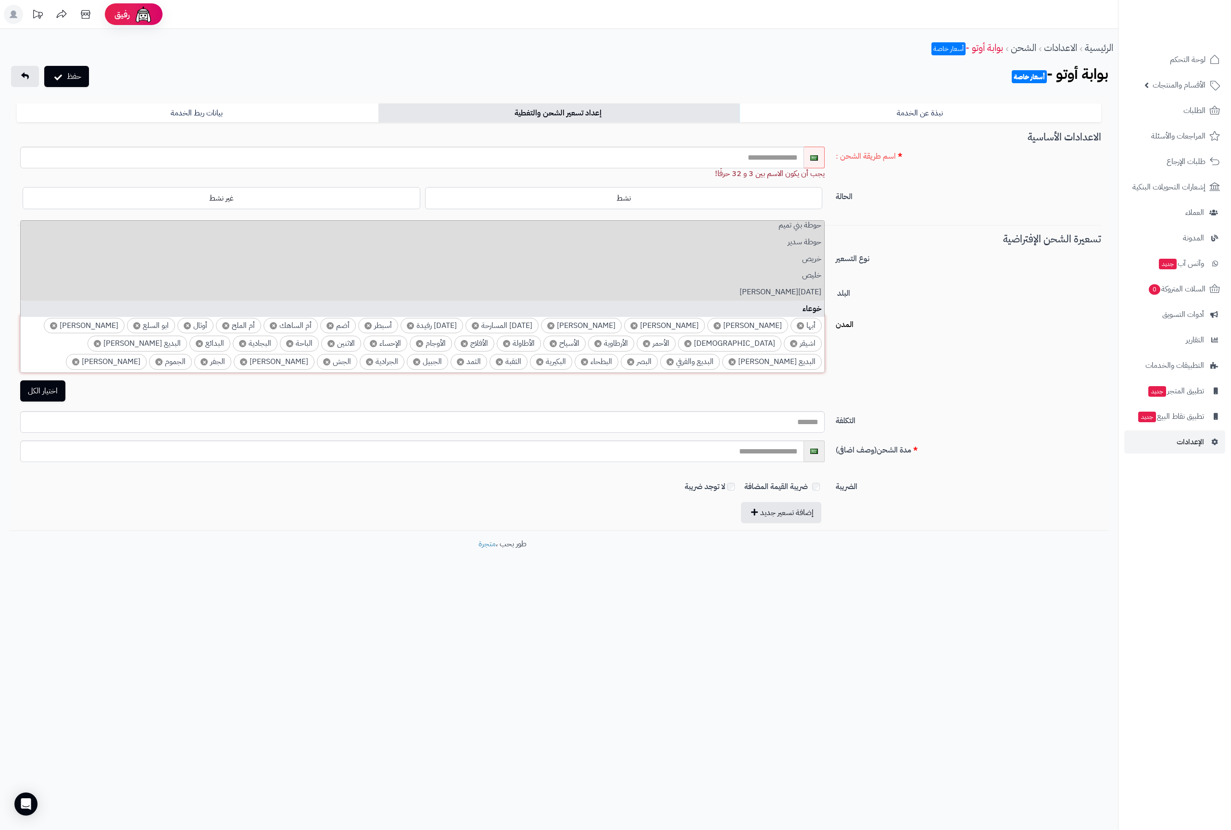
click at [608, 308] on li "خوعاء" at bounding box center [422, 308] width 803 height 17
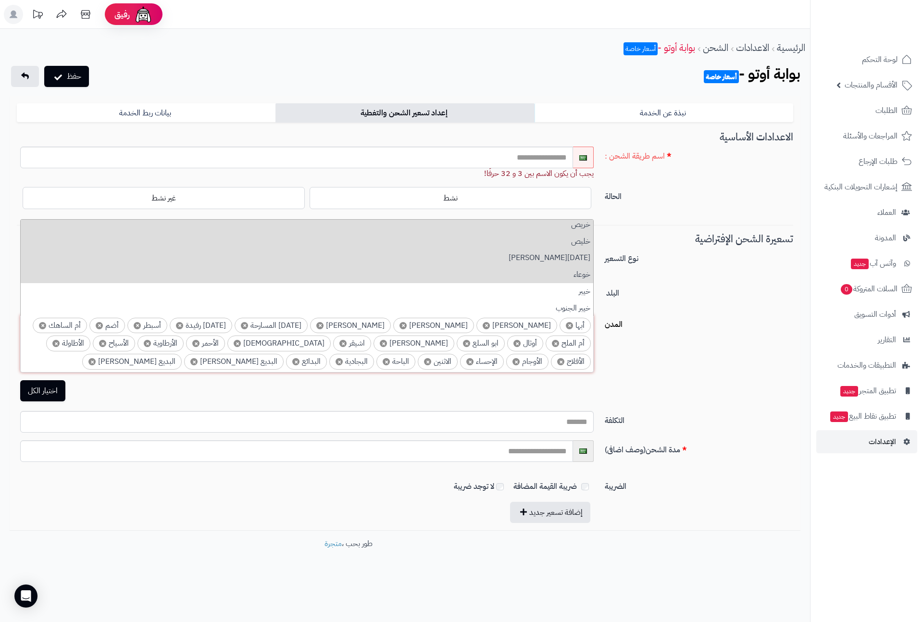
scroll to position [3694, 0]
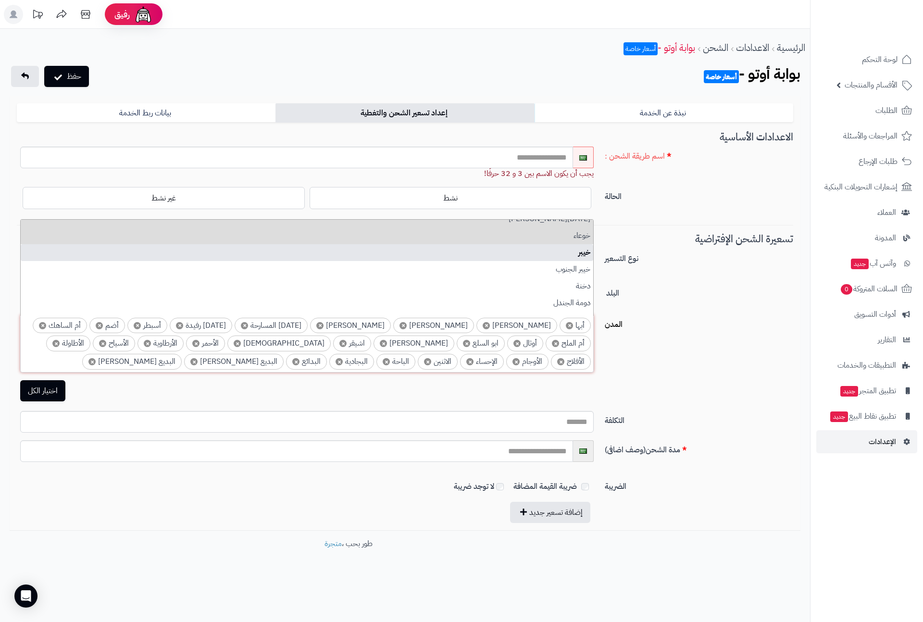
click at [576, 255] on li "خيبر" at bounding box center [307, 252] width 572 height 17
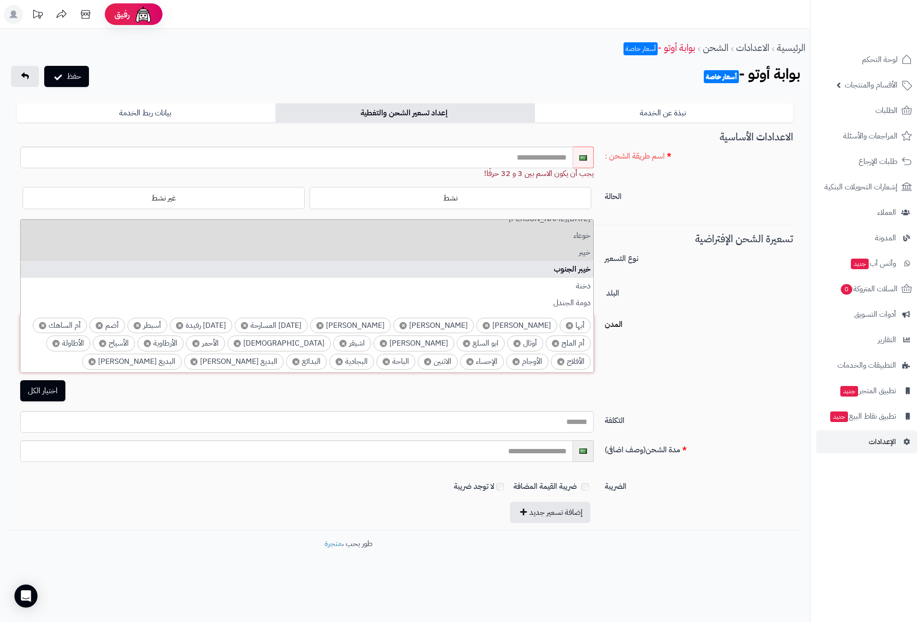
click at [579, 269] on li "خيبر الجنوب" at bounding box center [307, 269] width 572 height 17
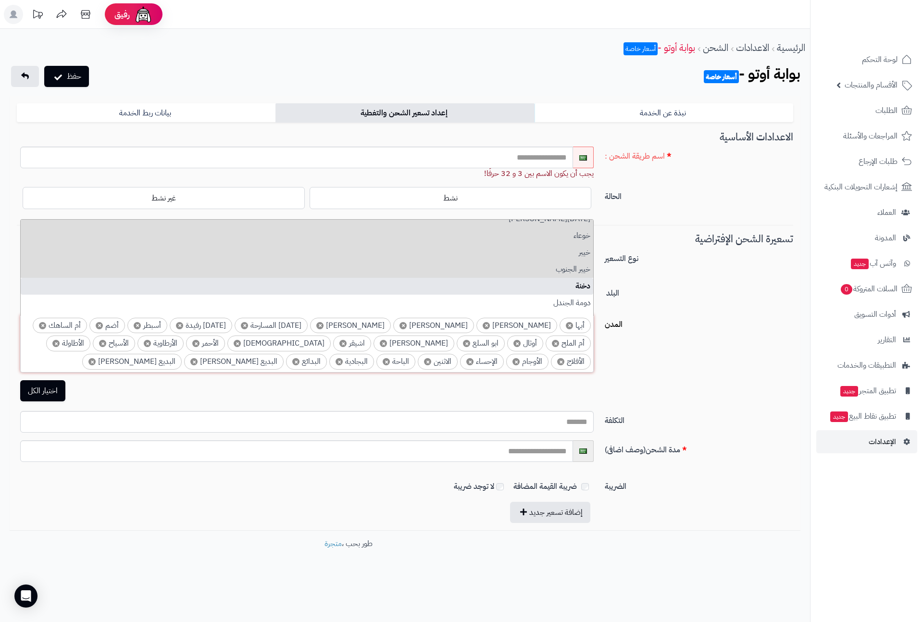
click at [577, 293] on li "دخنة" at bounding box center [307, 286] width 572 height 17
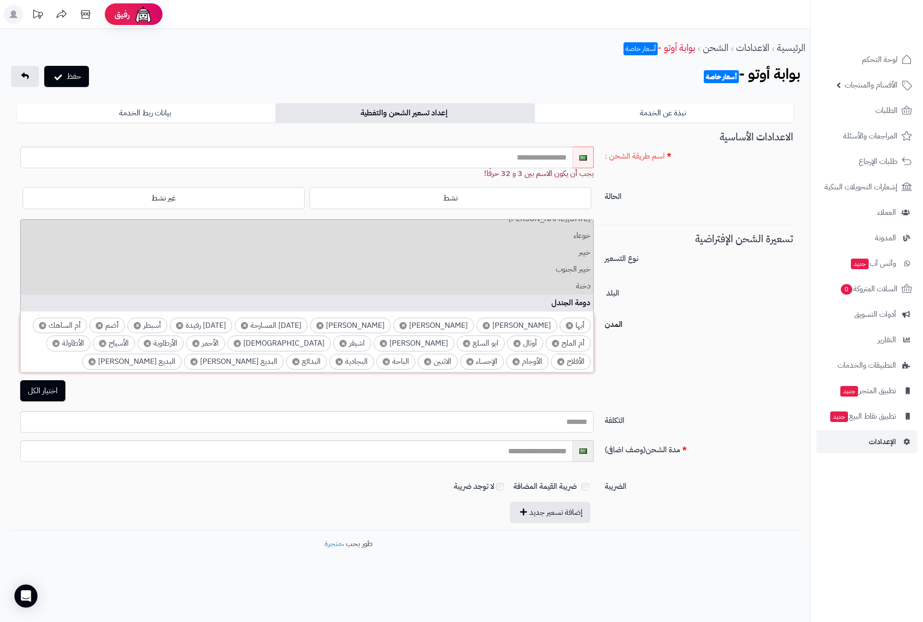
click at [578, 303] on li "دومة الجندل" at bounding box center [307, 303] width 572 height 17
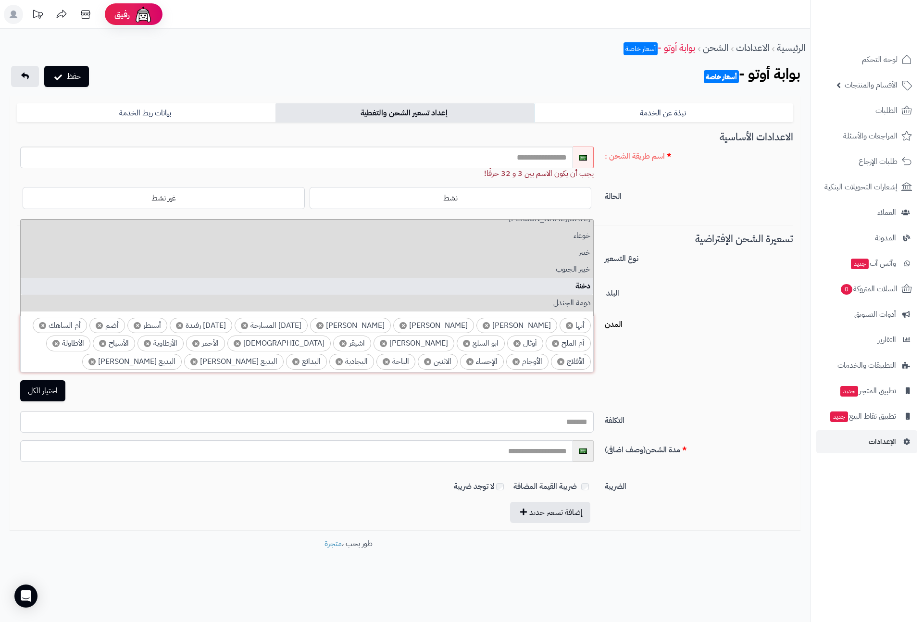
scroll to position [3766, 0]
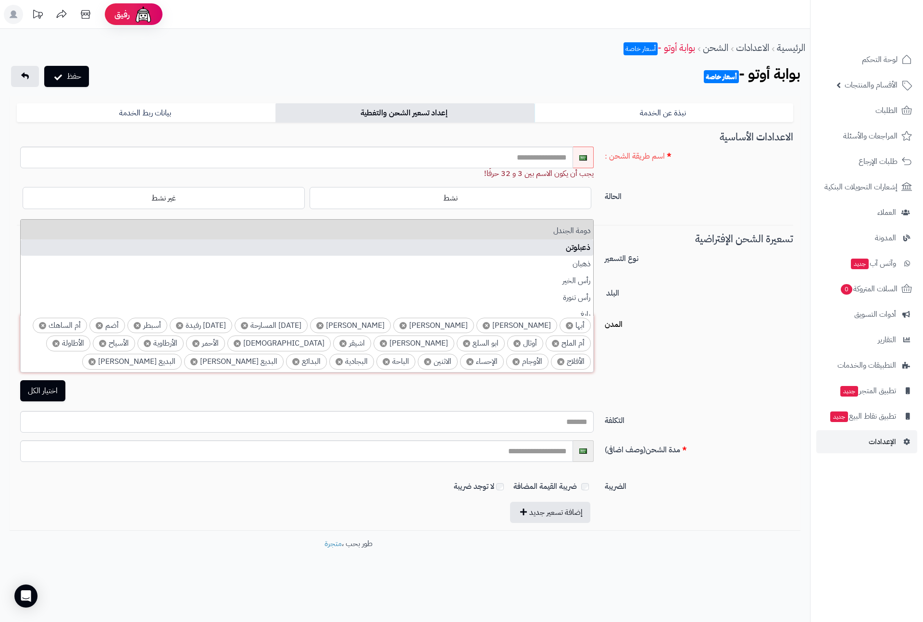
click at [578, 253] on li "ذعبلوتن" at bounding box center [307, 247] width 572 height 17
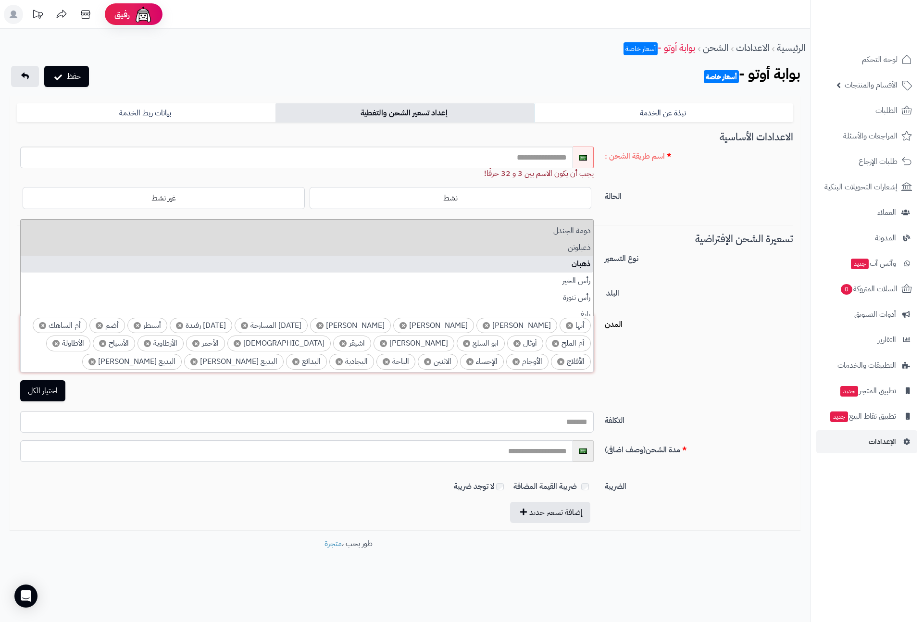
click at [579, 271] on li "ذهبان" at bounding box center [307, 264] width 572 height 17
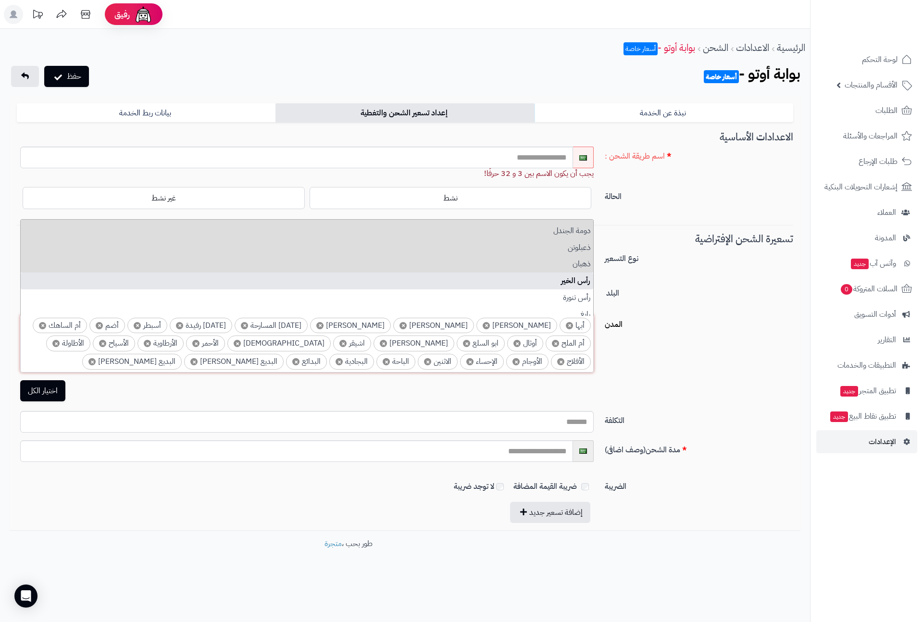
click at [580, 283] on li "رأس الخير" at bounding box center [307, 281] width 572 height 17
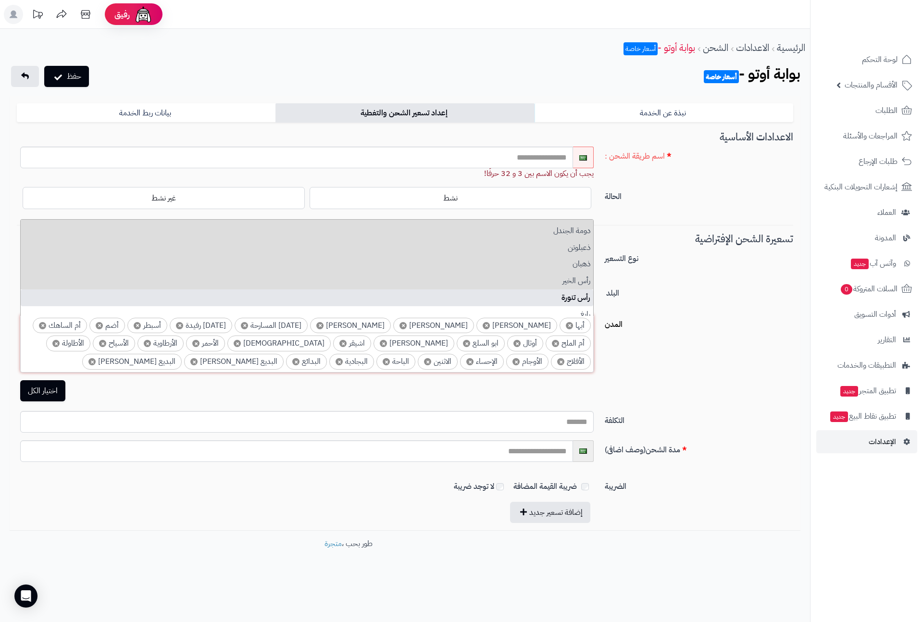
click at [580, 296] on li "رأس تنورة" at bounding box center [307, 297] width 572 height 17
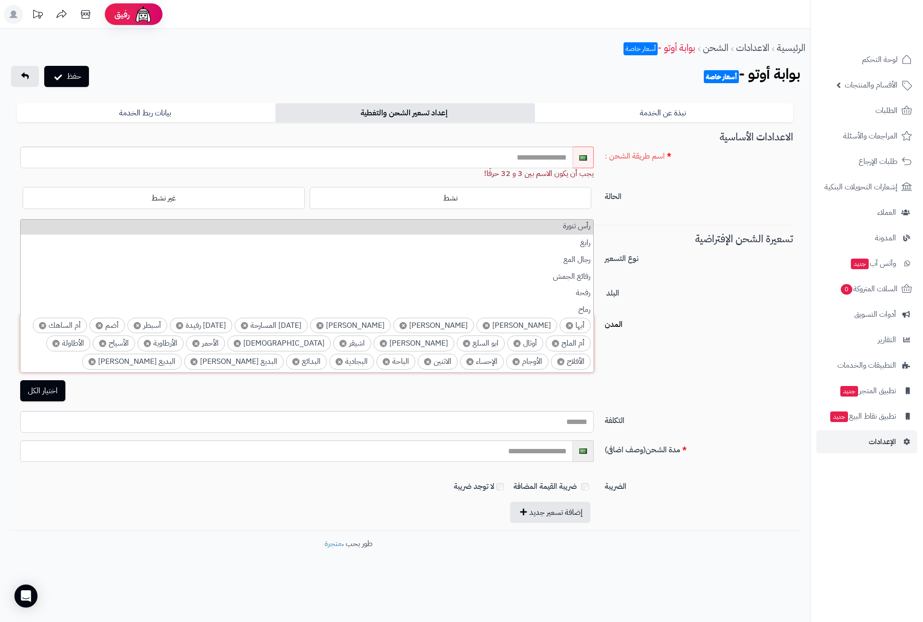
scroll to position [3838, 0]
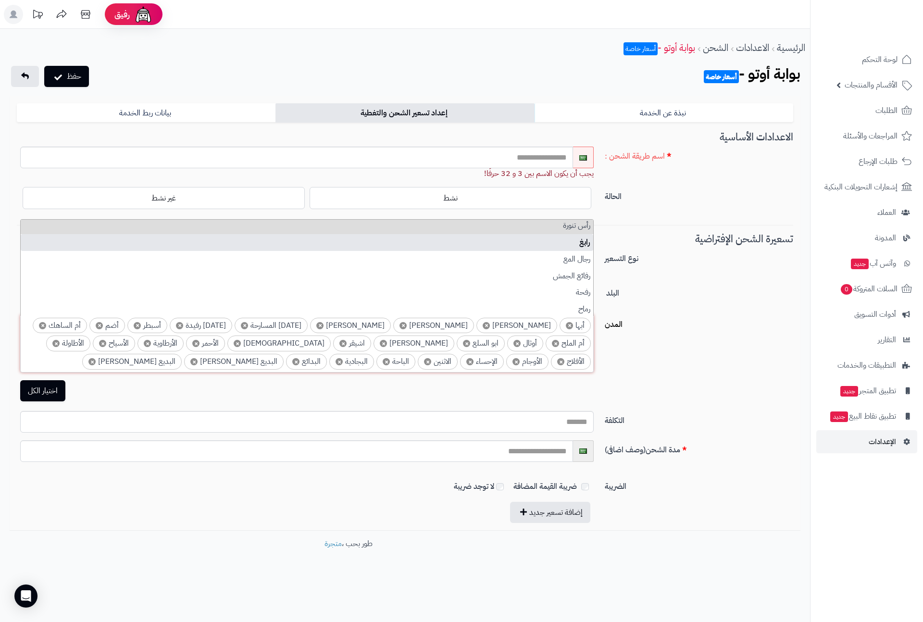
click at [581, 247] on li "رابغ" at bounding box center [307, 242] width 572 height 17
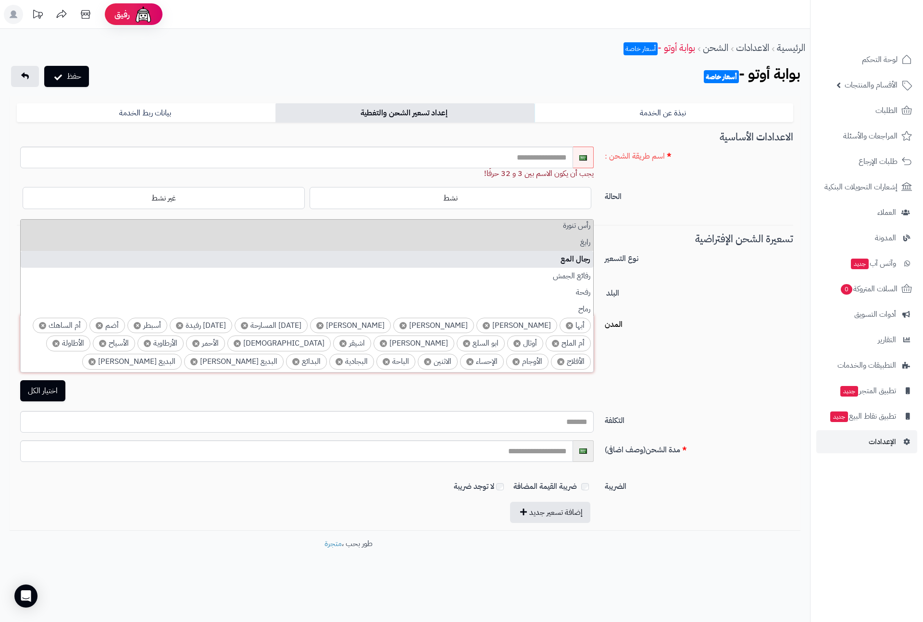
click at [582, 265] on li "رجال المع" at bounding box center [307, 259] width 572 height 17
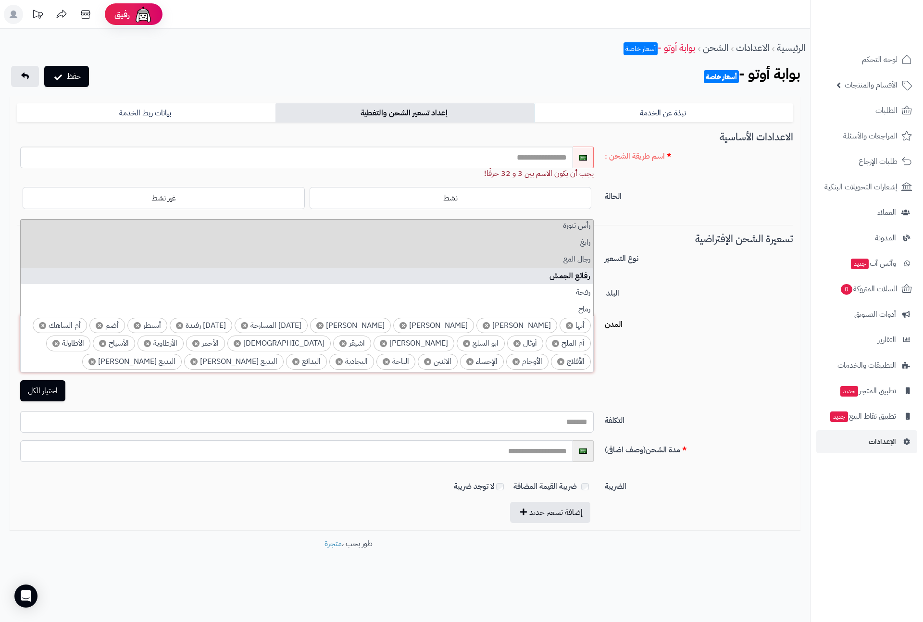
click at [583, 277] on li "رفائع الجمش" at bounding box center [307, 276] width 572 height 17
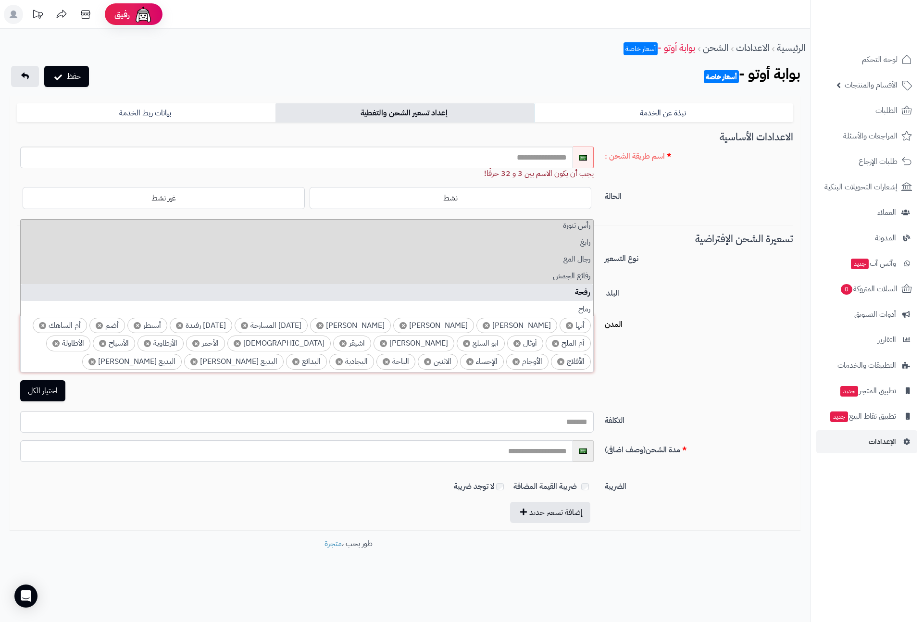
click at [583, 293] on li "رفحة" at bounding box center [307, 292] width 572 height 17
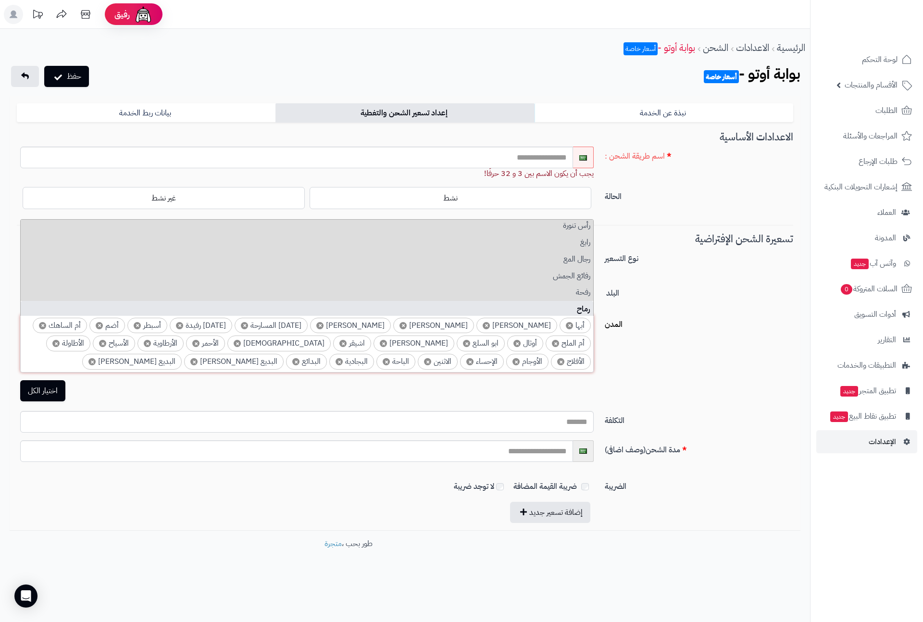
click at [581, 309] on li "رماح" at bounding box center [307, 309] width 572 height 17
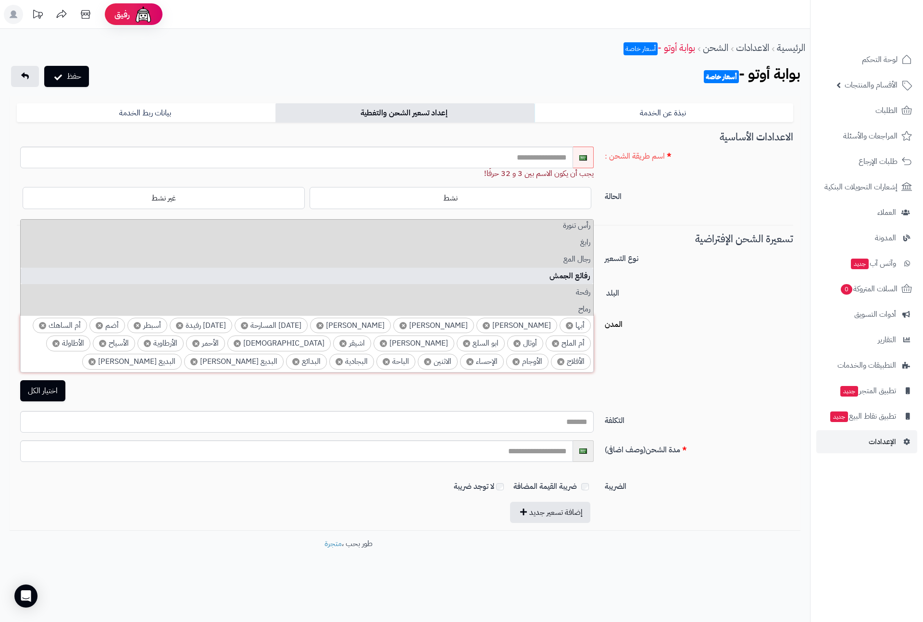
scroll to position [3910, 0]
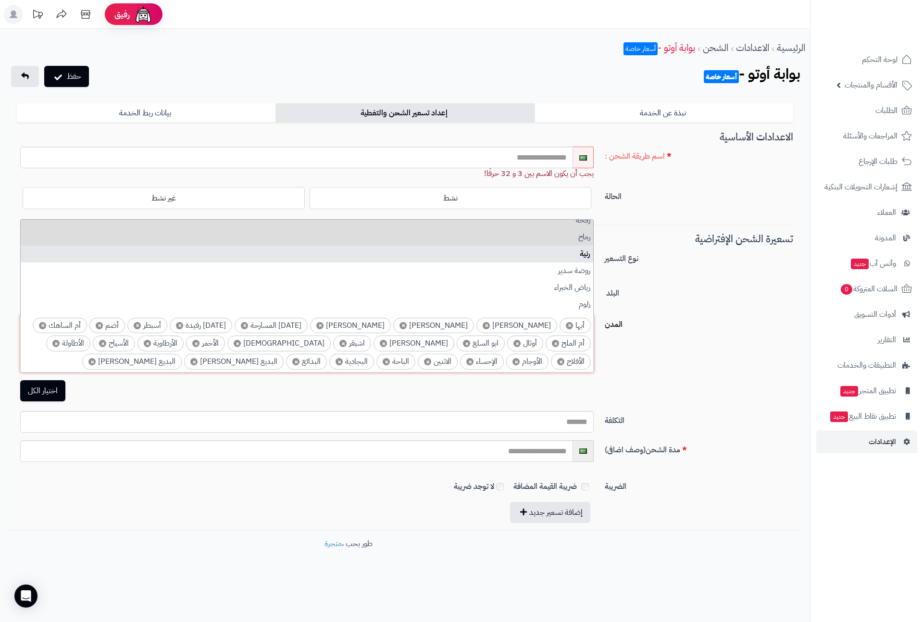
click at [581, 254] on li "رنية" at bounding box center [307, 254] width 572 height 17
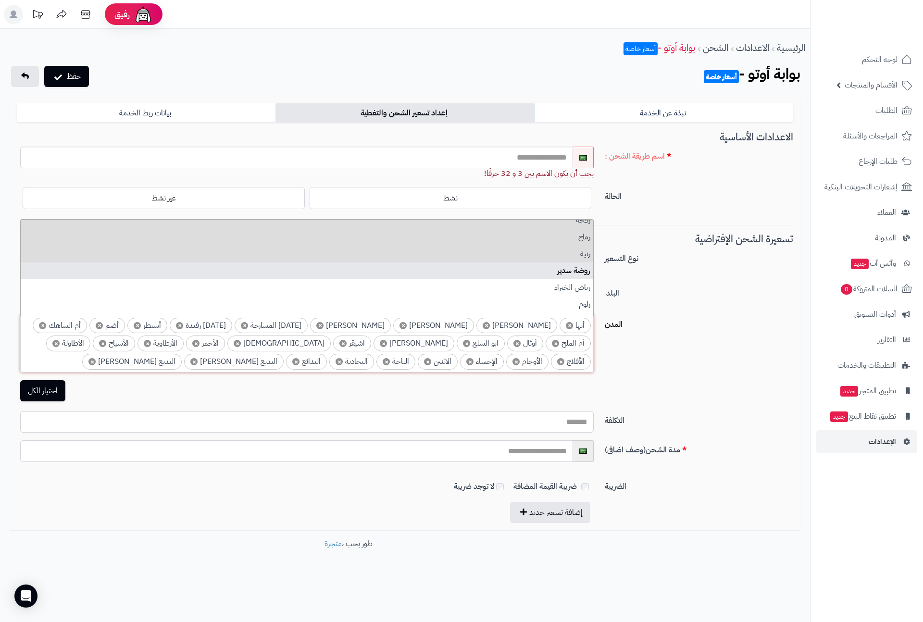
click at [581, 268] on li "روضة سدير" at bounding box center [307, 270] width 572 height 17
click at [580, 279] on li "روضة سدير" at bounding box center [307, 270] width 572 height 17
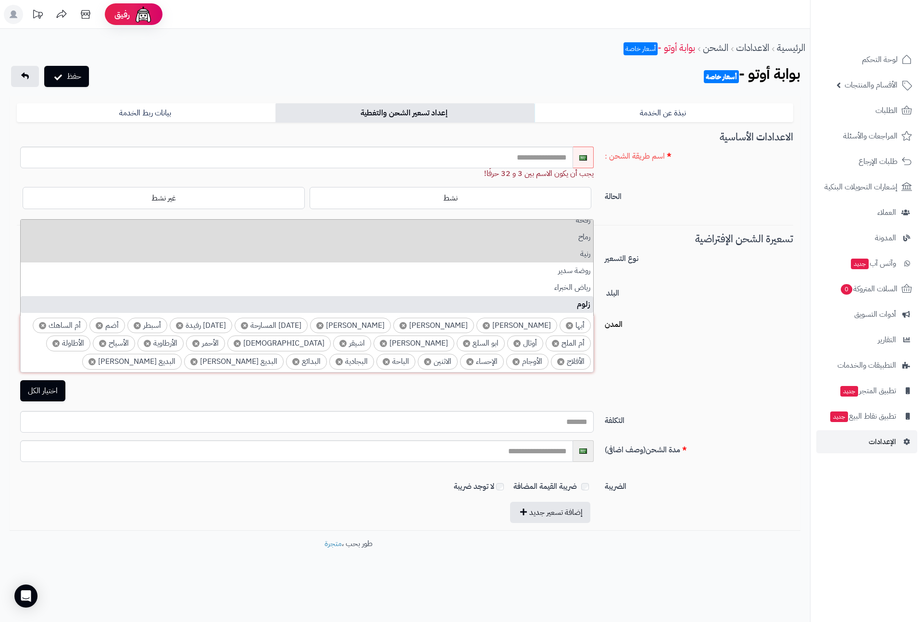
click at [580, 299] on li "زلوم" at bounding box center [307, 304] width 572 height 17
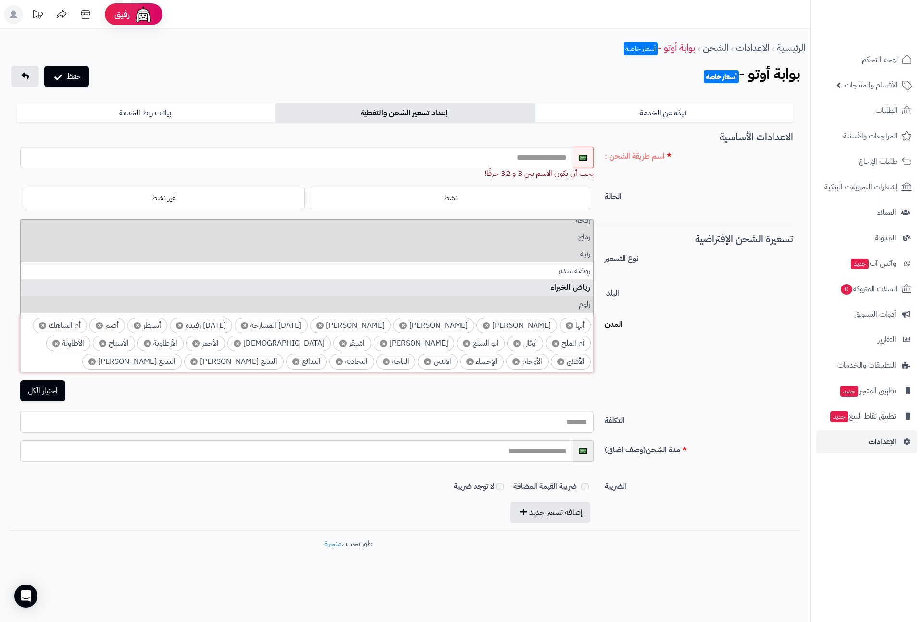
click at [580, 283] on li "رياض الخبراء" at bounding box center [307, 287] width 572 height 17
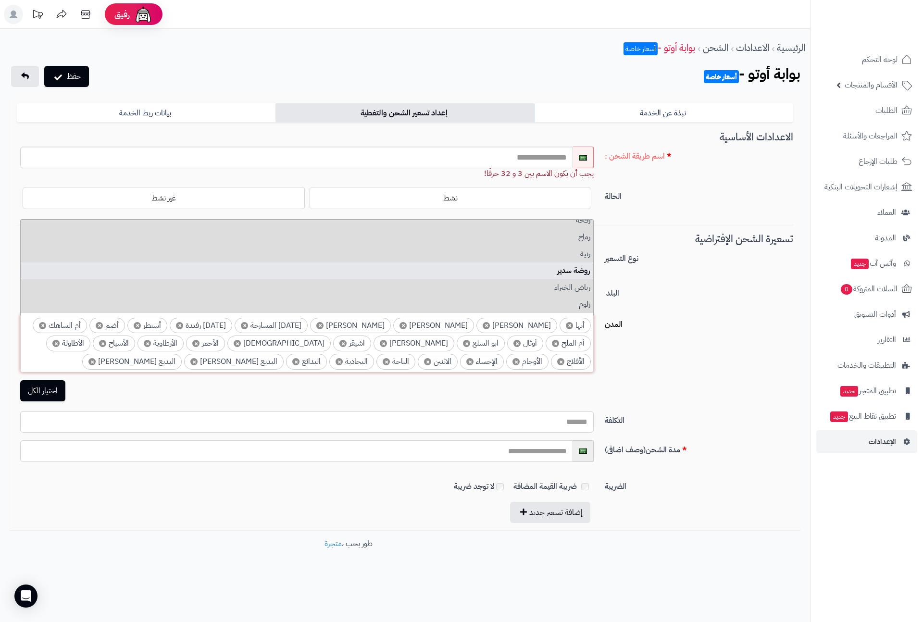
click at [580, 274] on li "روضة سدير" at bounding box center [307, 270] width 572 height 17
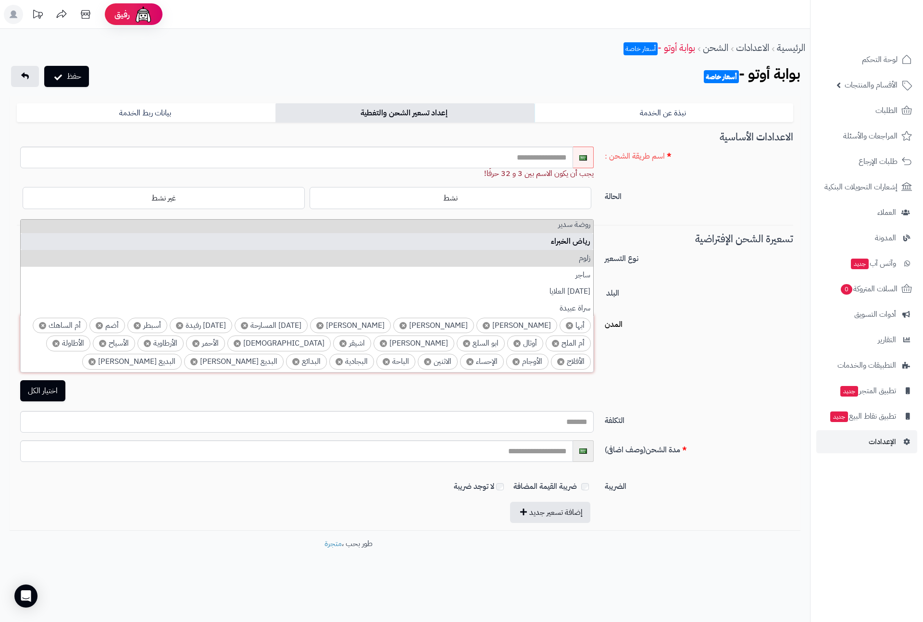
scroll to position [3982, 0]
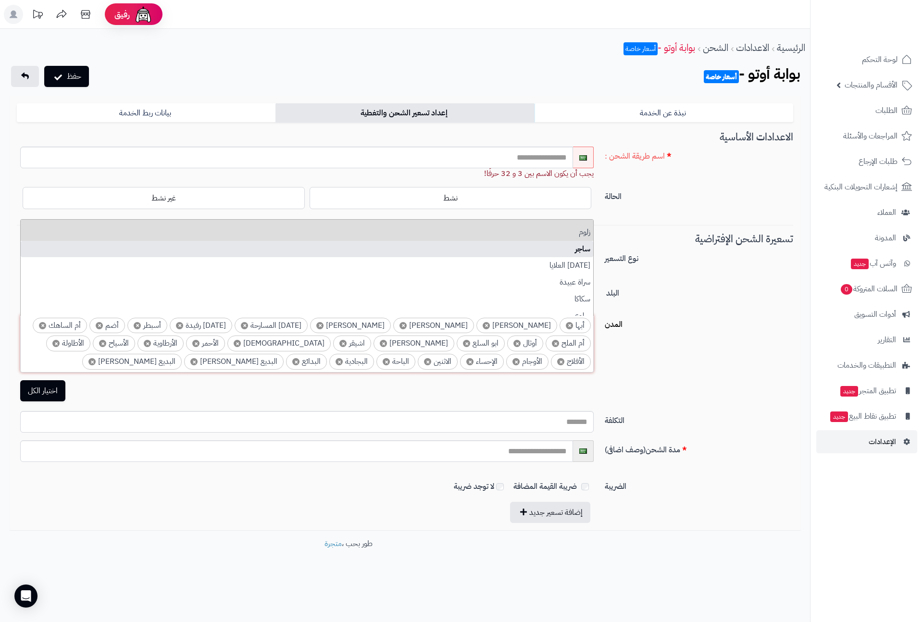
click at [578, 257] on li "ساجر" at bounding box center [307, 249] width 572 height 17
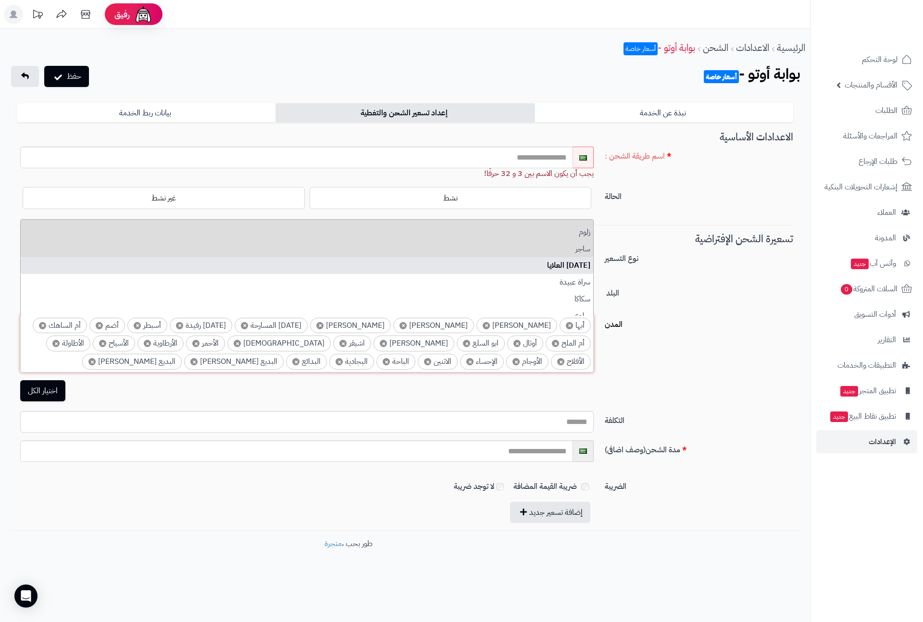
click at [582, 272] on li "سبت العلايا" at bounding box center [307, 265] width 572 height 17
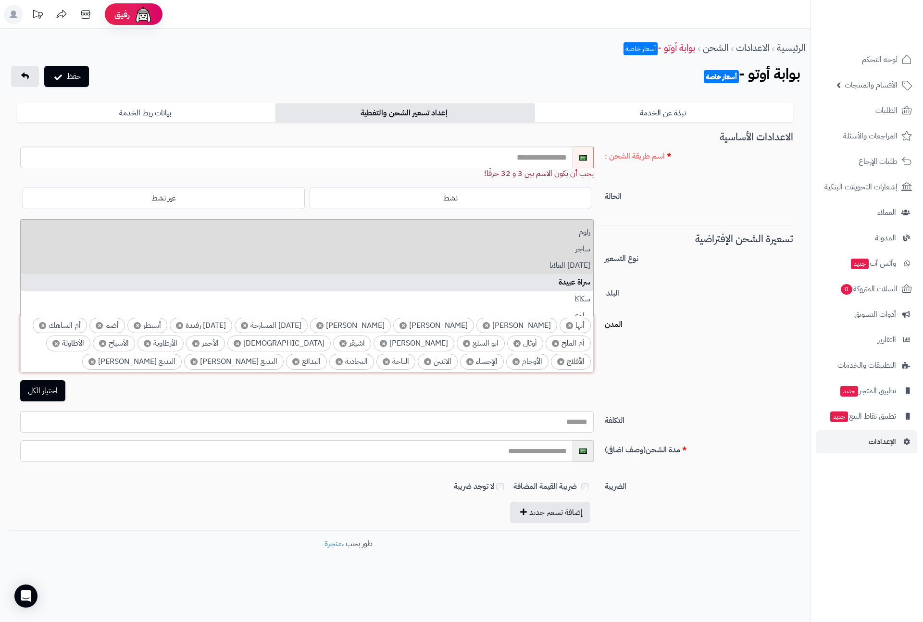
click at [583, 284] on li "سراة عبيدة" at bounding box center [307, 282] width 572 height 17
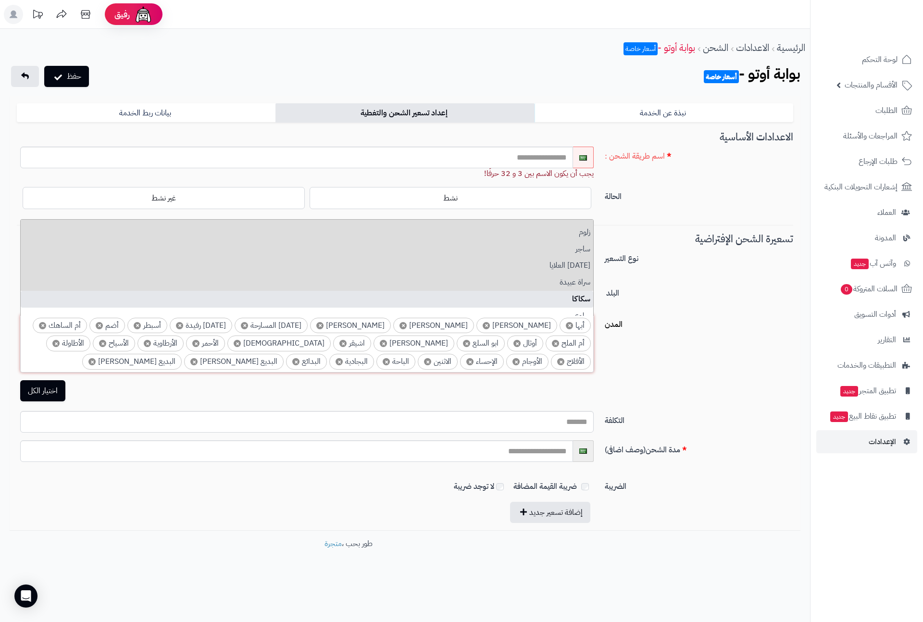
click at [581, 297] on li "سكاكا" at bounding box center [307, 299] width 572 height 17
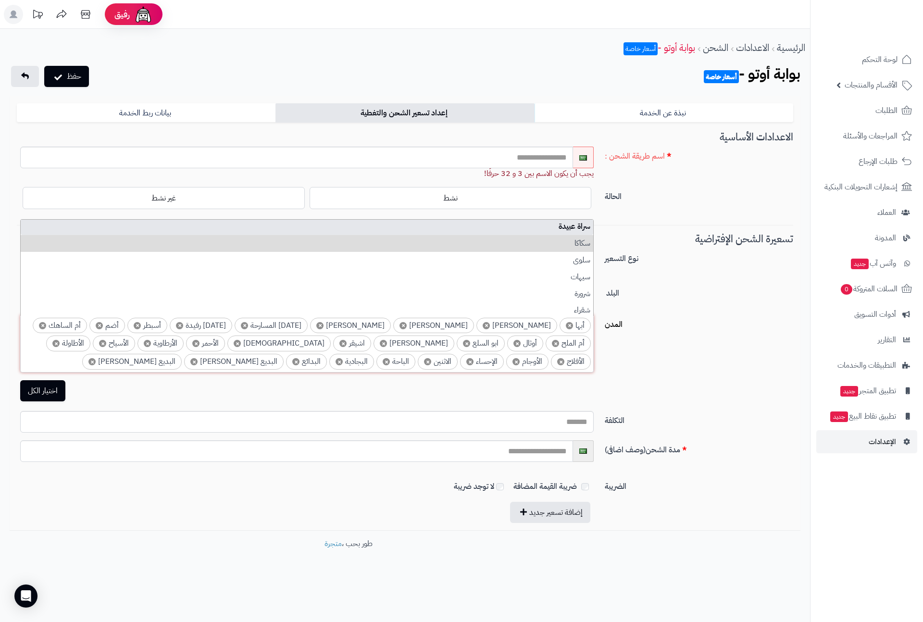
scroll to position [4054, 0]
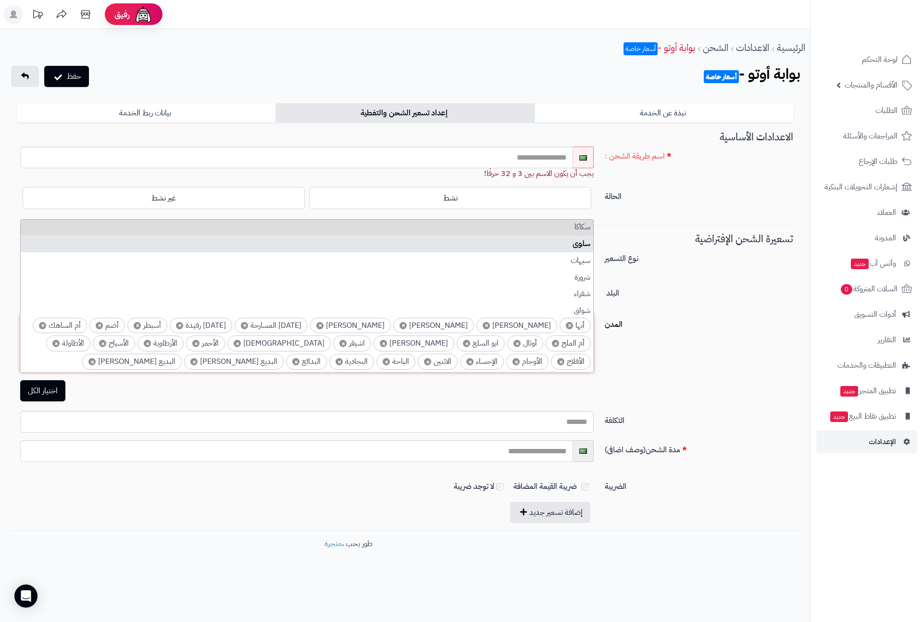
click at [580, 249] on li "سلوى" at bounding box center [307, 244] width 572 height 17
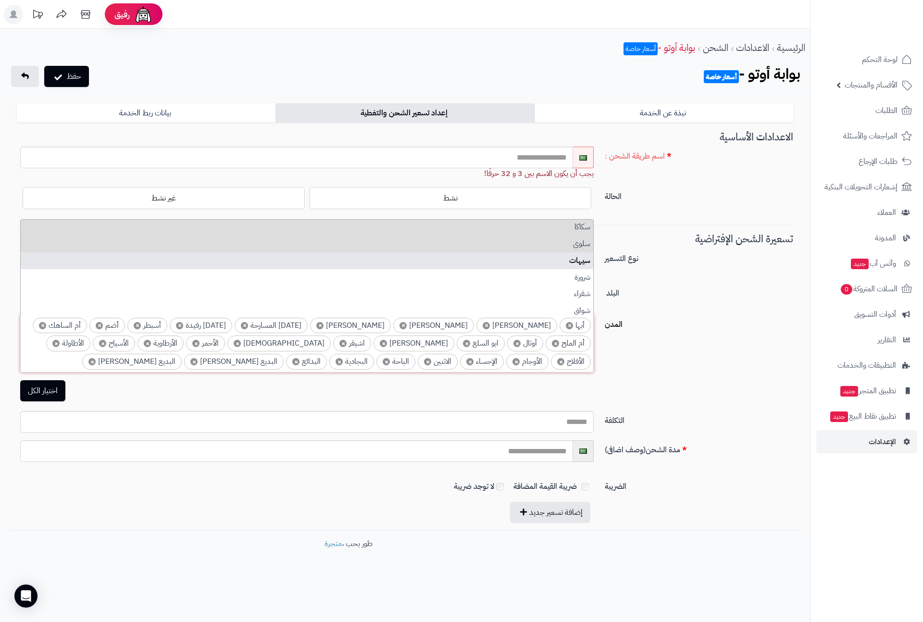
click at [585, 266] on li "سيهات" at bounding box center [307, 260] width 572 height 17
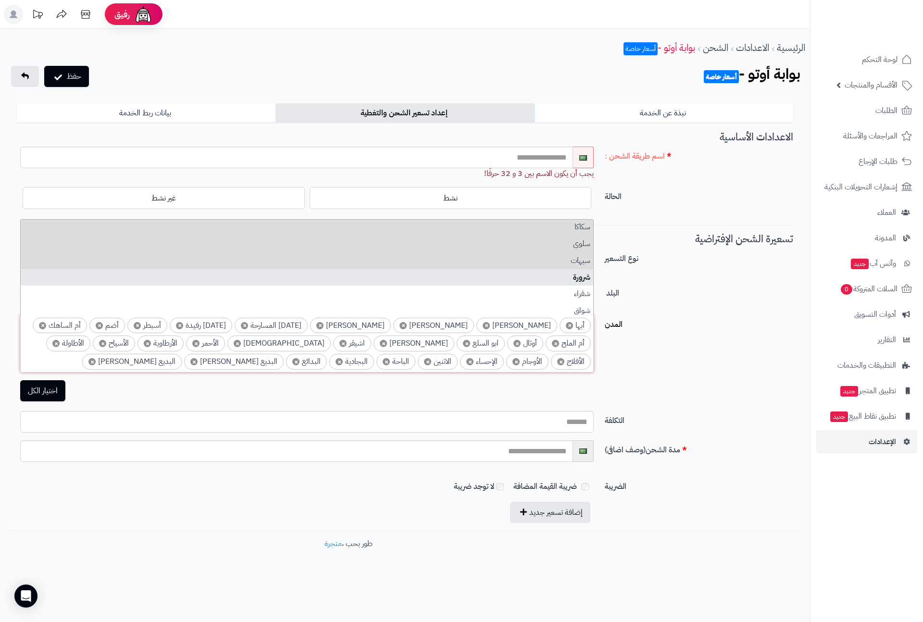
click at [585, 277] on li "شرورة" at bounding box center [307, 277] width 572 height 17
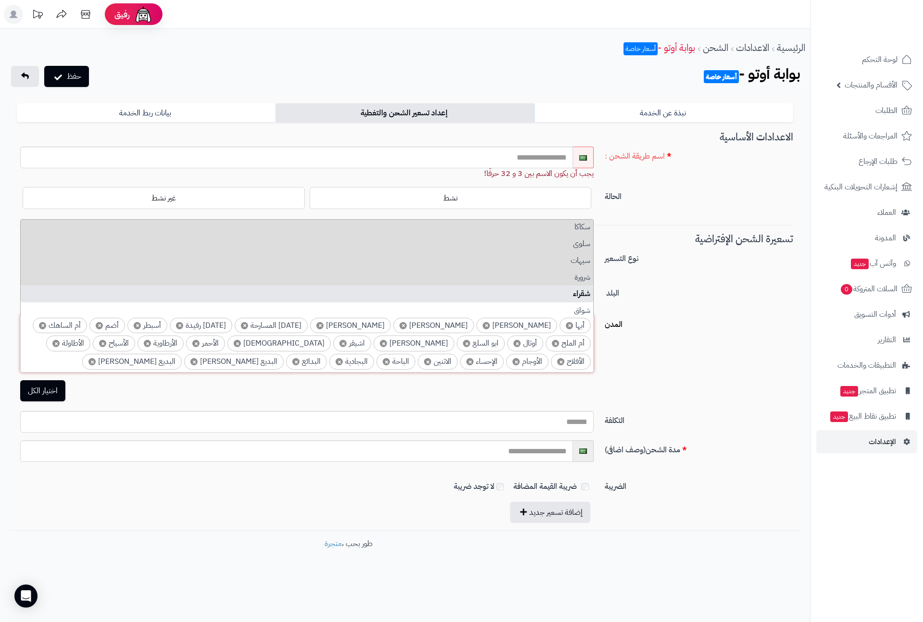
click at [583, 291] on li "شقراء" at bounding box center [307, 294] width 572 height 17
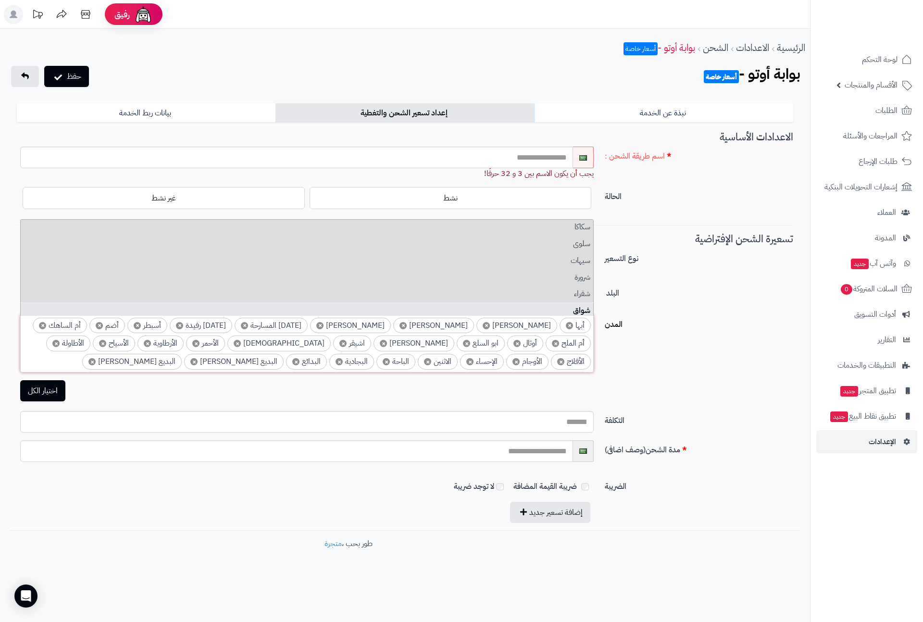
click at [584, 306] on li "شواق" at bounding box center [307, 310] width 572 height 17
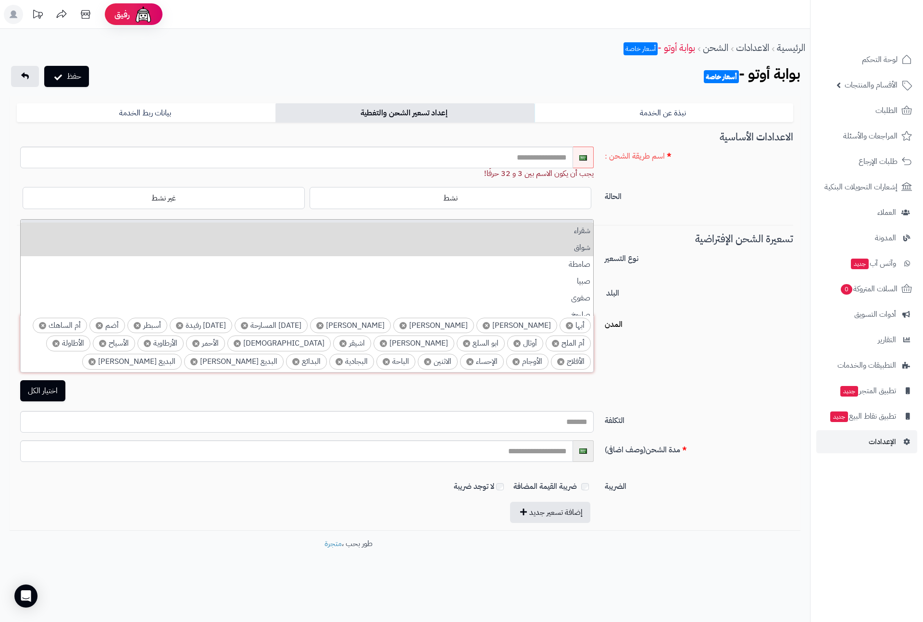
scroll to position [4126, 0]
click at [585, 257] on li "صامطة" at bounding box center [307, 255] width 572 height 17
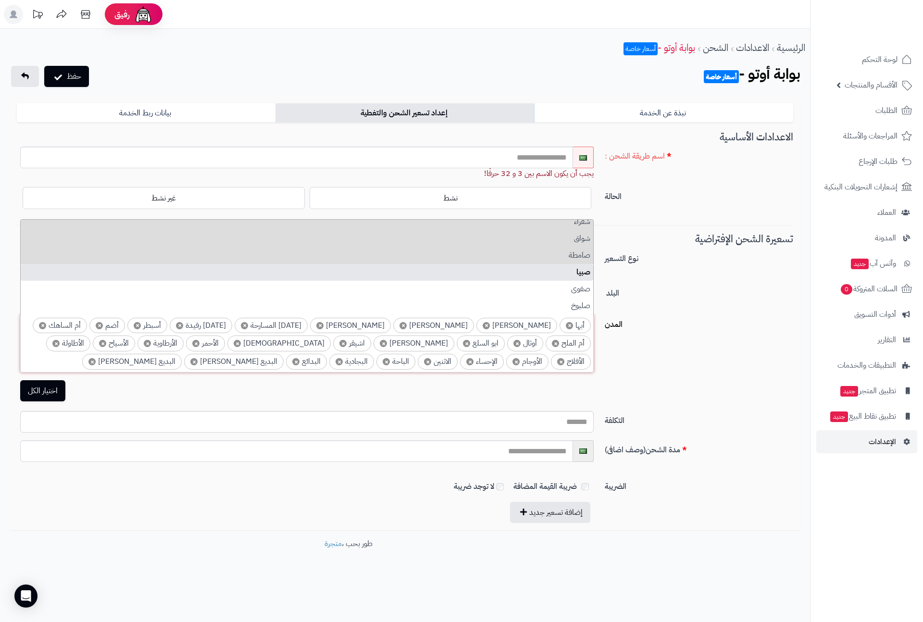
drag, startPoint x: 588, startPoint y: 276, endPoint x: 588, endPoint y: 283, distance: 6.7
click at [588, 277] on li "صبيا" at bounding box center [307, 272] width 572 height 17
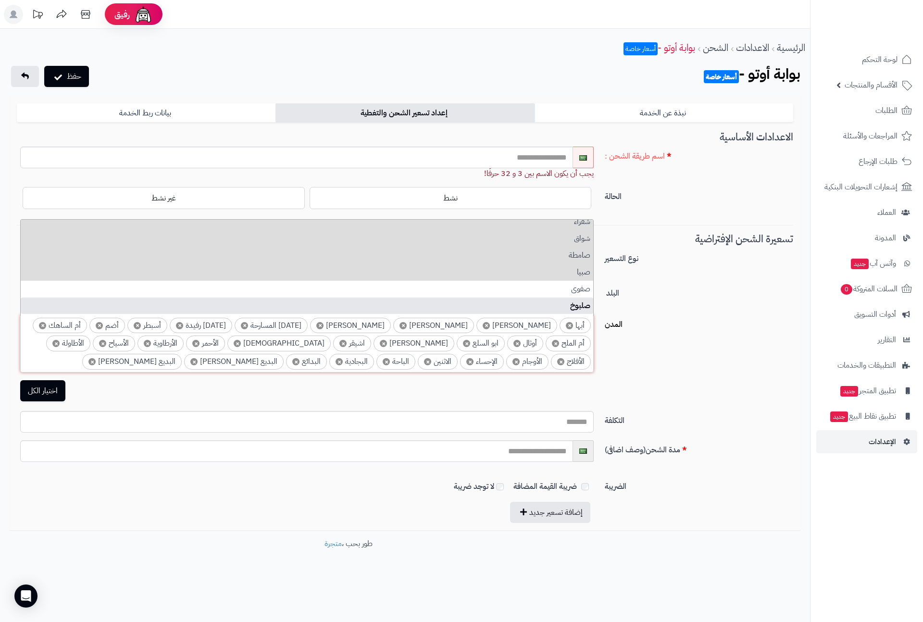
click at [583, 305] on li "صلبوخ" at bounding box center [307, 306] width 572 height 17
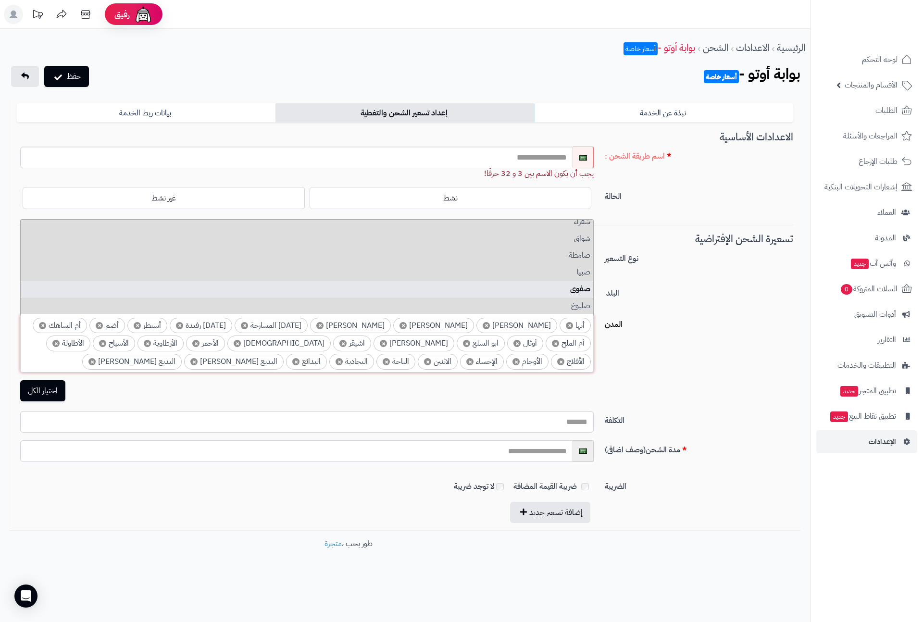
click at [583, 287] on li "صفوى" at bounding box center [307, 289] width 572 height 17
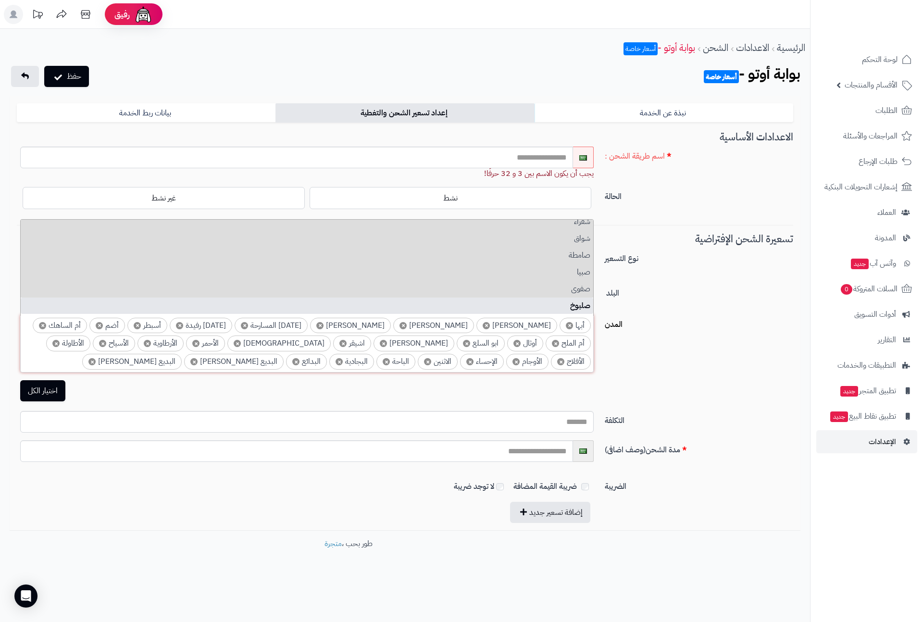
scroll to position [4198, 0]
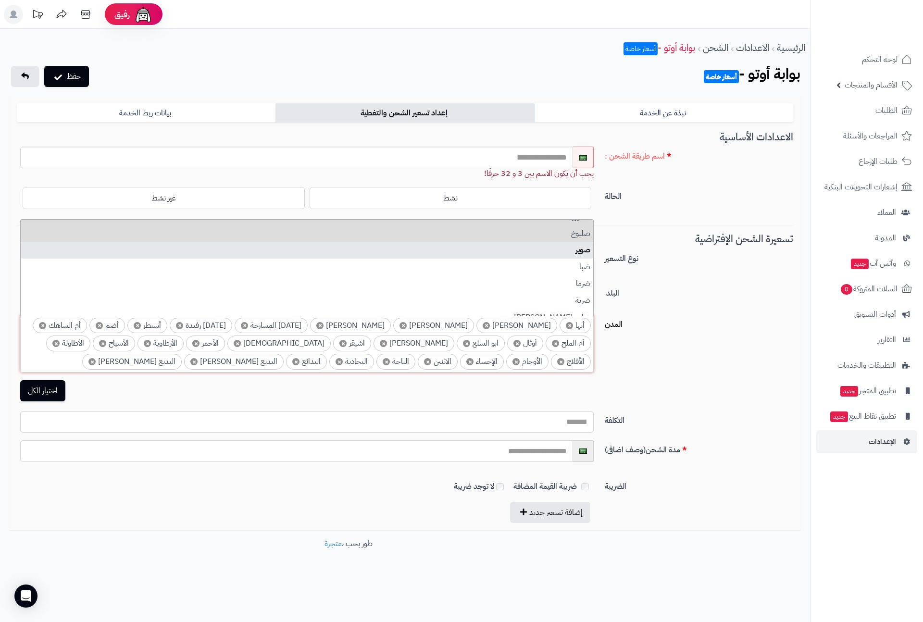
click at [579, 251] on li "صوير" at bounding box center [307, 250] width 572 height 17
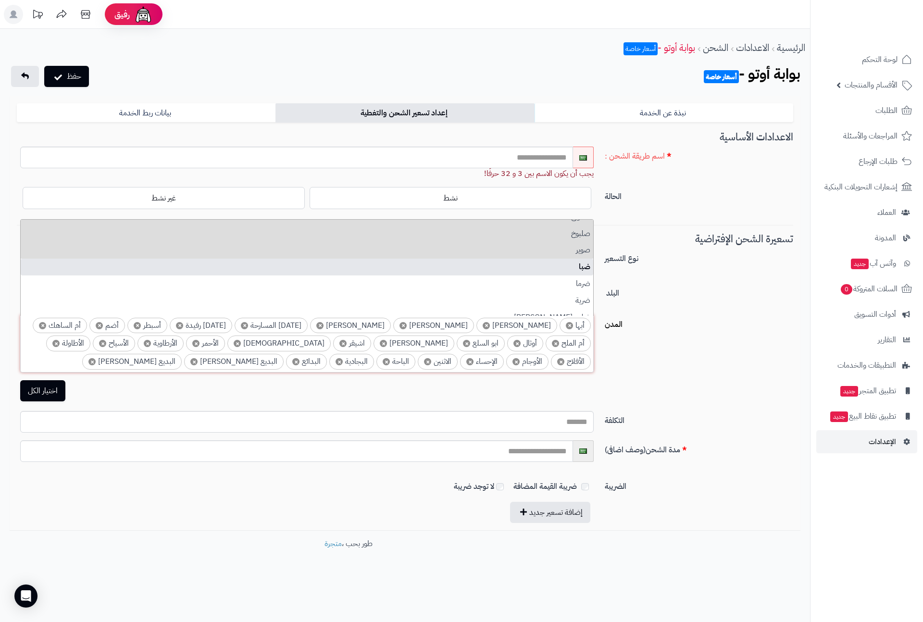
click at [589, 267] on li "ضبا" at bounding box center [307, 267] width 572 height 17
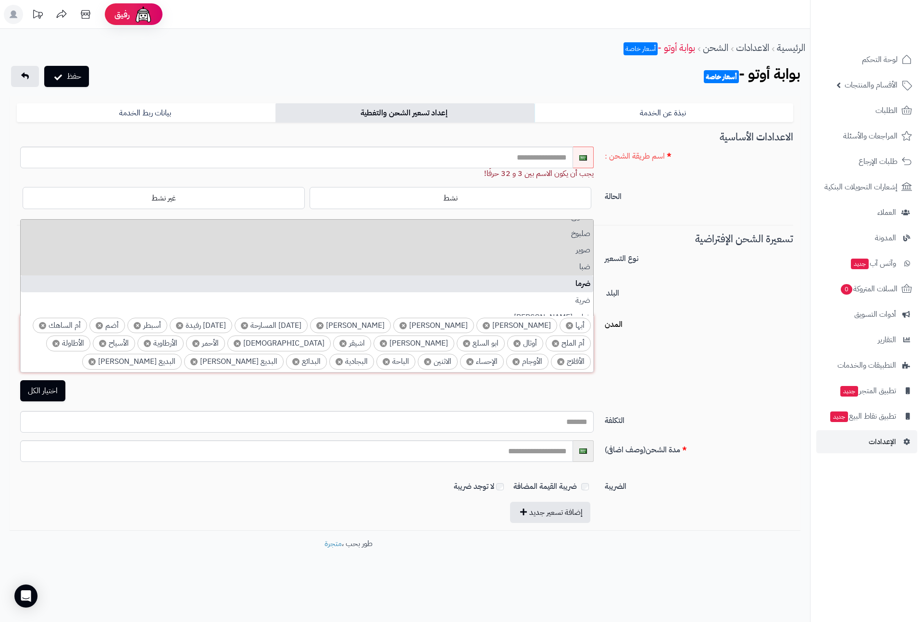
click at [589, 283] on li "ضرما" at bounding box center [307, 283] width 572 height 17
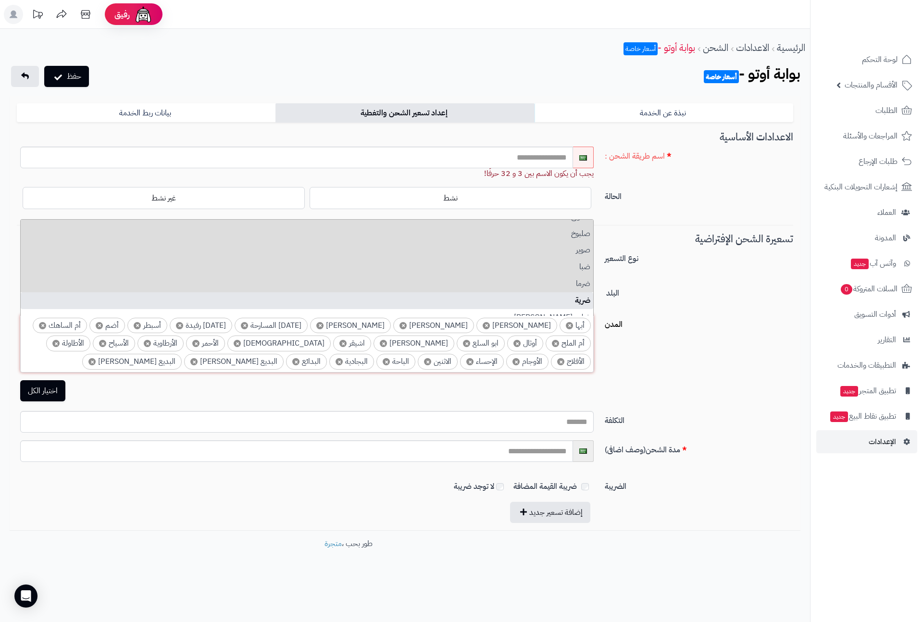
click at [581, 300] on li "ضرية" at bounding box center [307, 300] width 572 height 17
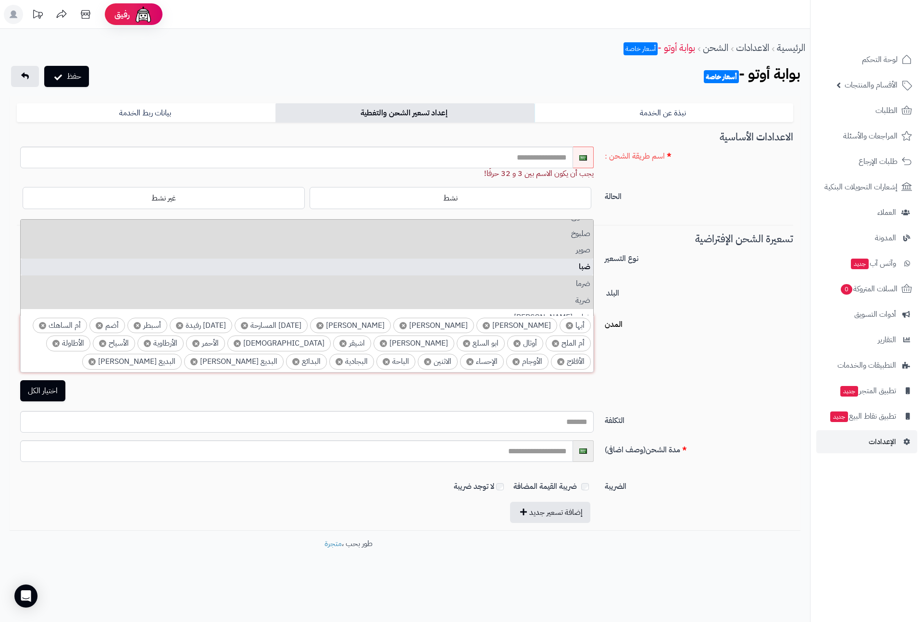
scroll to position [4270, 0]
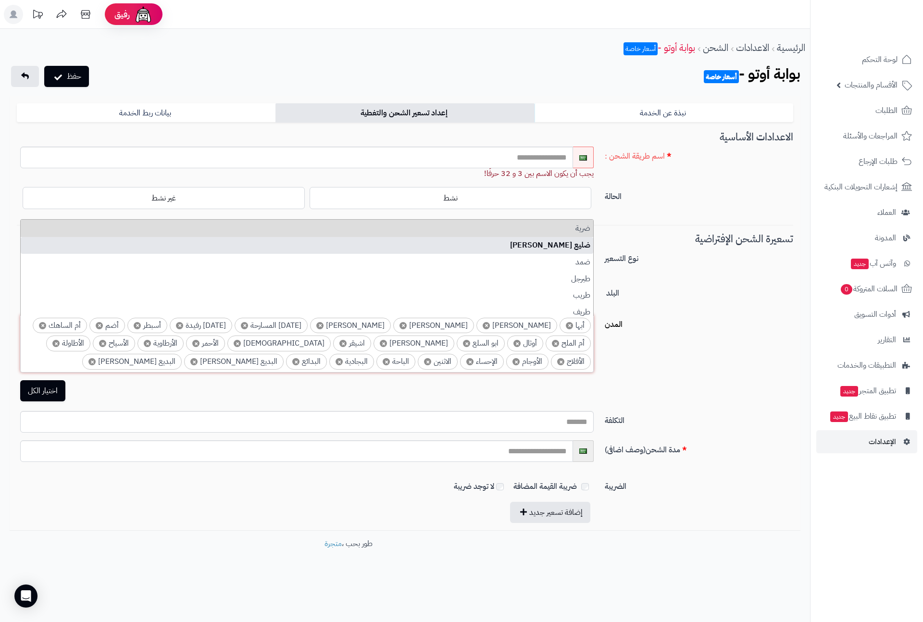
click at [583, 240] on li "ضليع رشيد" at bounding box center [307, 245] width 572 height 17
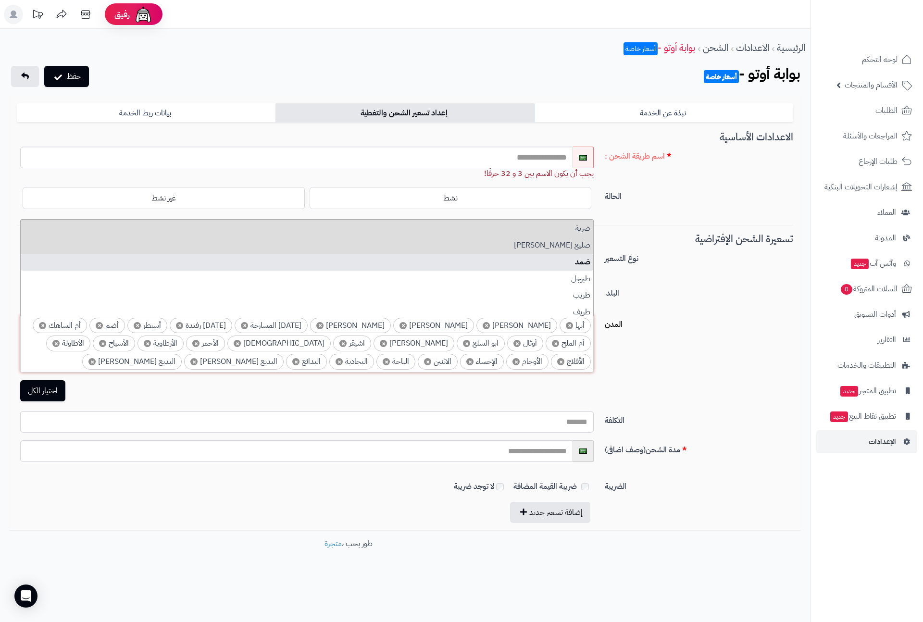
click at [585, 259] on li "ضمد" at bounding box center [307, 262] width 572 height 17
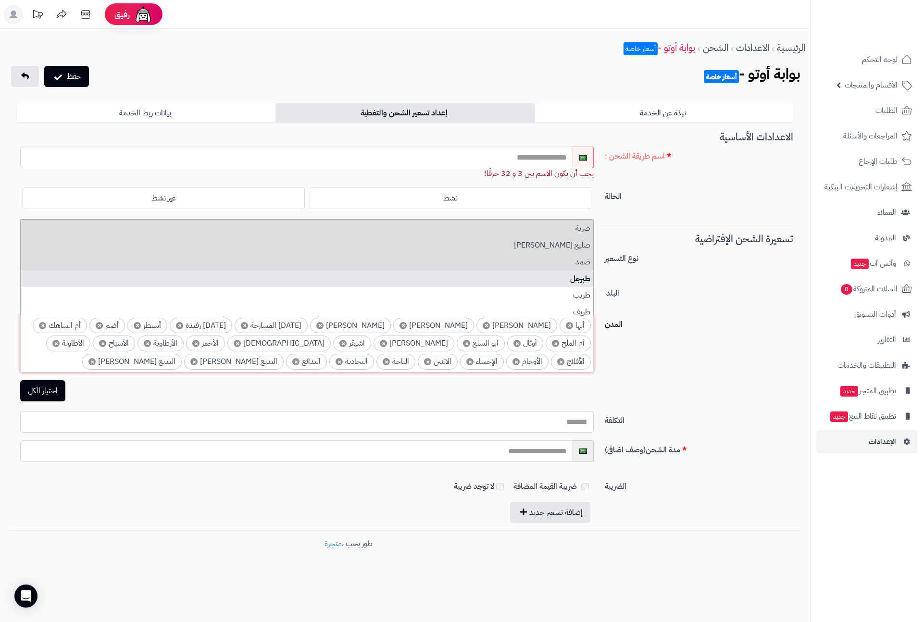
click at [583, 281] on li "طبرجل" at bounding box center [307, 279] width 572 height 17
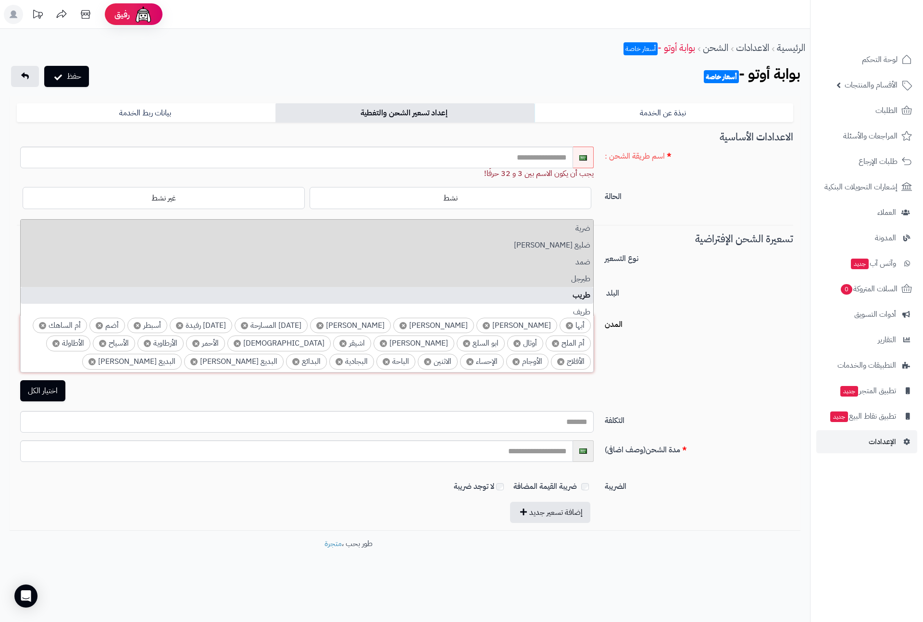
click at [581, 292] on li "طريب" at bounding box center [307, 295] width 572 height 17
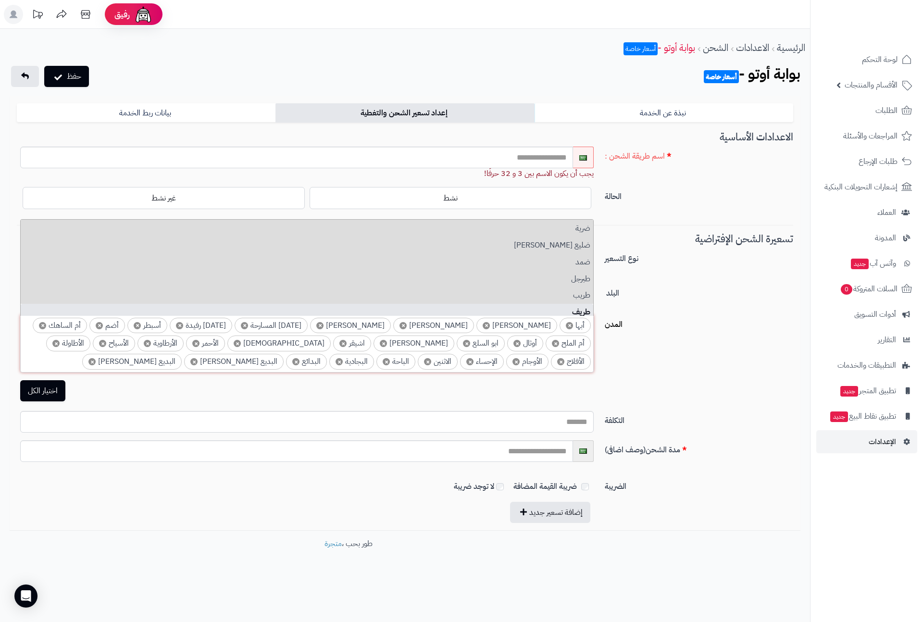
click at [581, 305] on li "طريف" at bounding box center [307, 312] width 572 height 17
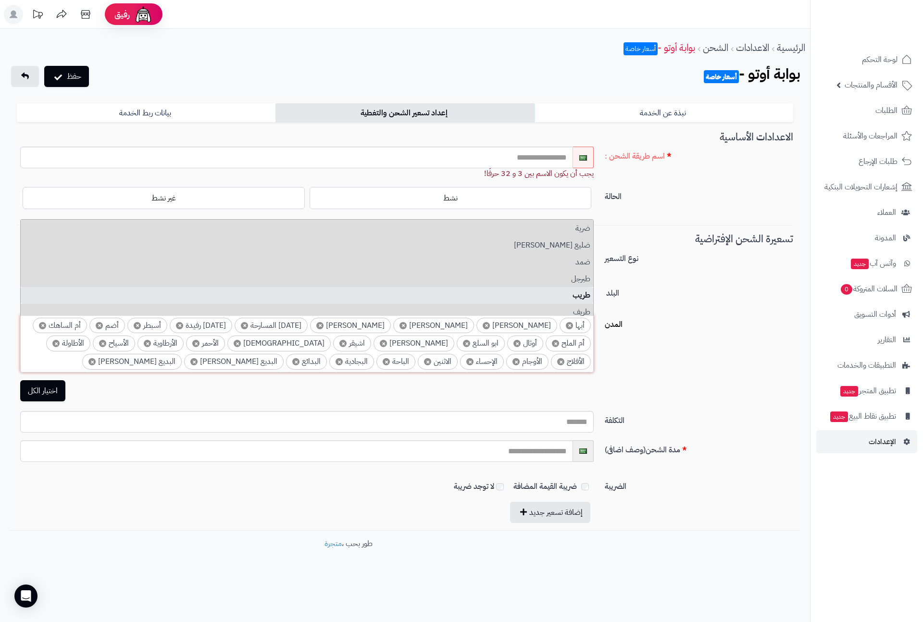
scroll to position [4342, 0]
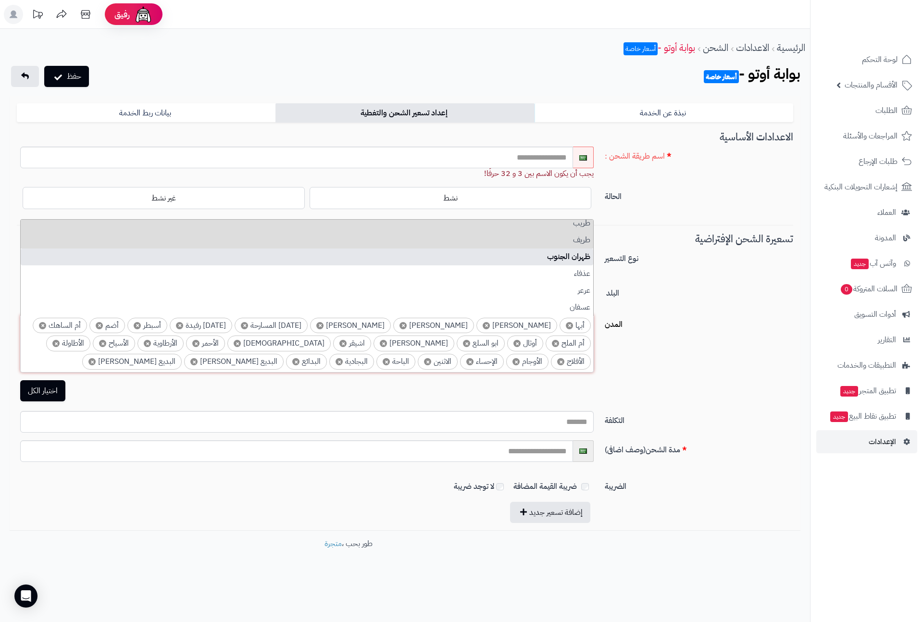
click at [580, 261] on li "ظهران الجنوب" at bounding box center [307, 257] width 572 height 17
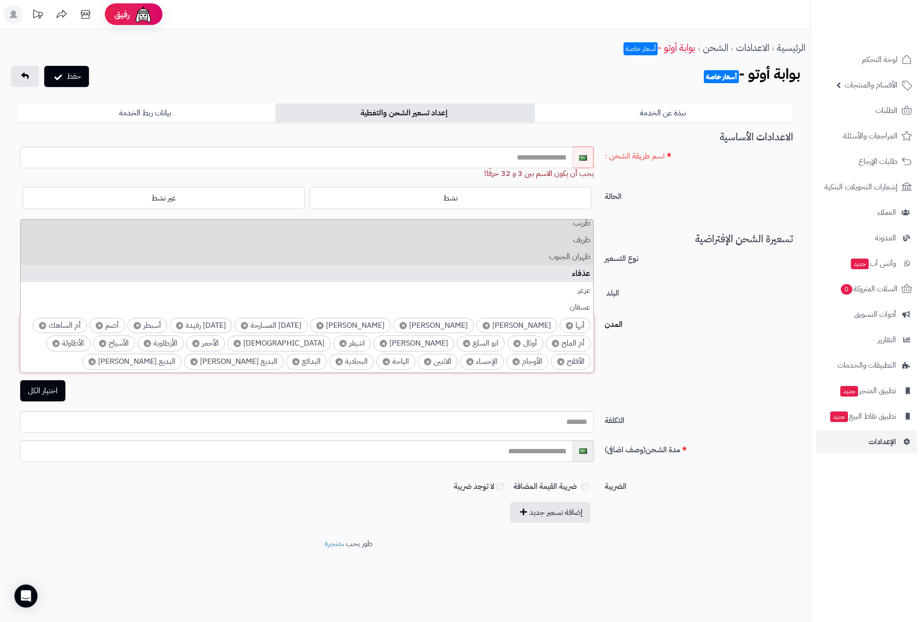
click at [581, 273] on li "عذفاء" at bounding box center [307, 273] width 572 height 17
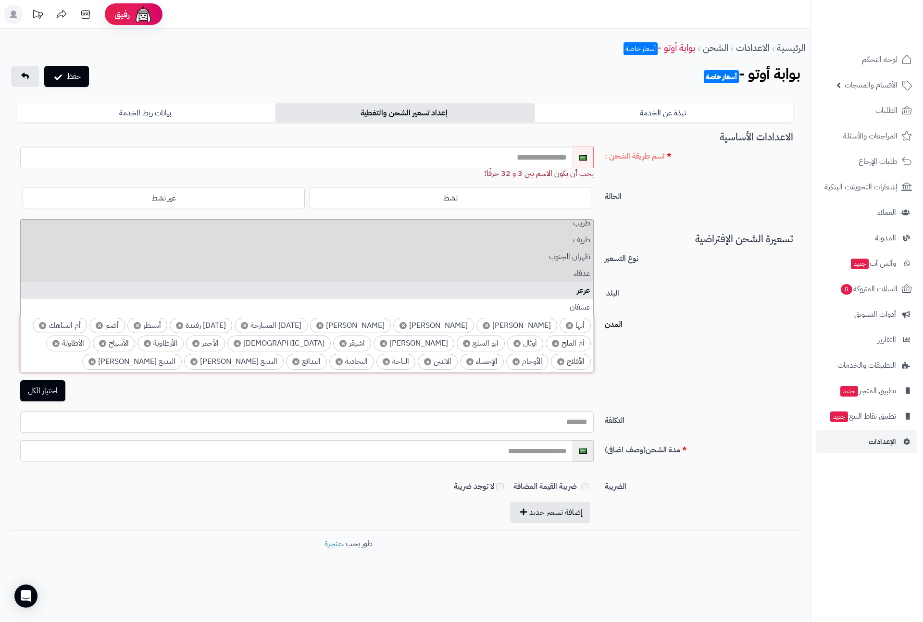
click at [581, 294] on li "عرعر" at bounding box center [307, 290] width 572 height 17
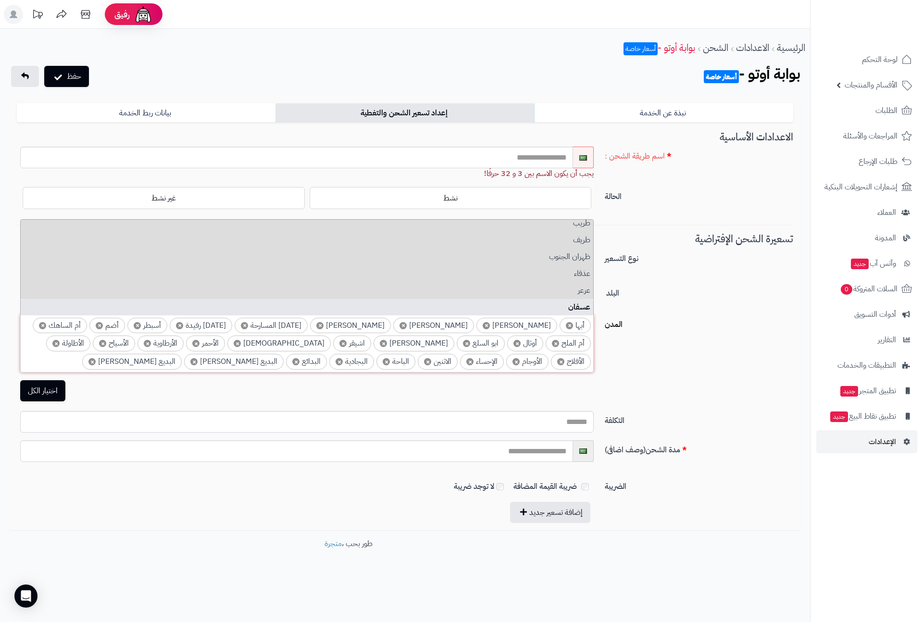
click at [583, 303] on li "عسفان" at bounding box center [307, 307] width 572 height 17
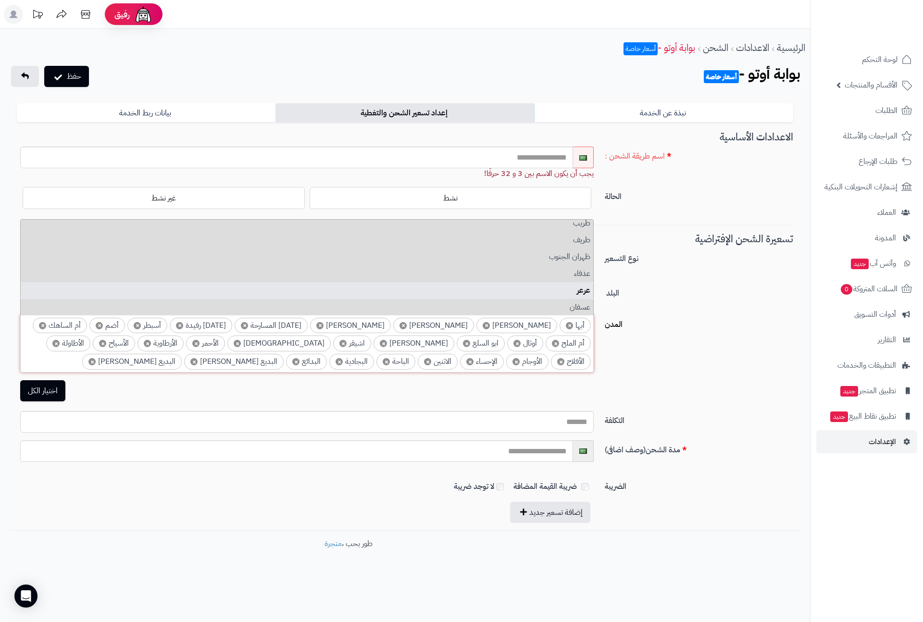
scroll to position [4415, 0]
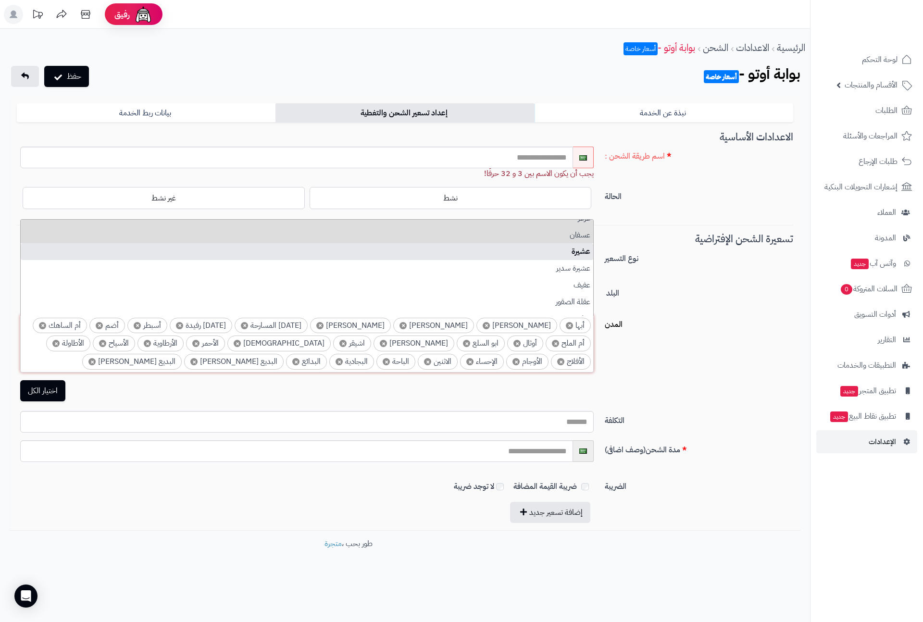
click at [580, 257] on li "عشيرة" at bounding box center [307, 251] width 572 height 17
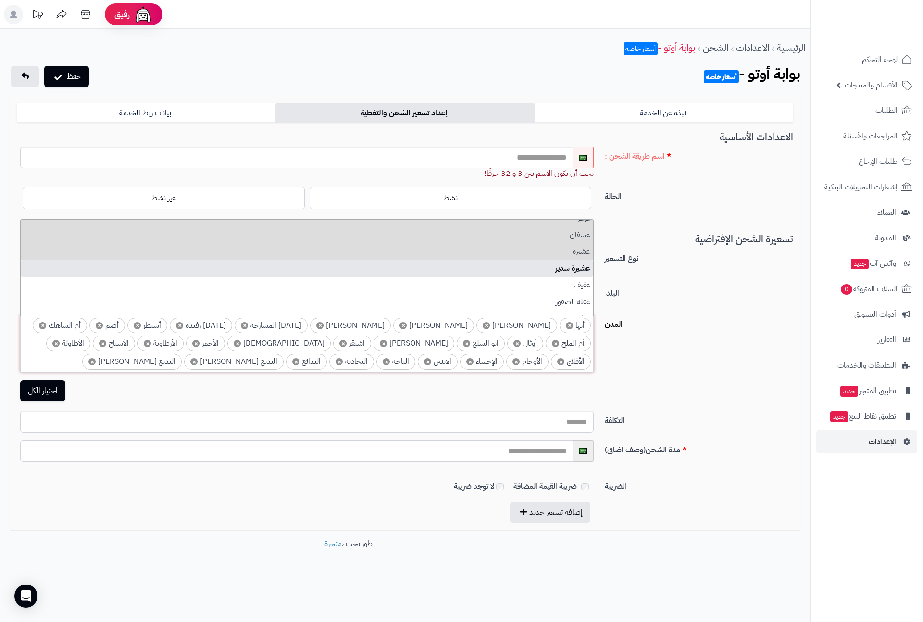
click at [580, 274] on li "عشيرة سدير" at bounding box center [307, 268] width 572 height 17
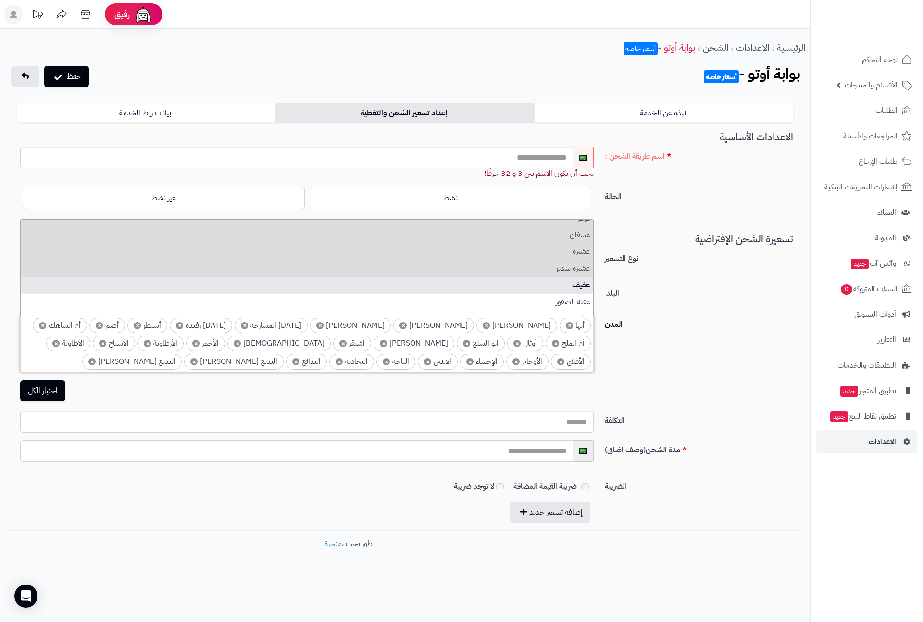
click at [581, 281] on li "عفيف" at bounding box center [307, 285] width 572 height 17
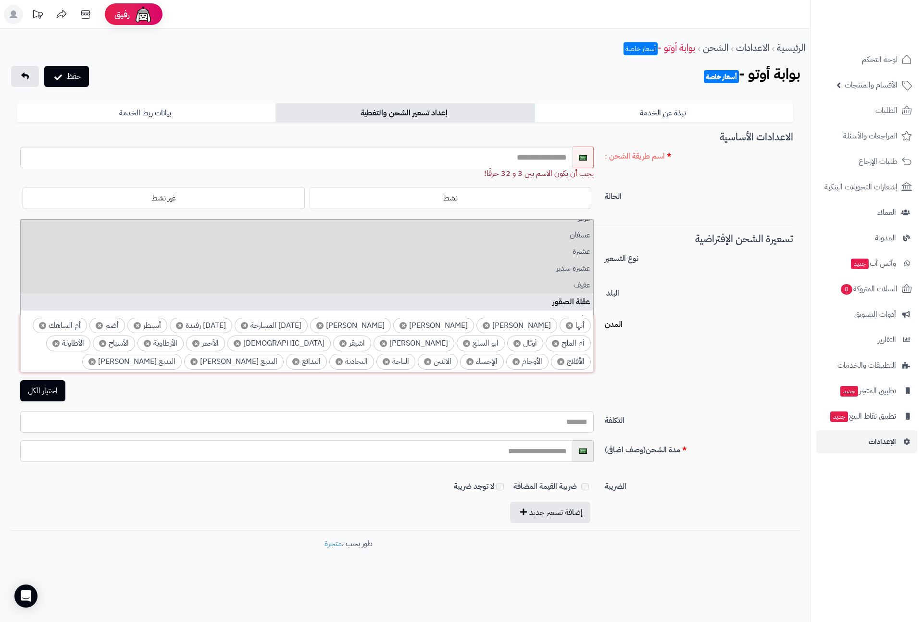
click at [581, 297] on li "عقلة الصقور" at bounding box center [307, 302] width 572 height 17
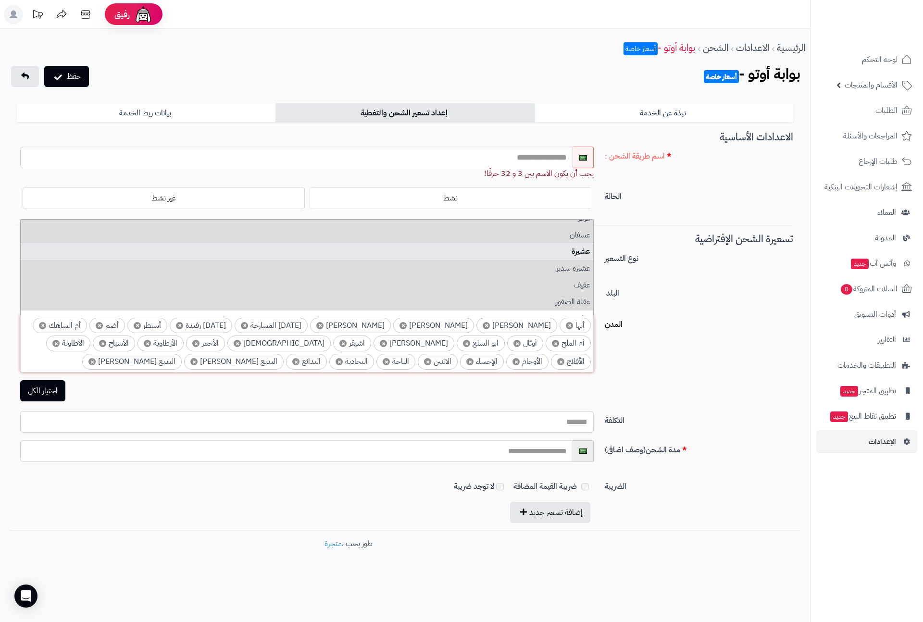
scroll to position [4487, 0]
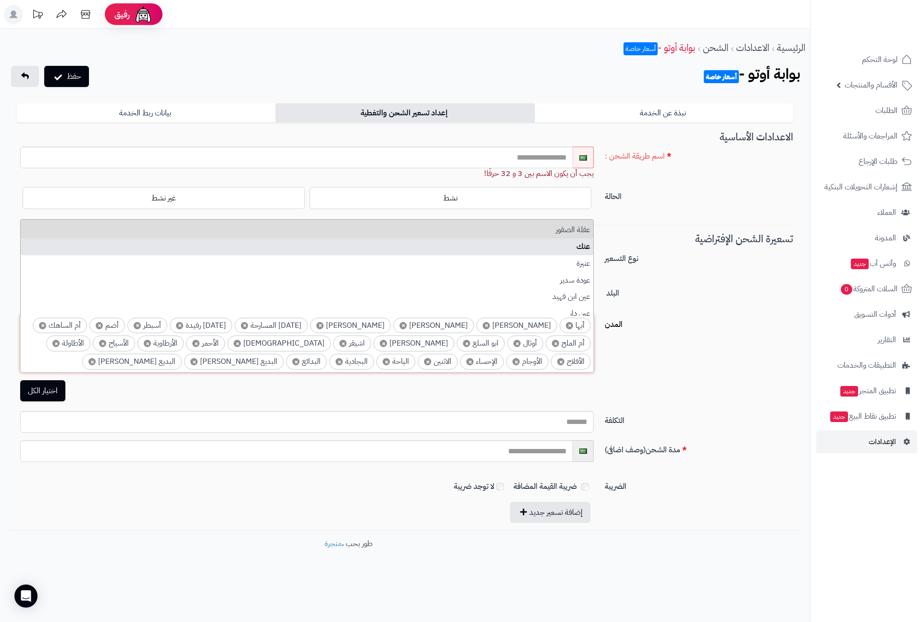
click at [583, 247] on li "عنك" at bounding box center [307, 246] width 572 height 17
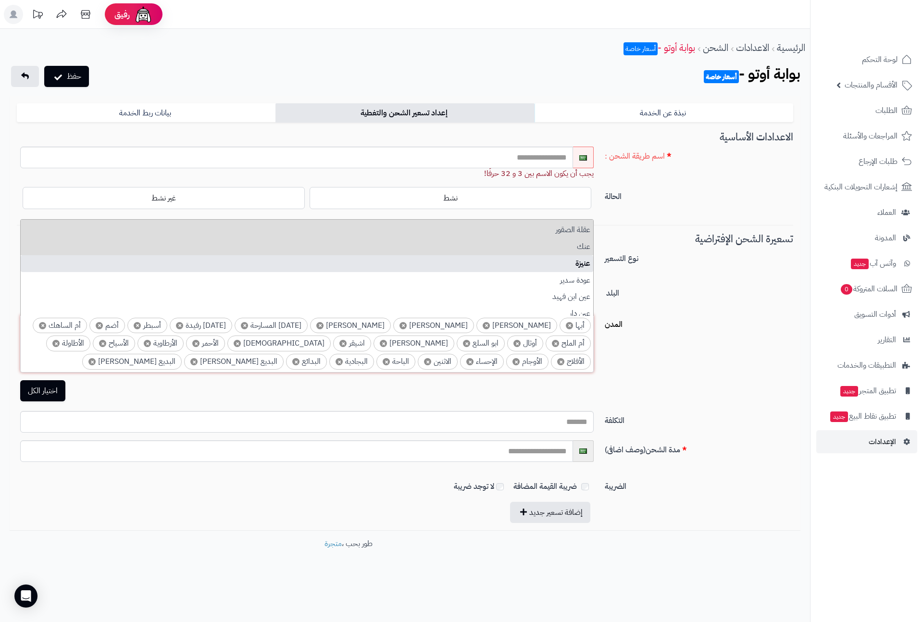
click at [587, 265] on li "عنيزة" at bounding box center [307, 263] width 572 height 17
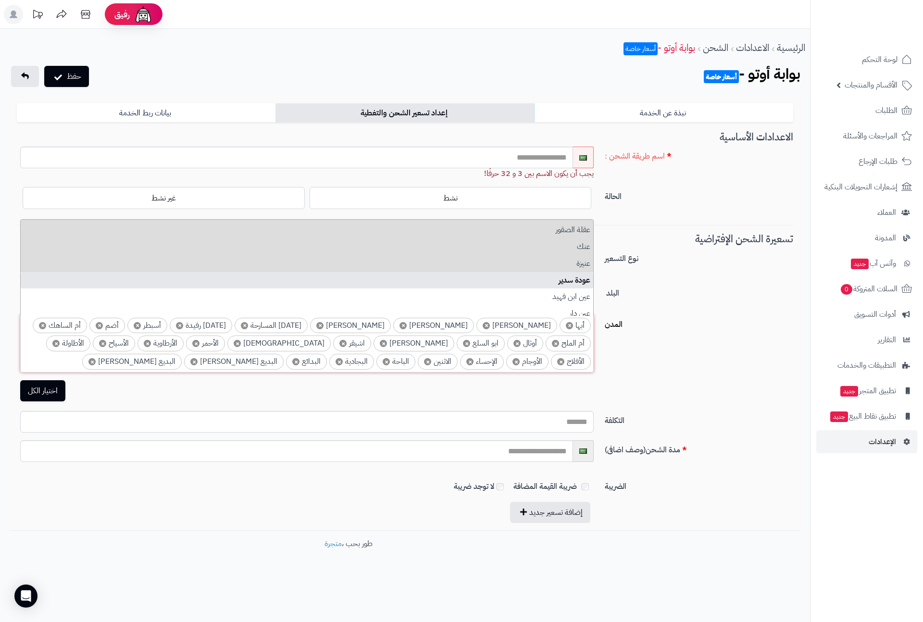
click at [584, 281] on li "عودة سدير" at bounding box center [307, 280] width 572 height 17
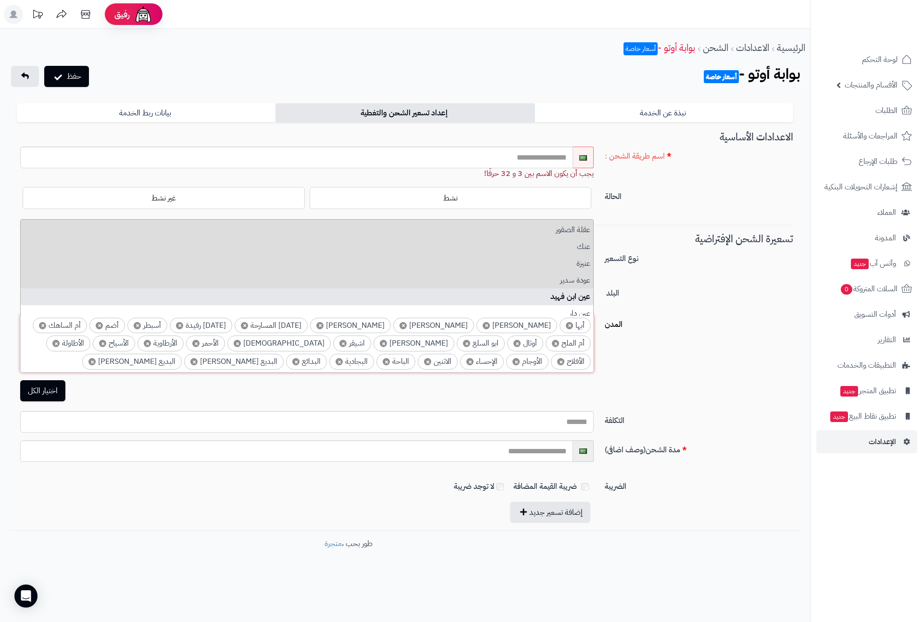
click at [582, 292] on li "عين ابن فهيد" at bounding box center [307, 296] width 572 height 17
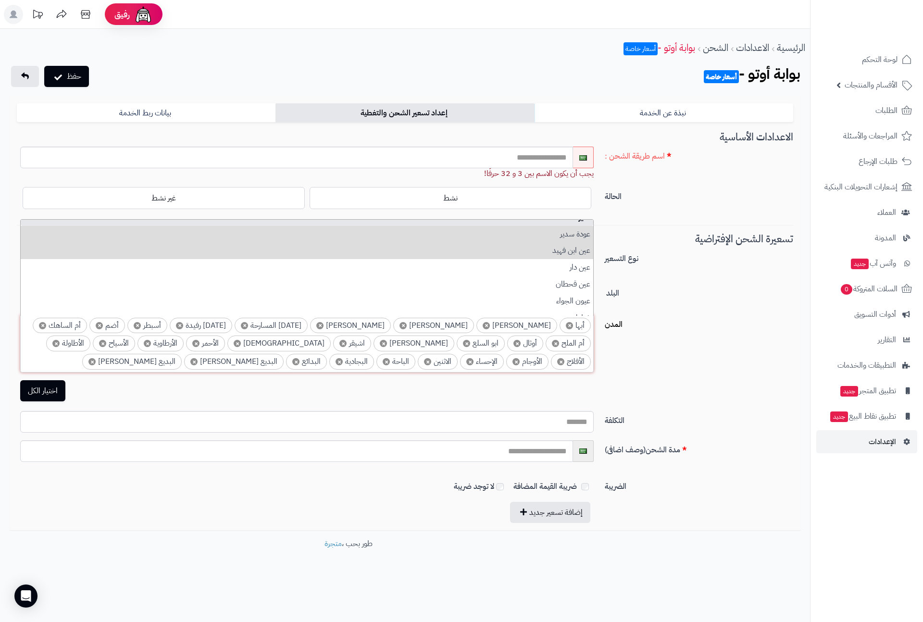
scroll to position [4559, 0]
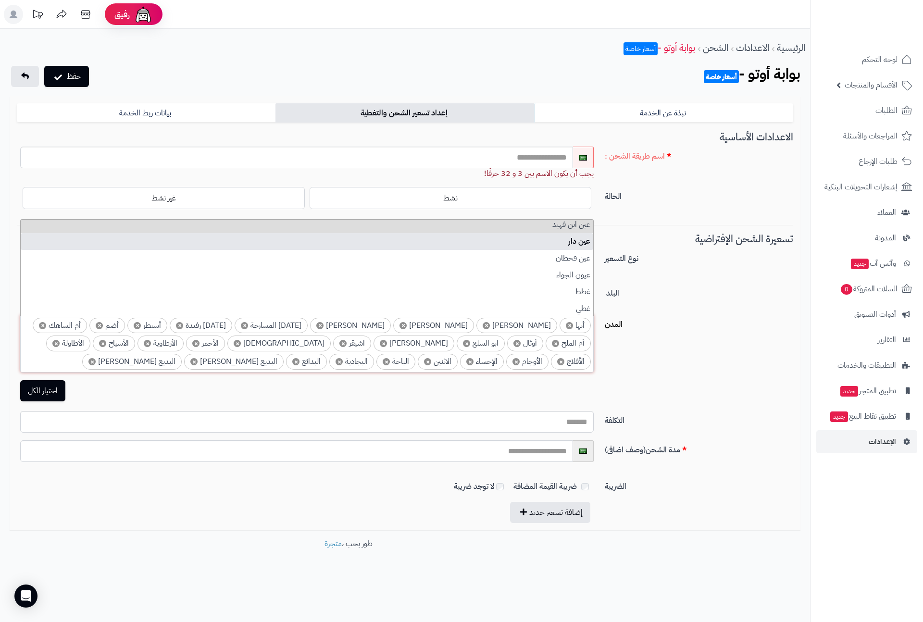
click at [582, 243] on li "عين دار" at bounding box center [307, 241] width 572 height 17
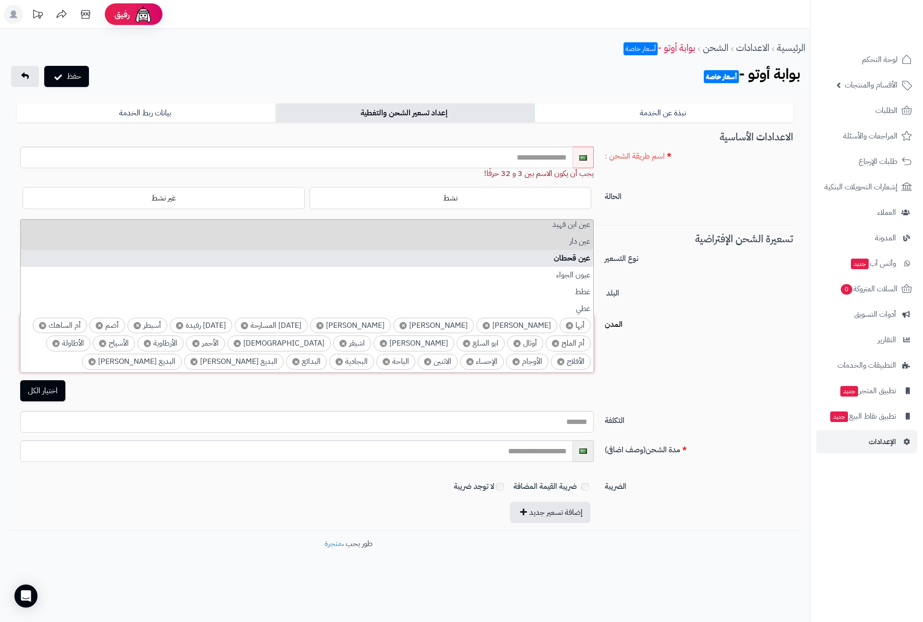
click at [582, 259] on li "عين قحطان" at bounding box center [307, 258] width 572 height 17
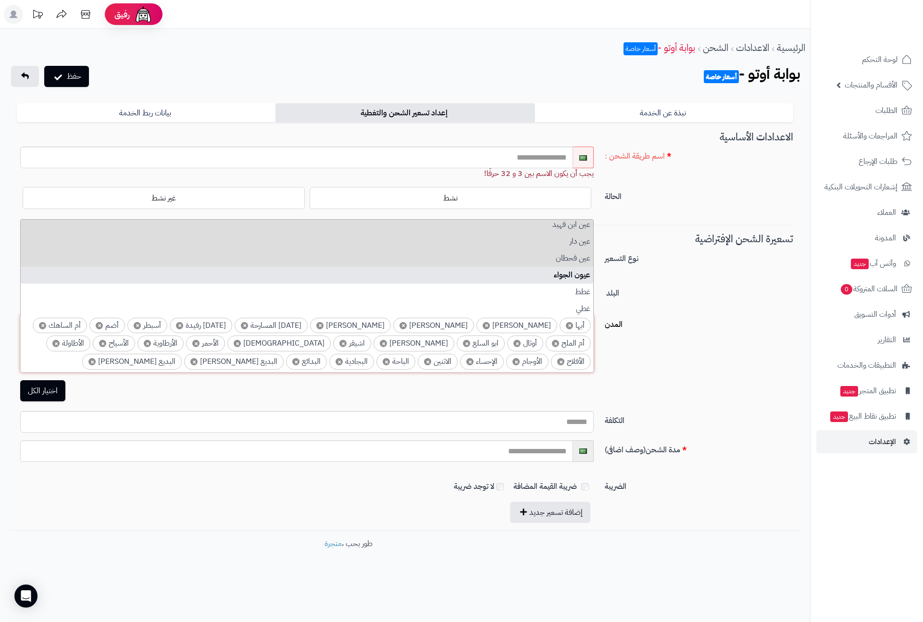
click at [579, 274] on li "عيون الجواء" at bounding box center [307, 275] width 572 height 17
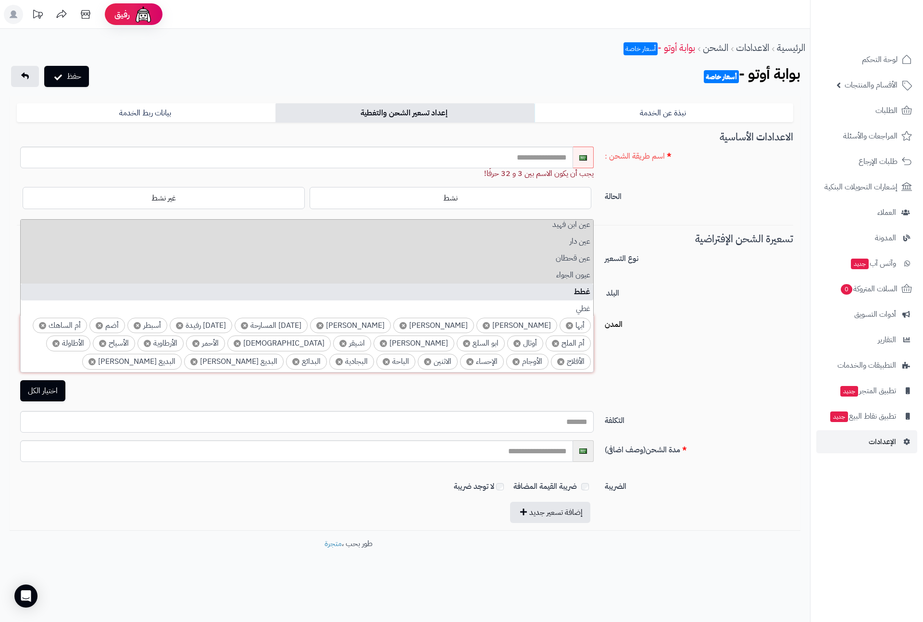
click at [580, 287] on li "غطط" at bounding box center [307, 292] width 572 height 17
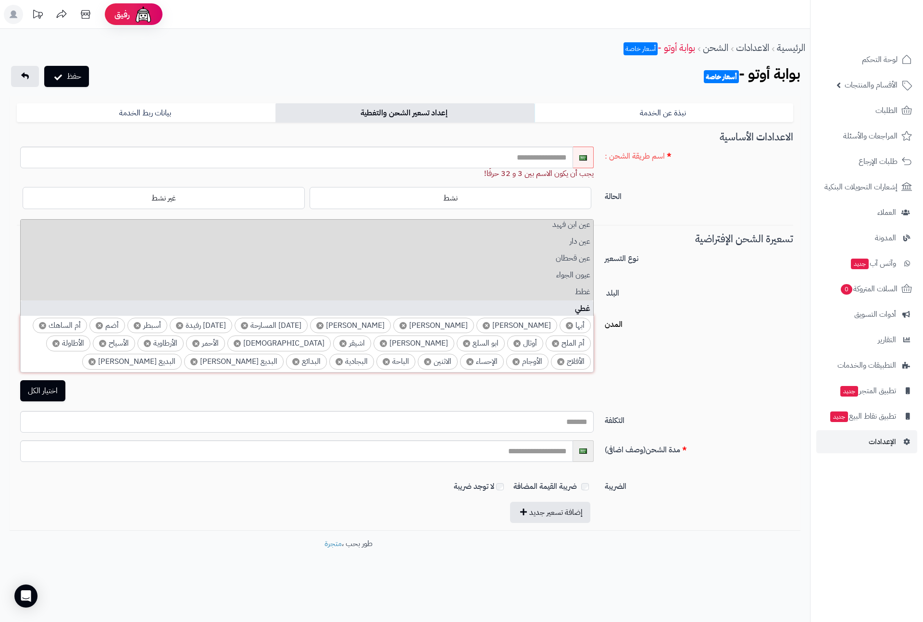
click at [583, 308] on li "غطي" at bounding box center [307, 308] width 572 height 17
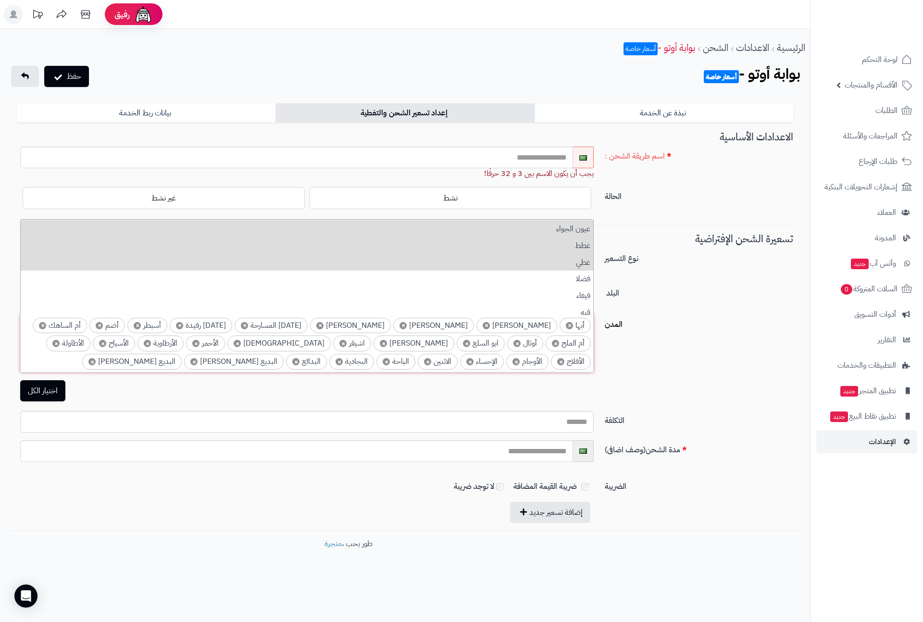
scroll to position [4631, 0]
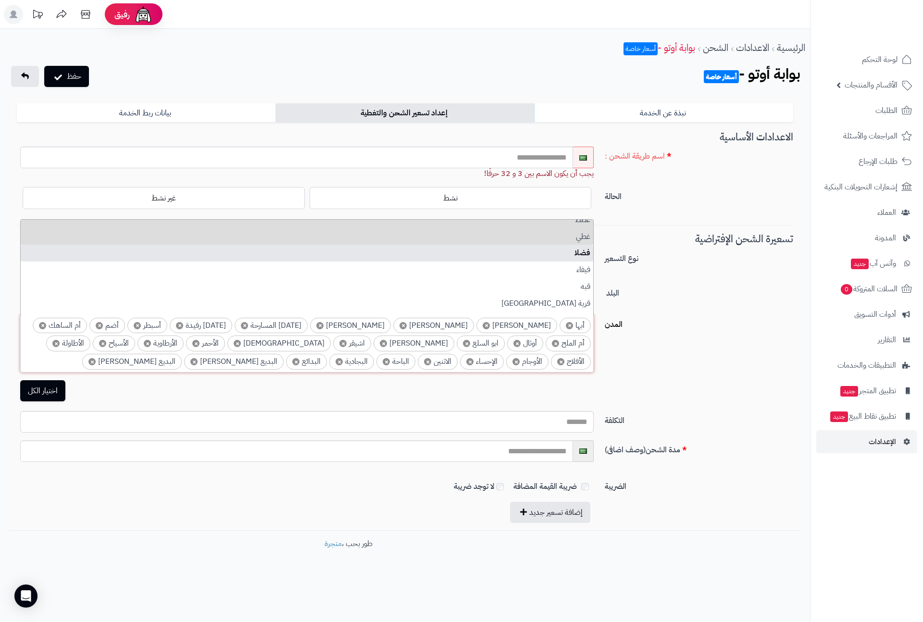
click at [583, 247] on li "فضلا" at bounding box center [307, 253] width 572 height 17
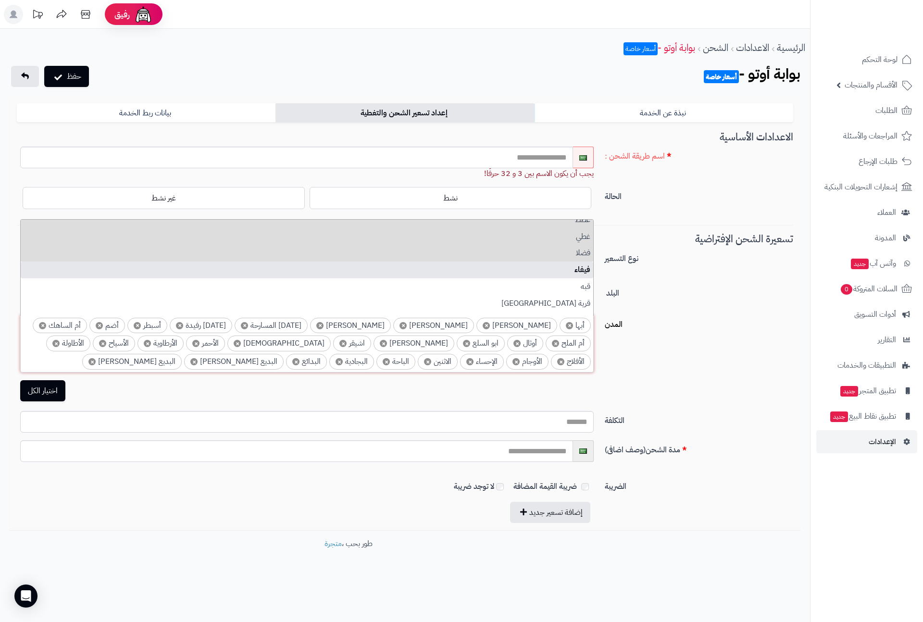
click at [587, 267] on li "فيفاء" at bounding box center [307, 269] width 572 height 17
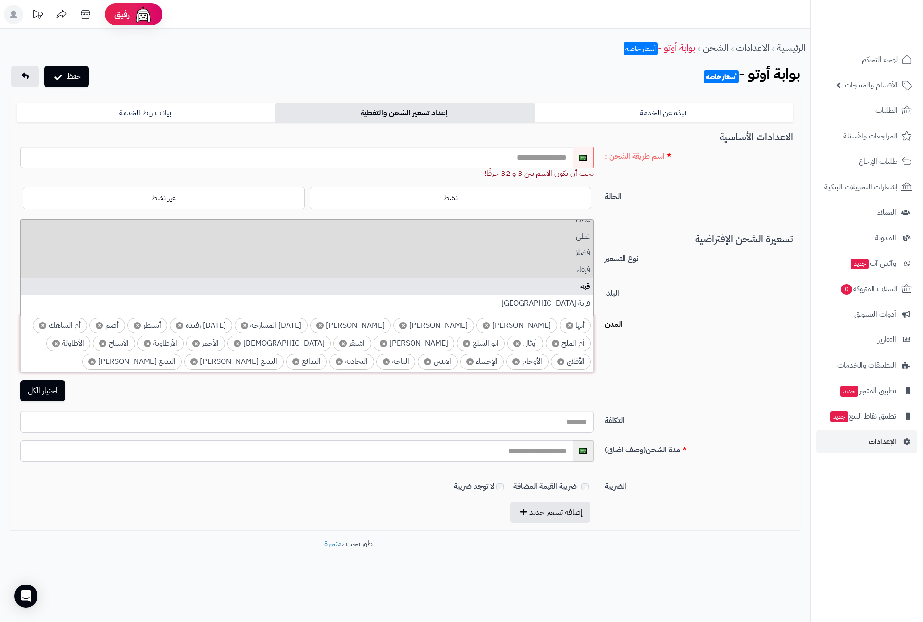
click at [586, 290] on li "قبه" at bounding box center [307, 286] width 572 height 17
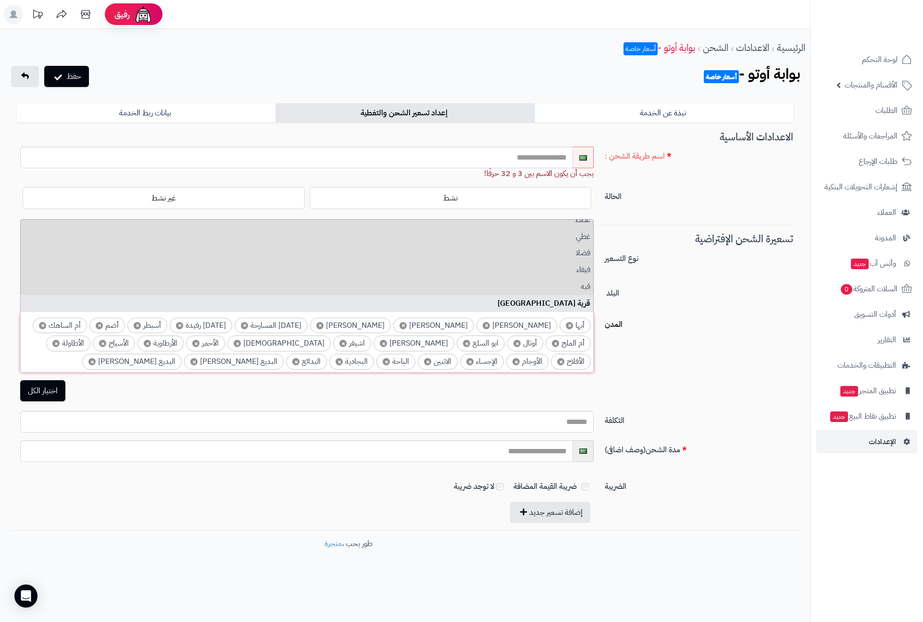
click at [586, 300] on li "قرية العليا" at bounding box center [307, 303] width 572 height 17
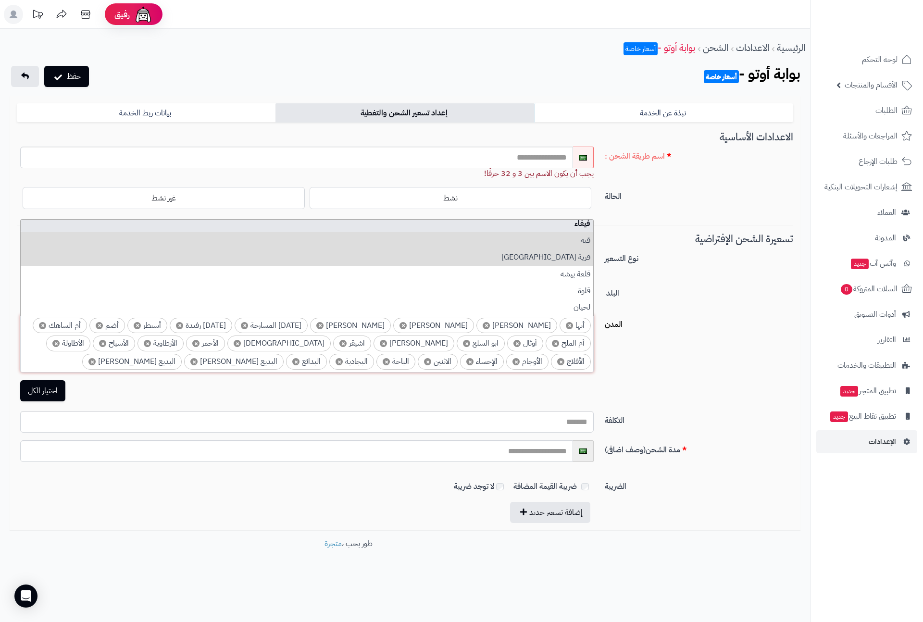
scroll to position [4703, 0]
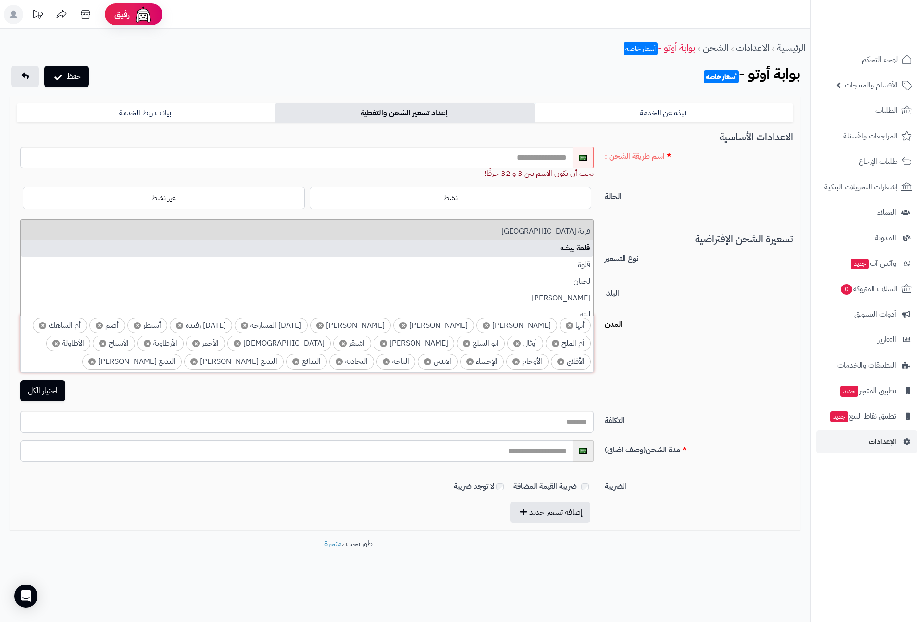
click at [585, 248] on li "قلعة بيشه" at bounding box center [307, 248] width 572 height 17
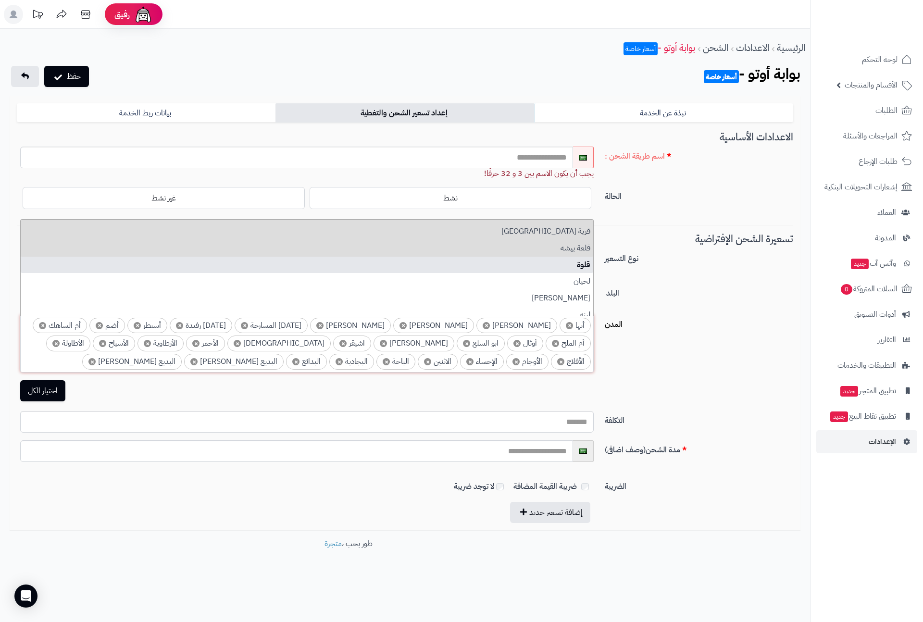
click at [587, 263] on li "قلوة" at bounding box center [307, 265] width 572 height 17
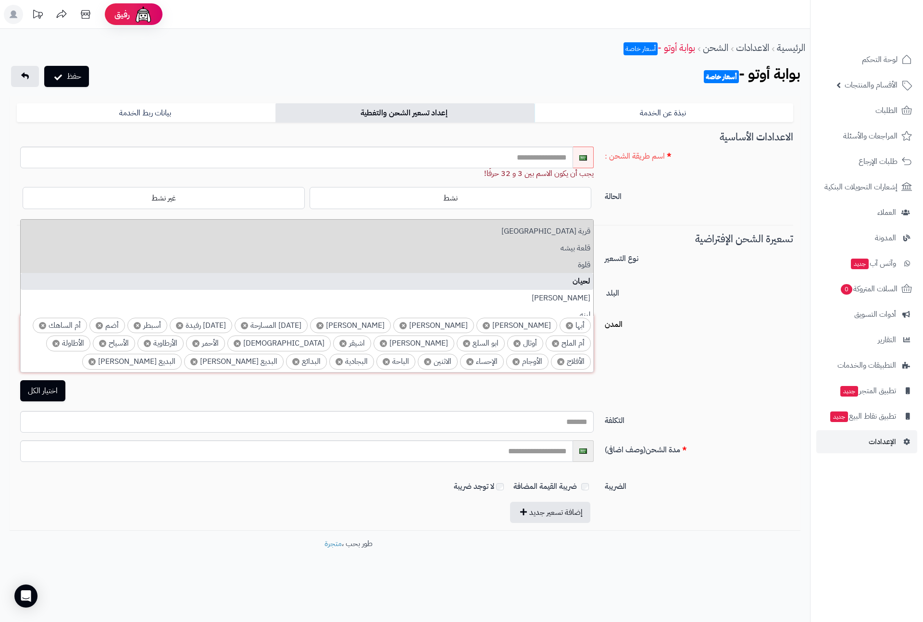
click at [583, 276] on li "لحيان‎" at bounding box center [307, 281] width 572 height 17
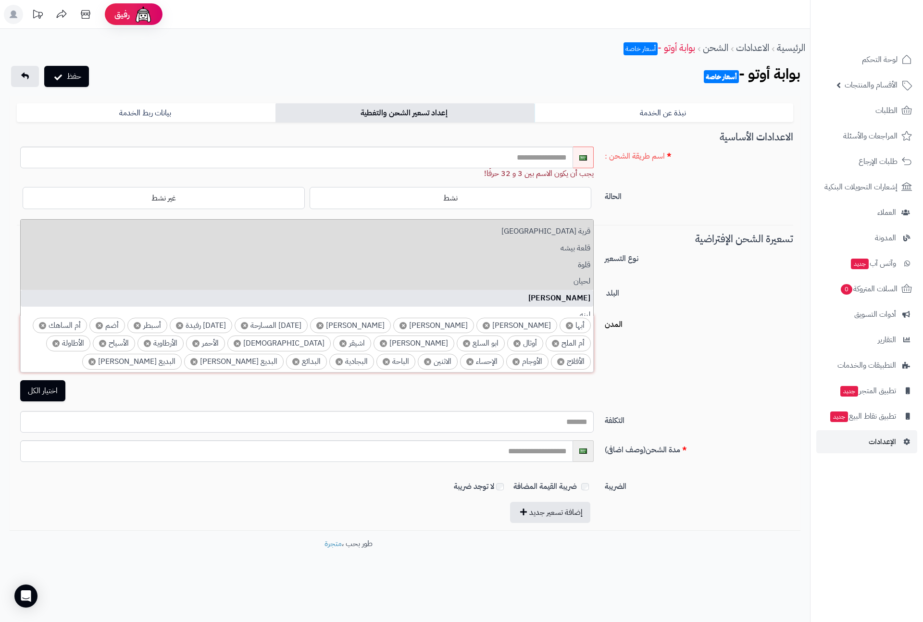
click at [578, 296] on li "ليلى" at bounding box center [307, 298] width 572 height 17
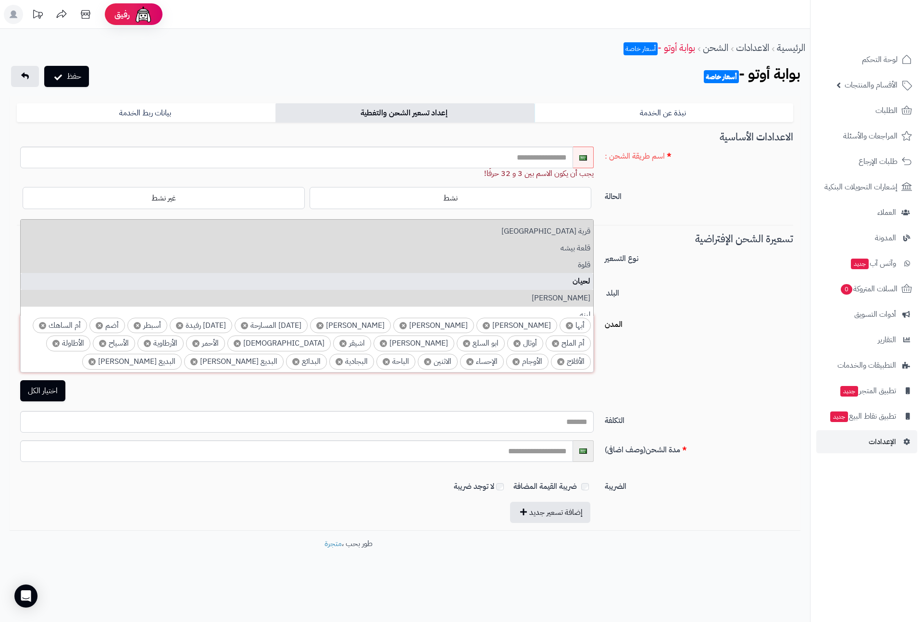
scroll to position [4775, 0]
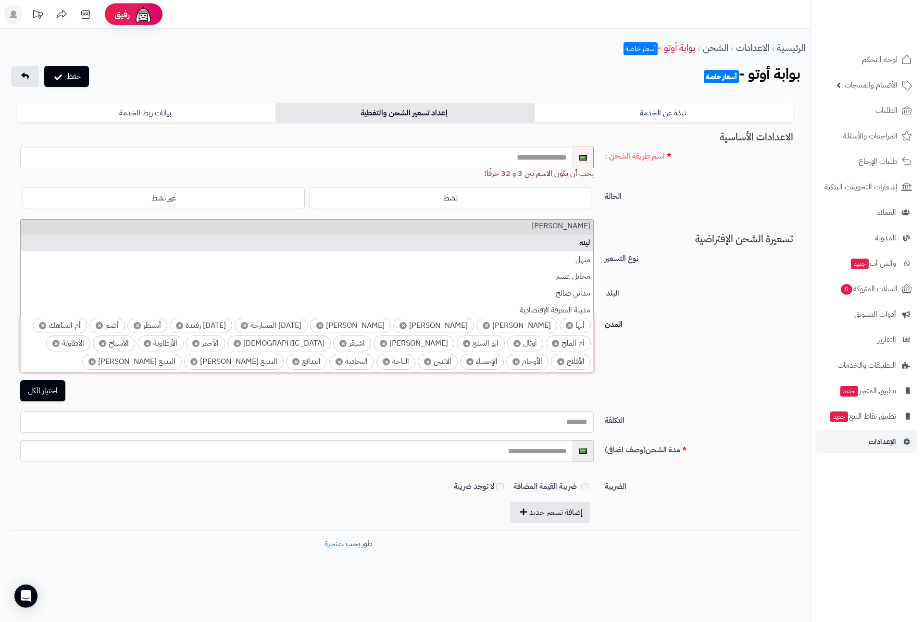
click at [583, 244] on li "لينه" at bounding box center [307, 243] width 572 height 17
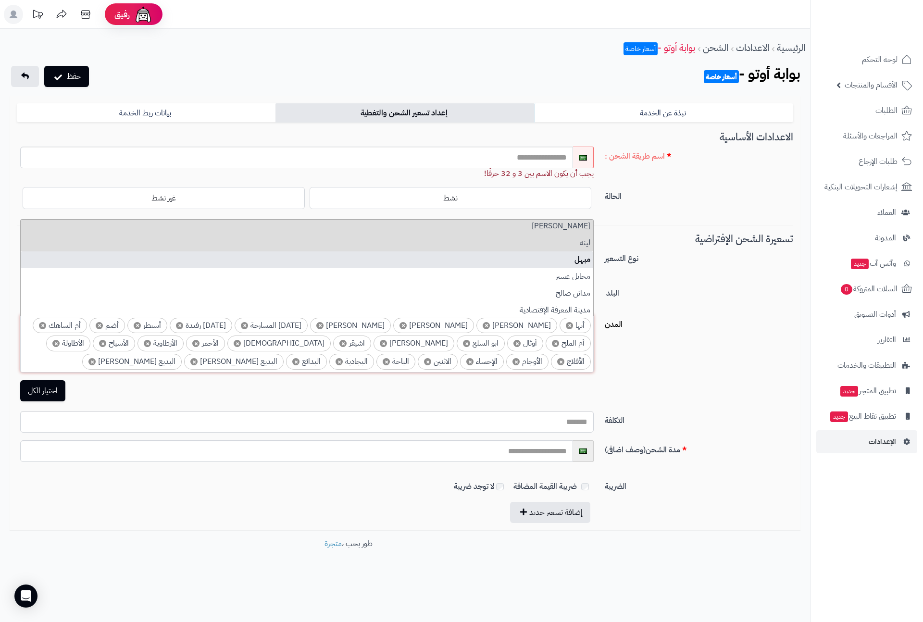
click at [585, 263] on li "مبهل" at bounding box center [307, 259] width 572 height 17
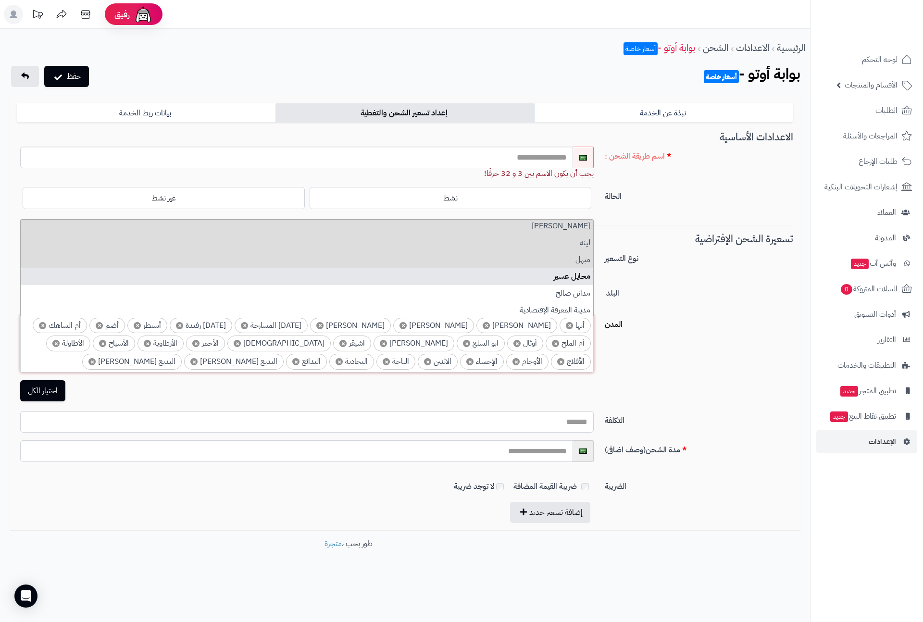
click at [582, 274] on li "محايل عسير" at bounding box center [307, 276] width 572 height 17
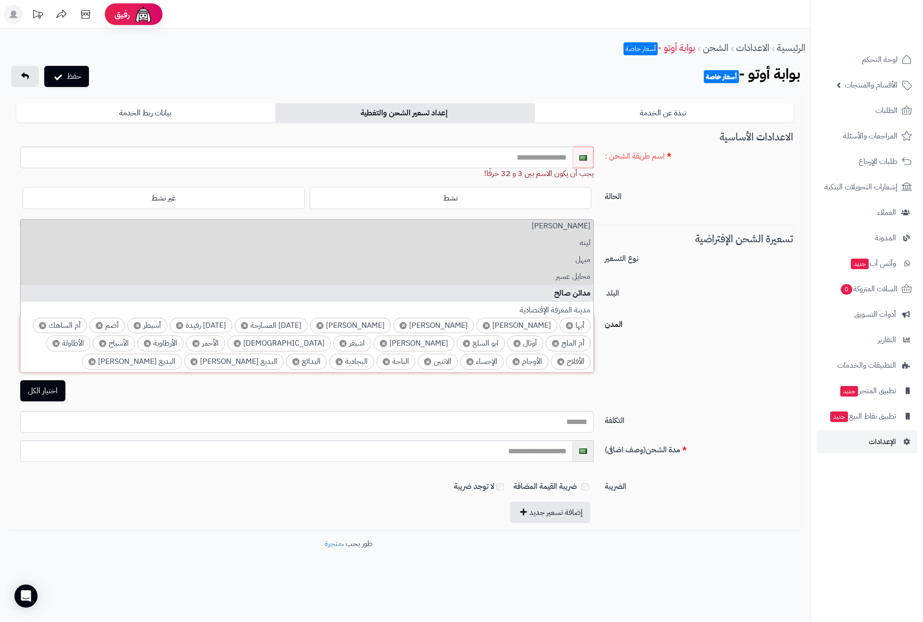
click at [577, 290] on li "مدائن صالح" at bounding box center [307, 293] width 572 height 17
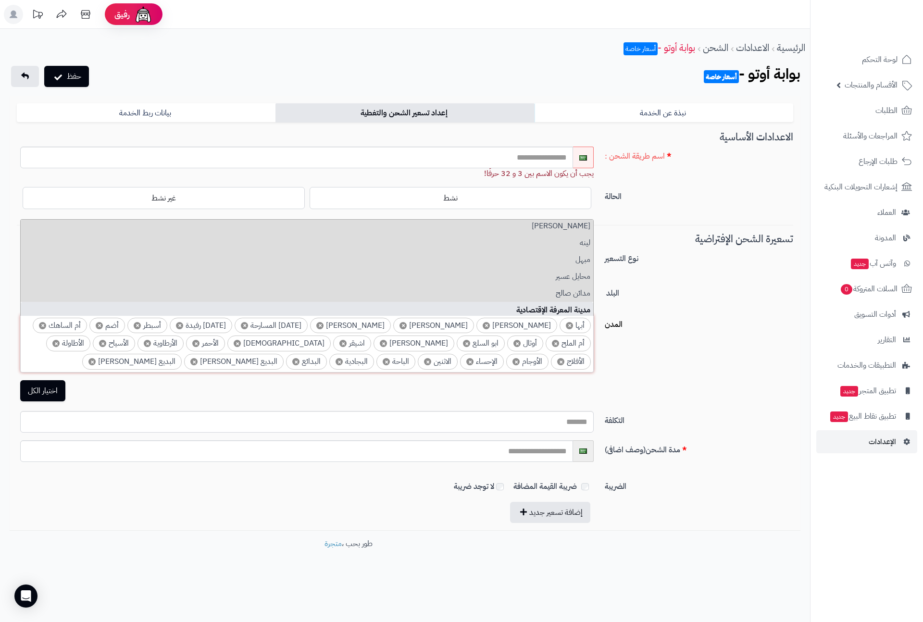
click at [574, 303] on li "مدينة المعرفة الإقتصادية" at bounding box center [307, 310] width 572 height 17
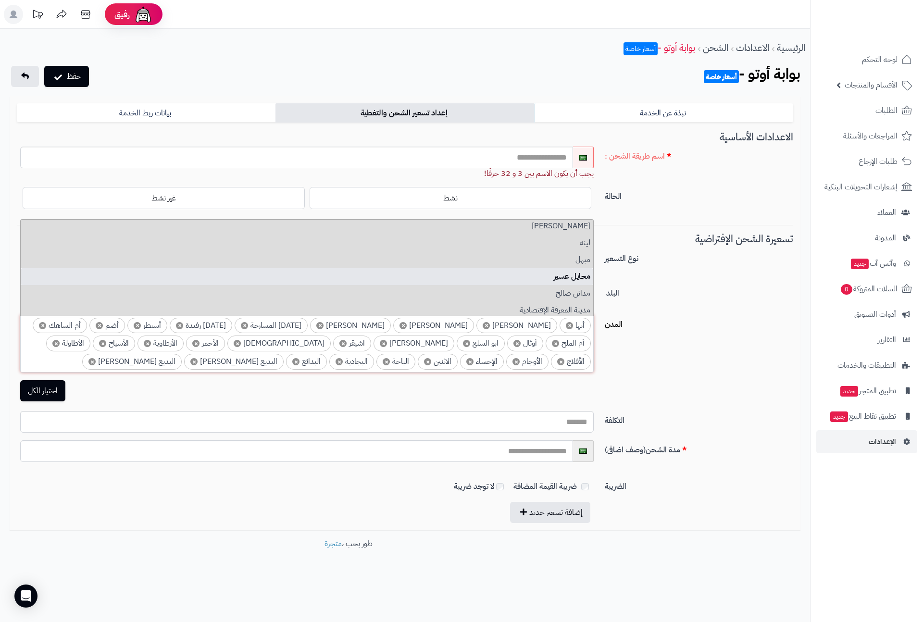
scroll to position [4847, 0]
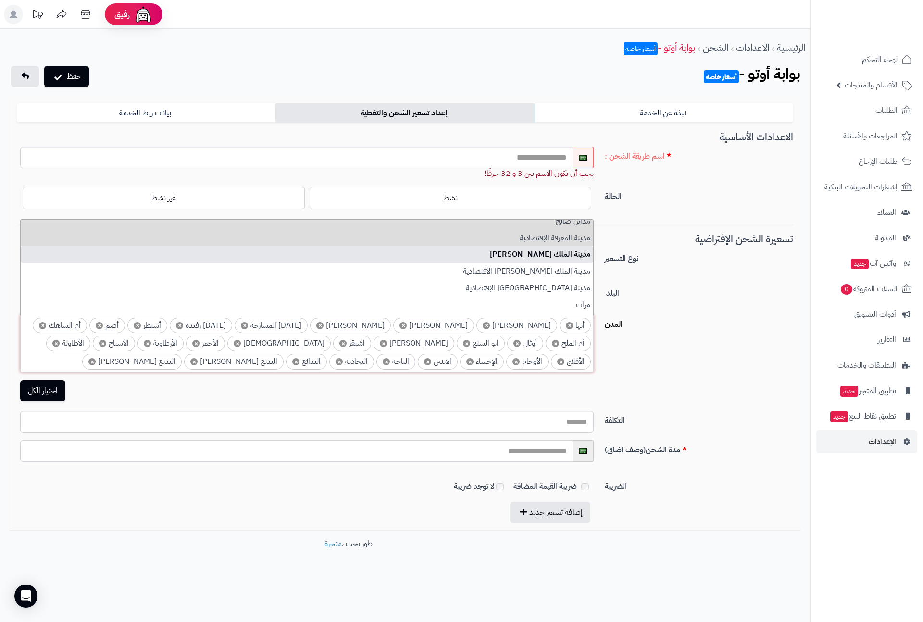
click at [577, 257] on li "مدينة الملك خالد العسكرية" at bounding box center [307, 254] width 572 height 17
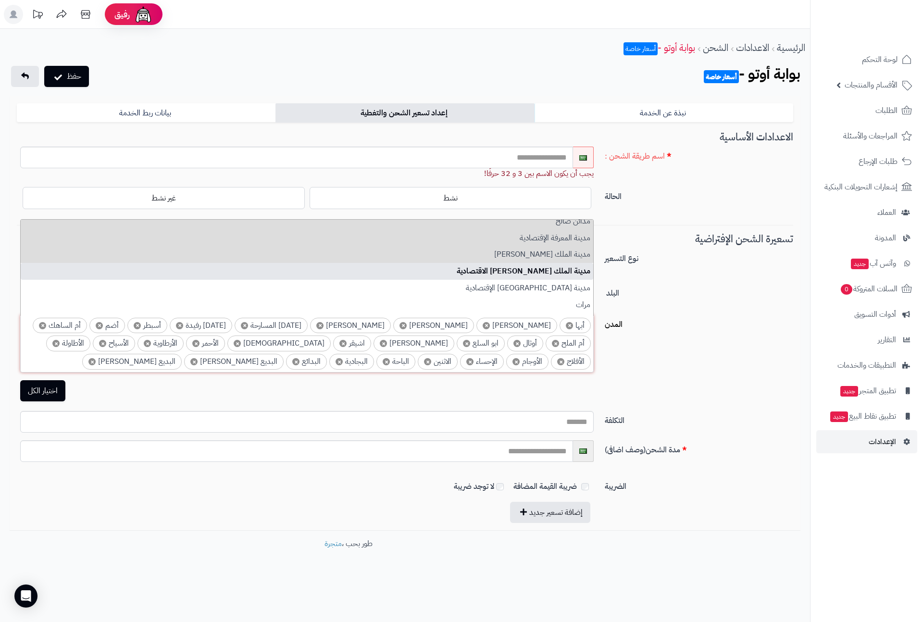
click at [579, 271] on li "مدينة الملك عبدالله الاقتصادية" at bounding box center [307, 271] width 572 height 17
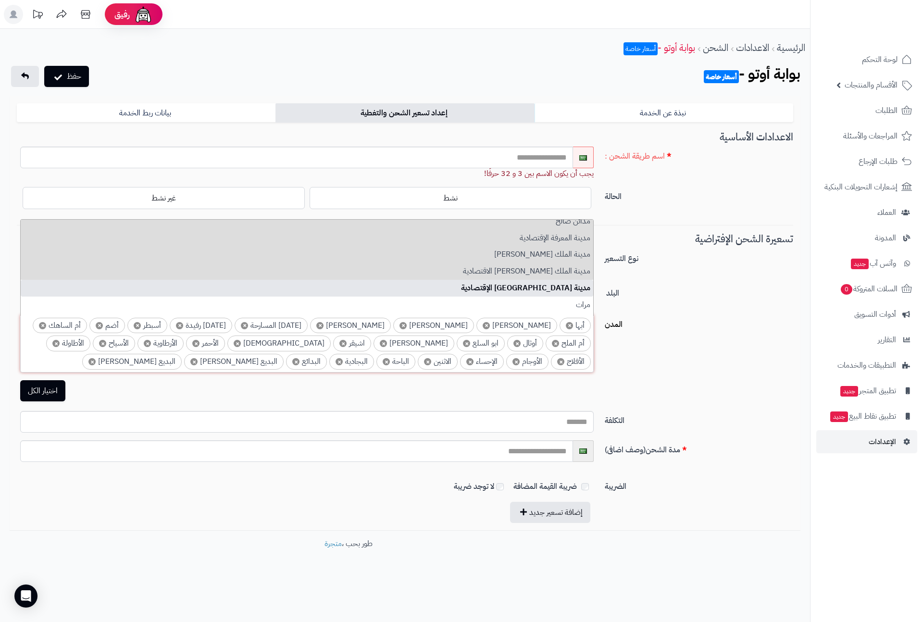
click at [580, 290] on li "مدينة جازان الإقتصادية" at bounding box center [307, 288] width 572 height 17
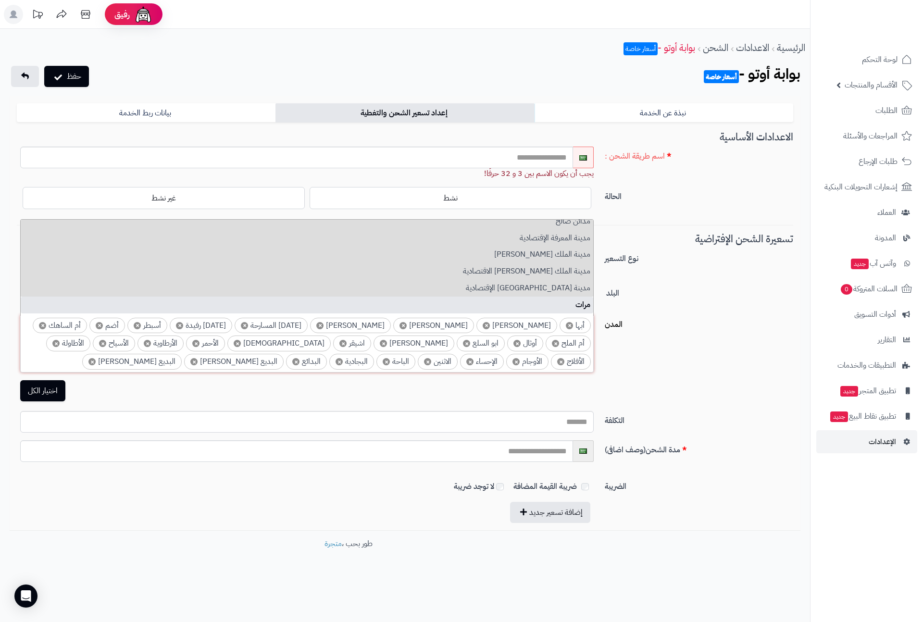
click at [582, 302] on li "مرات" at bounding box center [307, 305] width 572 height 17
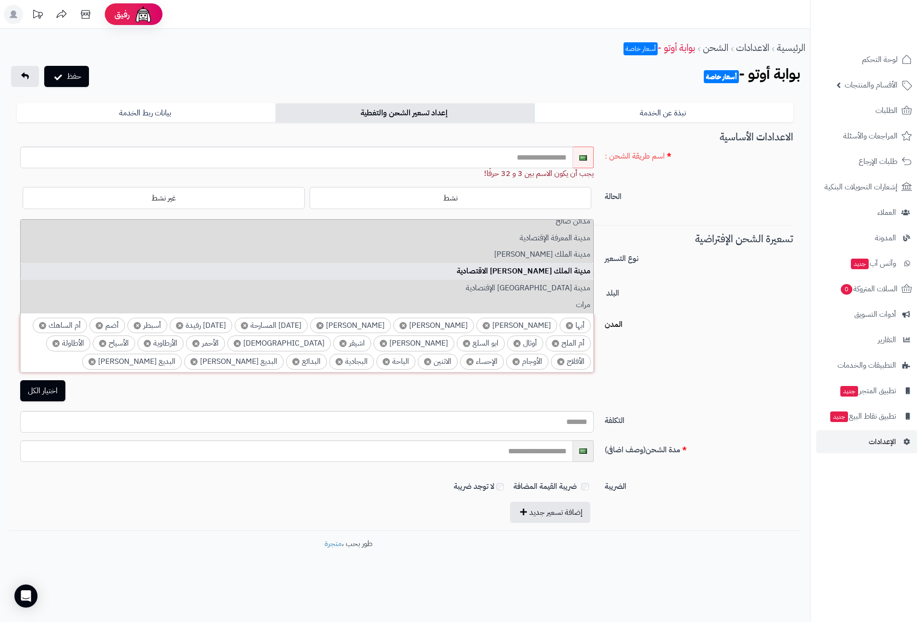
scroll to position [4919, 0]
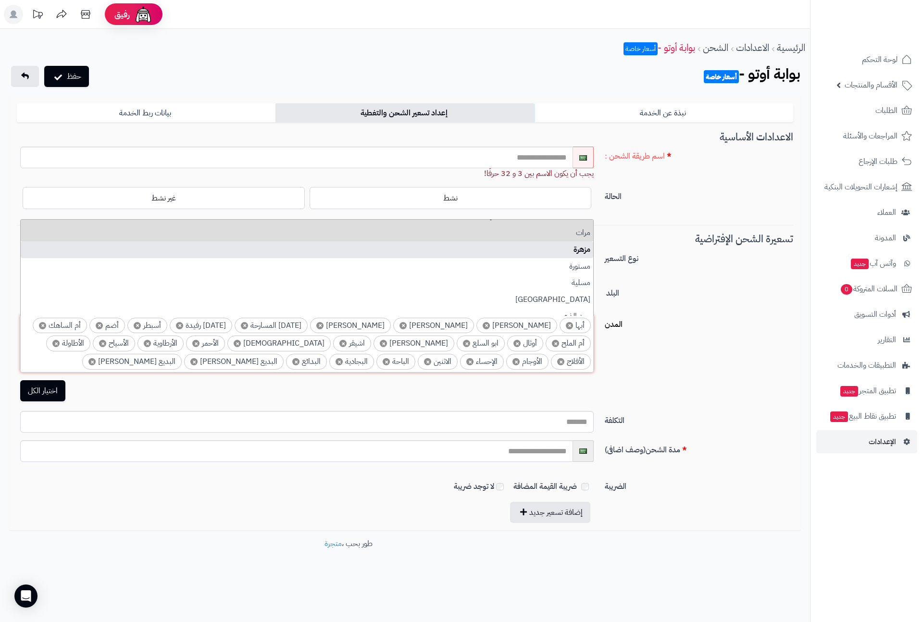
click at [585, 255] on li "مزهرة" at bounding box center [307, 249] width 572 height 17
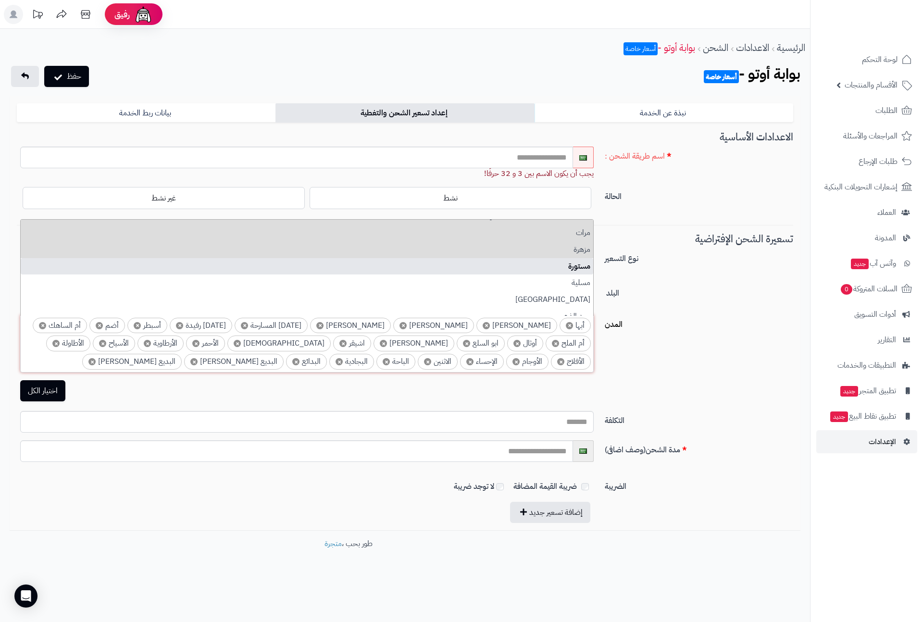
click at [585, 271] on li "مستورة" at bounding box center [307, 266] width 572 height 17
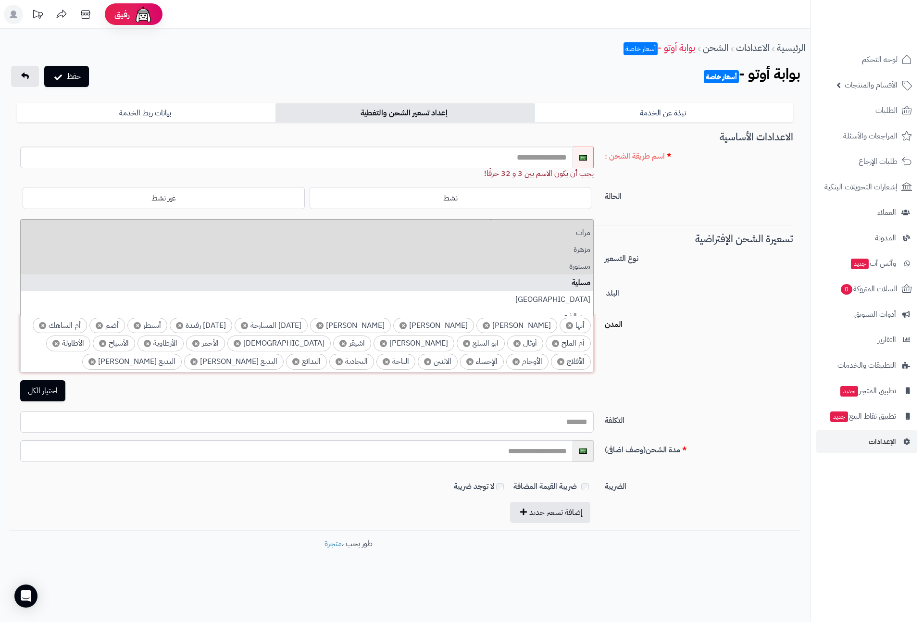
click at [584, 285] on li "مسلية" at bounding box center [307, 282] width 572 height 17
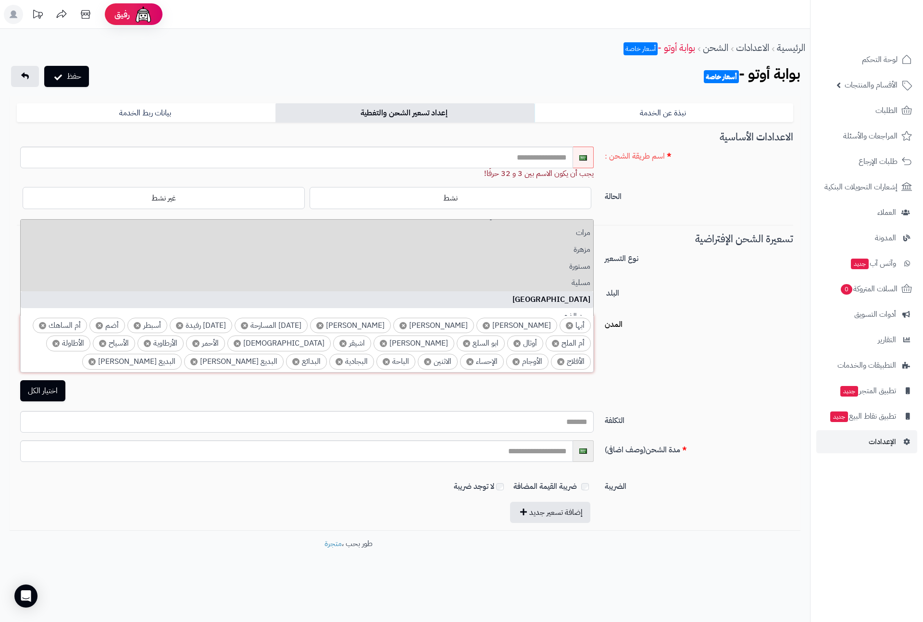
click at [576, 300] on li "مكة المكرمة" at bounding box center [307, 299] width 572 height 17
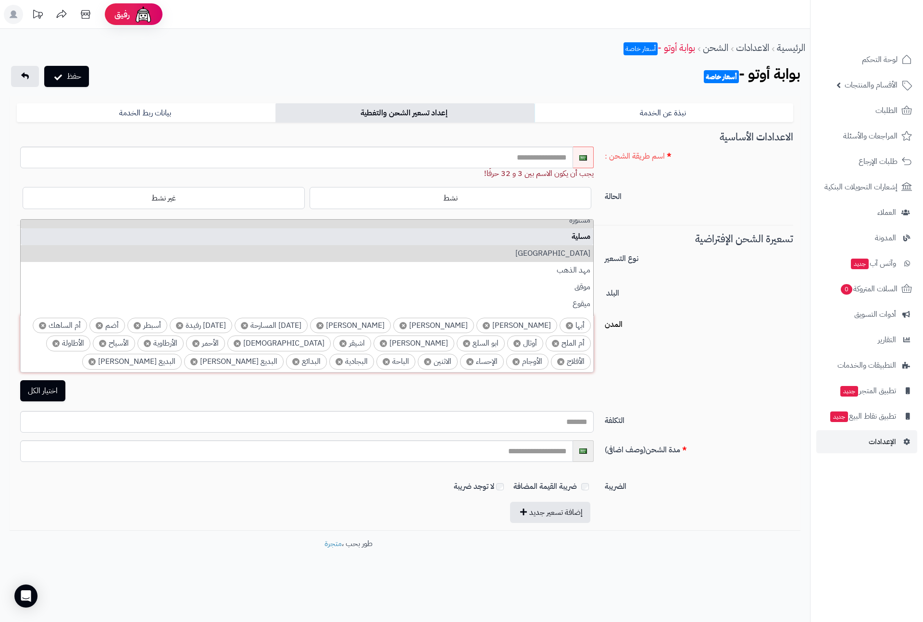
scroll to position [4991, 0]
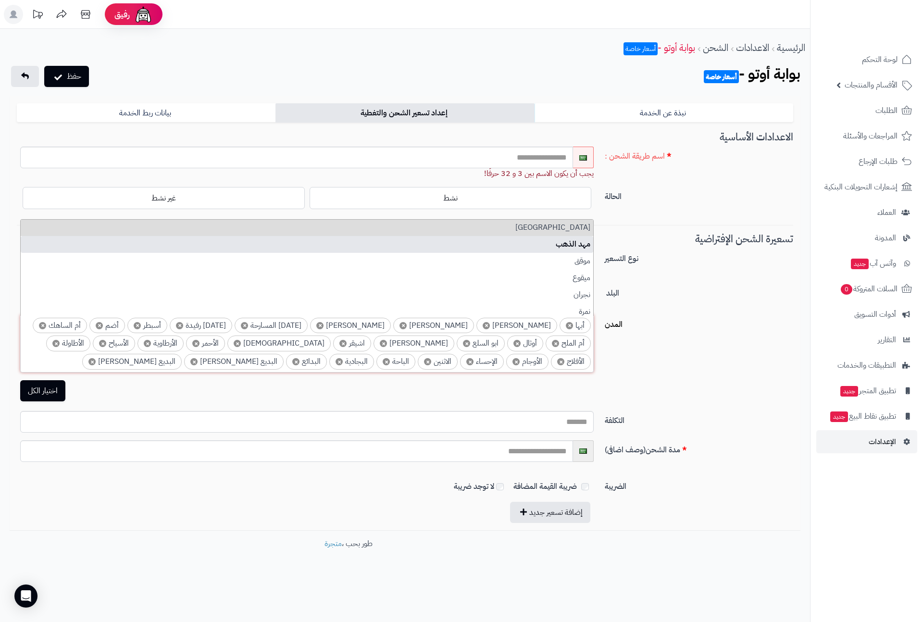
click at [580, 249] on li "مهد الذهب" at bounding box center [307, 244] width 572 height 17
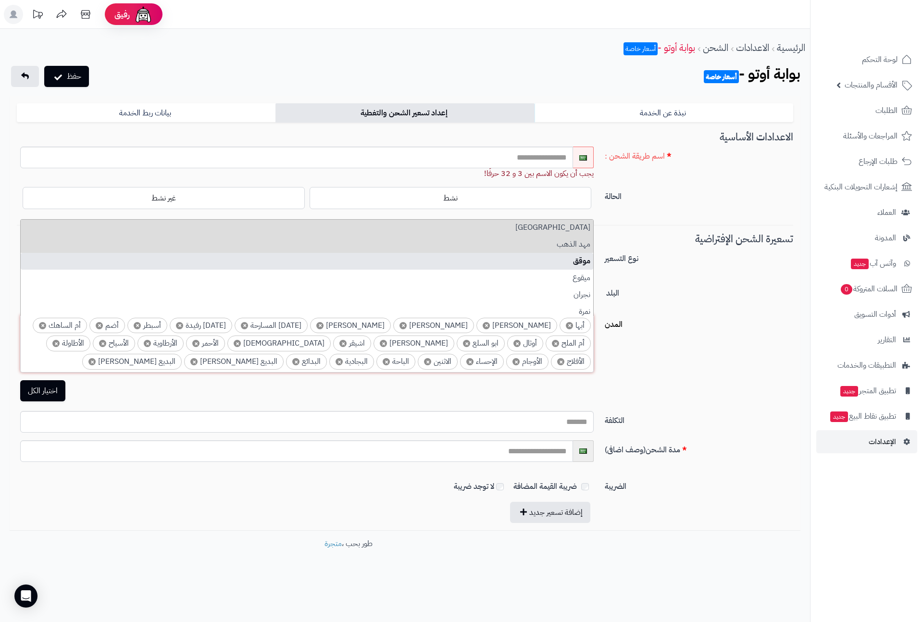
click at [584, 261] on li "موقق" at bounding box center [307, 261] width 572 height 17
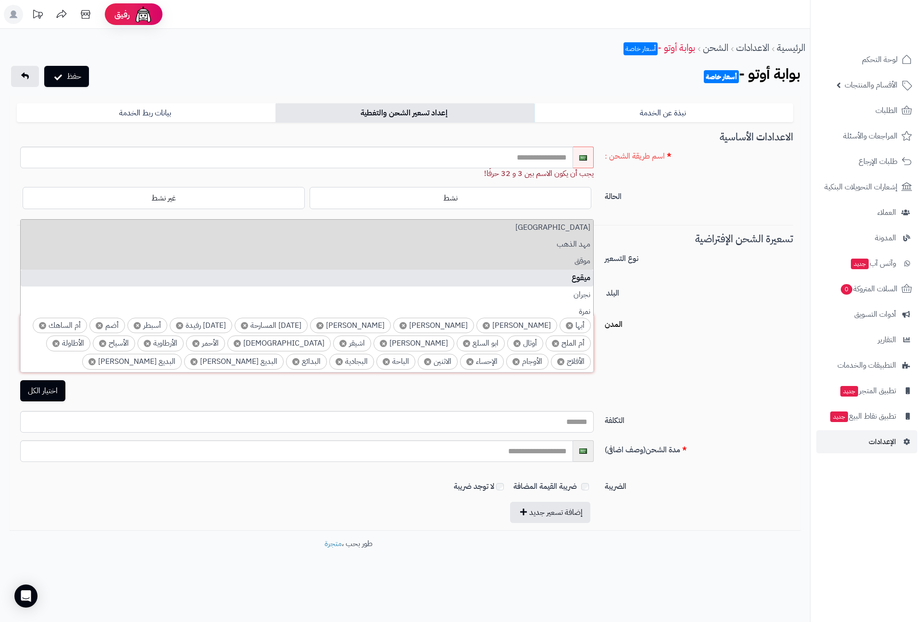
click at [577, 281] on li "ميقوع" at bounding box center [307, 278] width 572 height 17
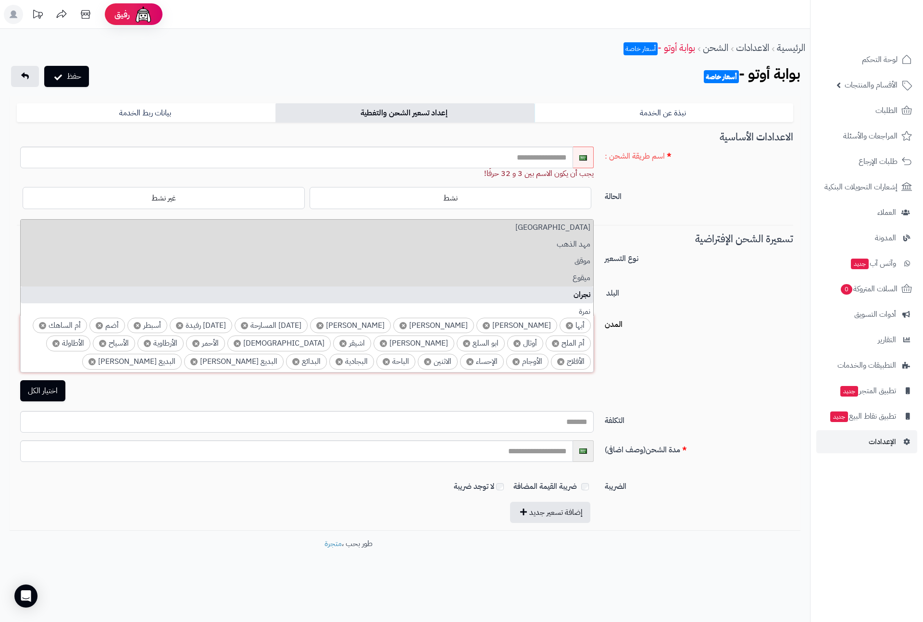
click at [578, 299] on li "نجران" at bounding box center [307, 294] width 572 height 17
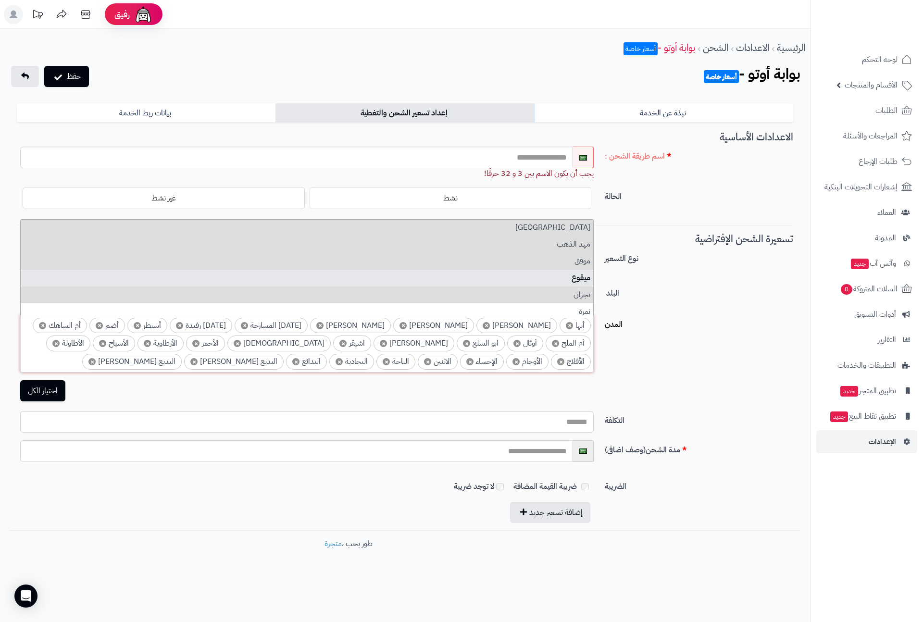
scroll to position [5064, 0]
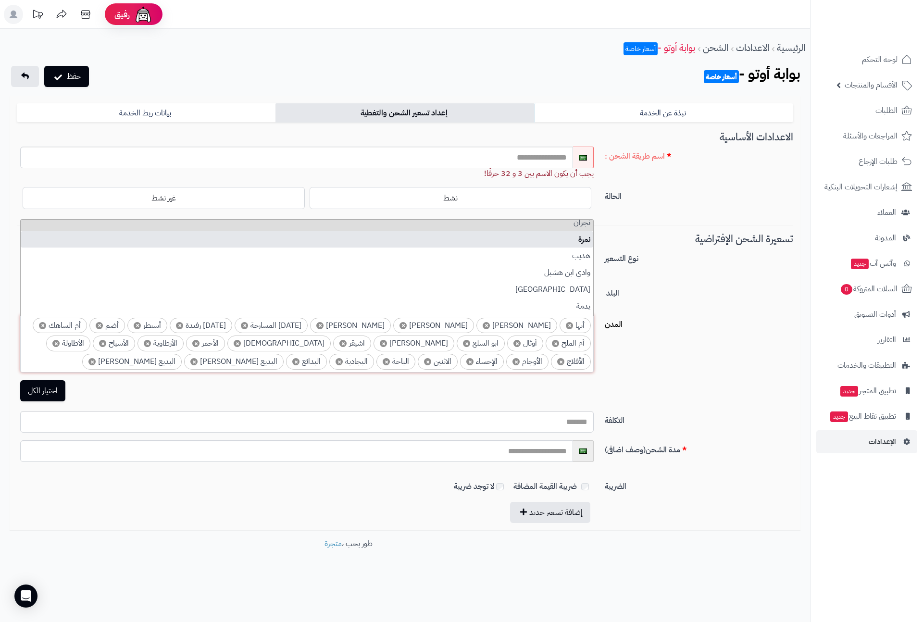
click at [583, 241] on li "نمرة" at bounding box center [307, 239] width 572 height 17
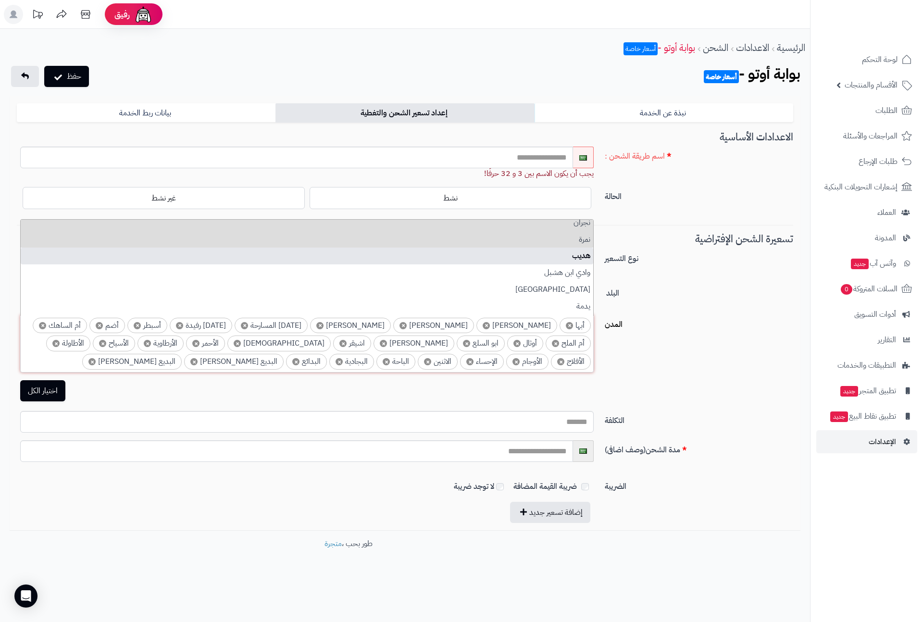
click at [583, 259] on li "هديب" at bounding box center [307, 256] width 572 height 17
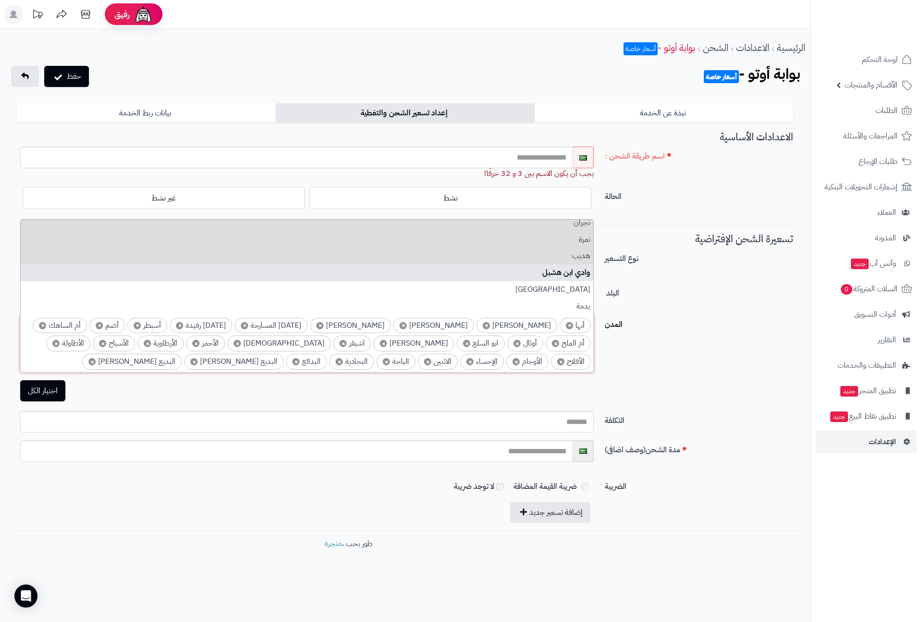
click at [583, 277] on li "وادي ابن هشبل" at bounding box center [307, 272] width 572 height 17
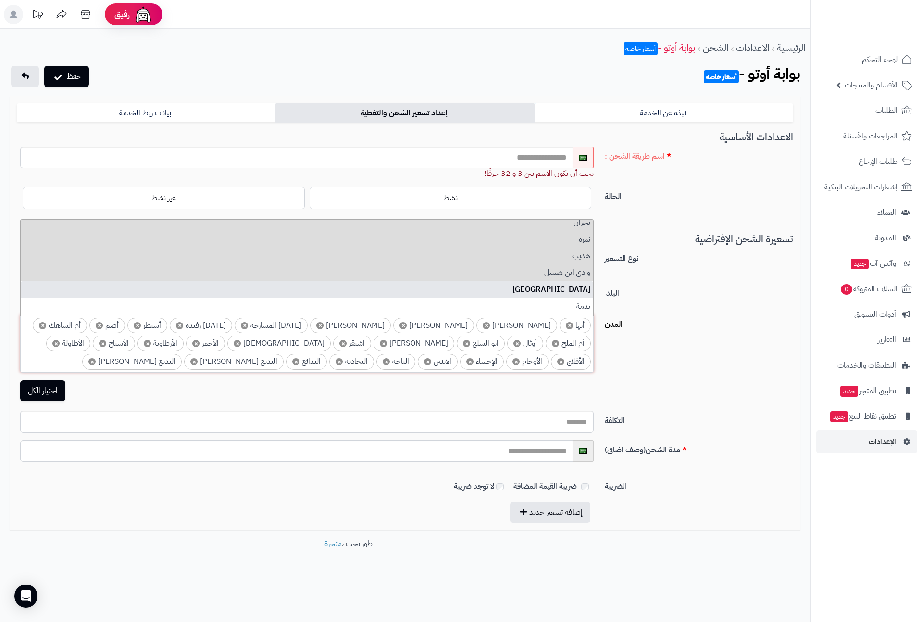
click at [579, 287] on li "وادي الدواسر" at bounding box center [307, 289] width 572 height 17
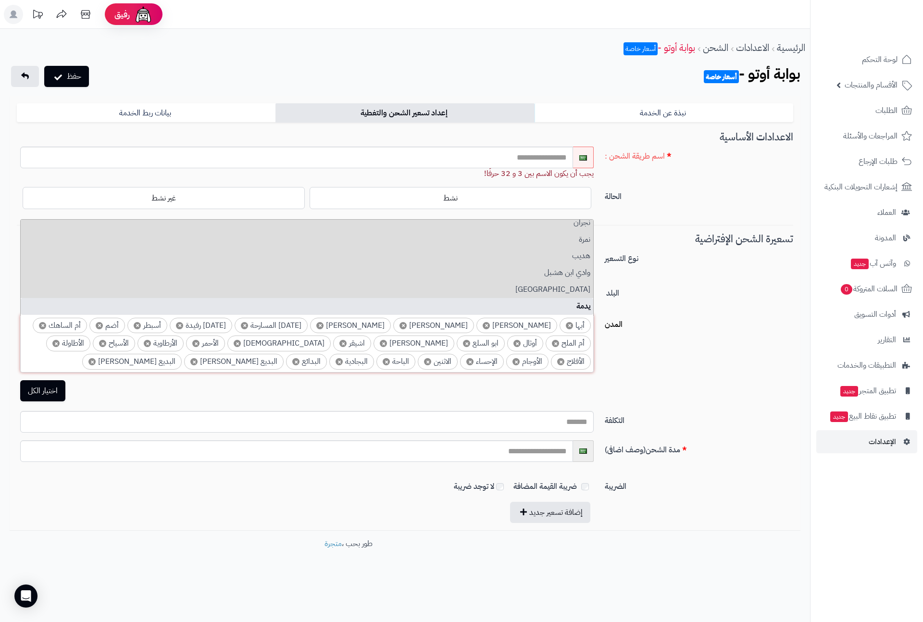
click at [578, 305] on li "يدمة" at bounding box center [307, 306] width 572 height 17
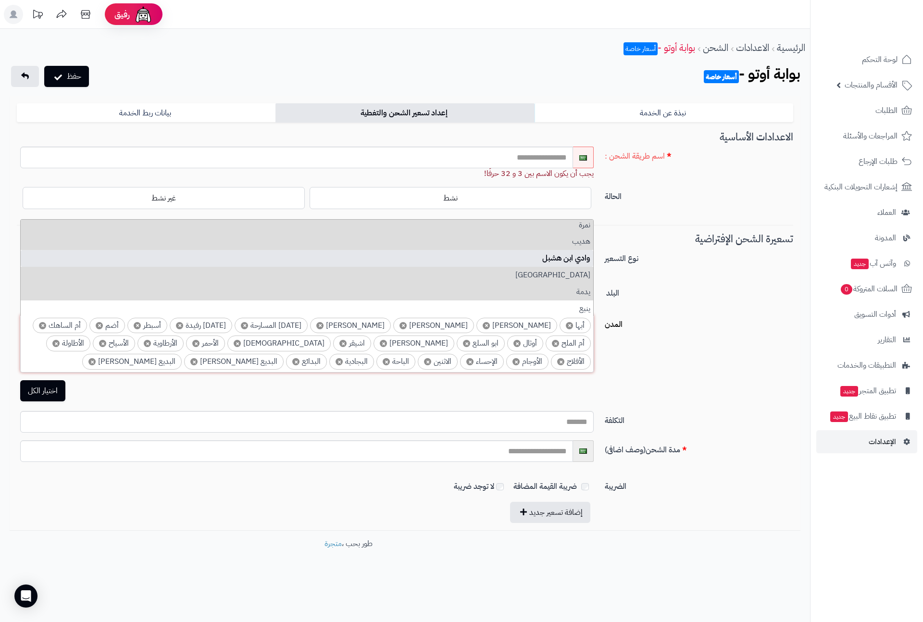
scroll to position [5080, 0]
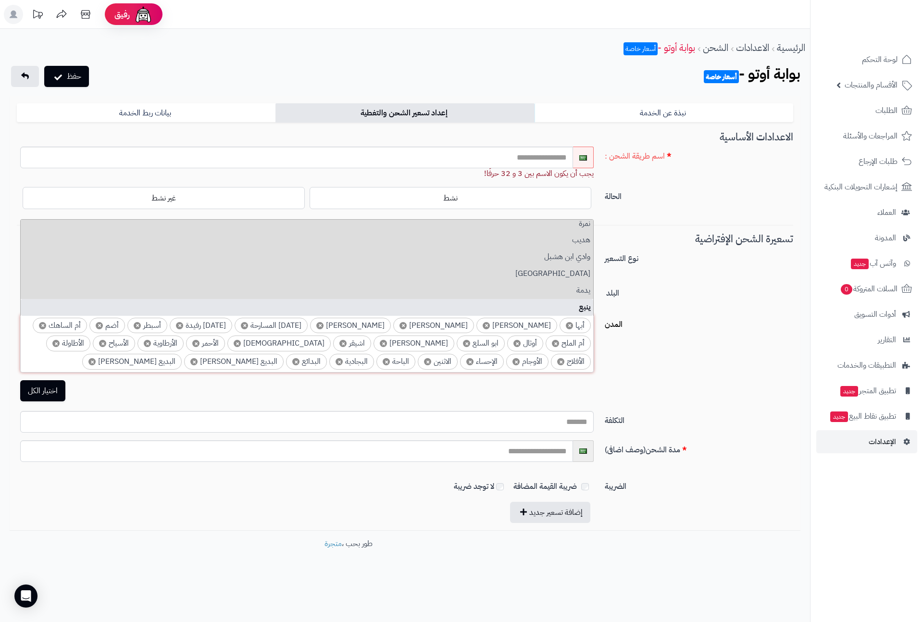
click at [578, 309] on li "ينبع" at bounding box center [307, 307] width 572 height 17
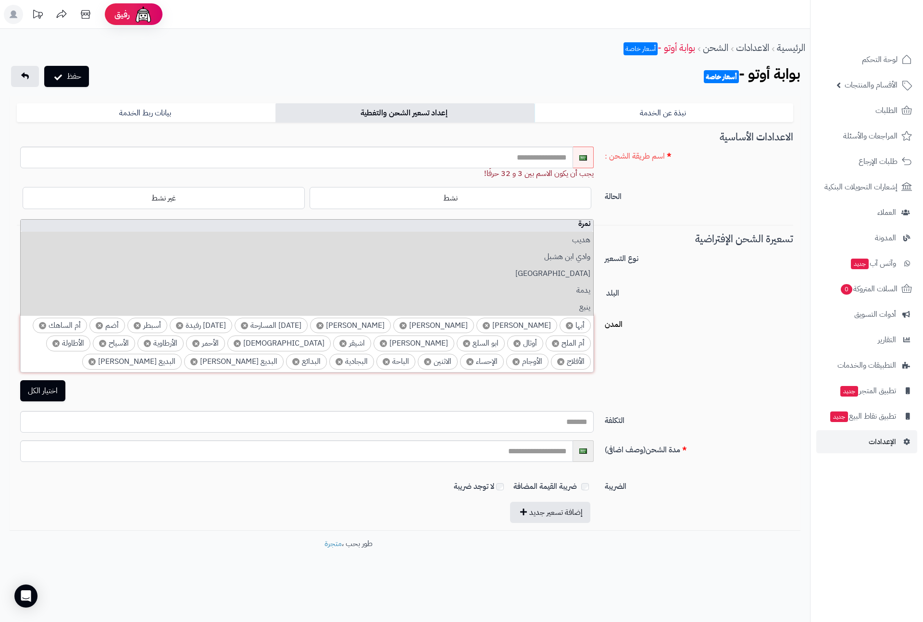
click at [270, 414] on div "إضافة تسعير جديد" at bounding box center [308, 512] width 582 height 21
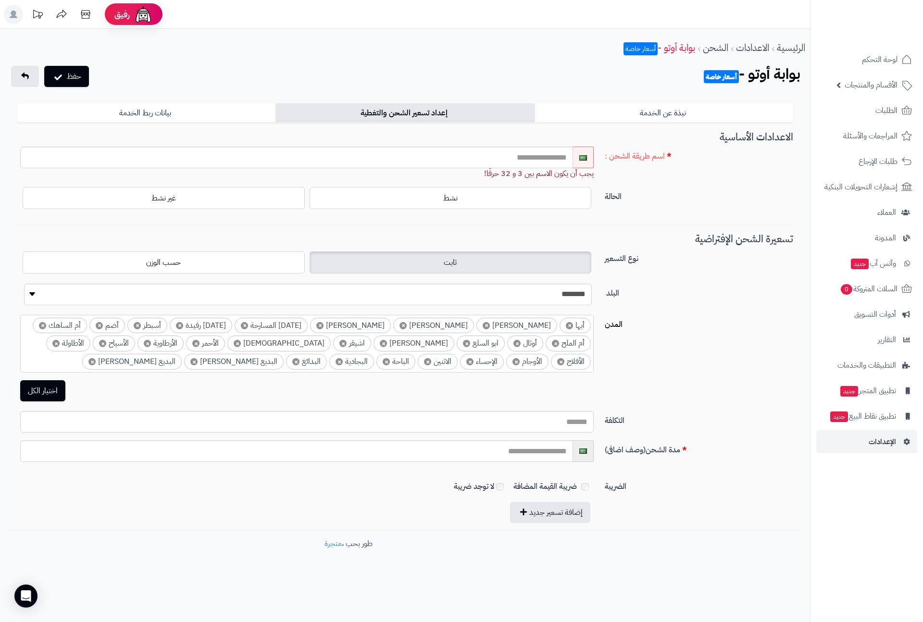
scroll to position [450, 0]
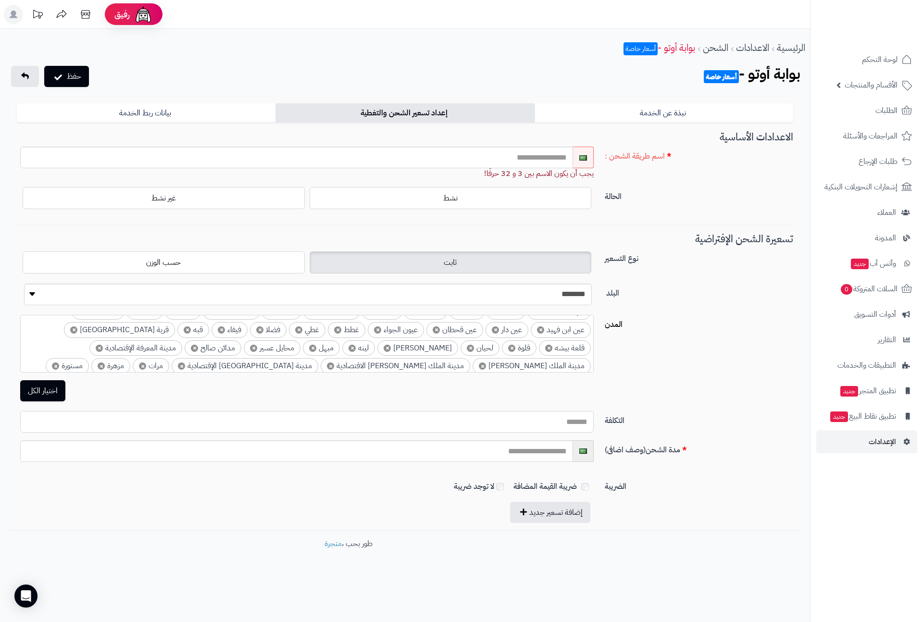
click at [481, 414] on input "التكلفة" at bounding box center [306, 422] width 573 height 22
type input "**"
click at [513, 414] on input "text" at bounding box center [296, 451] width 553 height 22
type input "***"
click at [417, 414] on div "نبذة عن الخدمة إعداد تسعير الشحن والتغطية بيانات ربط الخدمة الشحنات المخفضة (بد…" at bounding box center [405, 313] width 791 height 435
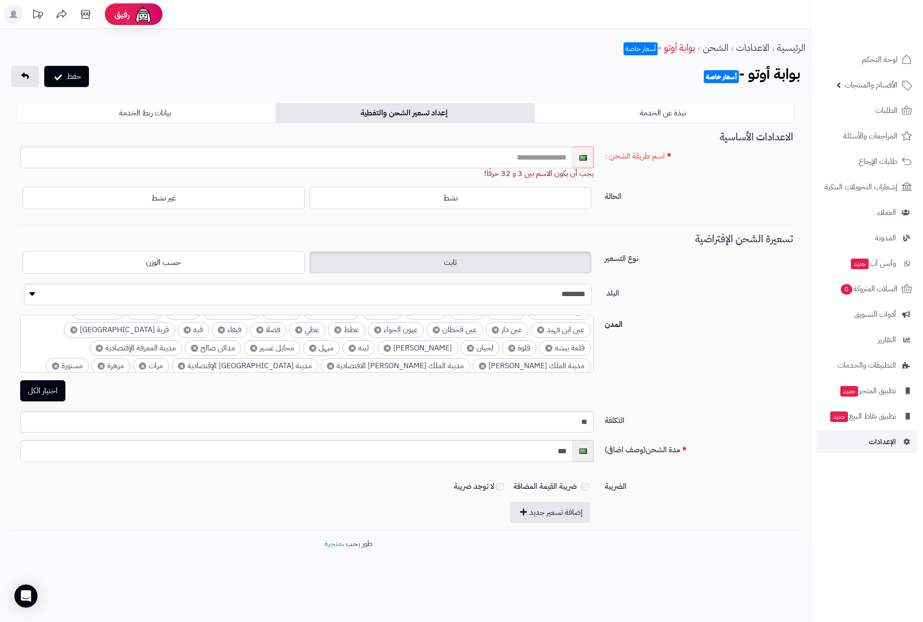
click at [390, 414] on div "الضريبة ضريبة القيمة المضافة لا توجد ضريبة" at bounding box center [405, 486] width 784 height 33
click at [551, 157] on input "text" at bounding box center [296, 158] width 553 height 22
type input "**********"
click at [608, 355] on div "**********" at bounding box center [405, 332] width 784 height 97
drag, startPoint x: 515, startPoint y: 162, endPoint x: 572, endPoint y: 160, distance: 56.7
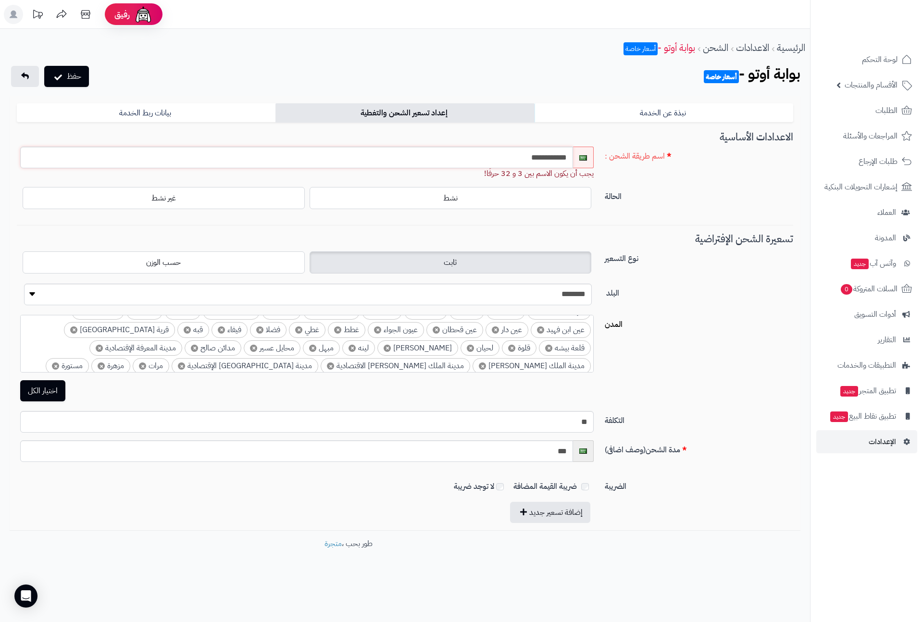
click at [572, 160] on input "**********" at bounding box center [296, 158] width 553 height 22
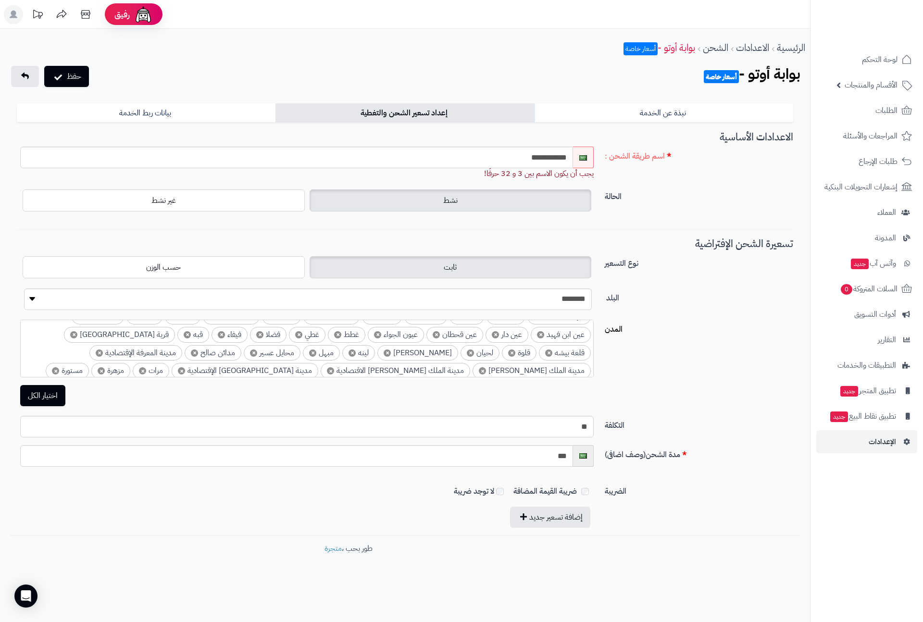
click at [478, 199] on label "نشط" at bounding box center [451, 200] width 282 height 22
click at [542, 157] on input "**********" at bounding box center [296, 158] width 553 height 22
click at [508, 153] on input "**********" at bounding box center [296, 158] width 553 height 22
drag, startPoint x: 512, startPoint y: 163, endPoint x: 569, endPoint y: 165, distance: 56.8
click at [569, 165] on input "**********" at bounding box center [296, 158] width 553 height 22
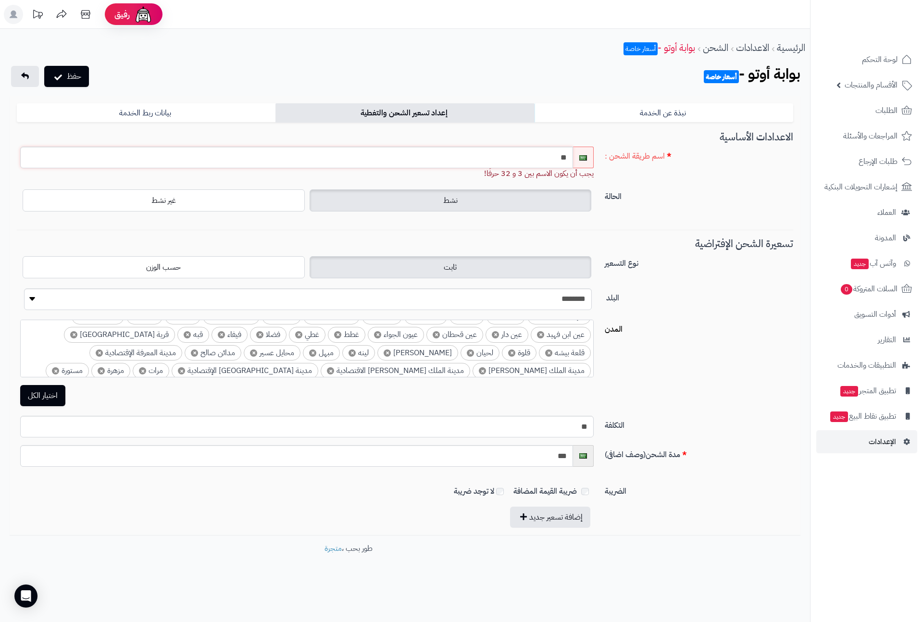
type input "*"
drag, startPoint x: 524, startPoint y: 153, endPoint x: 456, endPoint y: 153, distance: 67.8
click at [456, 153] on input "**********" at bounding box center [296, 158] width 553 height 22
type input "**********"
click at [72, 76] on button "حفظ" at bounding box center [66, 75] width 45 height 21
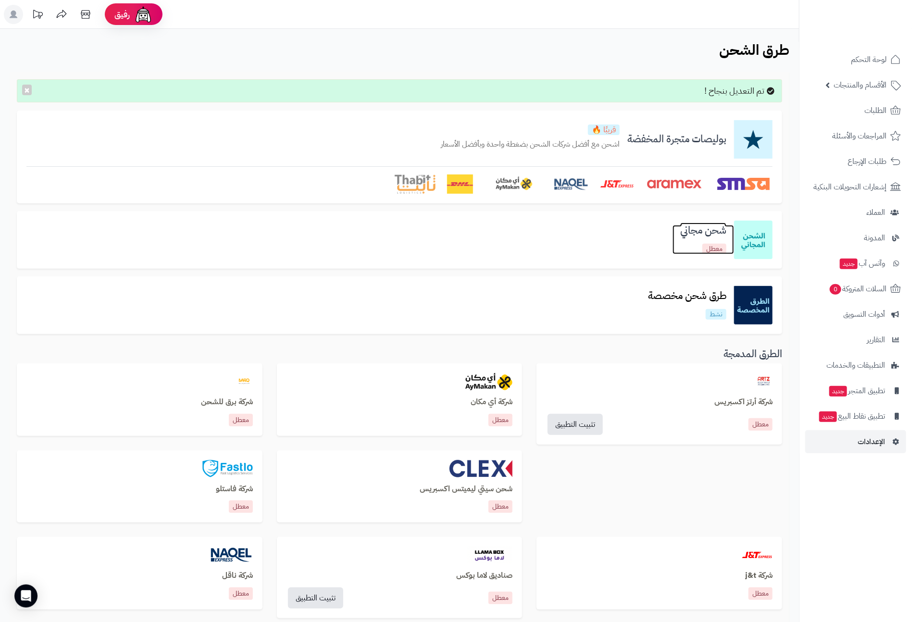
click at [702, 236] on h3 "شحن مجاني" at bounding box center [703, 230] width 62 height 11
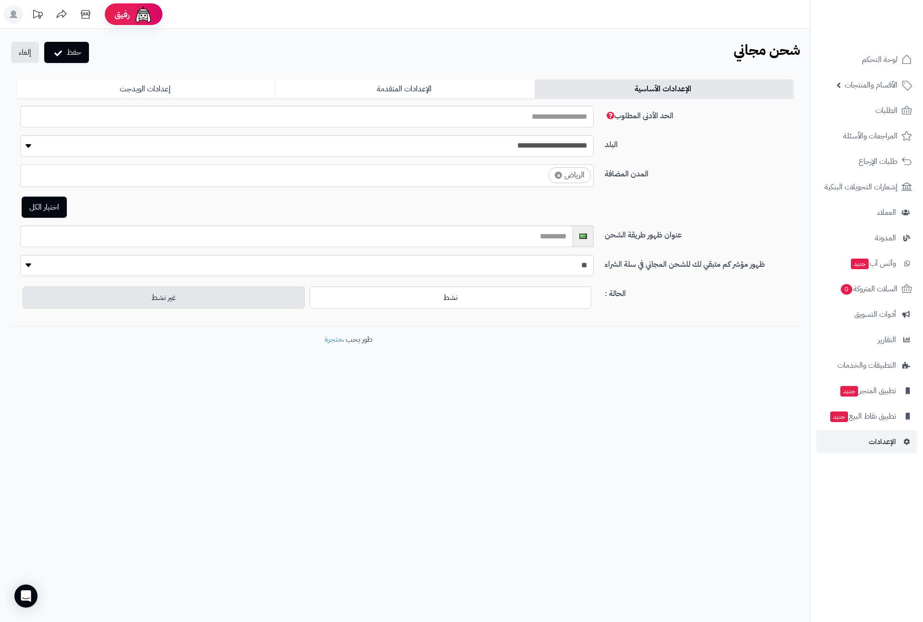
select select "***"
click at [548, 114] on input "الحد الأدنى المطلوب" at bounding box center [306, 117] width 573 height 22
type input "***"
click at [557, 201] on div "اختيار الكل" at bounding box center [306, 207] width 573 height 21
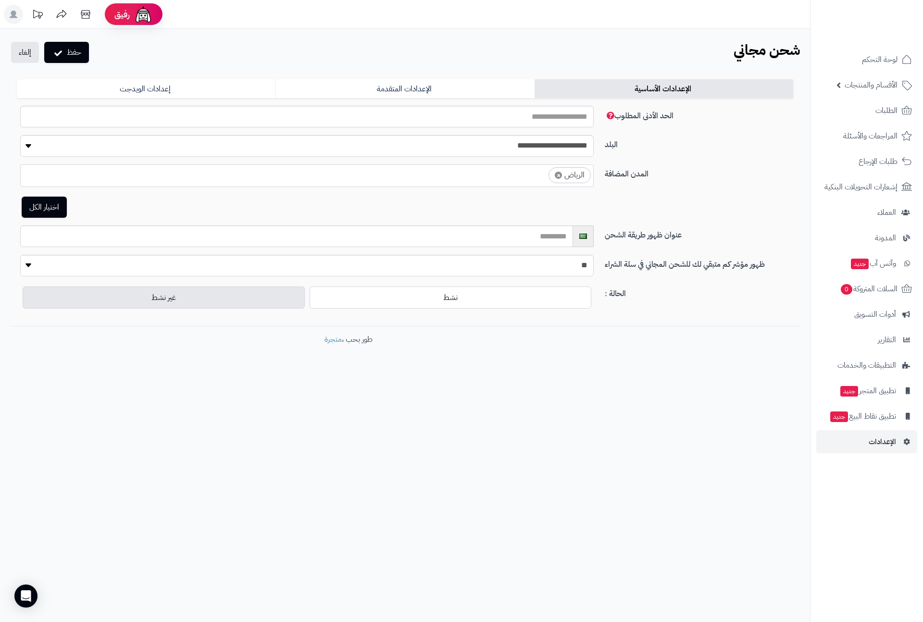
click at [556, 176] on span "×" at bounding box center [558, 175] width 7 height 7
select select
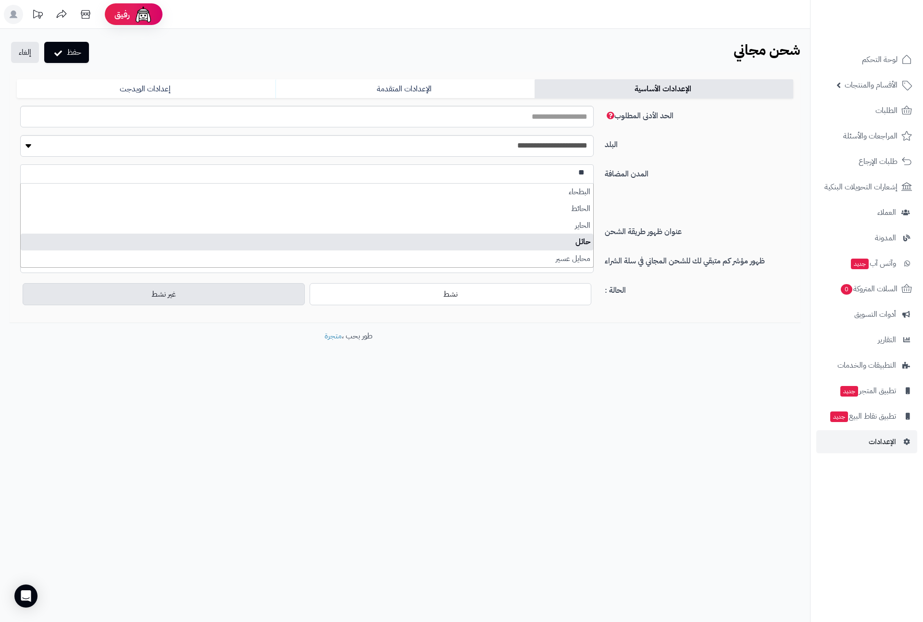
type input "**"
select select "***"
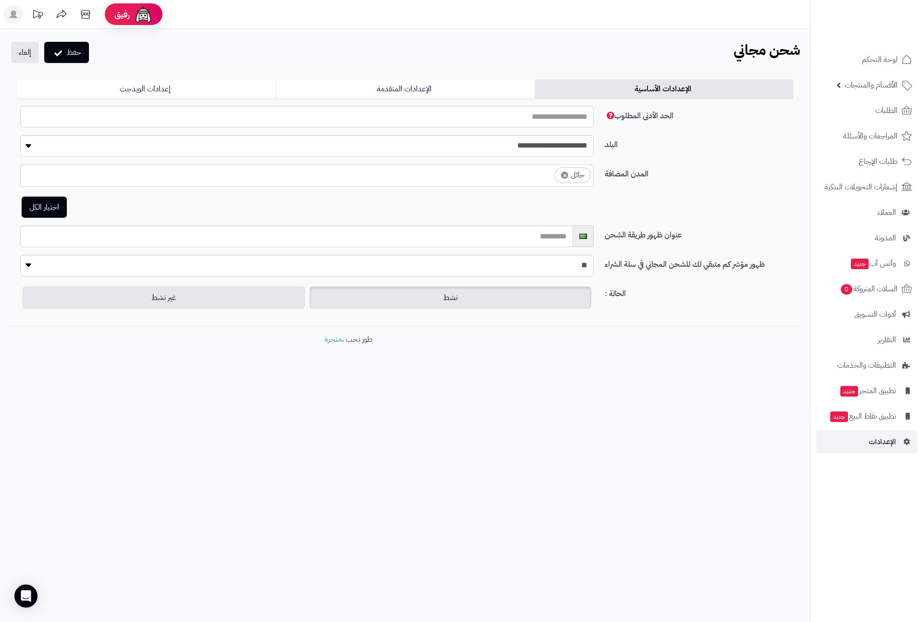
click at [424, 301] on label "نشط" at bounding box center [451, 297] width 282 height 22
click at [74, 53] on button "حفظ" at bounding box center [66, 51] width 45 height 21
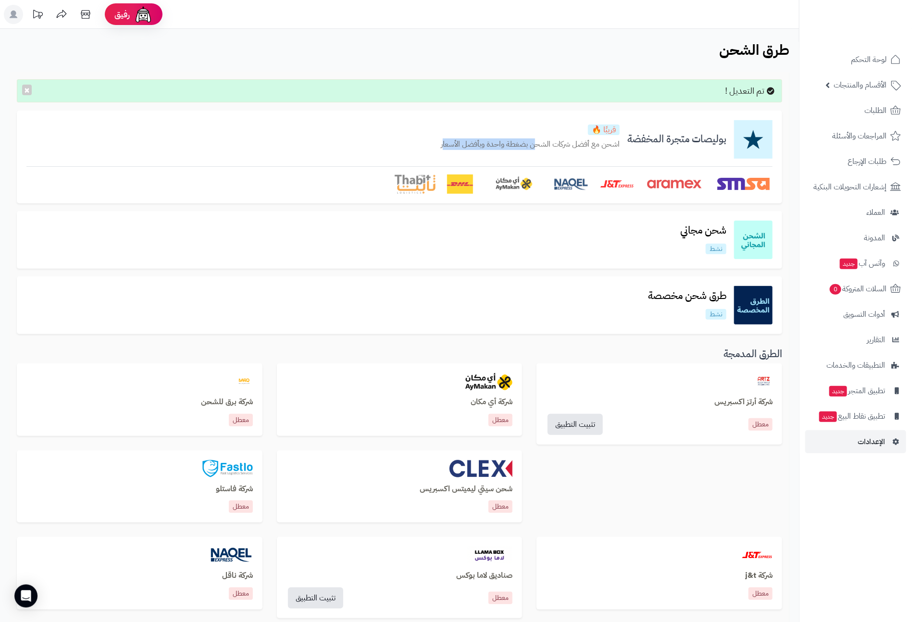
drag, startPoint x: 447, startPoint y: 145, endPoint x: 540, endPoint y: 144, distance: 92.8
click at [540, 144] on p "اشحن مع أفضل شركات الشحن بضغطة واحدة وبأفضل الأسعار" at bounding box center [530, 144] width 179 height 11
click at [871, 107] on span "الطلبات" at bounding box center [875, 110] width 22 height 13
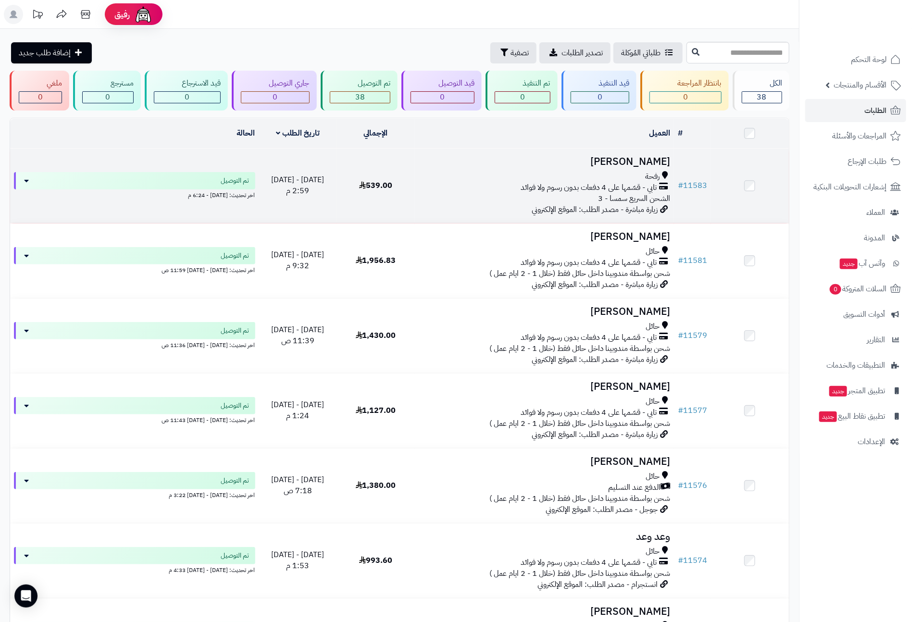
click at [627, 167] on h3 "[PERSON_NAME]" at bounding box center [544, 161] width 251 height 11
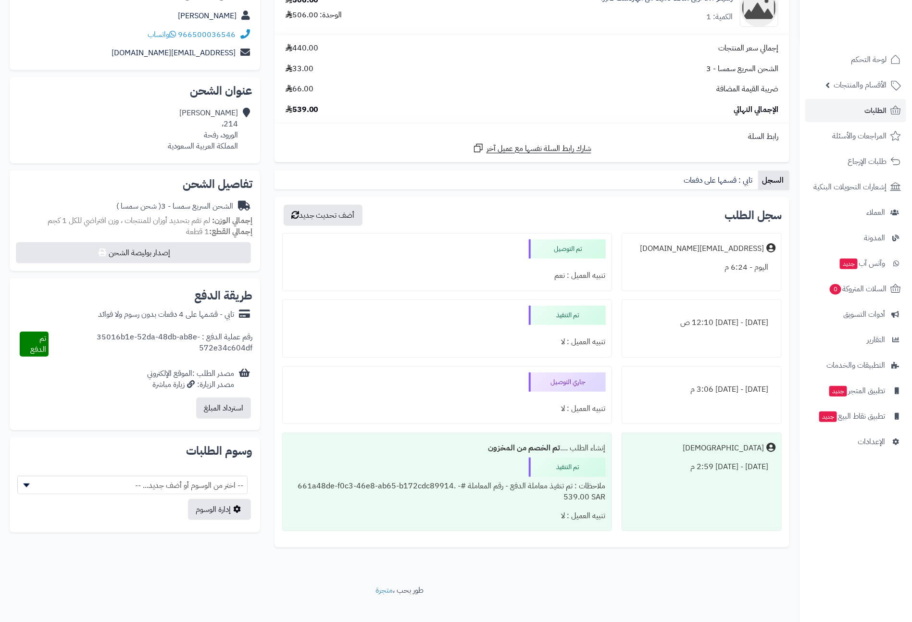
scroll to position [181, 0]
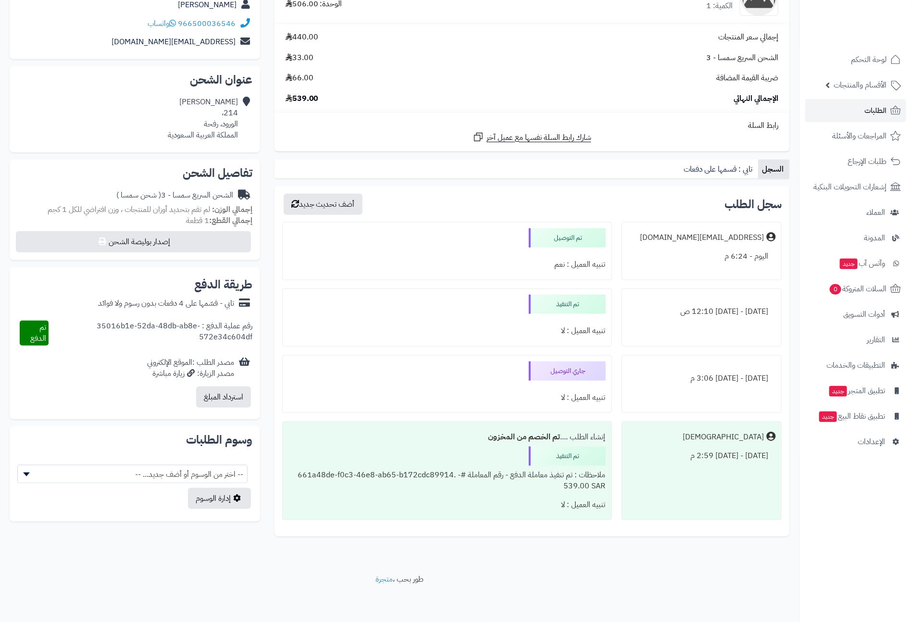
click at [169, 470] on span "-- اختر من الوسوم أو أضف جديد... --" at bounding box center [132, 474] width 229 height 18
click at [244, 570] on div "**********" at bounding box center [399, 212] width 799 height 724
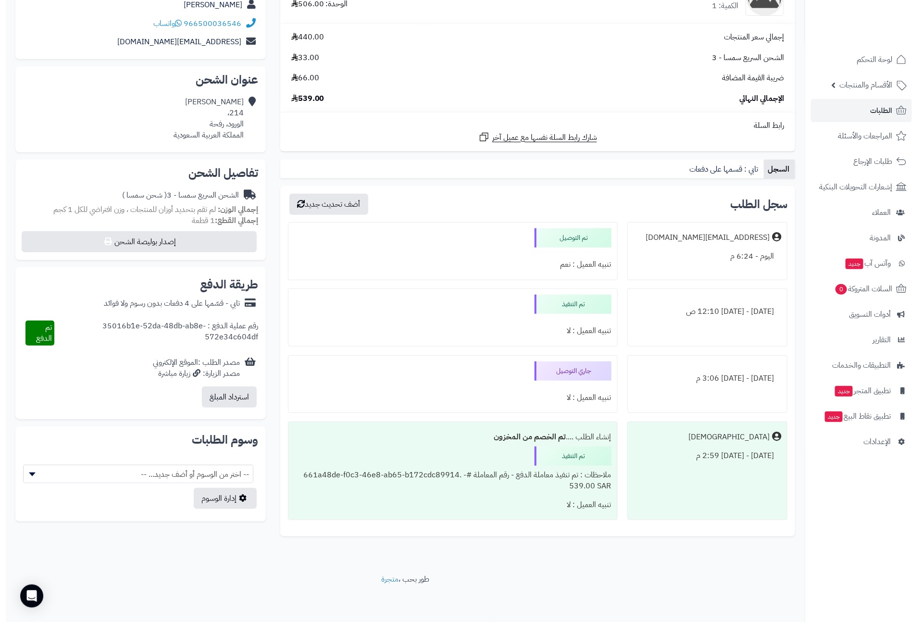
scroll to position [109, 0]
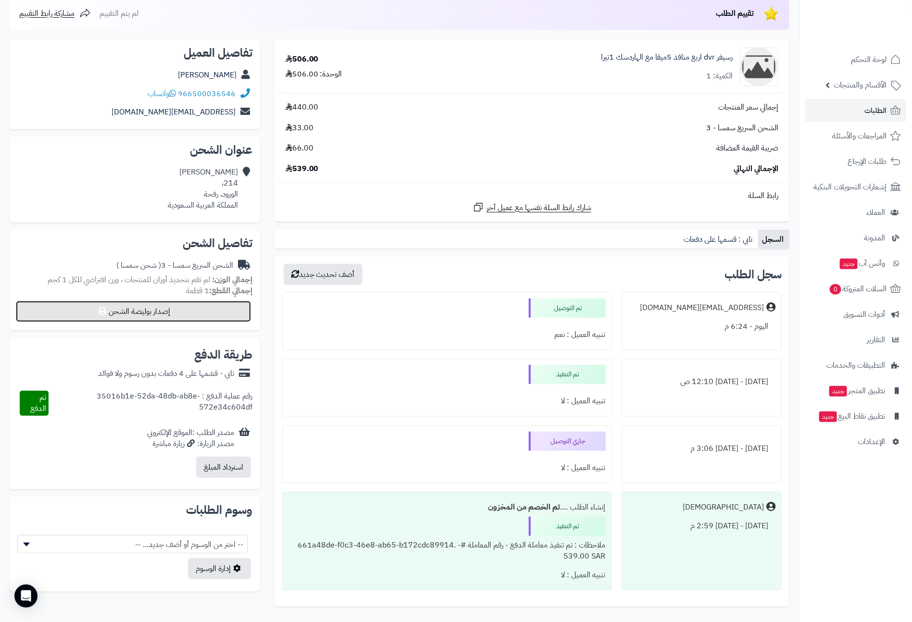
click at [132, 312] on button "إصدار بوليصة الشحن" at bounding box center [133, 311] width 235 height 21
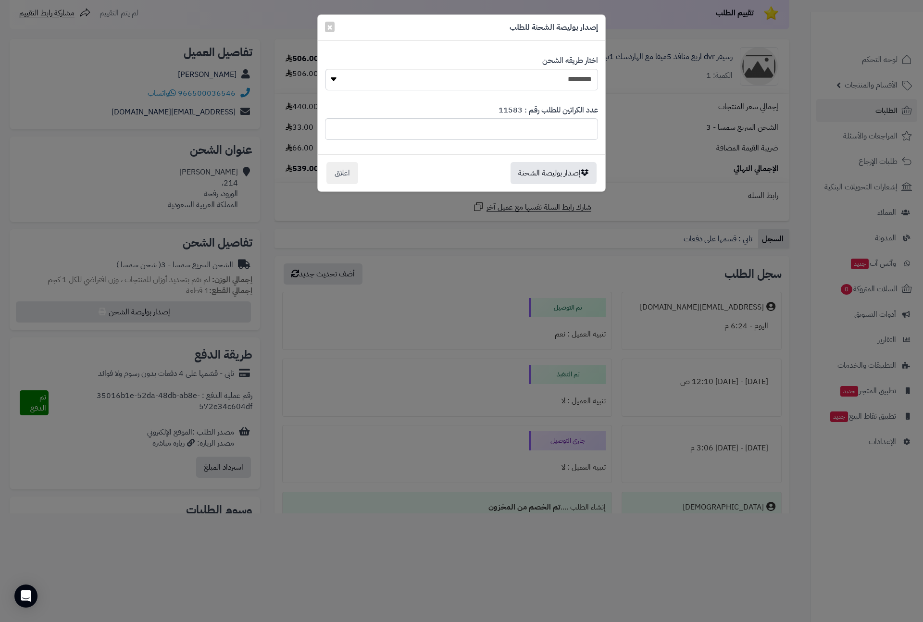
scroll to position [0, 0]
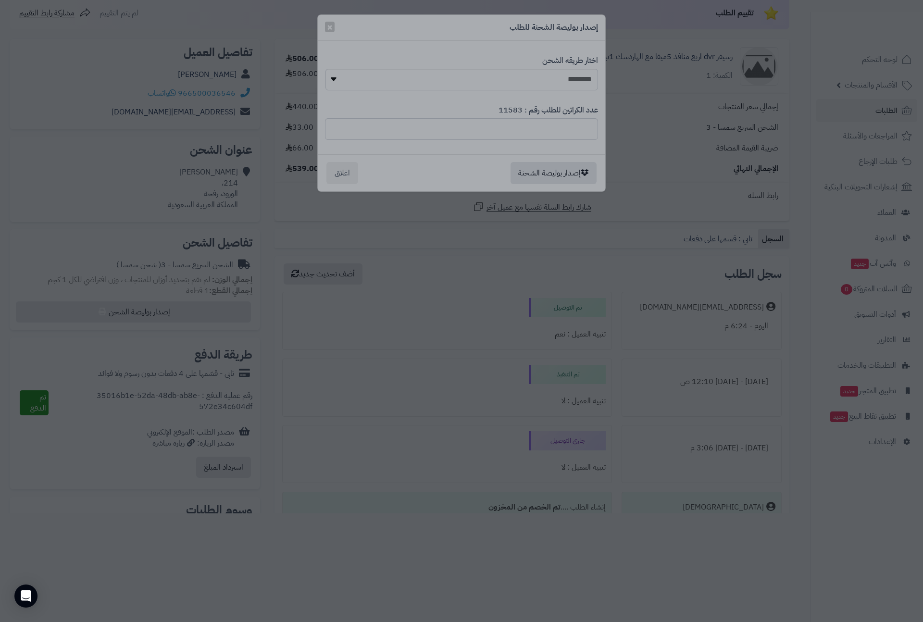
click at [613, 162] on div at bounding box center [461, 311] width 923 height 622
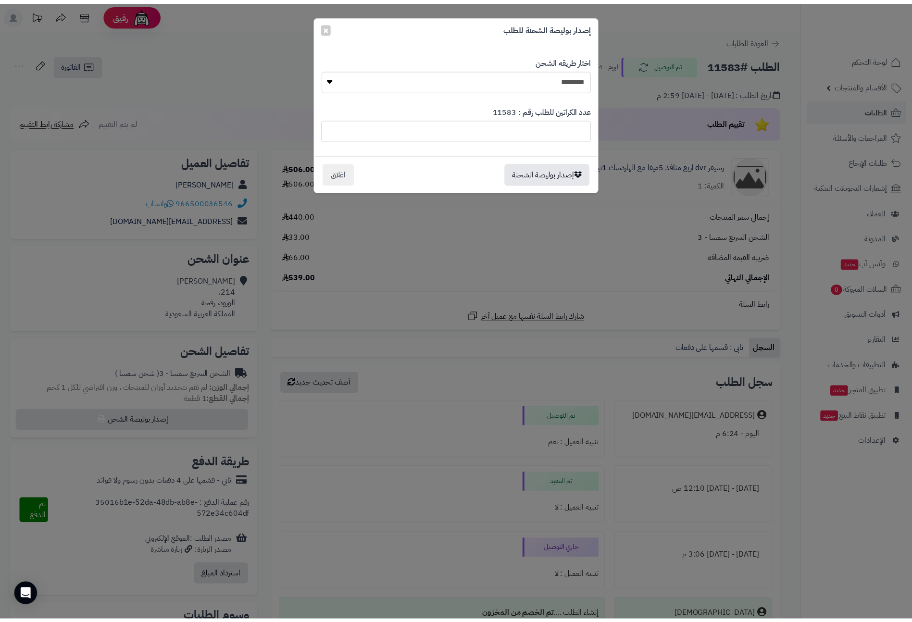
scroll to position [109, 0]
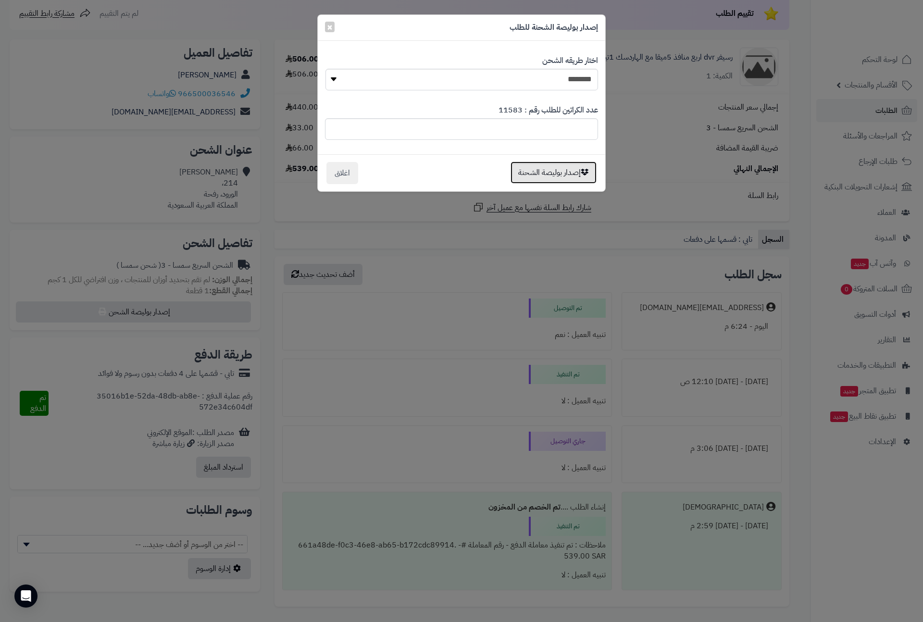
click at [542, 176] on button "إصدار بوليصة الشحنة" at bounding box center [553, 173] width 86 height 22
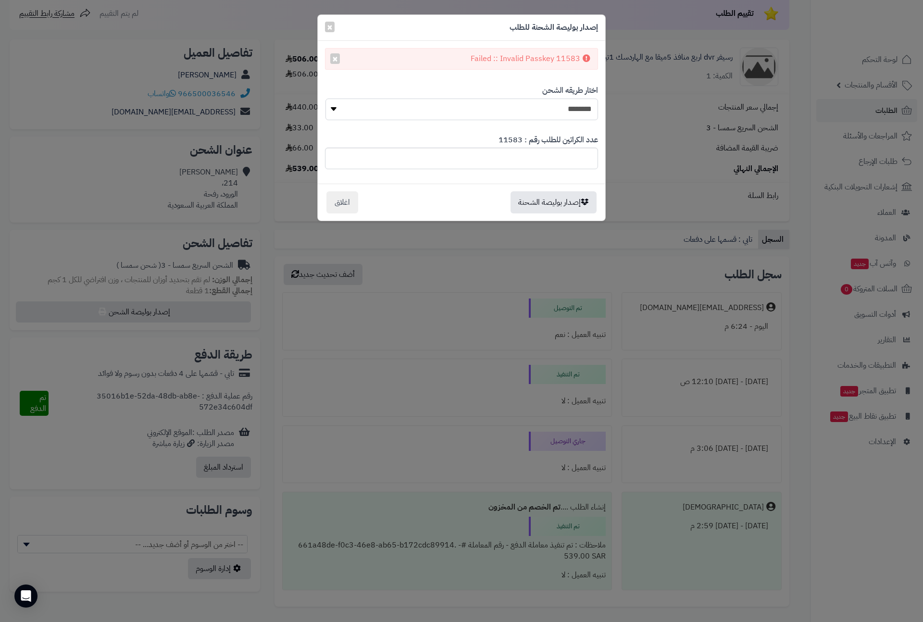
click at [334, 112] on select "**********" at bounding box center [461, 110] width 273 height 22
select select "***"
click at [325, 99] on select "**********" at bounding box center [461, 110] width 273 height 22
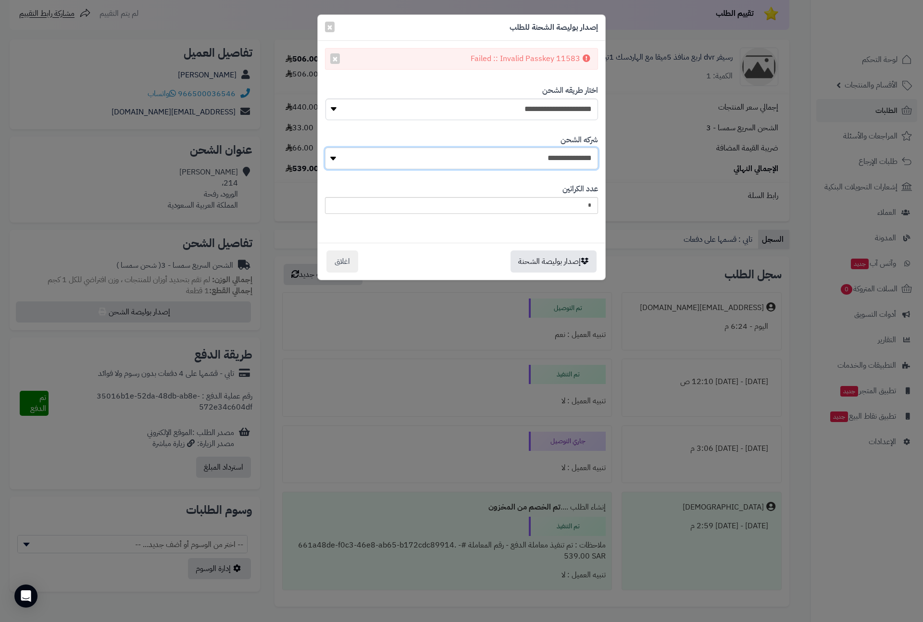
click at [488, 163] on select "**********" at bounding box center [461, 159] width 273 height 22
select select "****"
click at [325, 149] on select "**********" at bounding box center [461, 159] width 273 height 22
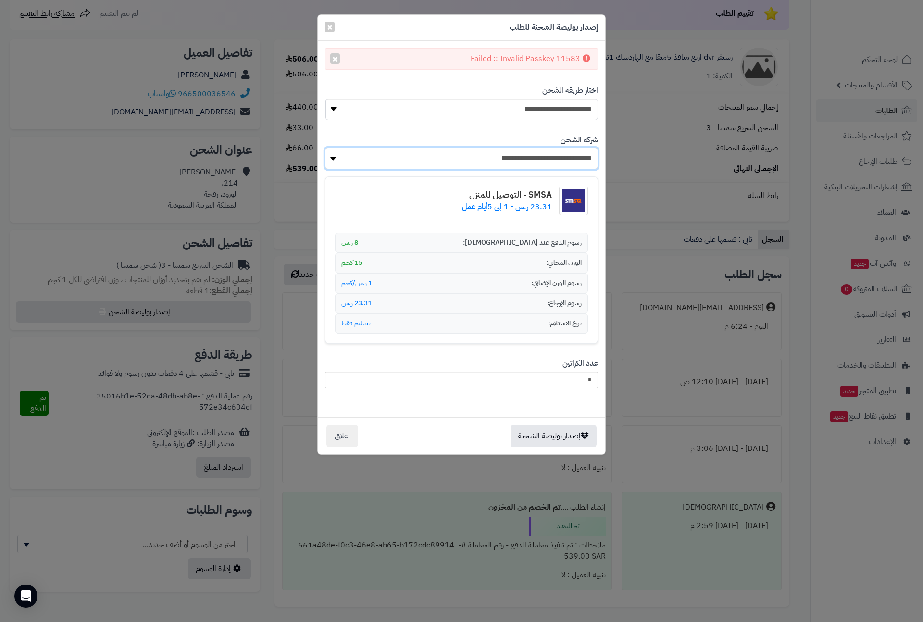
click at [477, 161] on select "**********" at bounding box center [461, 159] width 273 height 22
click at [325, 149] on select "**********" at bounding box center [461, 159] width 273 height 22
click at [329, 24] on span "×" at bounding box center [330, 26] width 6 height 14
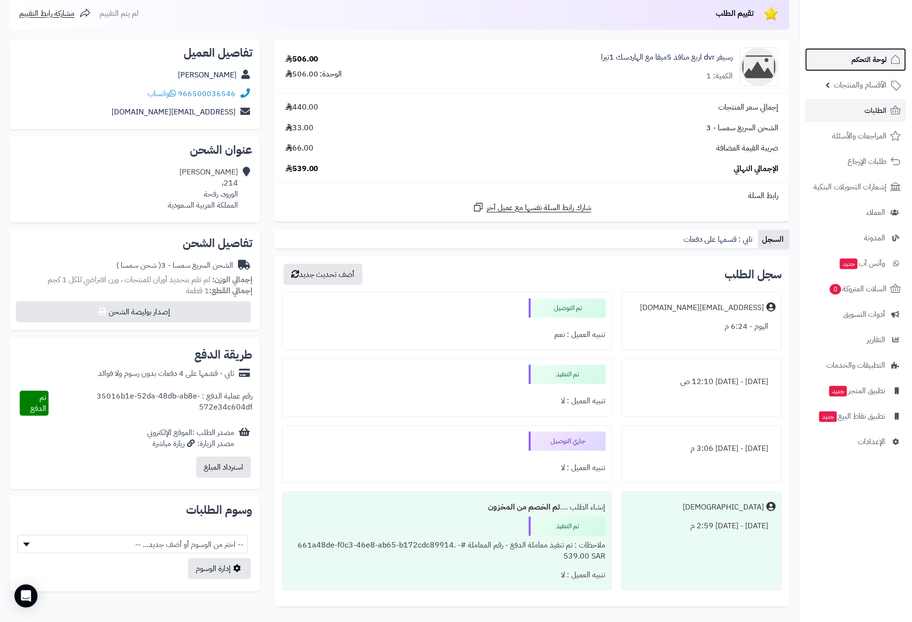
click at [874, 60] on span "لوحة التحكم" at bounding box center [868, 59] width 35 height 13
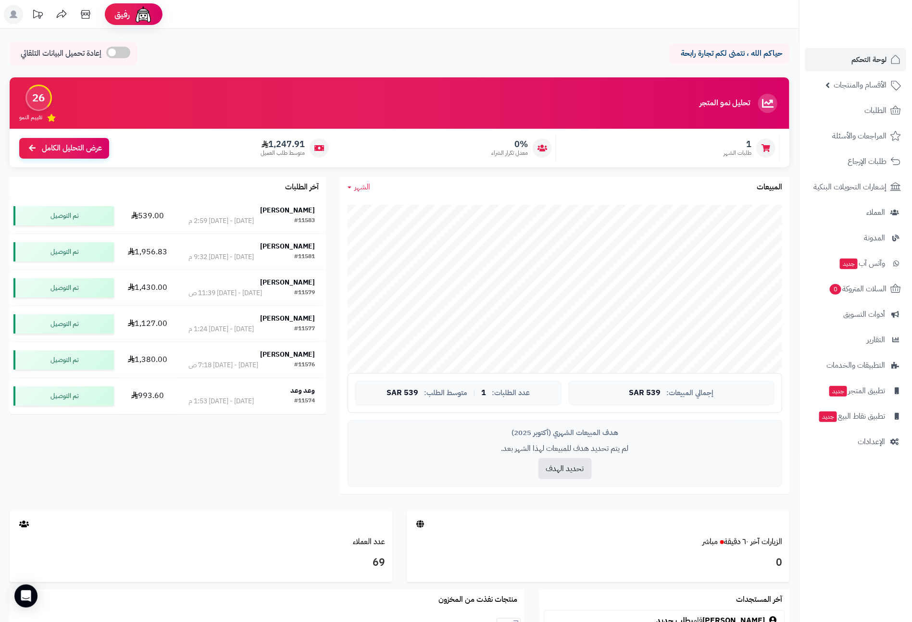
click at [771, 102] on icon at bounding box center [767, 103] width 19 height 19
click at [729, 101] on h3 "تحليل نمو المتجر" at bounding box center [724, 103] width 50 height 9
drag, startPoint x: 752, startPoint y: 101, endPoint x: 688, endPoint y: 104, distance: 64.0
click at [688, 104] on div "تحليل نمو المتجر المرحلة الأولى 26 تقييم النمو" at bounding box center [400, 102] width 780 height 51
click at [883, 58] on span "لوحة التحكم" at bounding box center [868, 59] width 35 height 13
